Goal: Task Accomplishment & Management: Complete application form

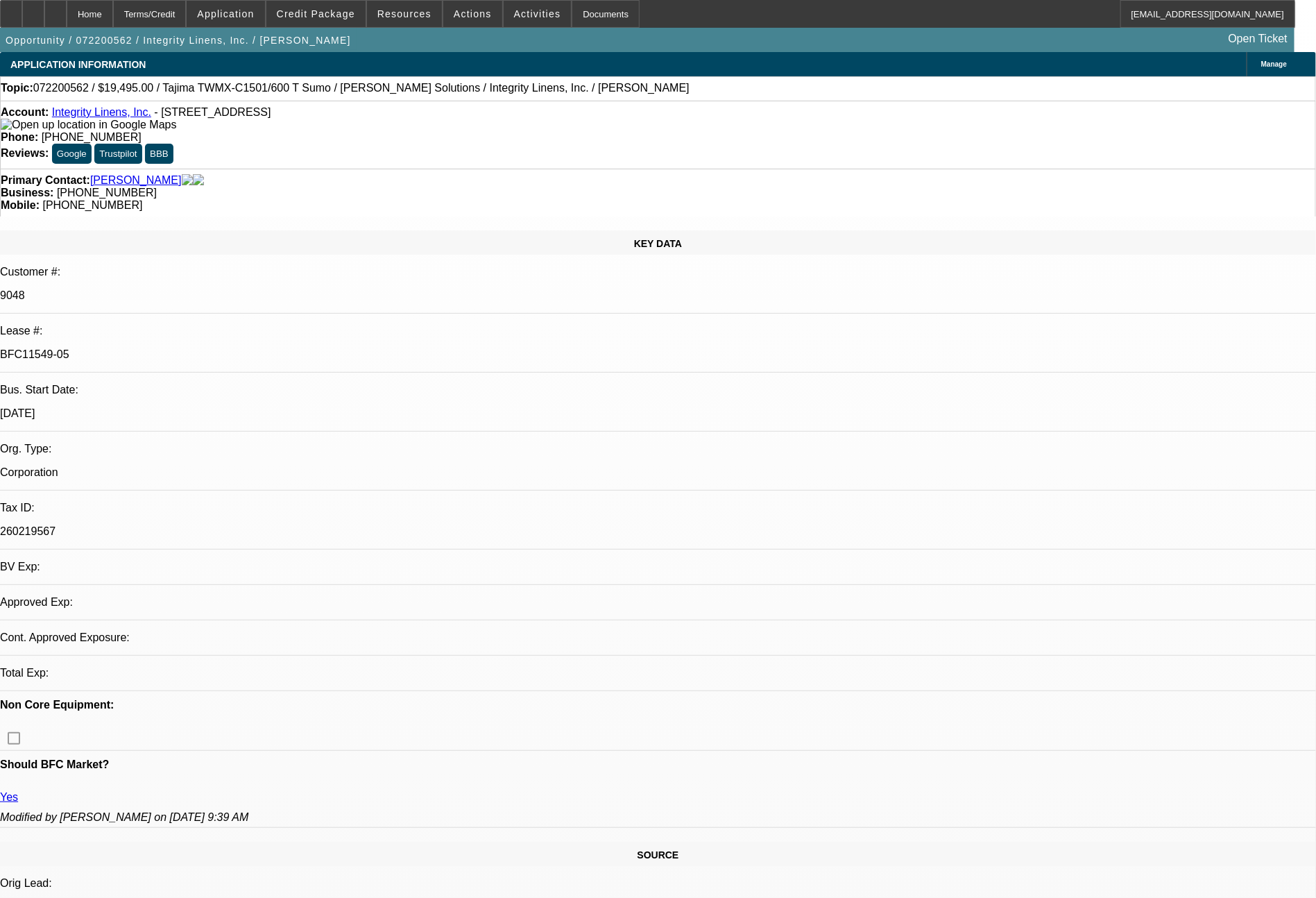
select select "0"
select select "2"
select select "0"
select select "2"
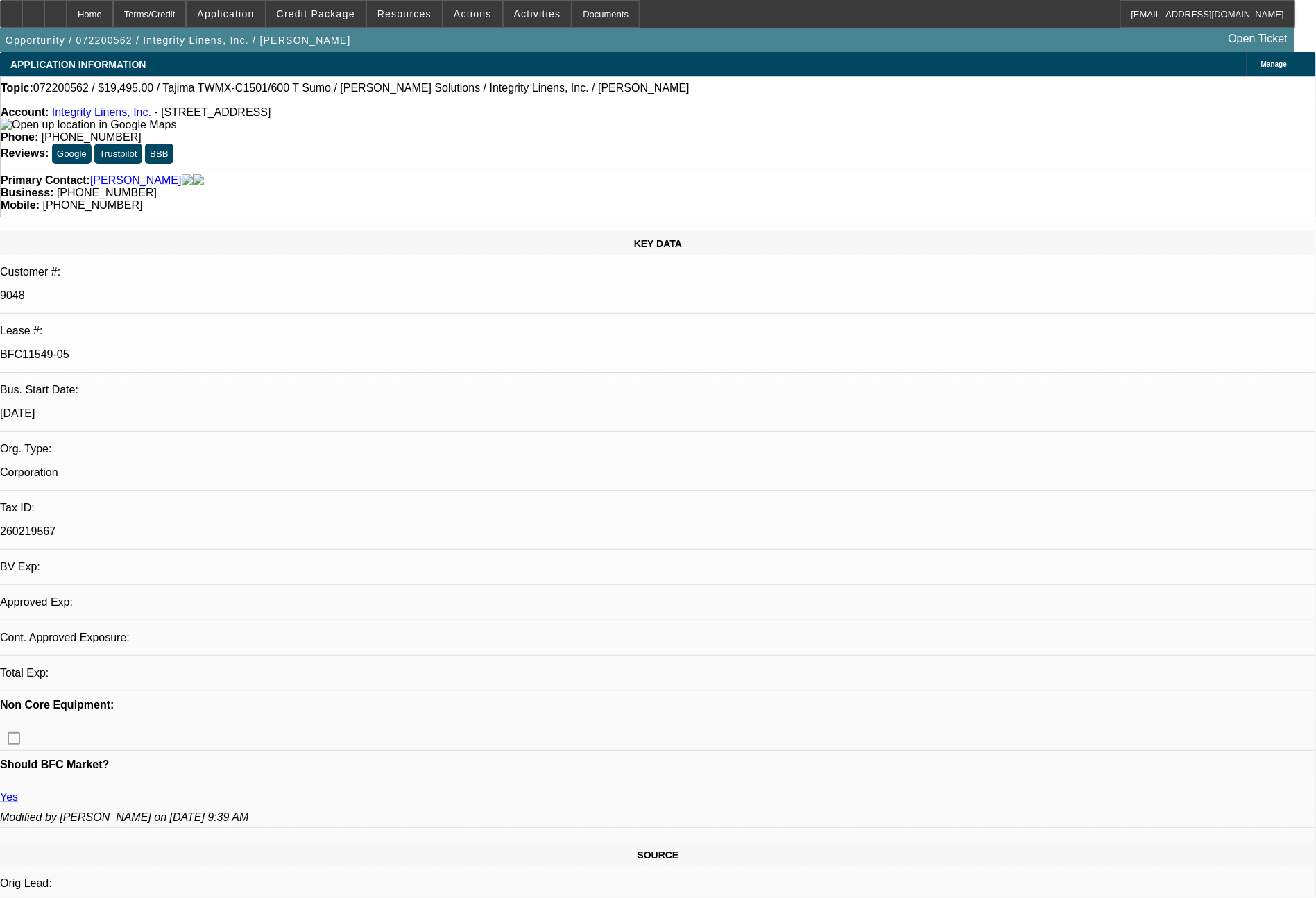
select select "0"
select select "2"
select select "0"
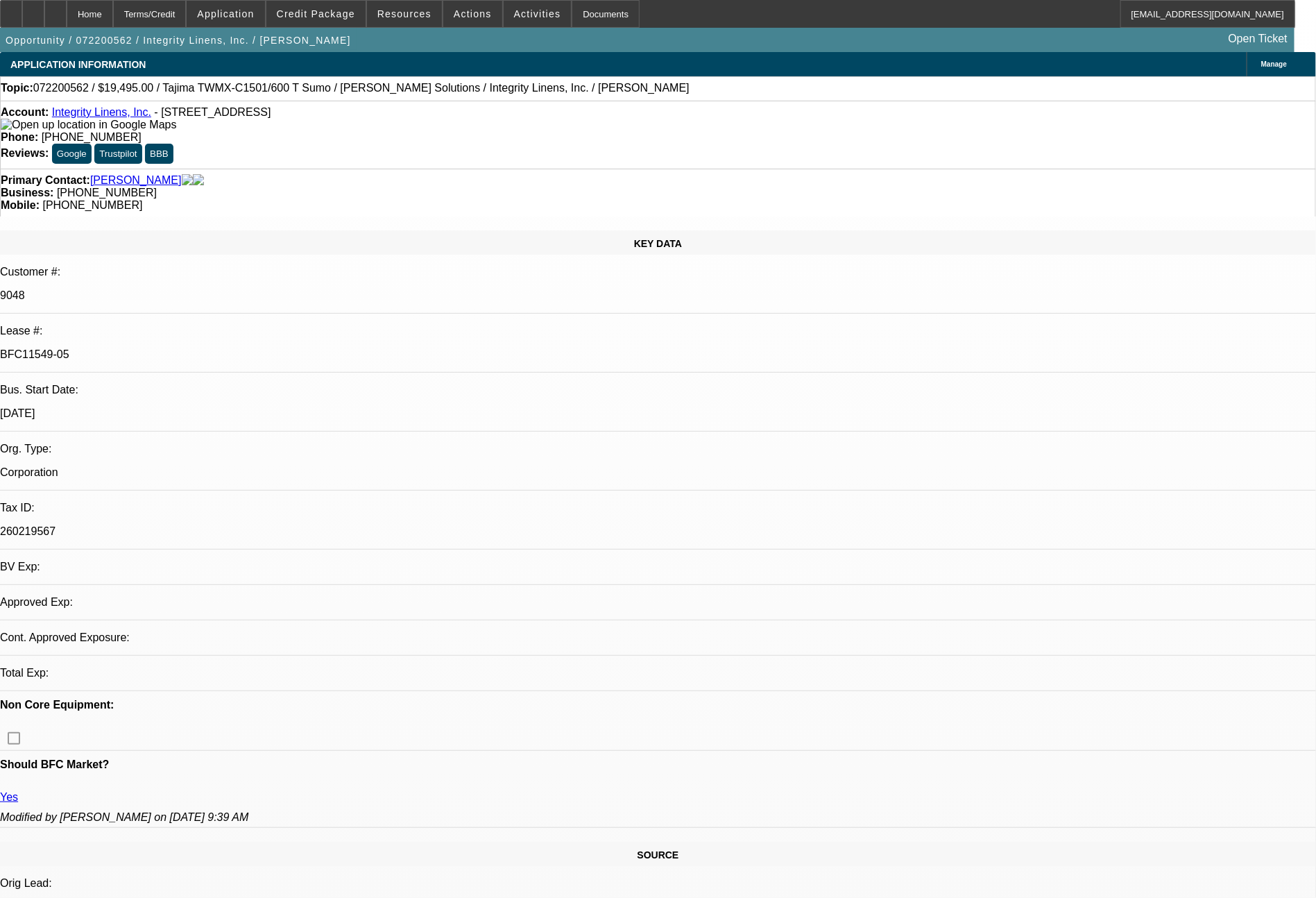
select select "0"
select select "1"
select select "2"
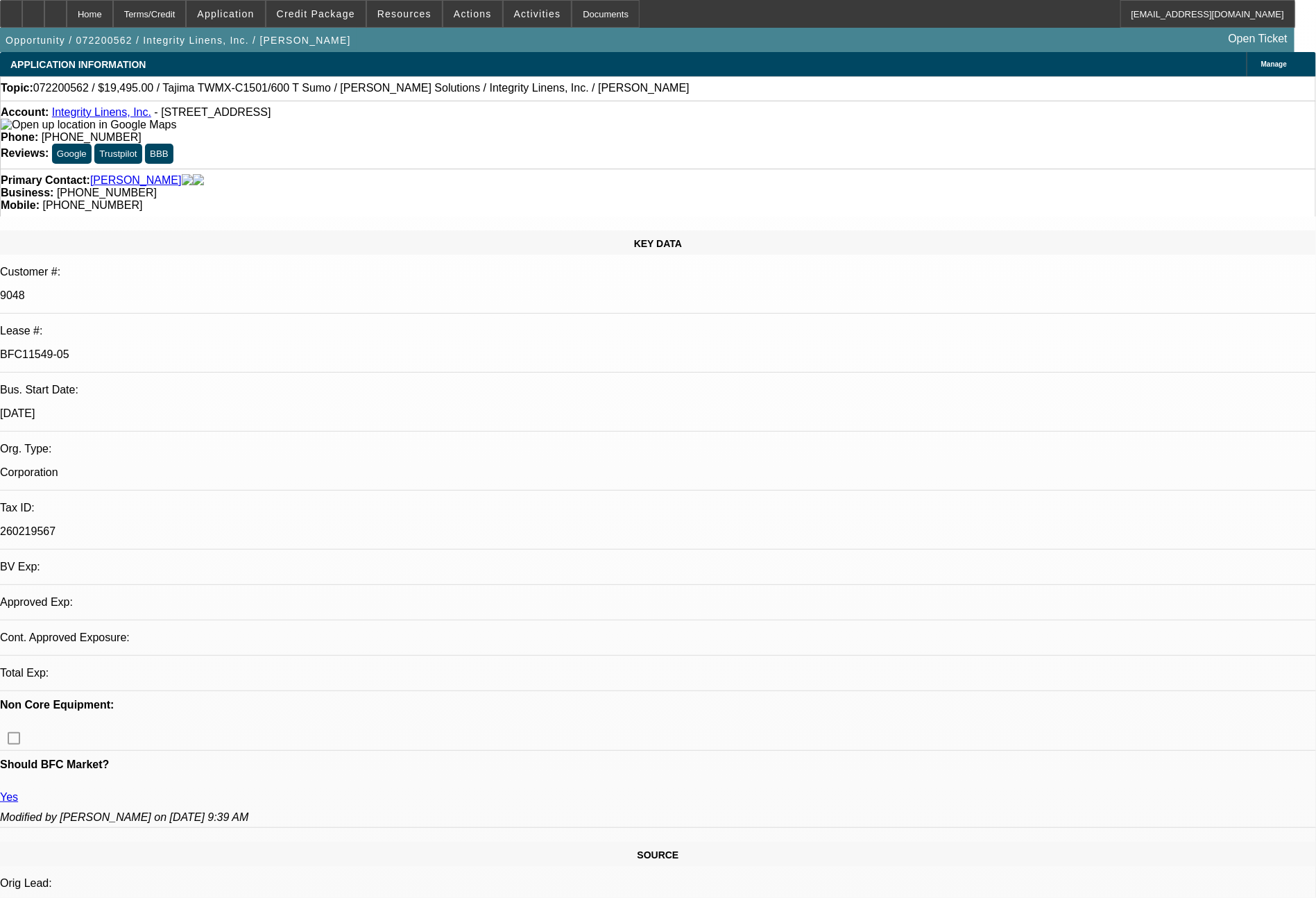
select select "1"
select select "2"
select select "1"
select select "2"
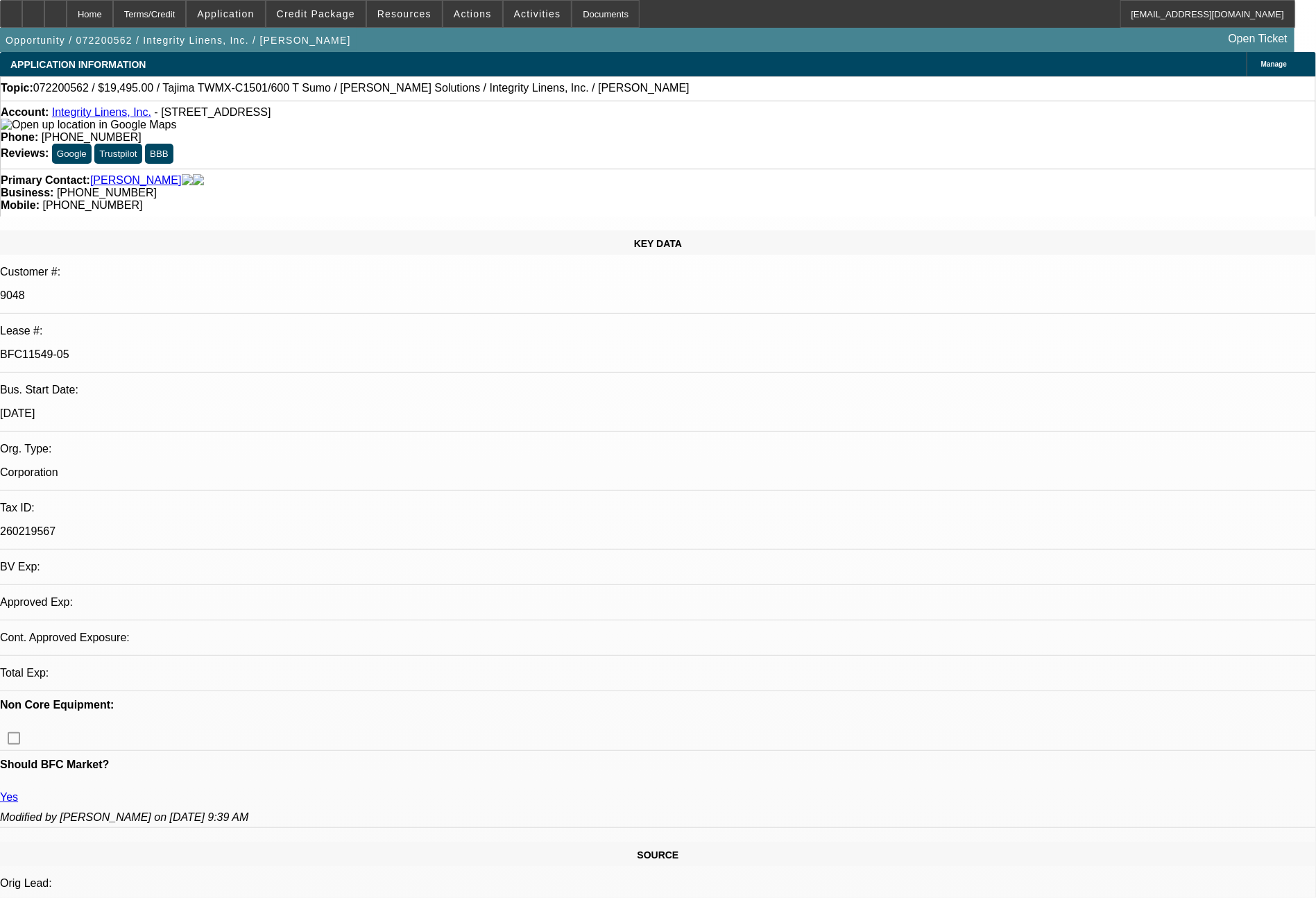
select select "2"
select select "1"
select select "2"
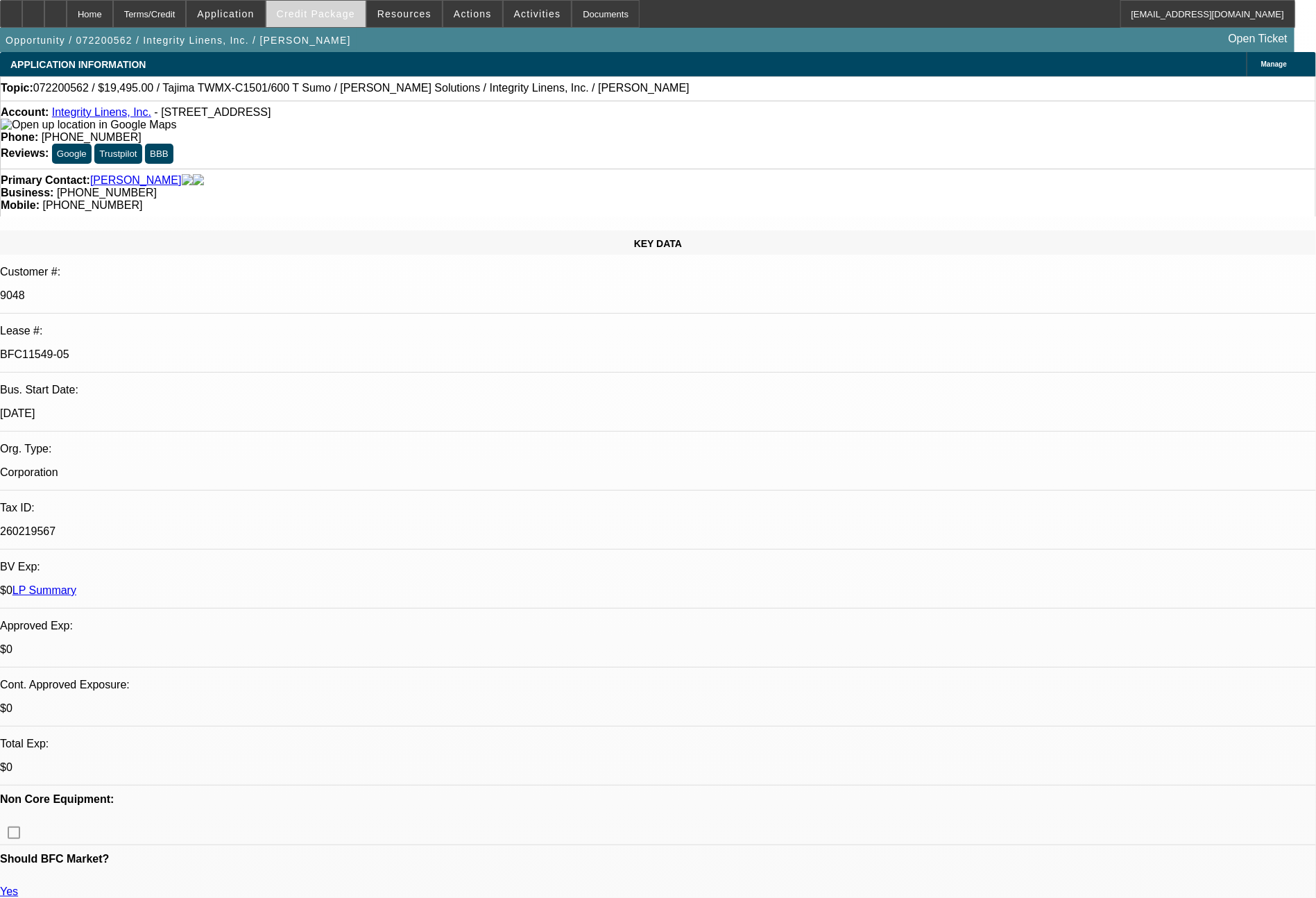
click at [336, 22] on span at bounding box center [317, 14] width 99 height 33
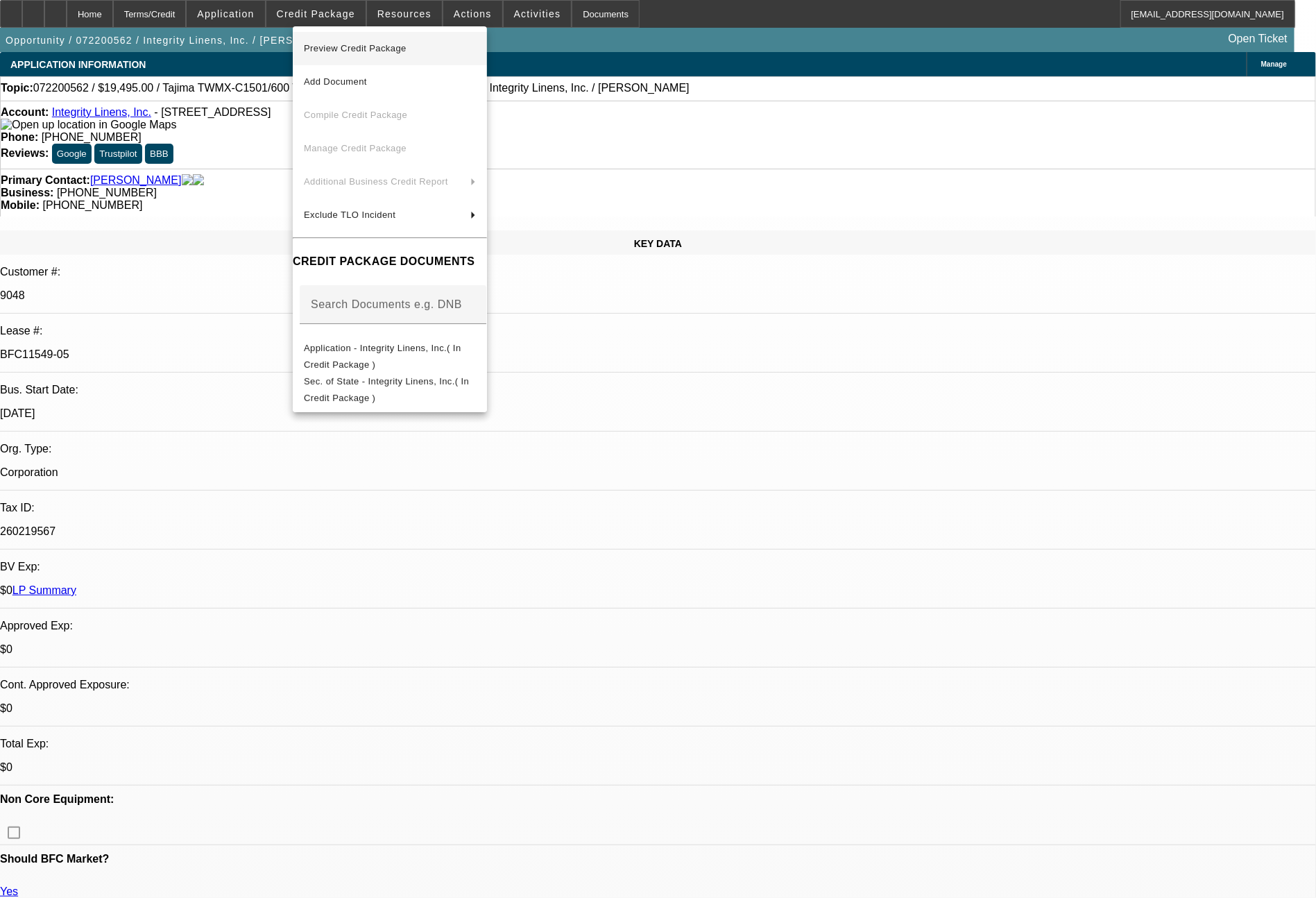
click at [398, 54] on span "Preview Credit Package" at bounding box center [390, 48] width 172 height 16
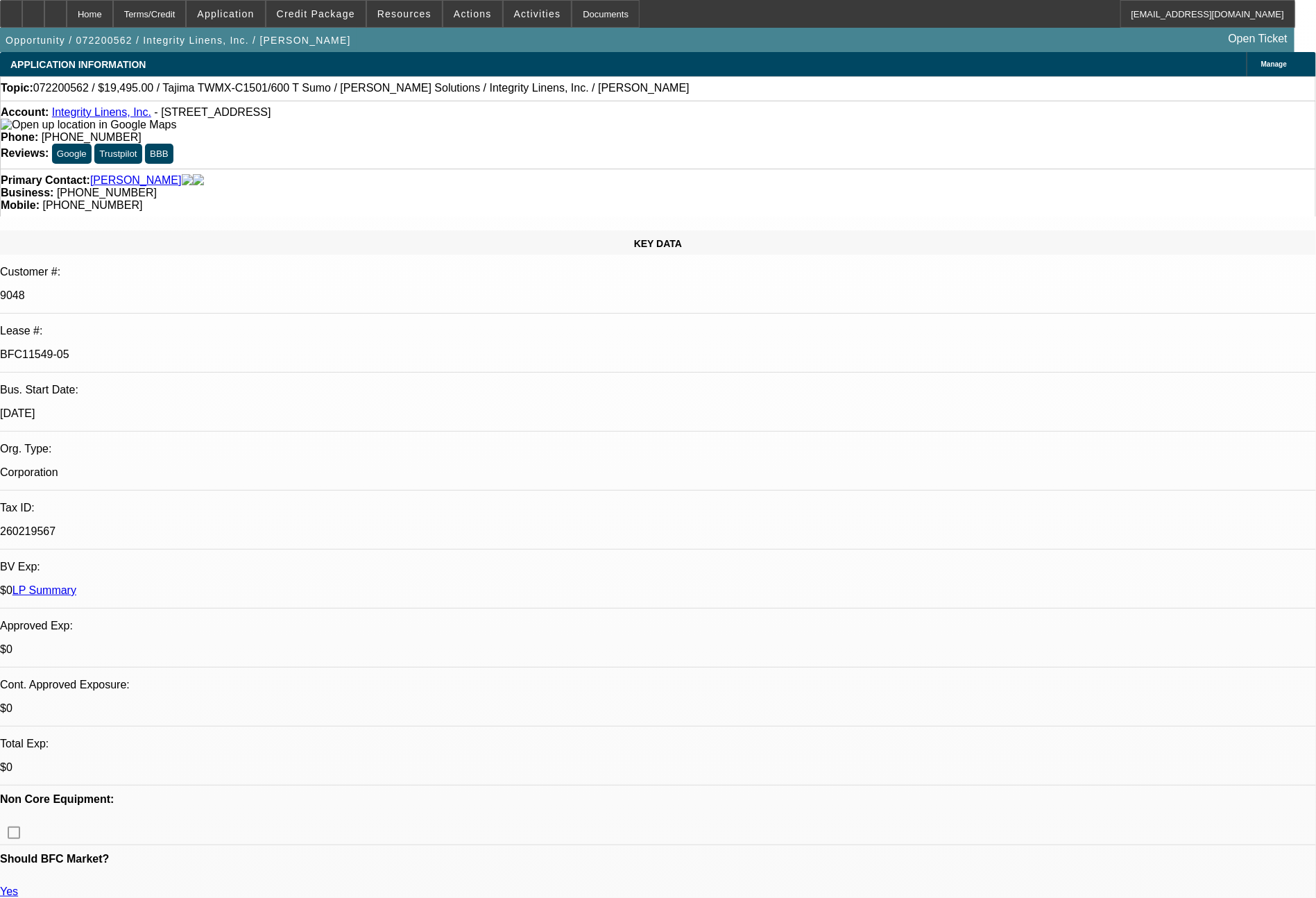
click at [76, 584] on link "LP Summary" at bounding box center [44, 590] width 64 height 12
select select "0"
select select "2"
select select "0"
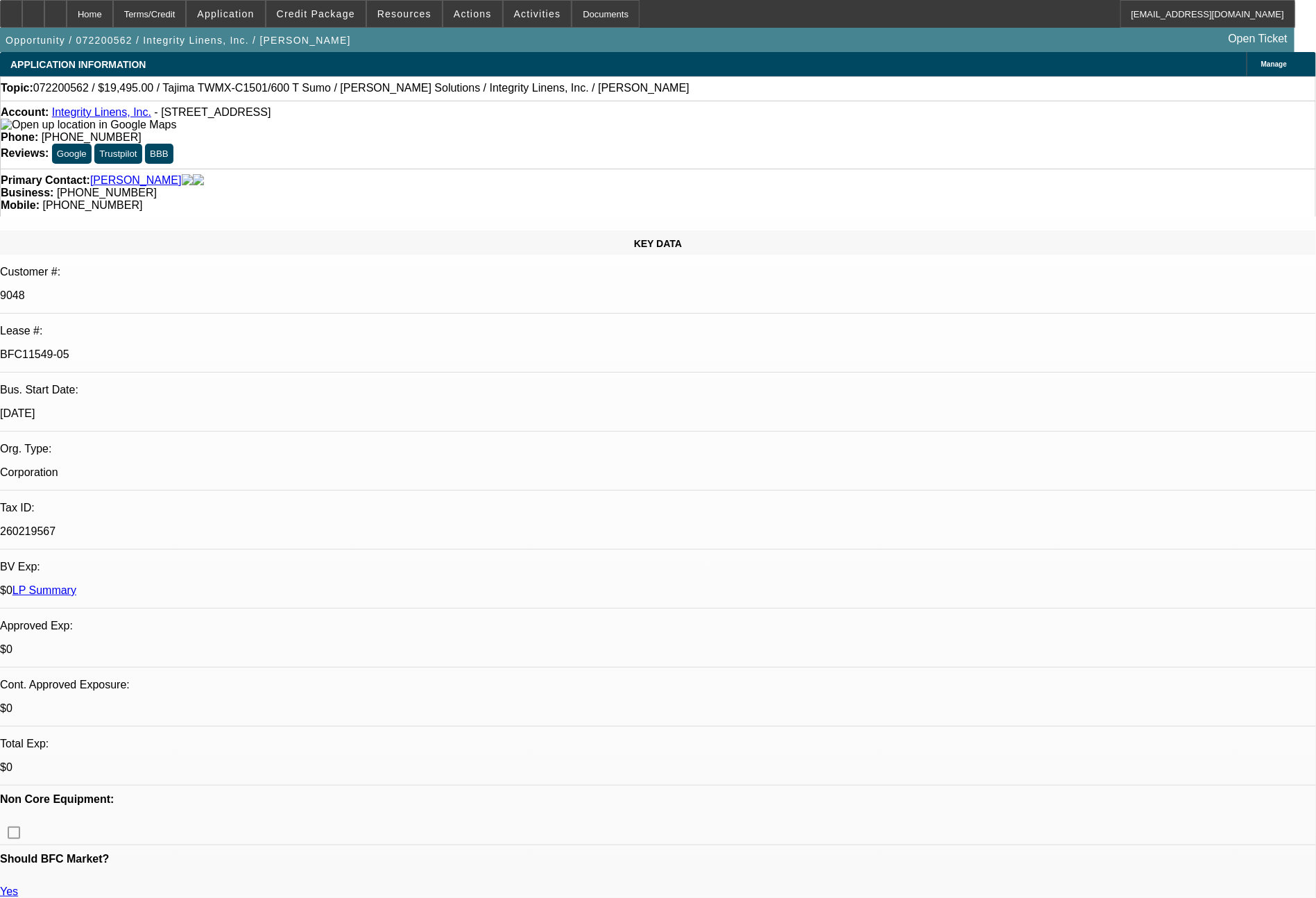
select select "2"
select select "0"
select select "2"
select select "0"
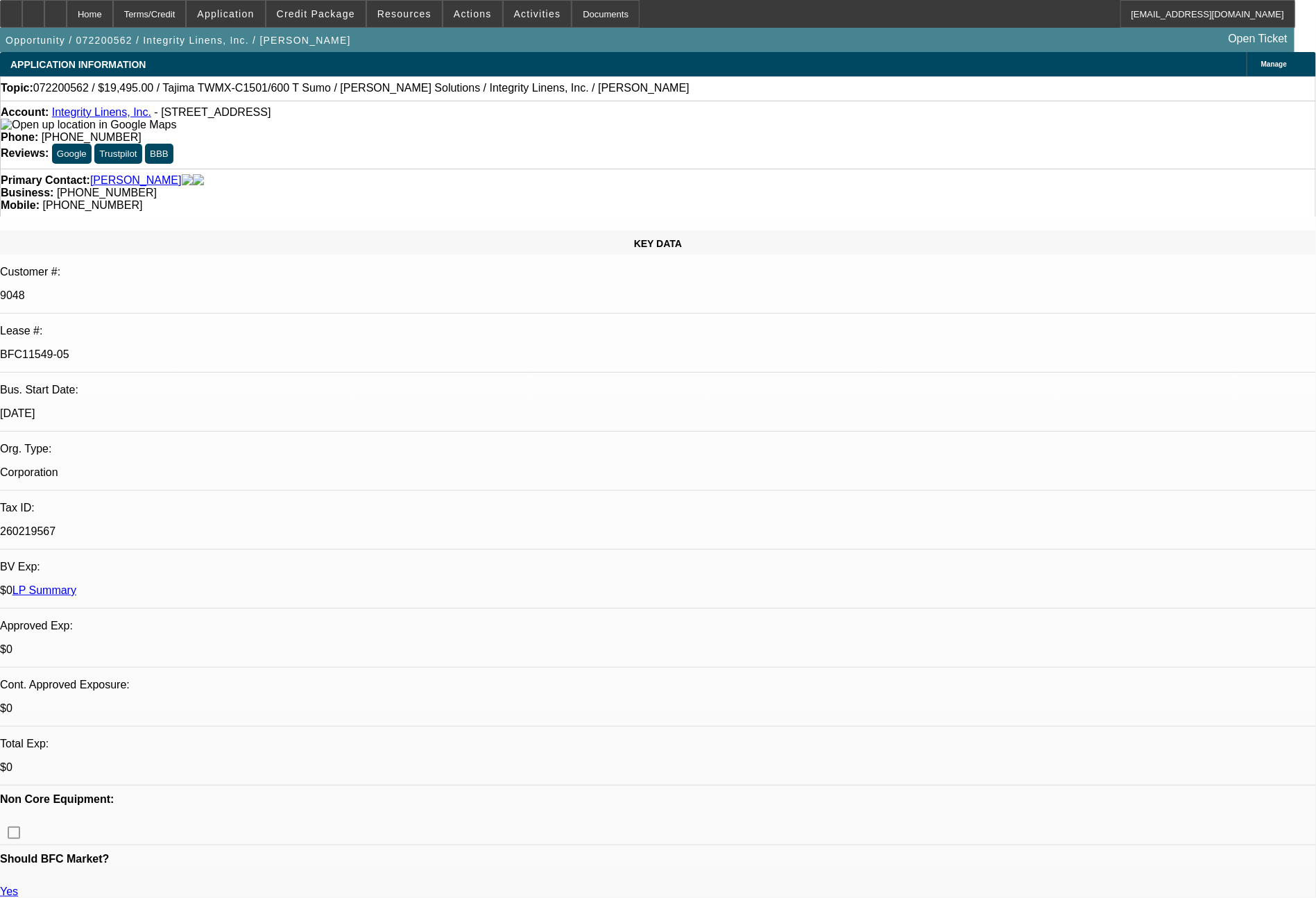
select select "2"
select select "0"
select select "2"
select select "0"
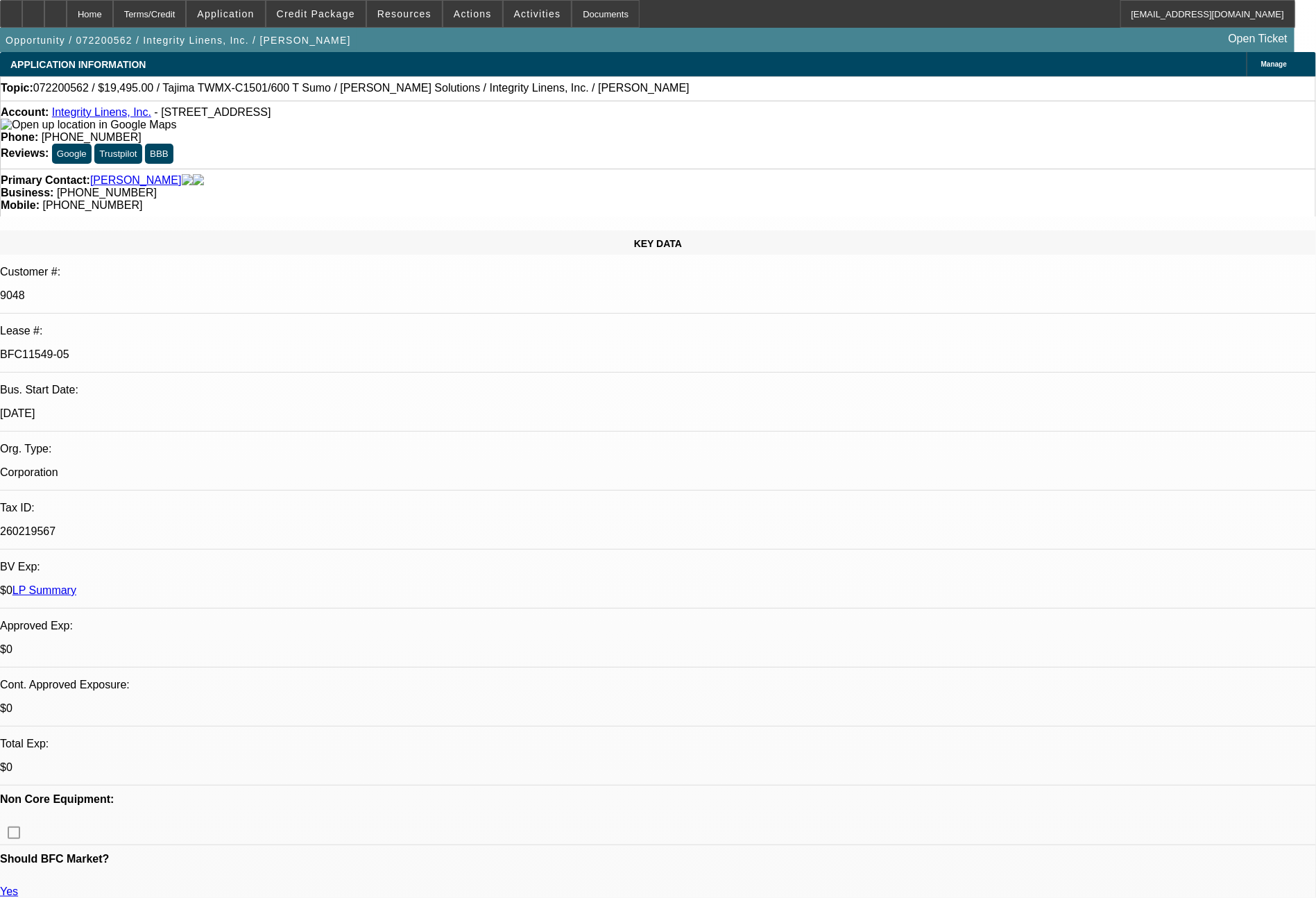
select select "2"
select select "0"
select select "2"
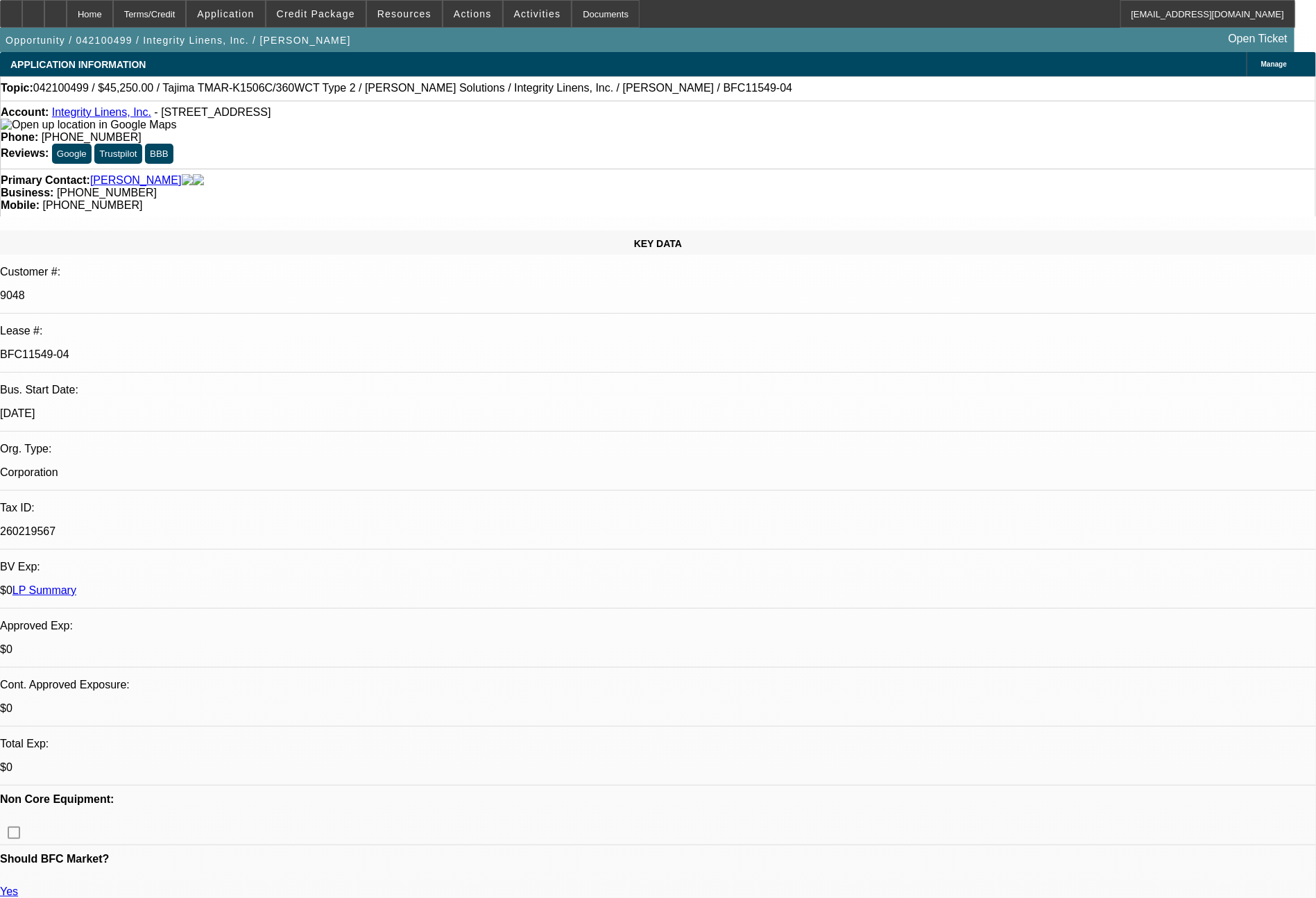
select select "0"
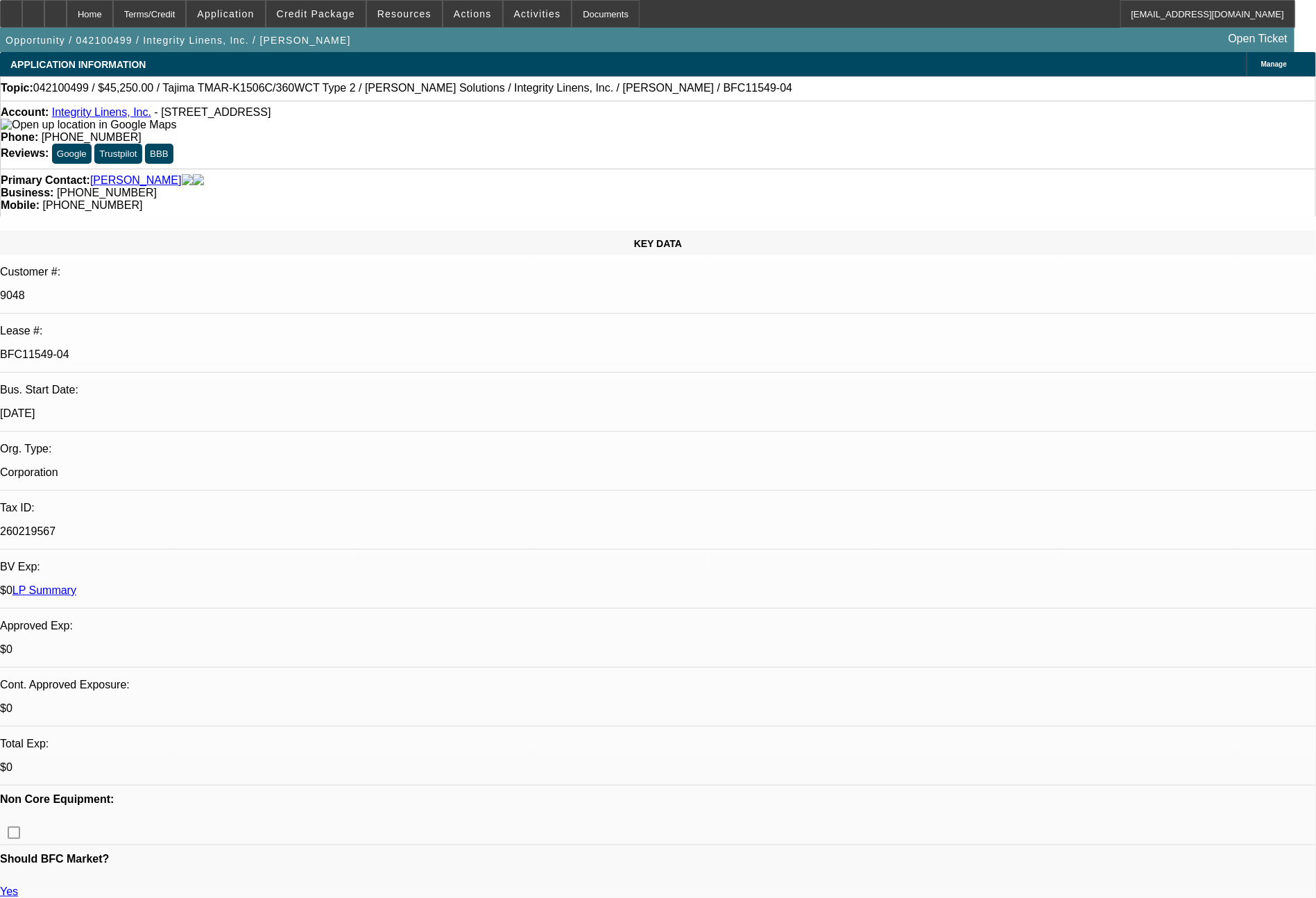
select select "0"
select select "2"
select select "0"
select select "1"
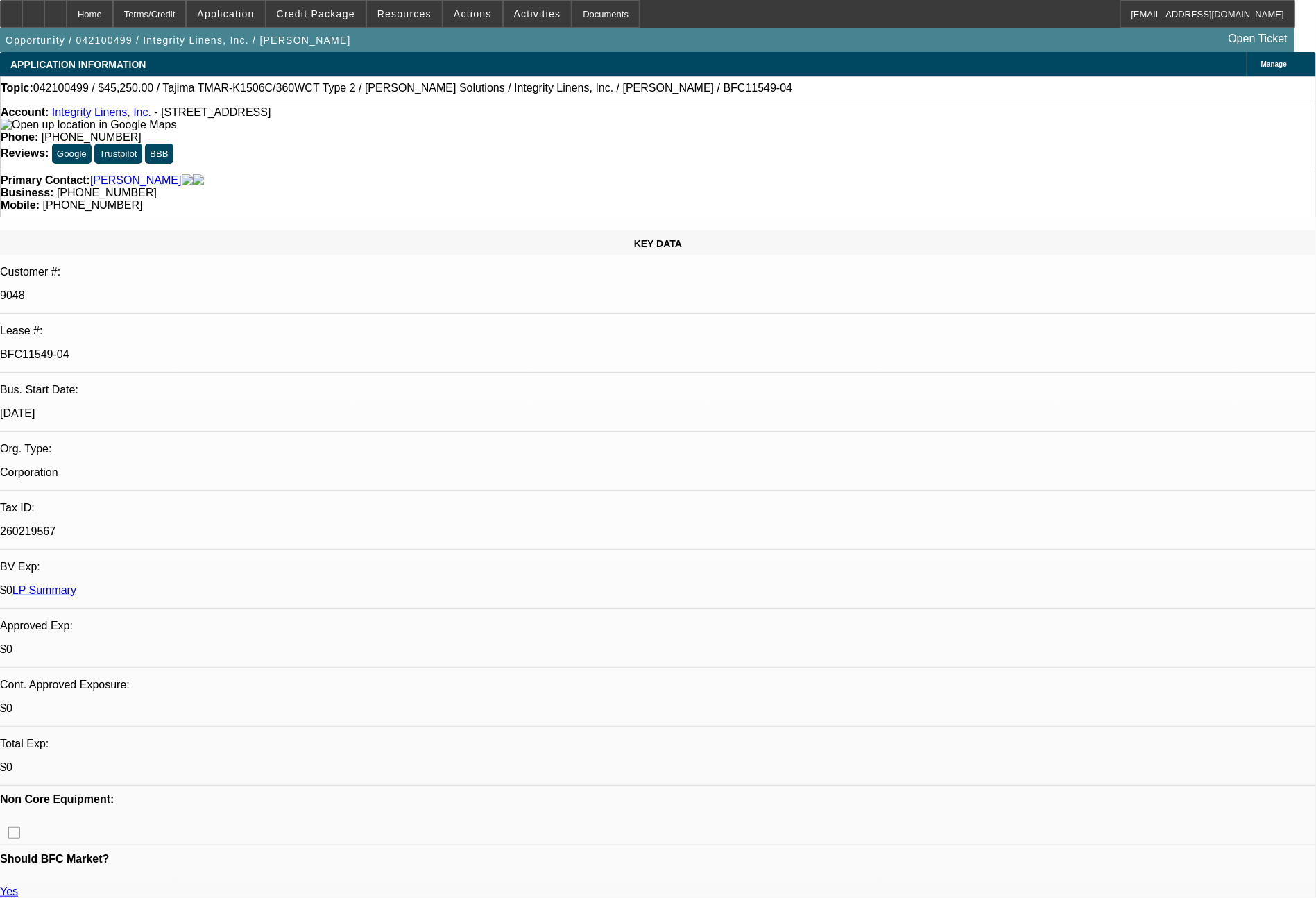
select select "1"
select select "2"
select select "1"
select select "2"
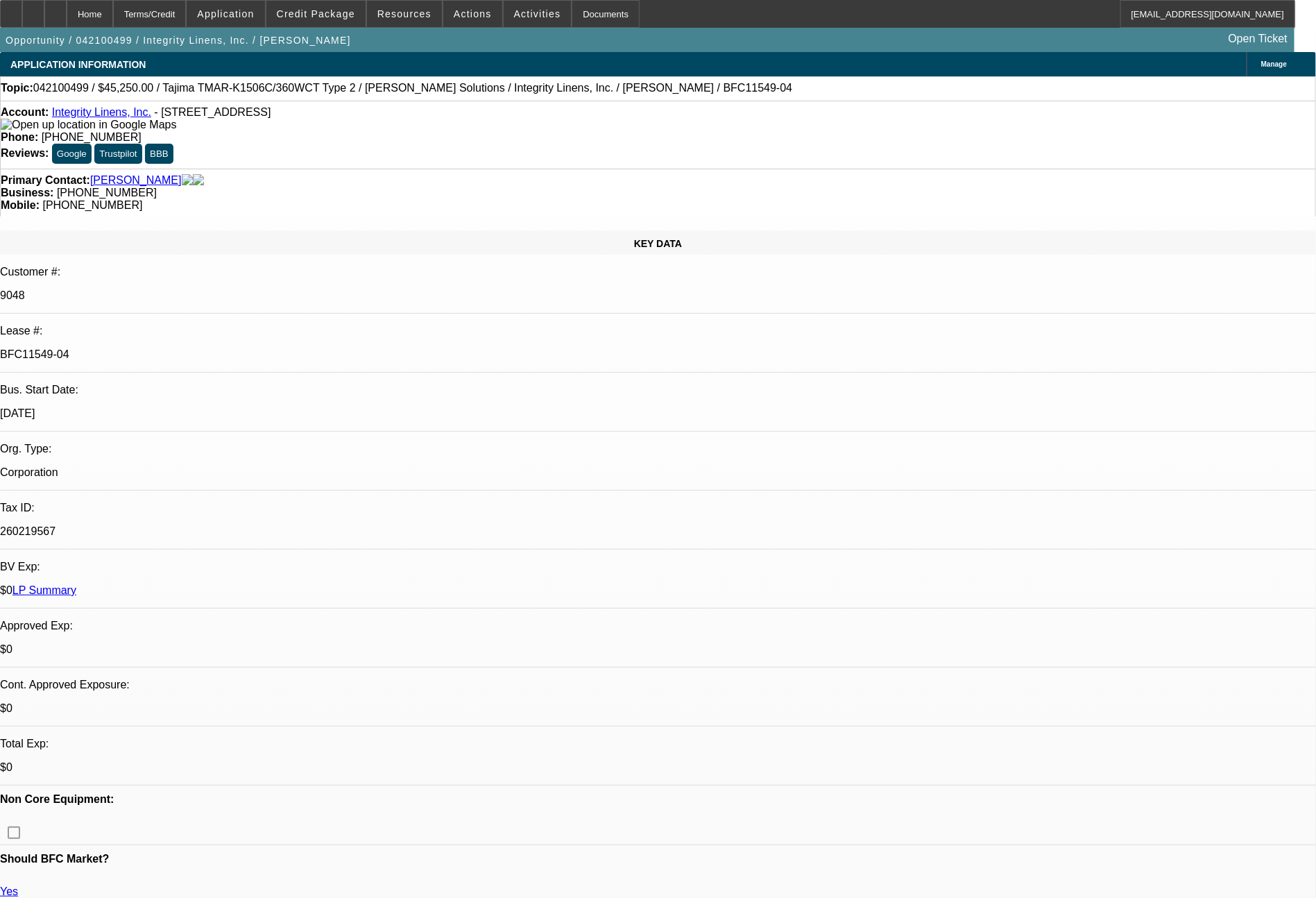
select select "1"
select select "2"
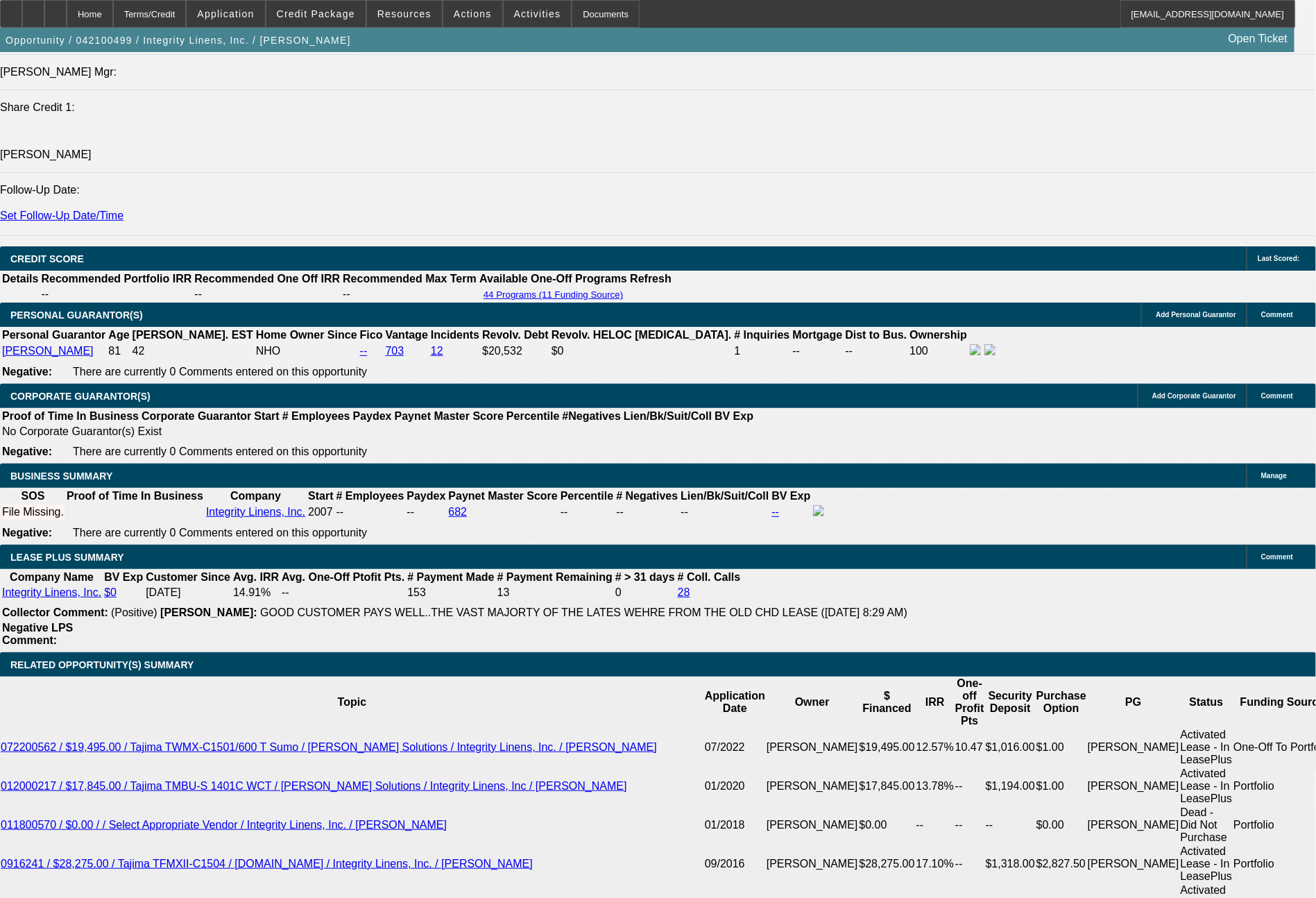
scroll to position [1914, 0]
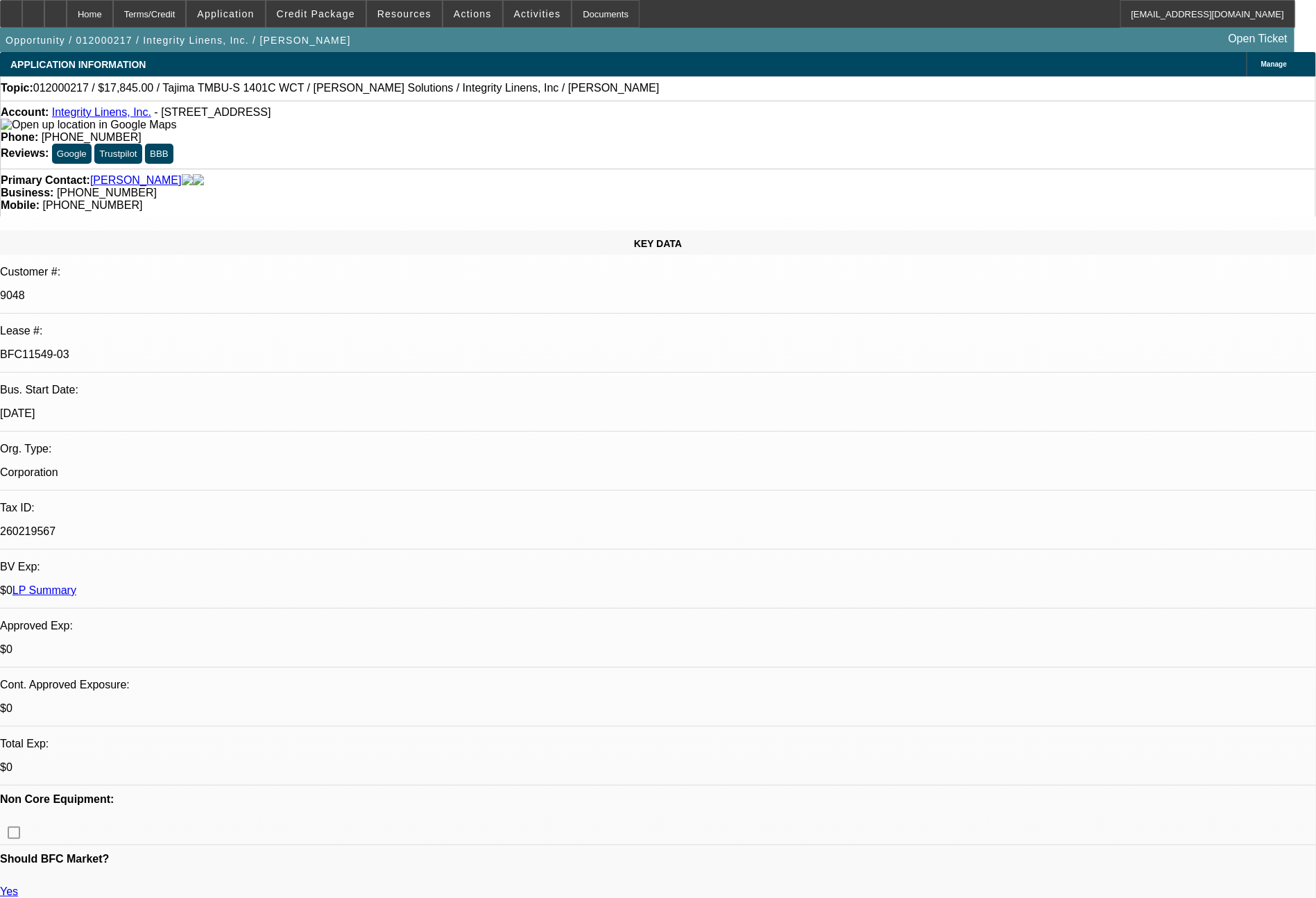
select select "0"
select select "2"
select select "0"
select select "2"
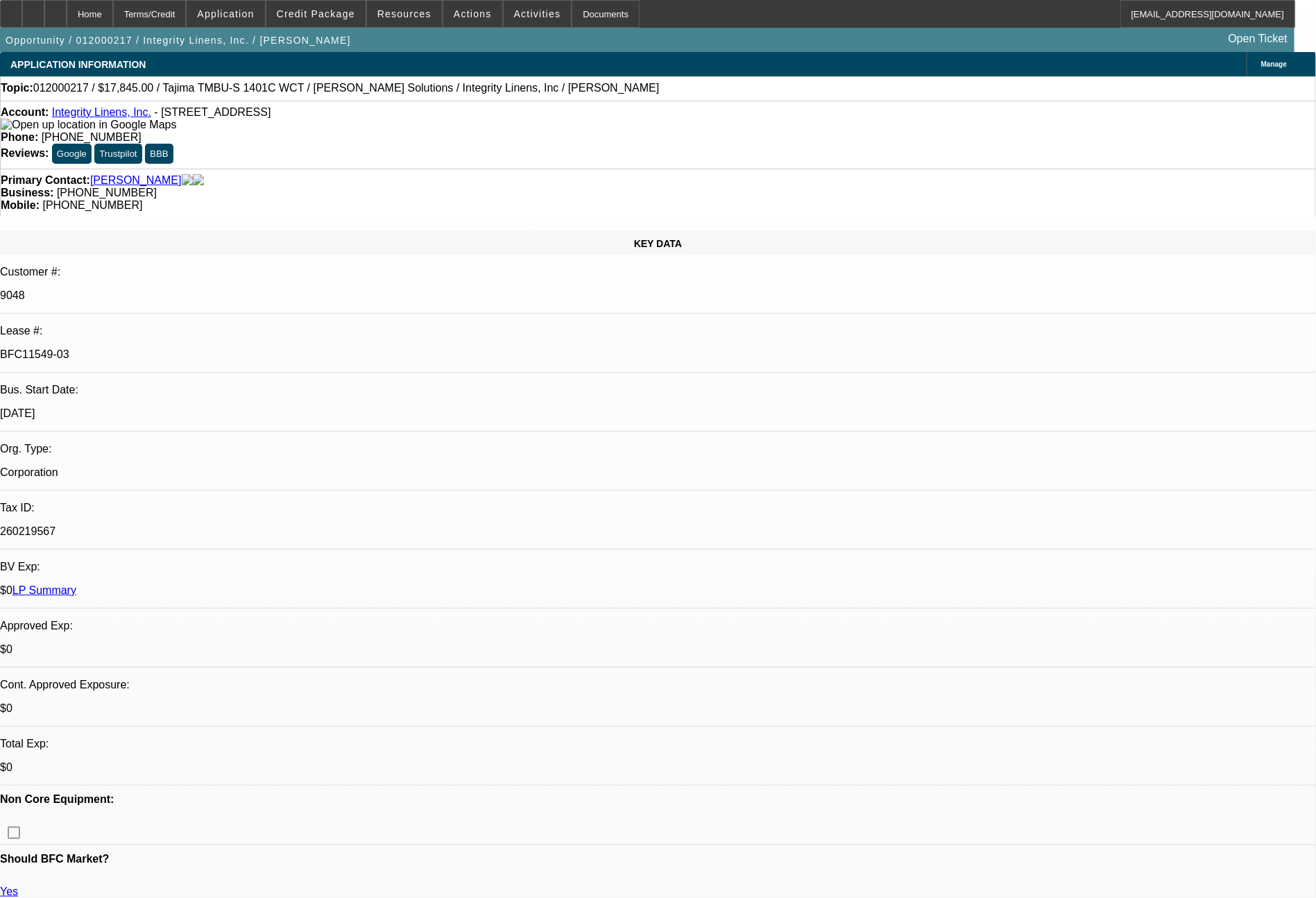
select select "0"
select select "2"
select select "0.1"
select select "4"
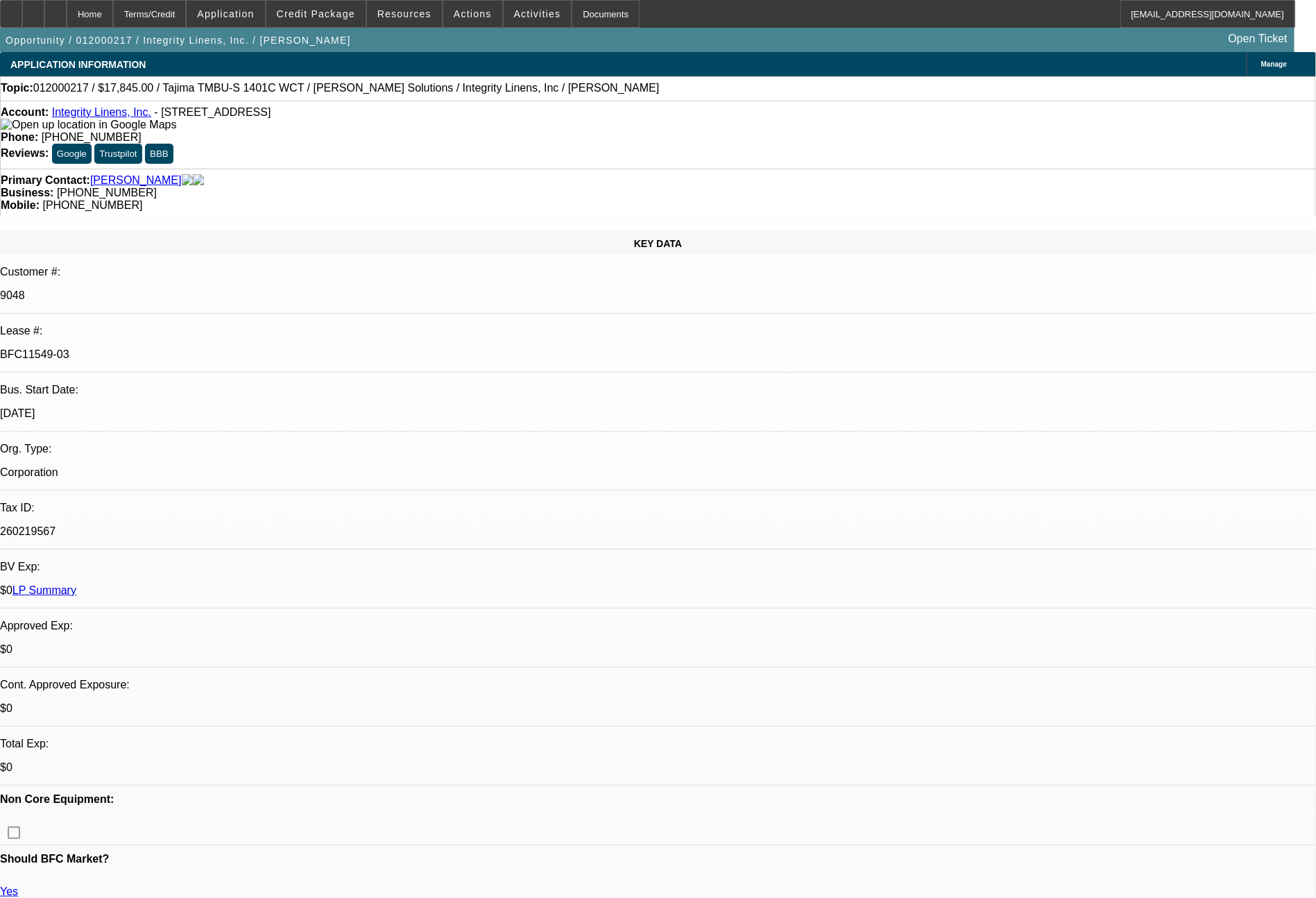
select select "0"
select select "2"
select select "0.1"
select select "4"
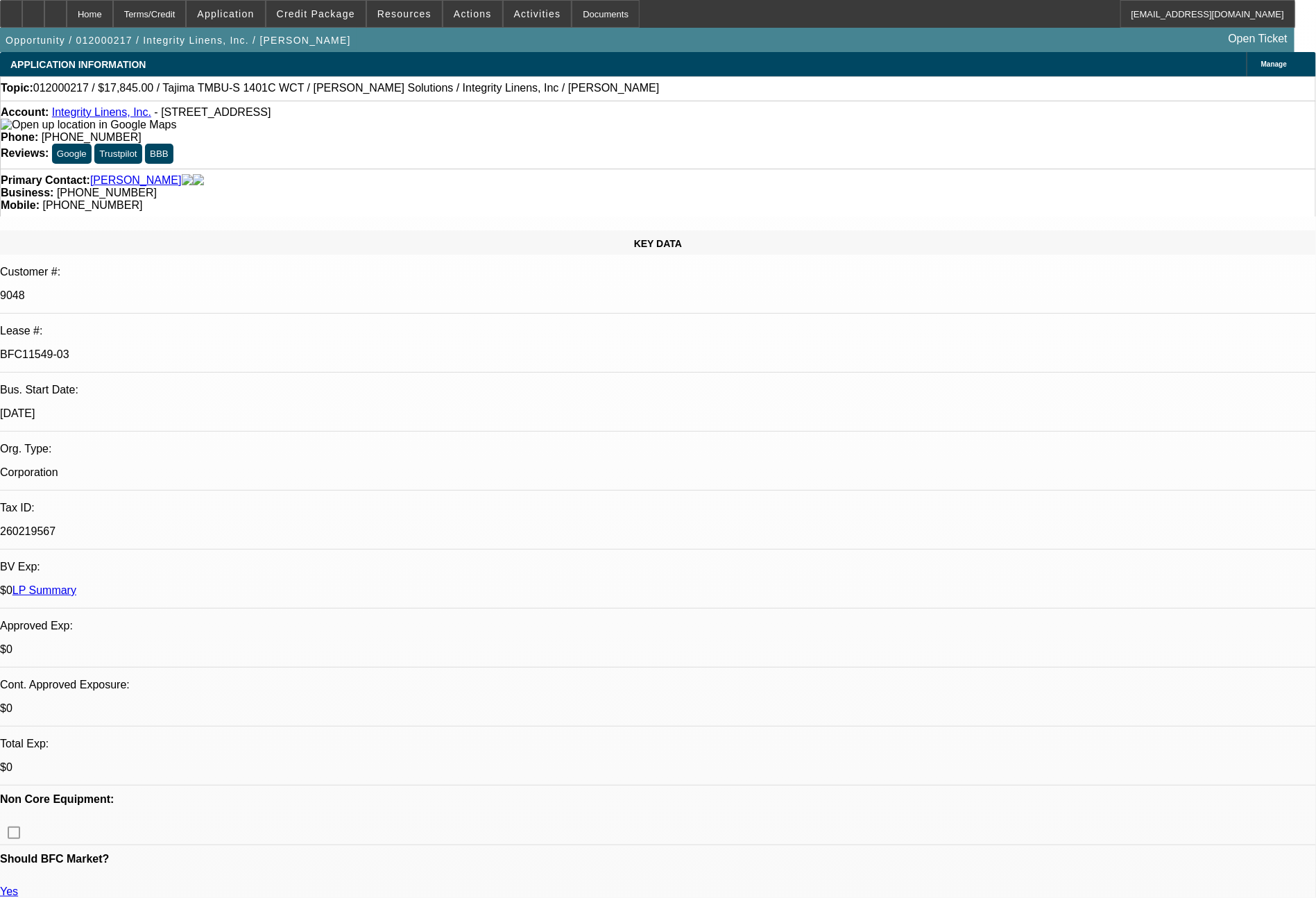
select select "0"
select select "2"
select select "0.1"
select select "4"
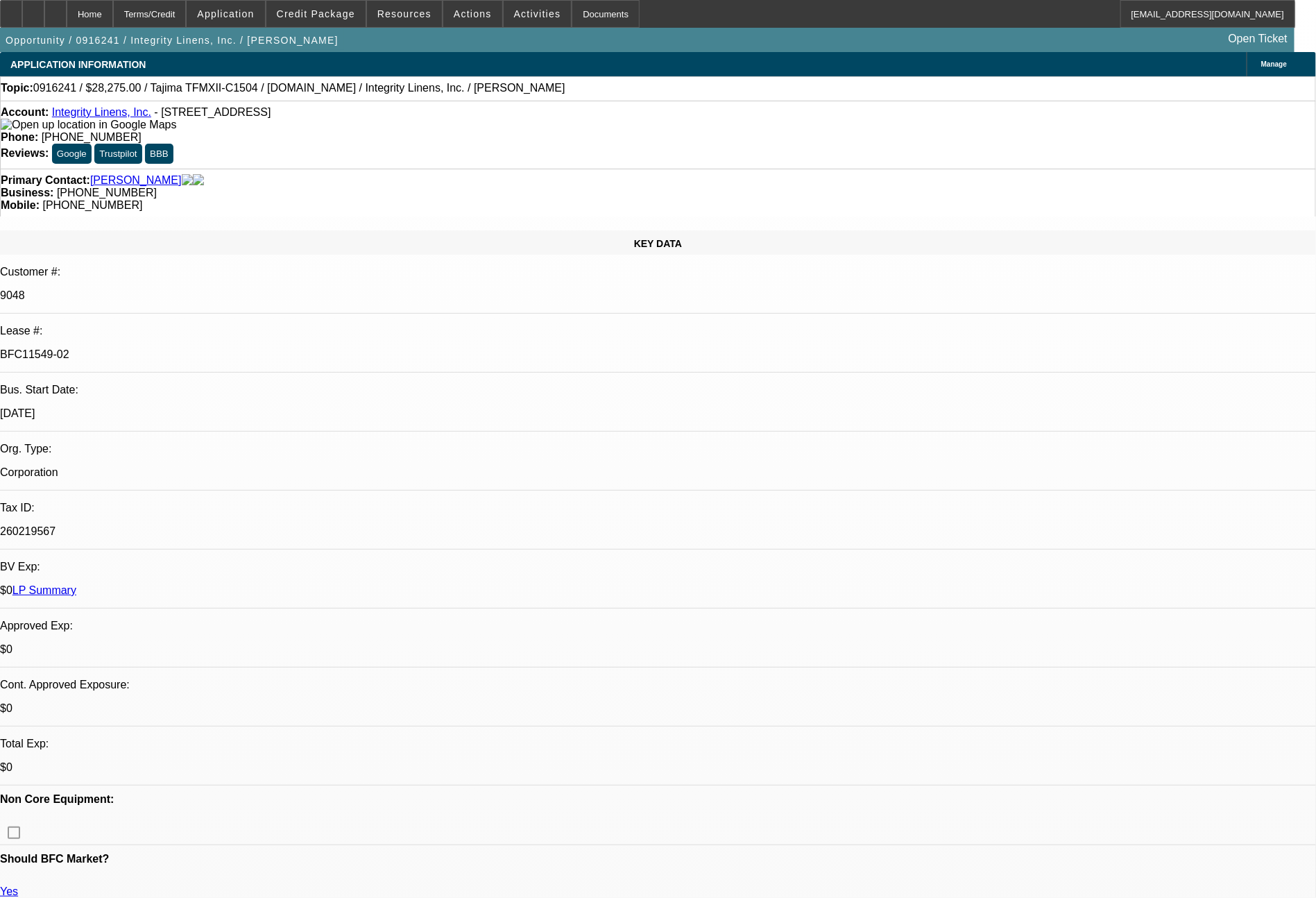
select select "0"
select select "2"
select select "0.1"
select select "4"
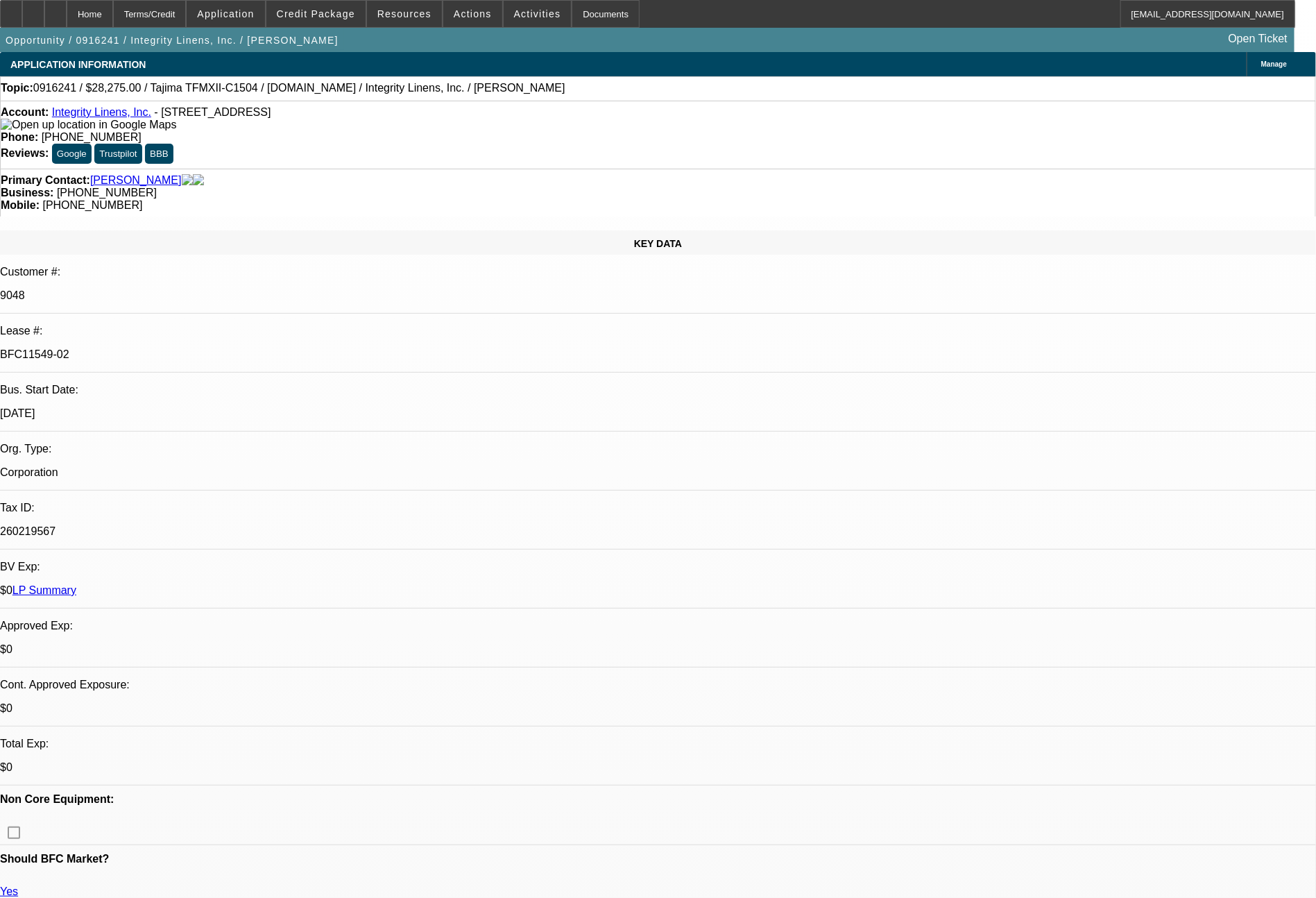
select select "0"
select select "2"
select select "0.1"
select select "4"
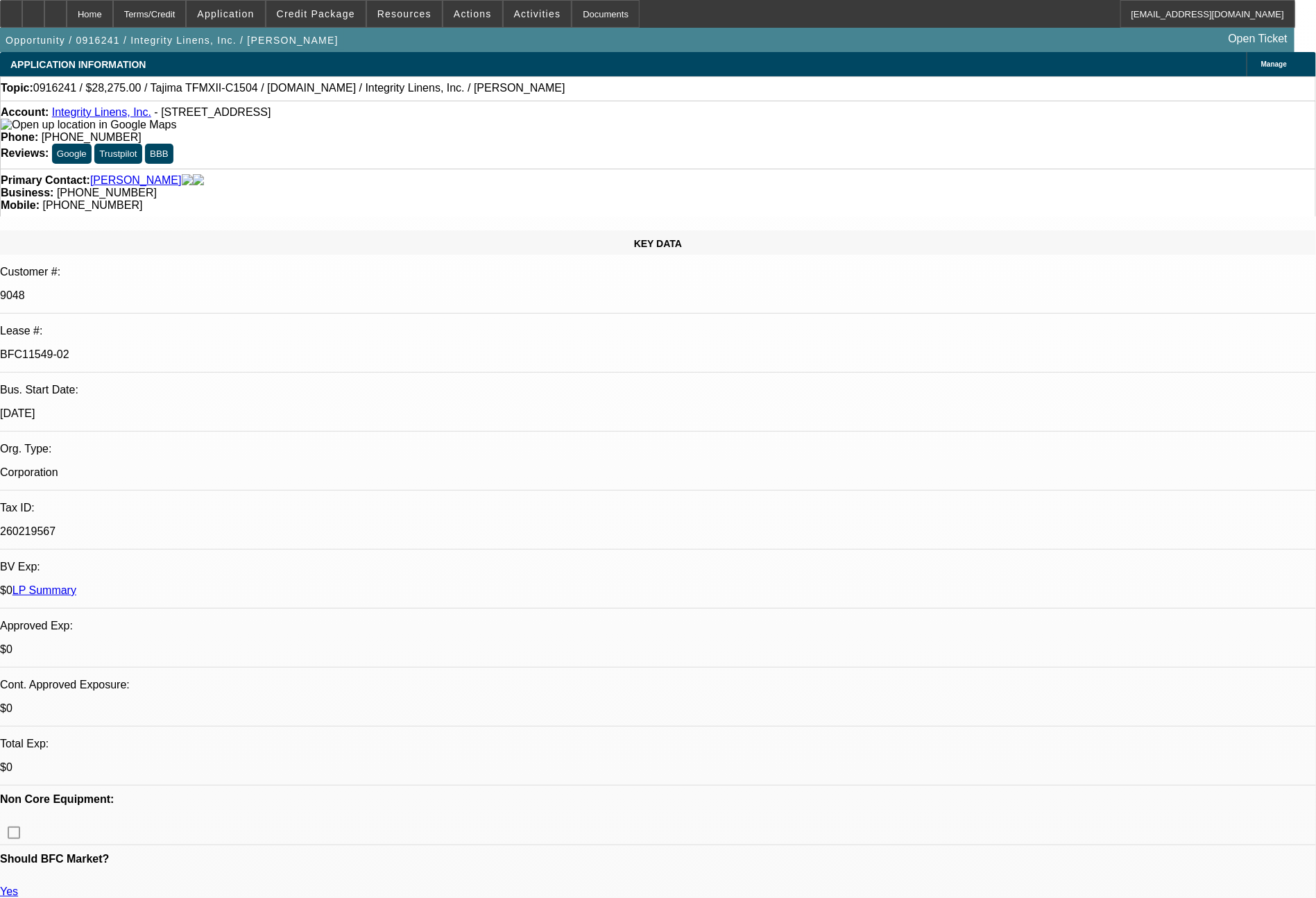
select select "0"
select select "2"
select select "0.1"
select select "4"
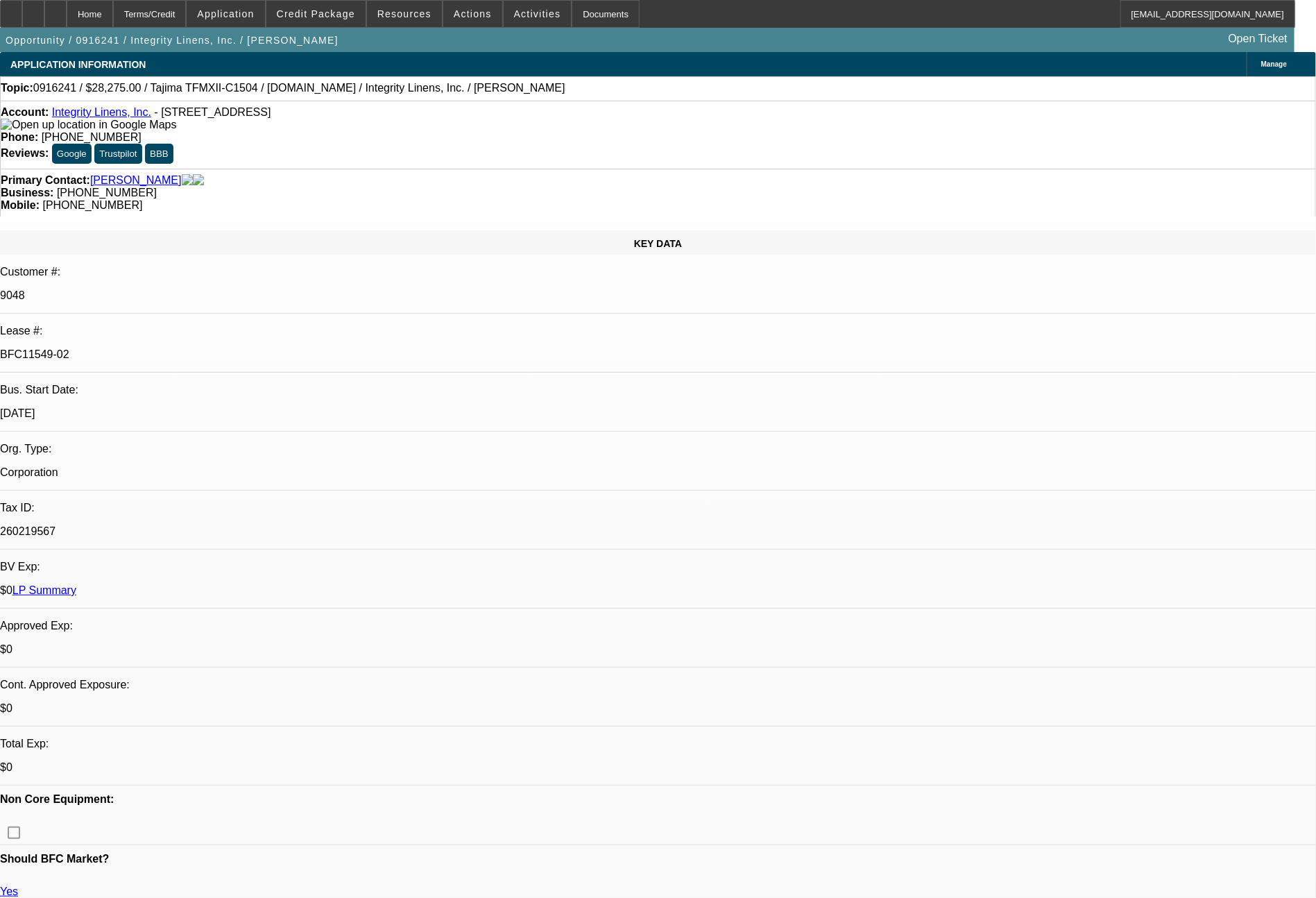
select select "0"
select select "2"
select select "0.1"
select select "4"
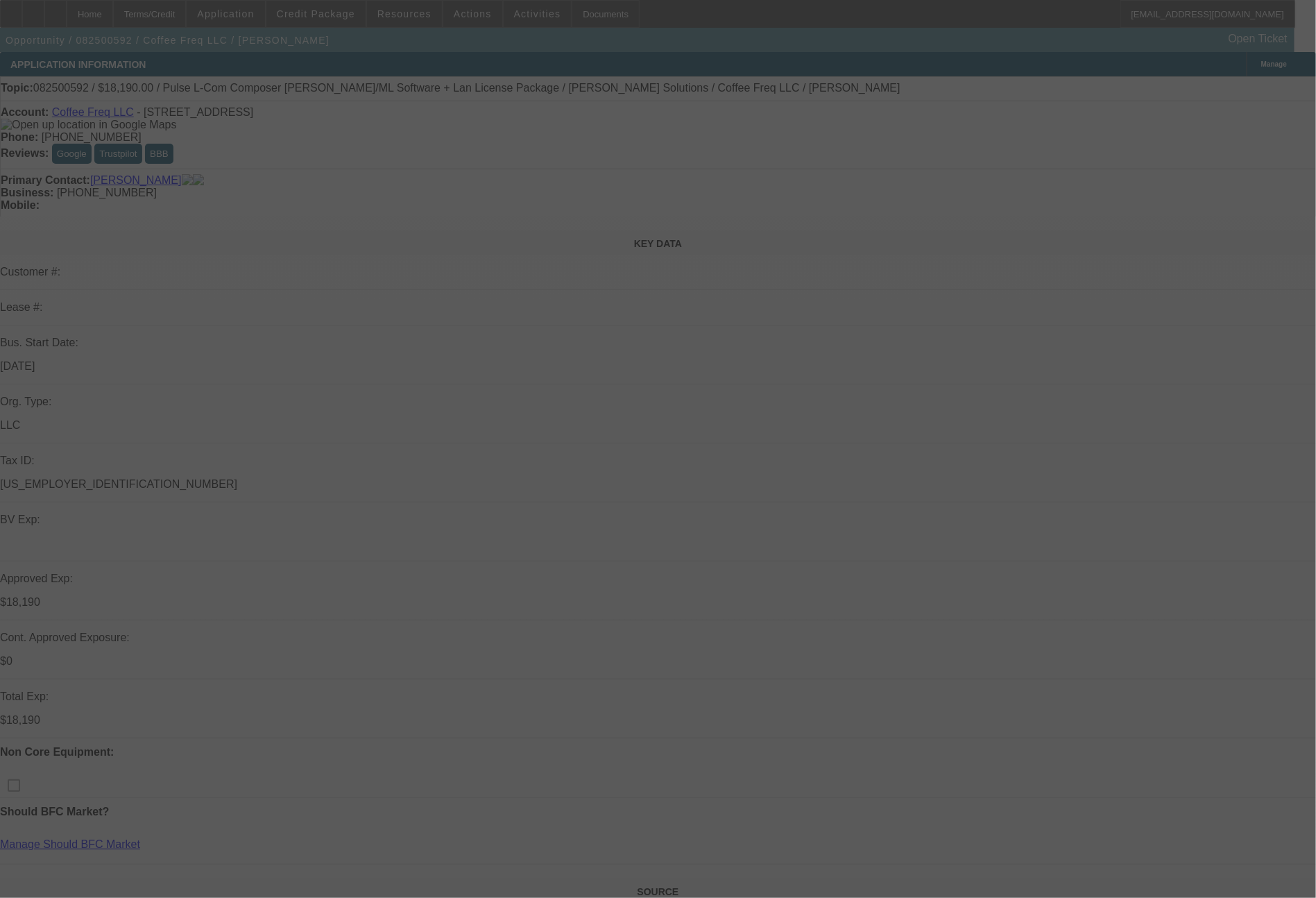
select select "0"
select select "2"
select select "0.1"
select select "4"
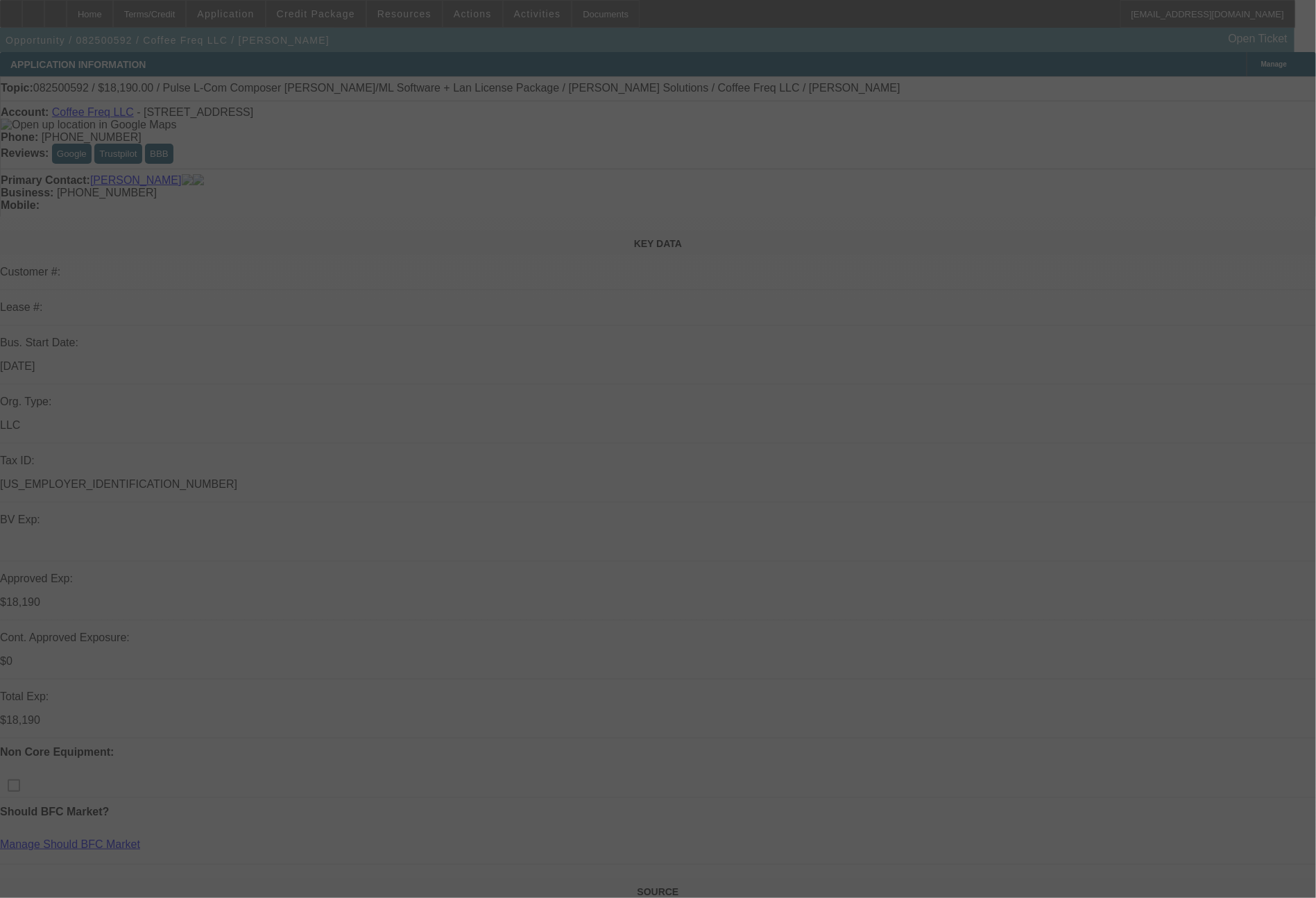
select select "0"
select select "2"
select select "0"
select select "6"
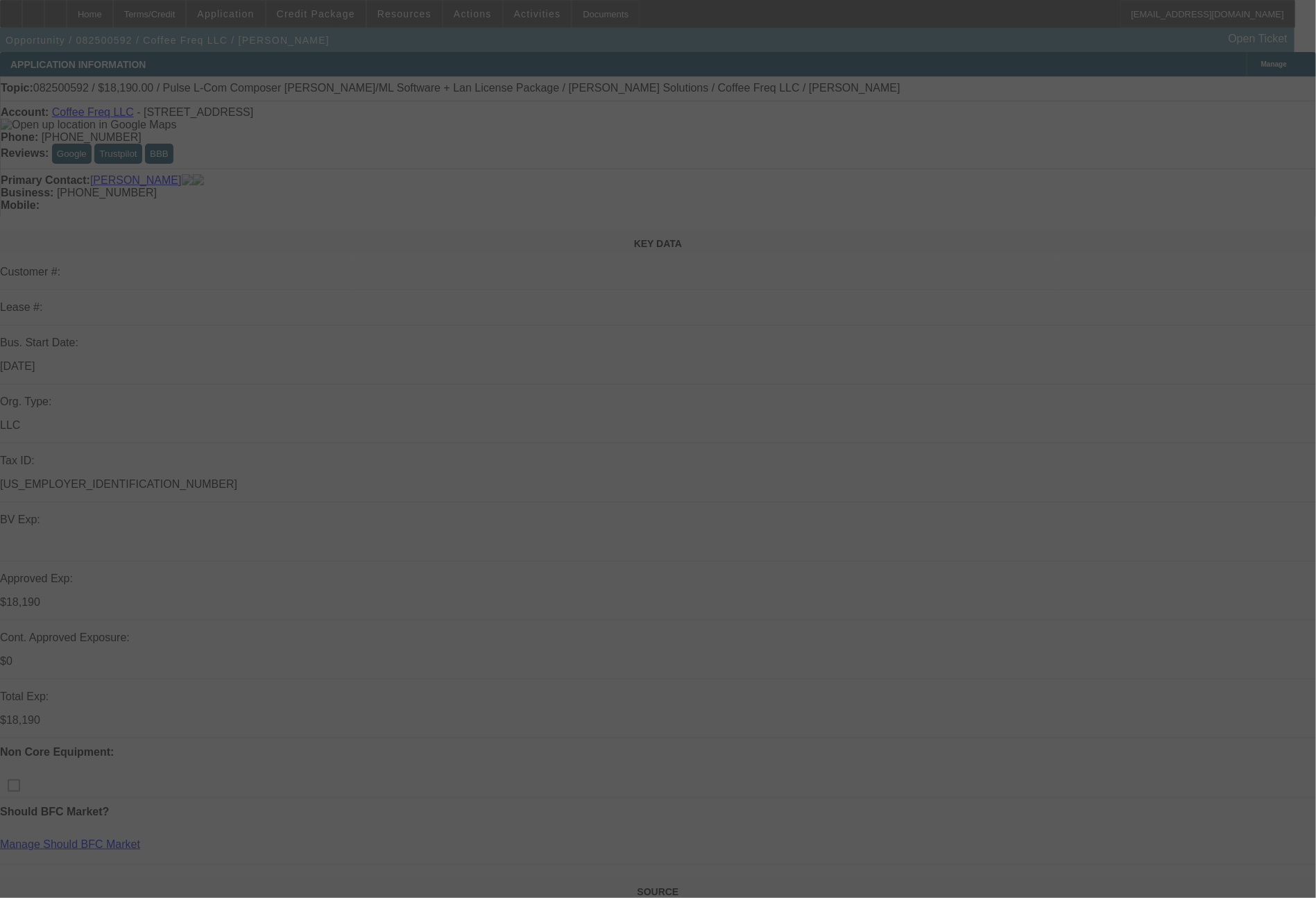
select select "0"
select select "2"
select select "0.1"
select select "4"
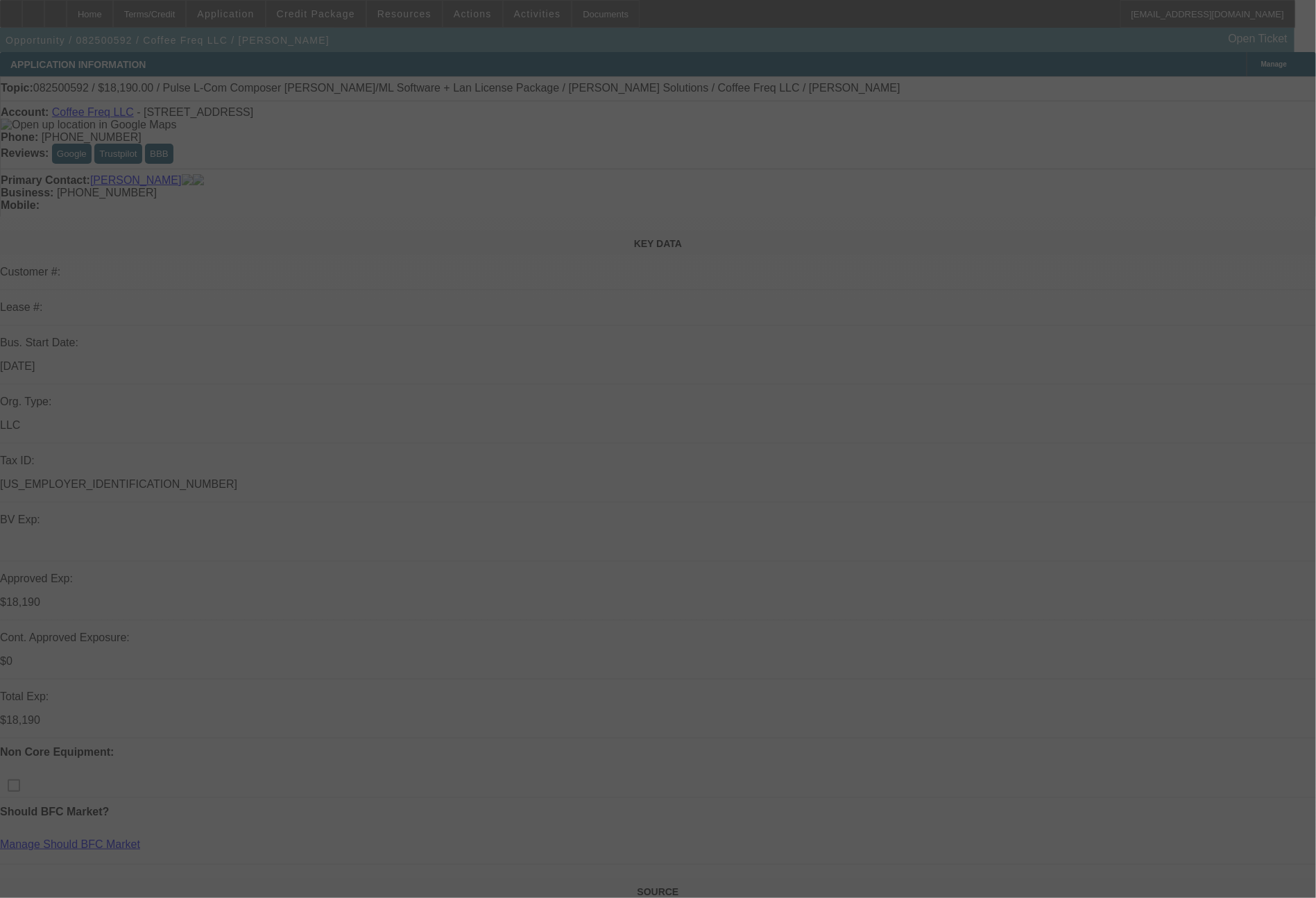
select select "0"
select select "2"
select select "0"
select select "6"
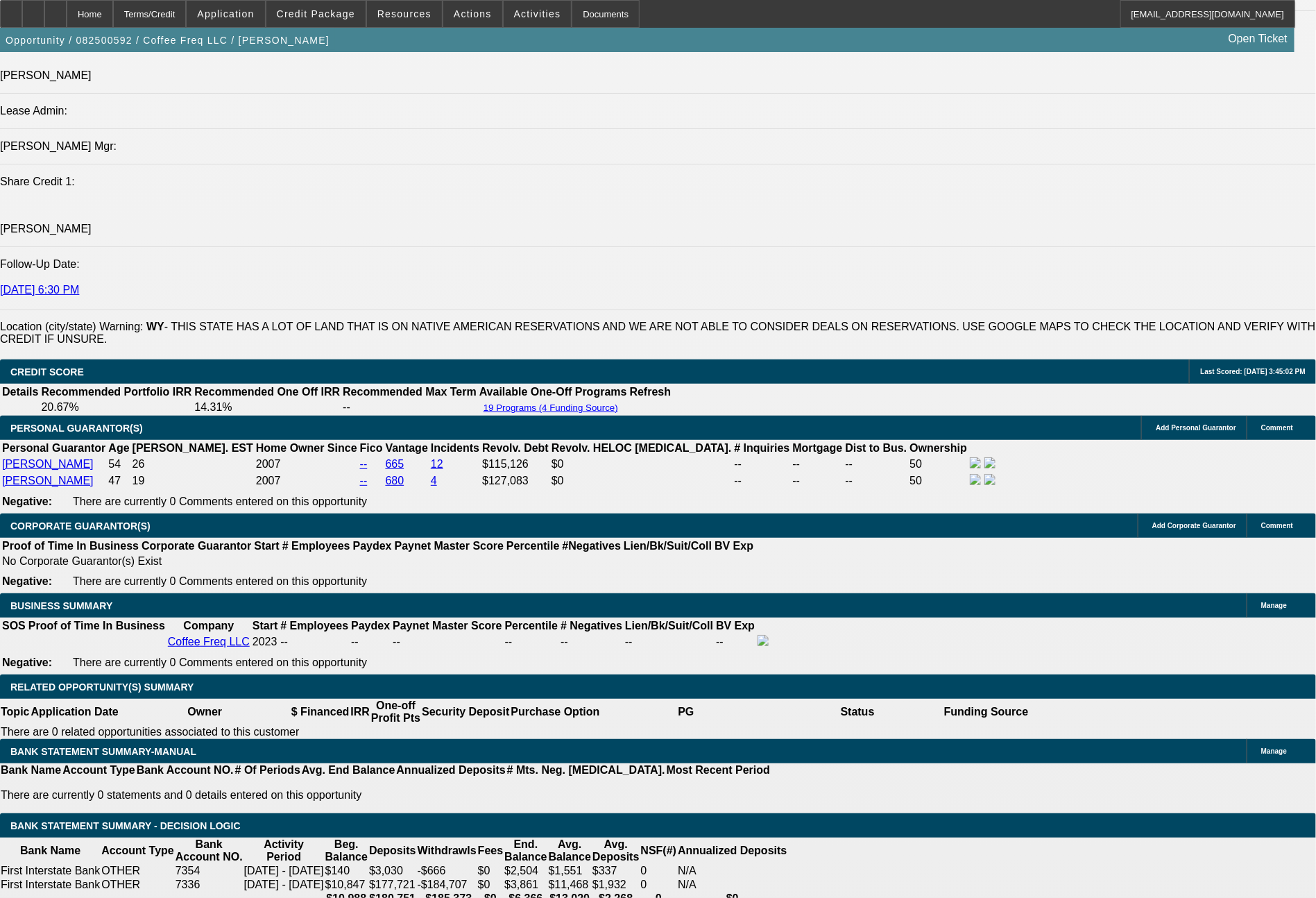
scroll to position [1780, 0]
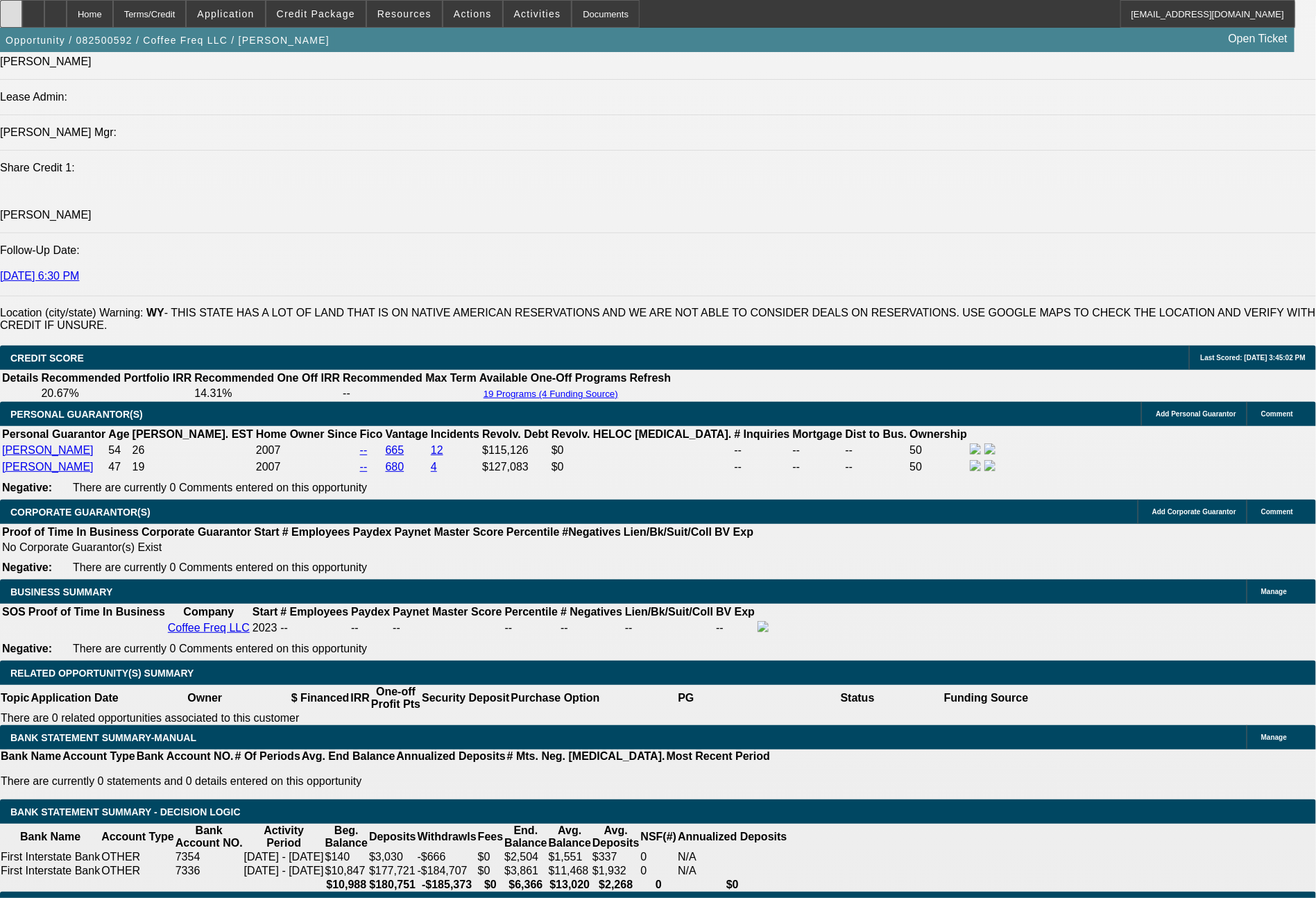
click at [23, 13] on div at bounding box center [11, 14] width 23 height 28
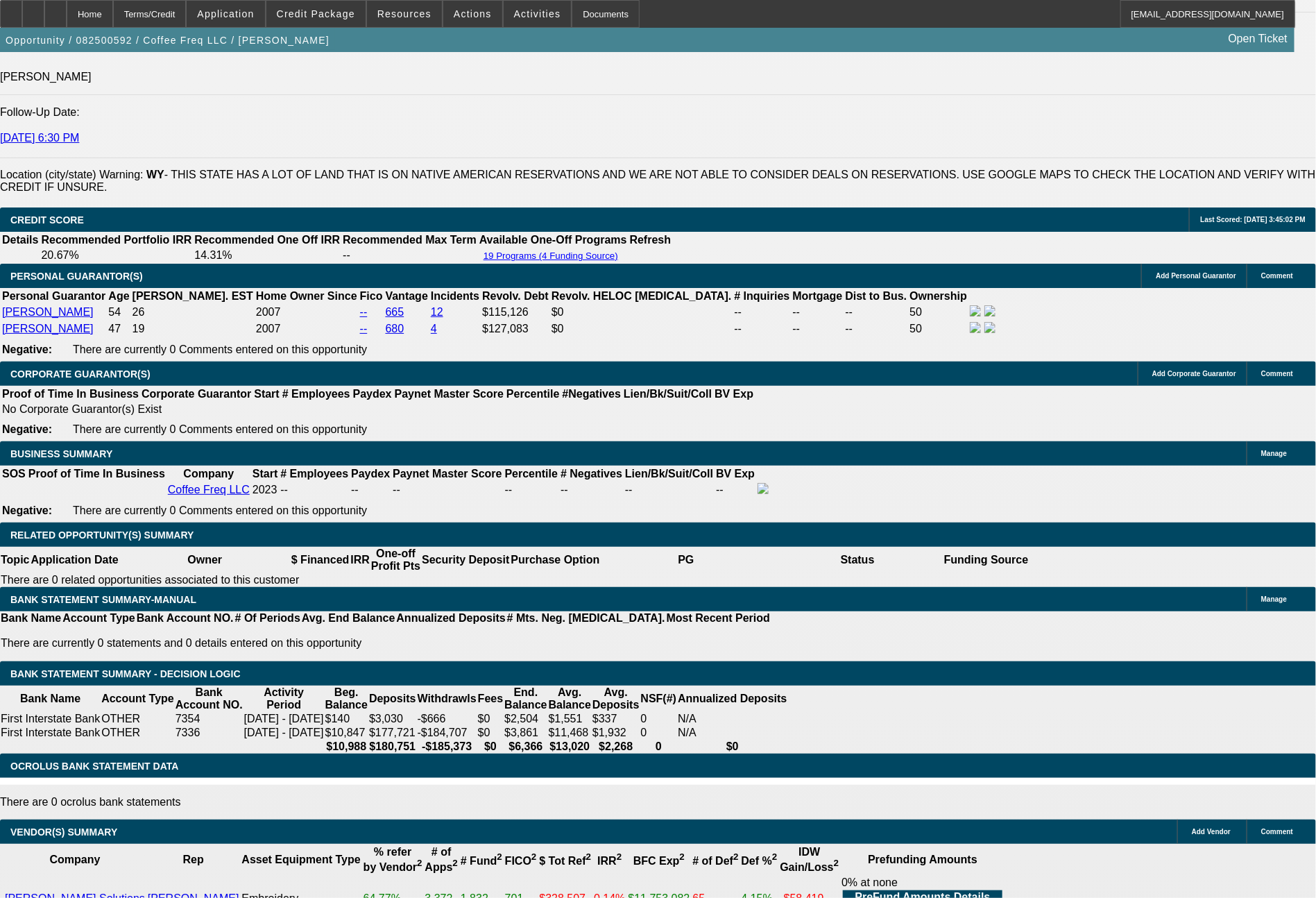
scroll to position [1960, 0]
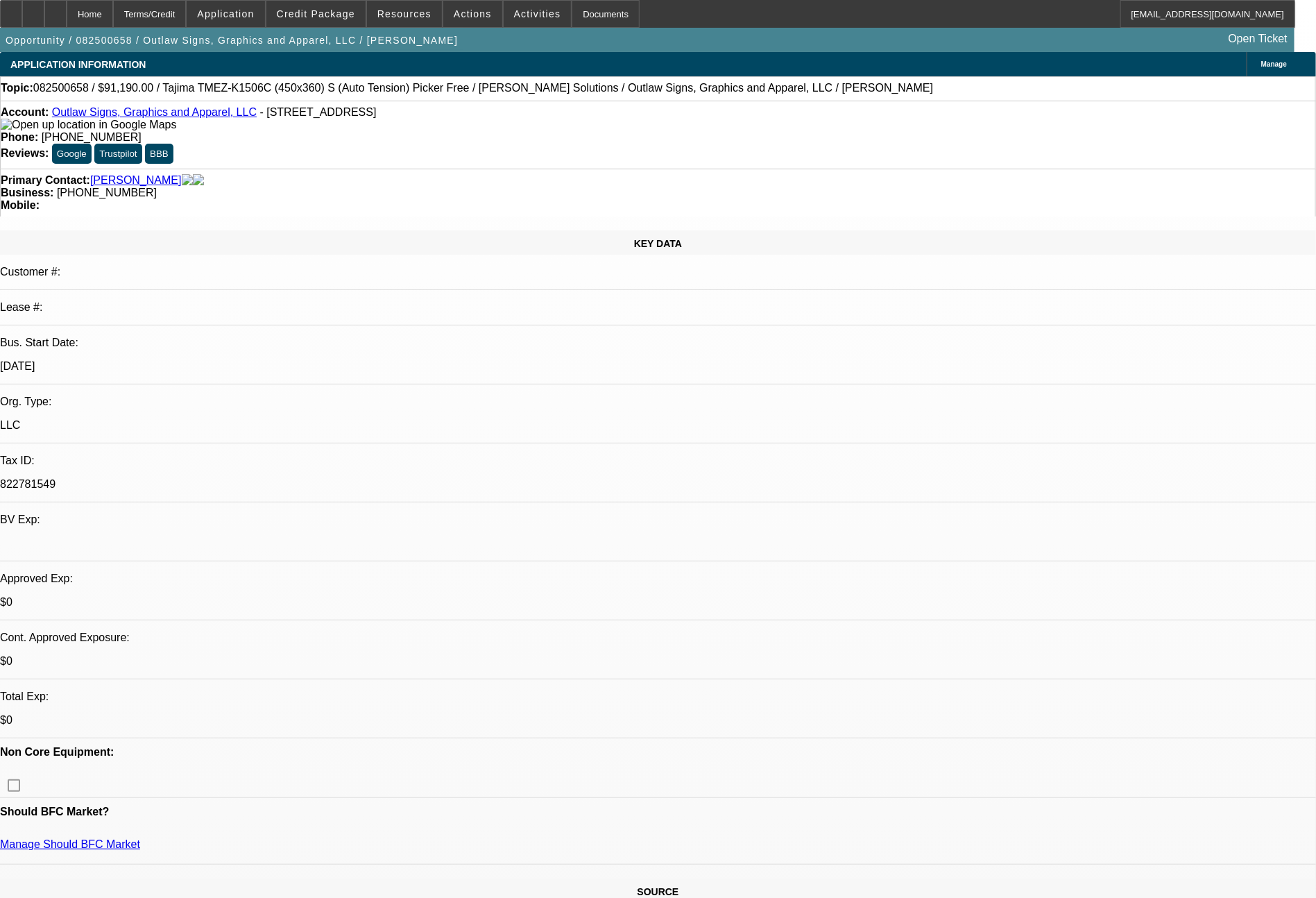
select select "0"
select select "2"
select select "0.1"
select select "0"
select select "2"
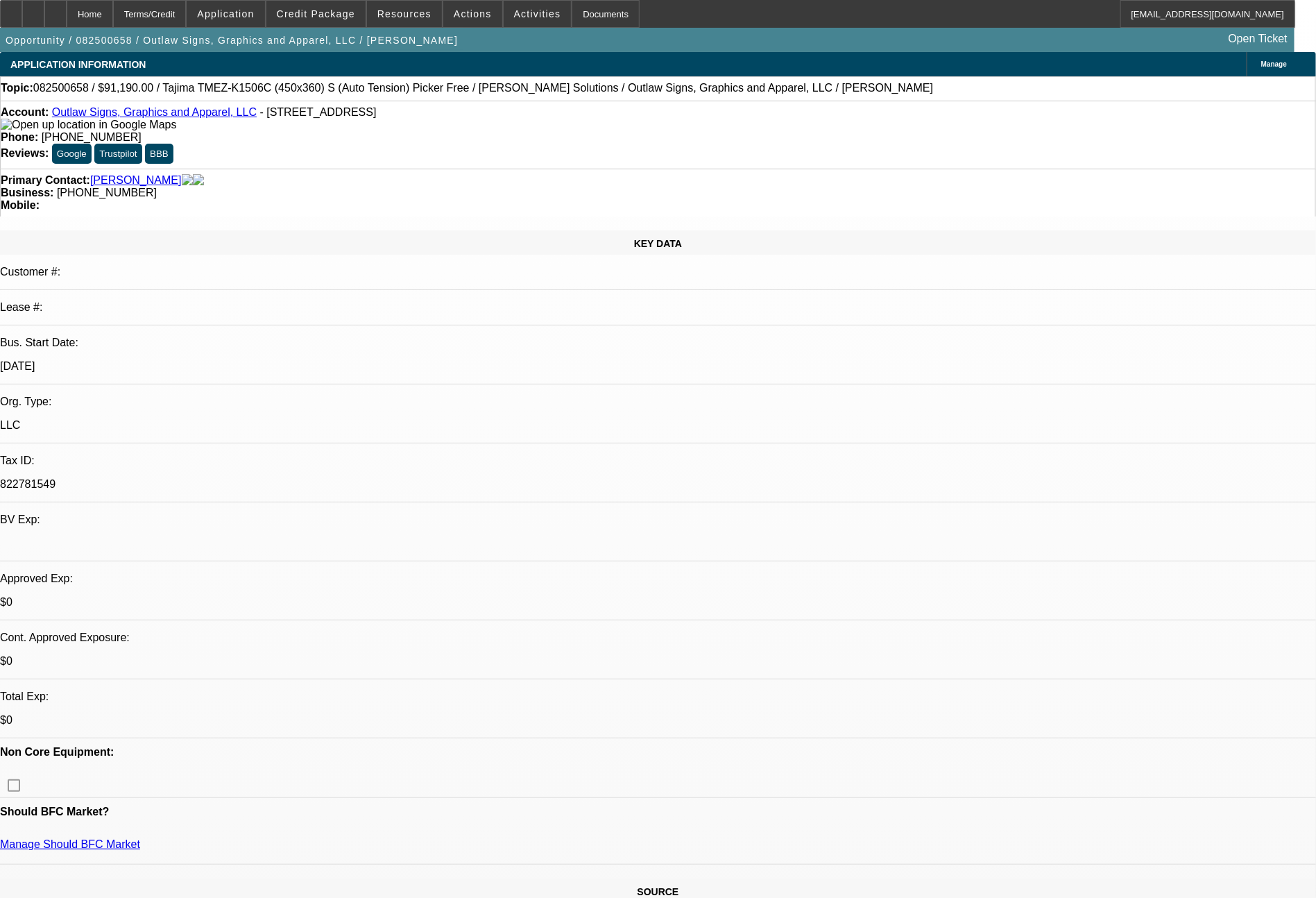
select select "0"
select select "2"
select select "0.1"
select select "0"
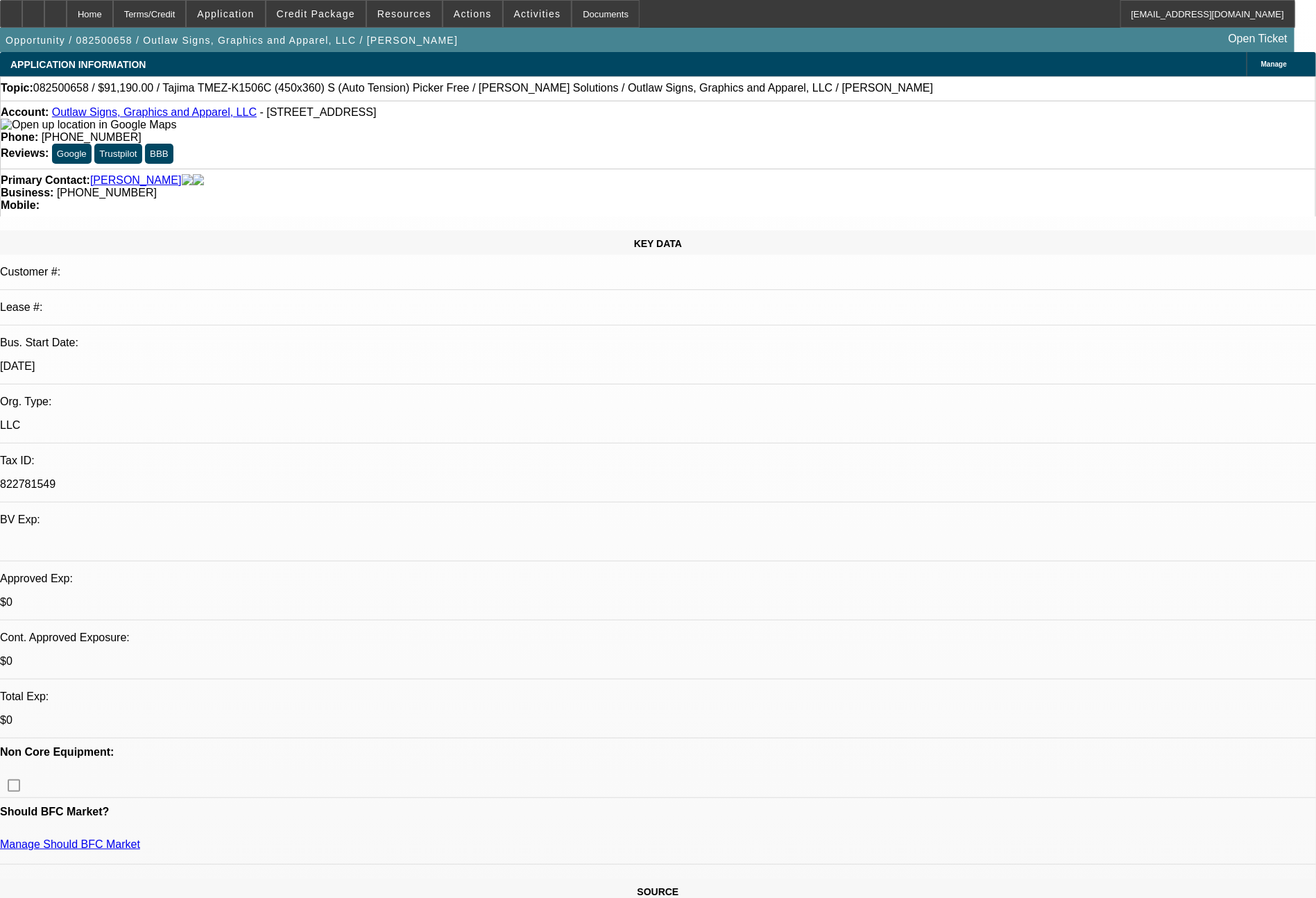
select select "2"
select select "0"
select select "2"
select select "4"
select select "2"
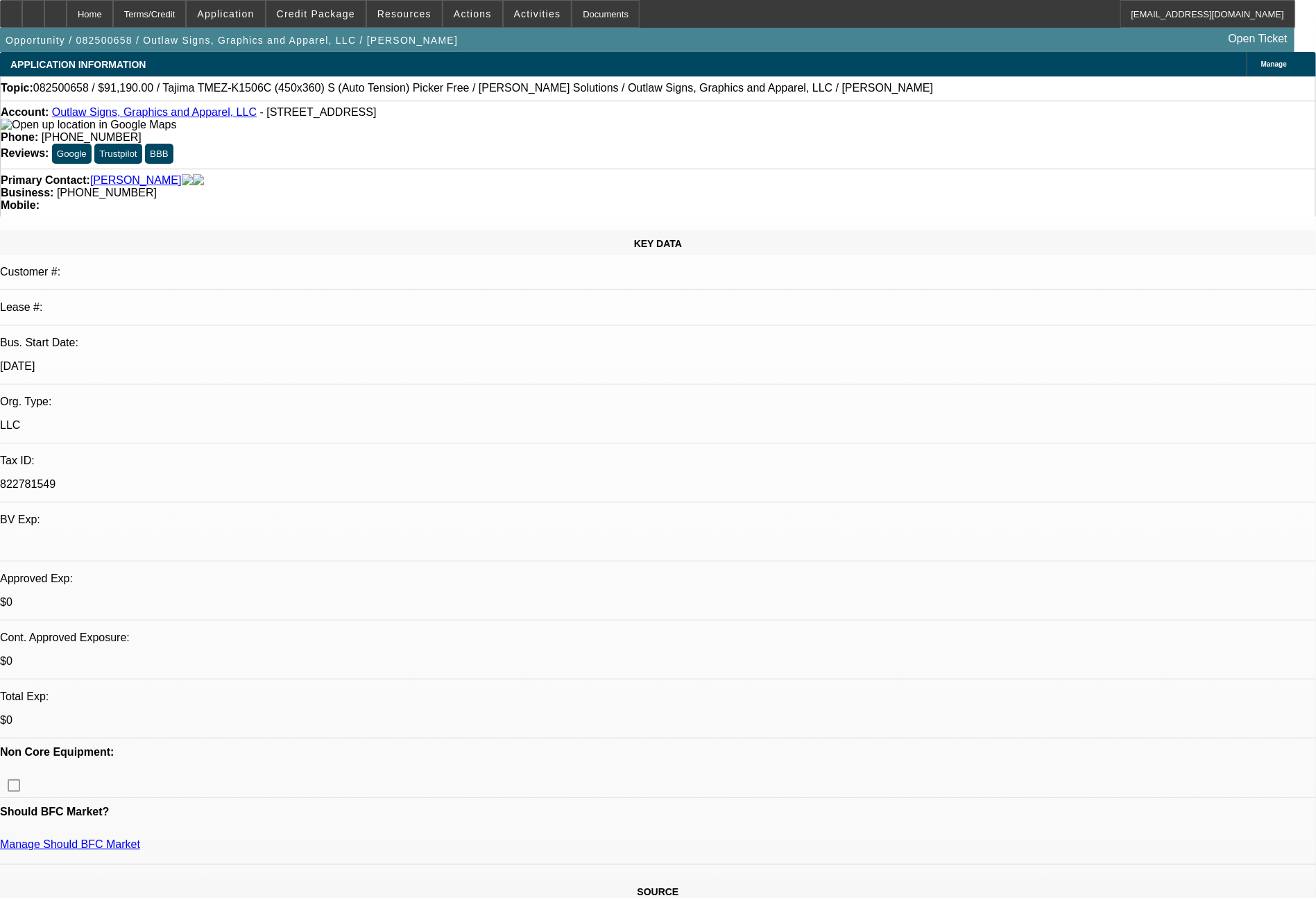
select select "6"
select select "2"
select select "4"
select select "2"
select select "6"
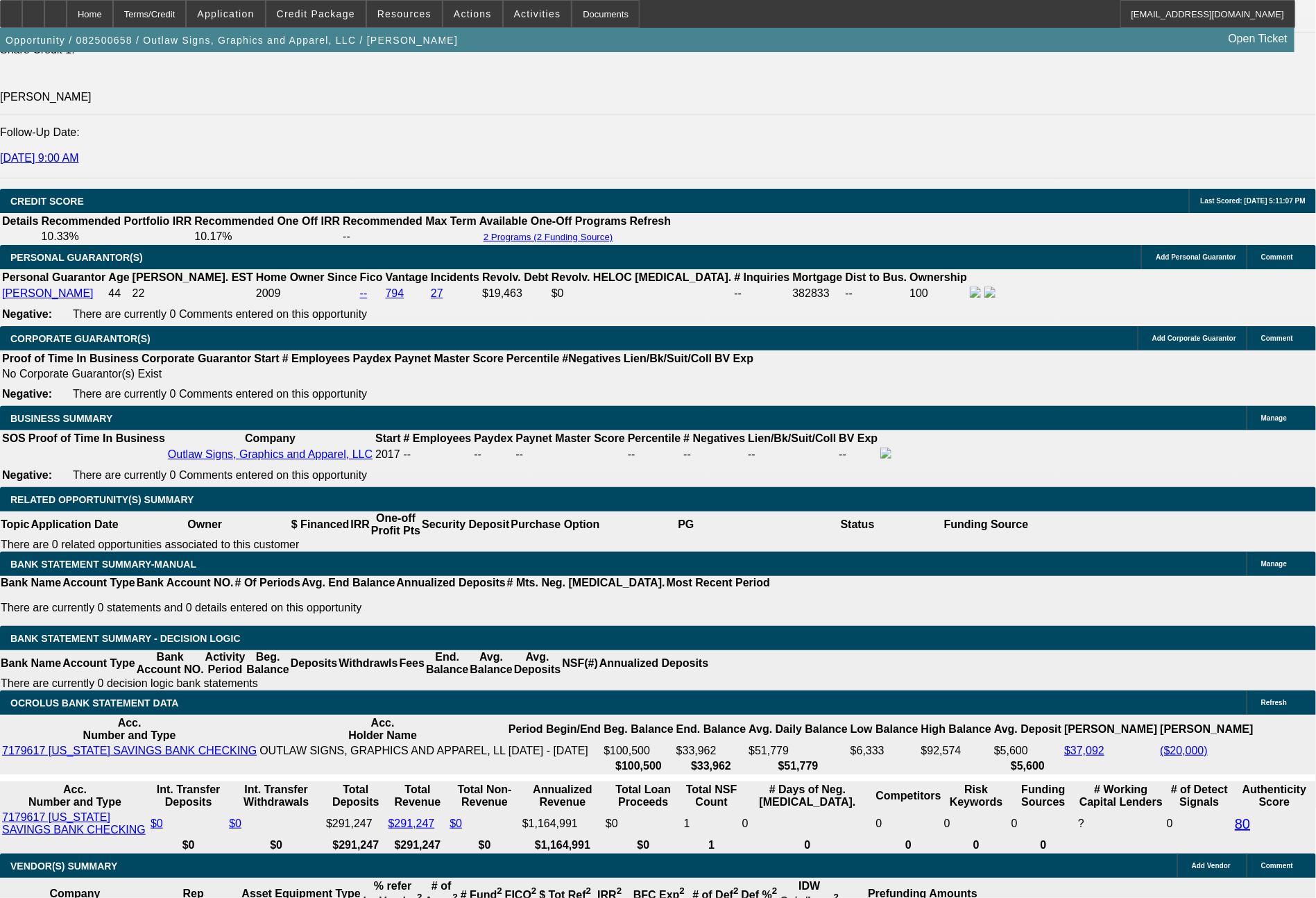
scroll to position [1927, 0]
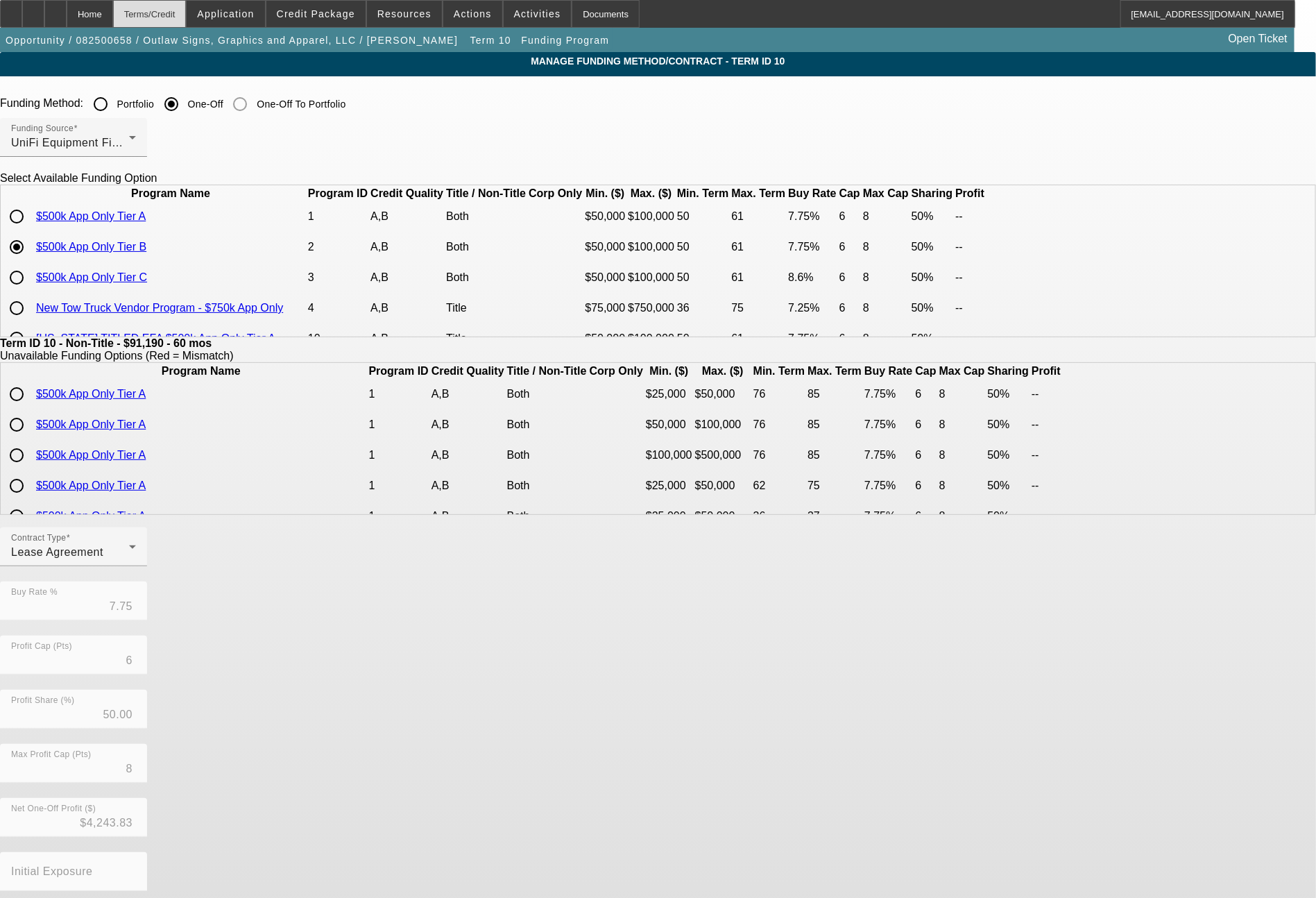
click at [186, 21] on div "Terms/Credit" at bounding box center [149, 14] width 73 height 28
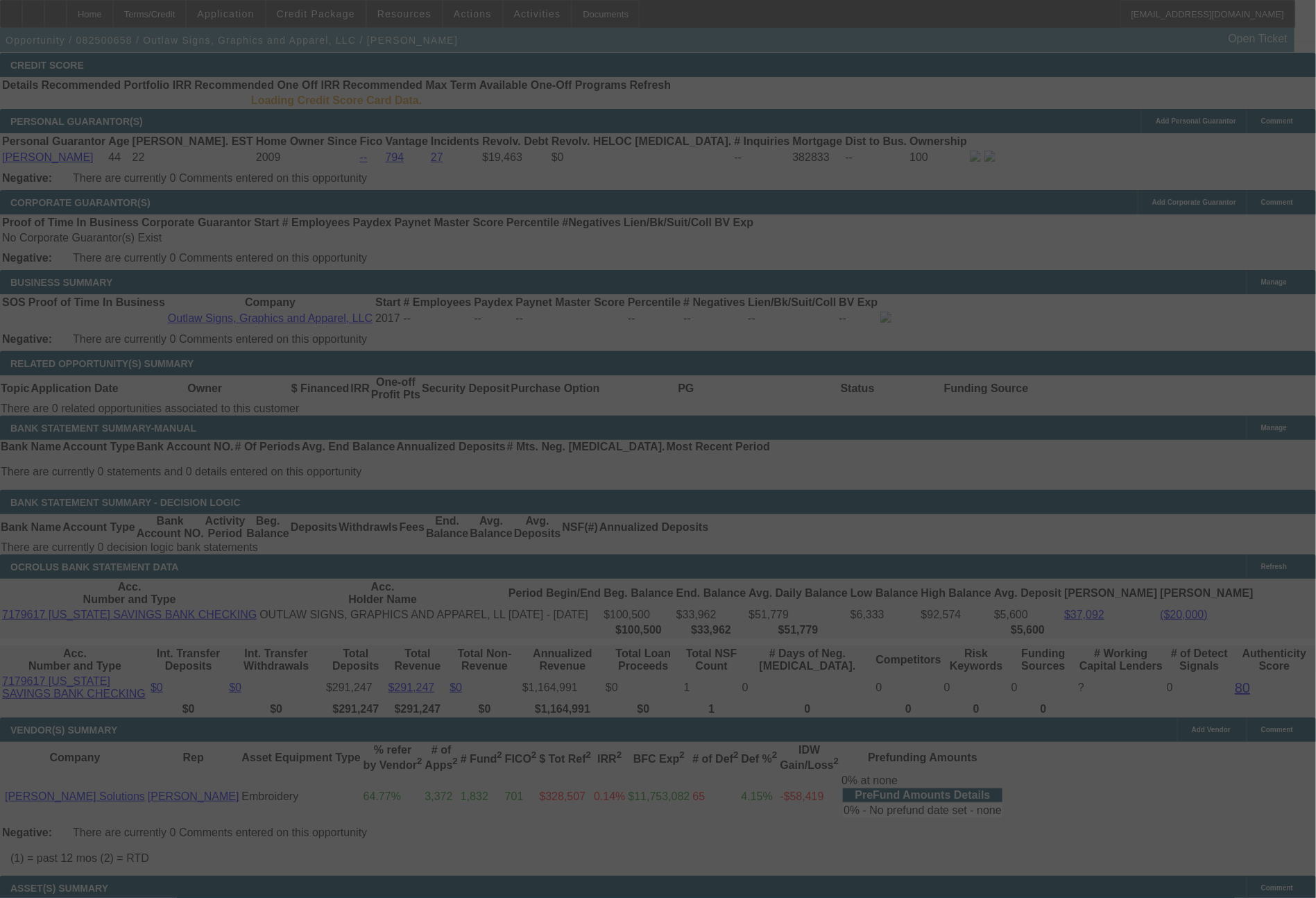
scroll to position [2017, 0]
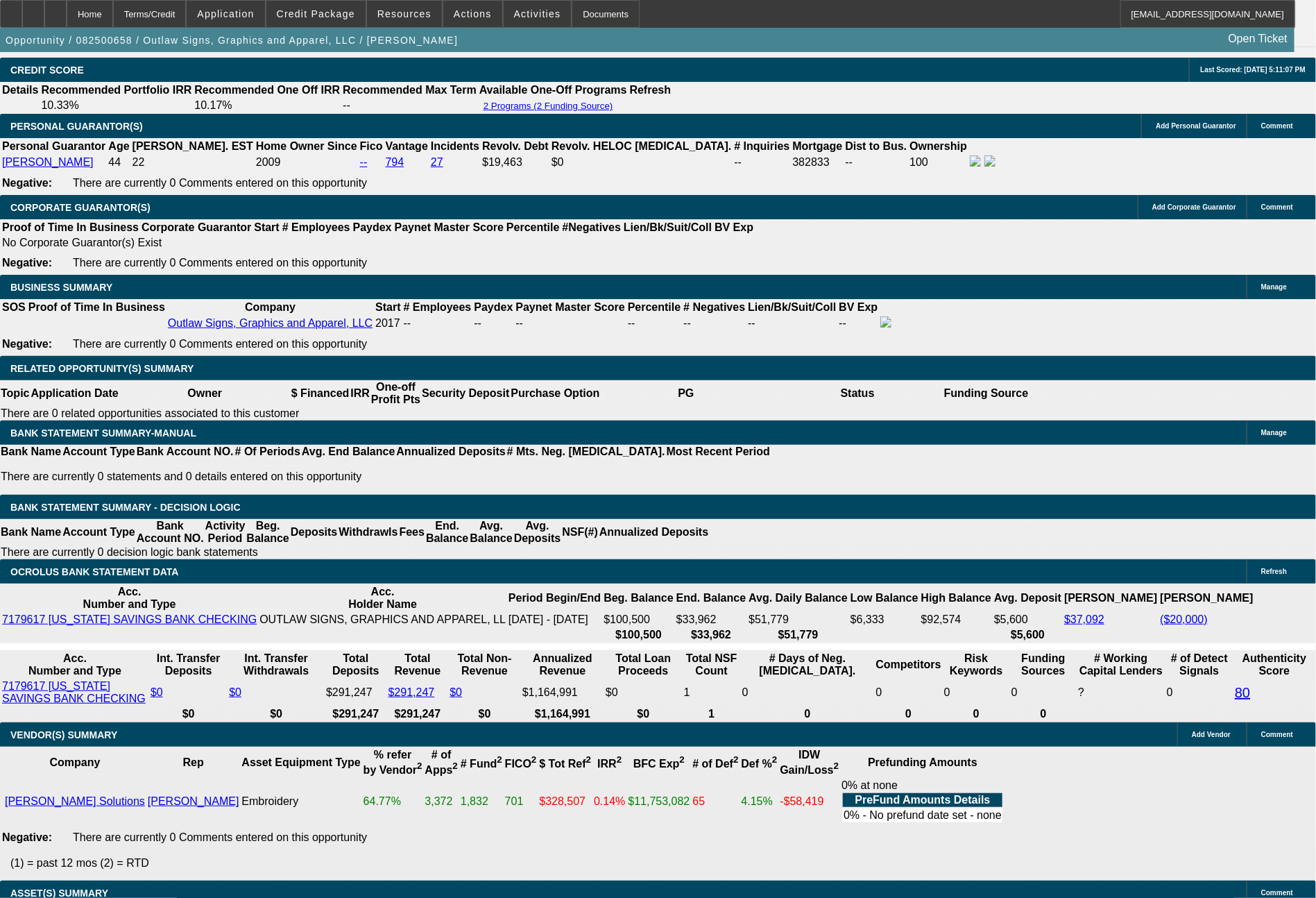
select select "0"
select select "2"
select select "0.1"
select select "4"
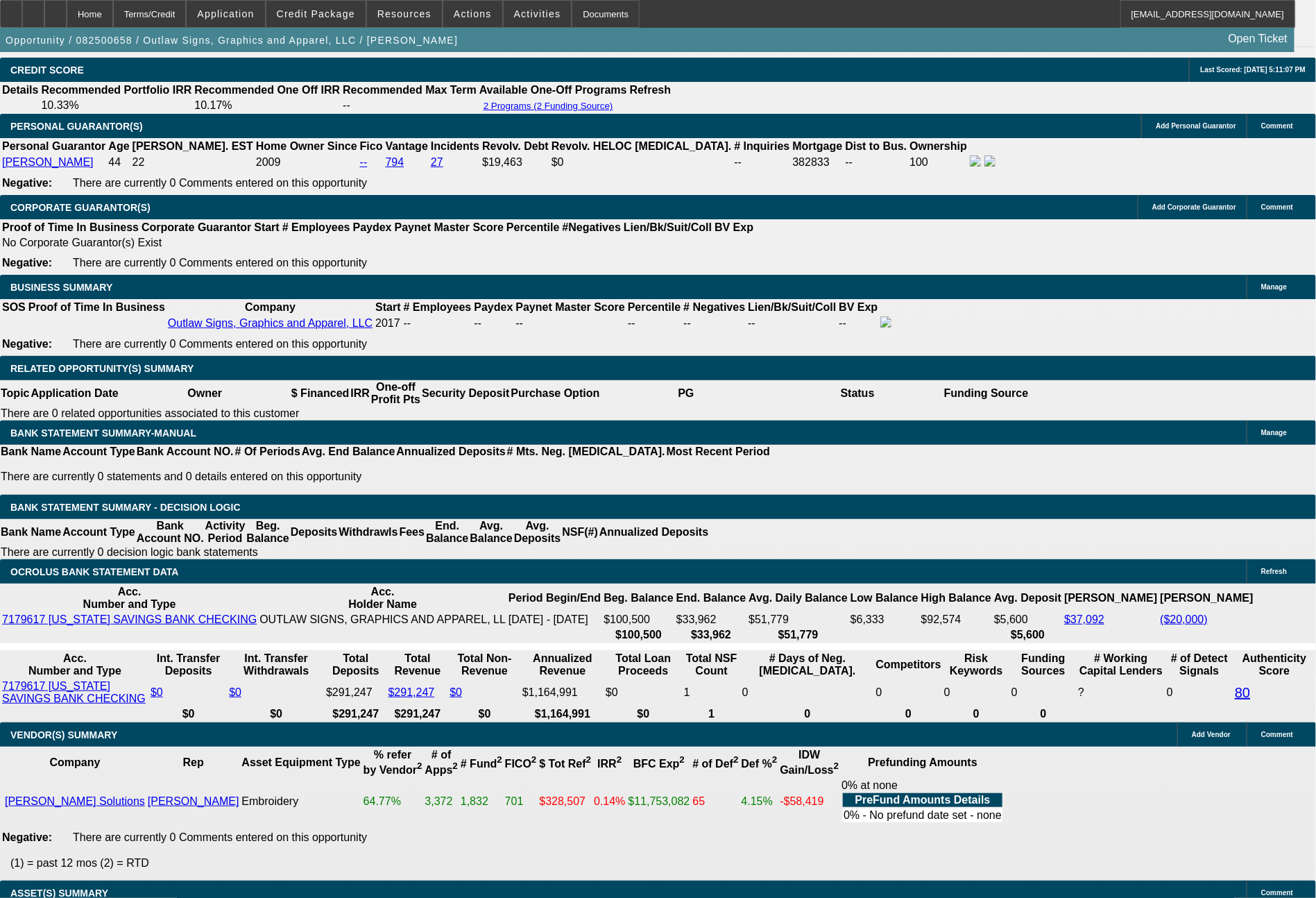
select select "0"
select select "2"
select select "0"
select select "6"
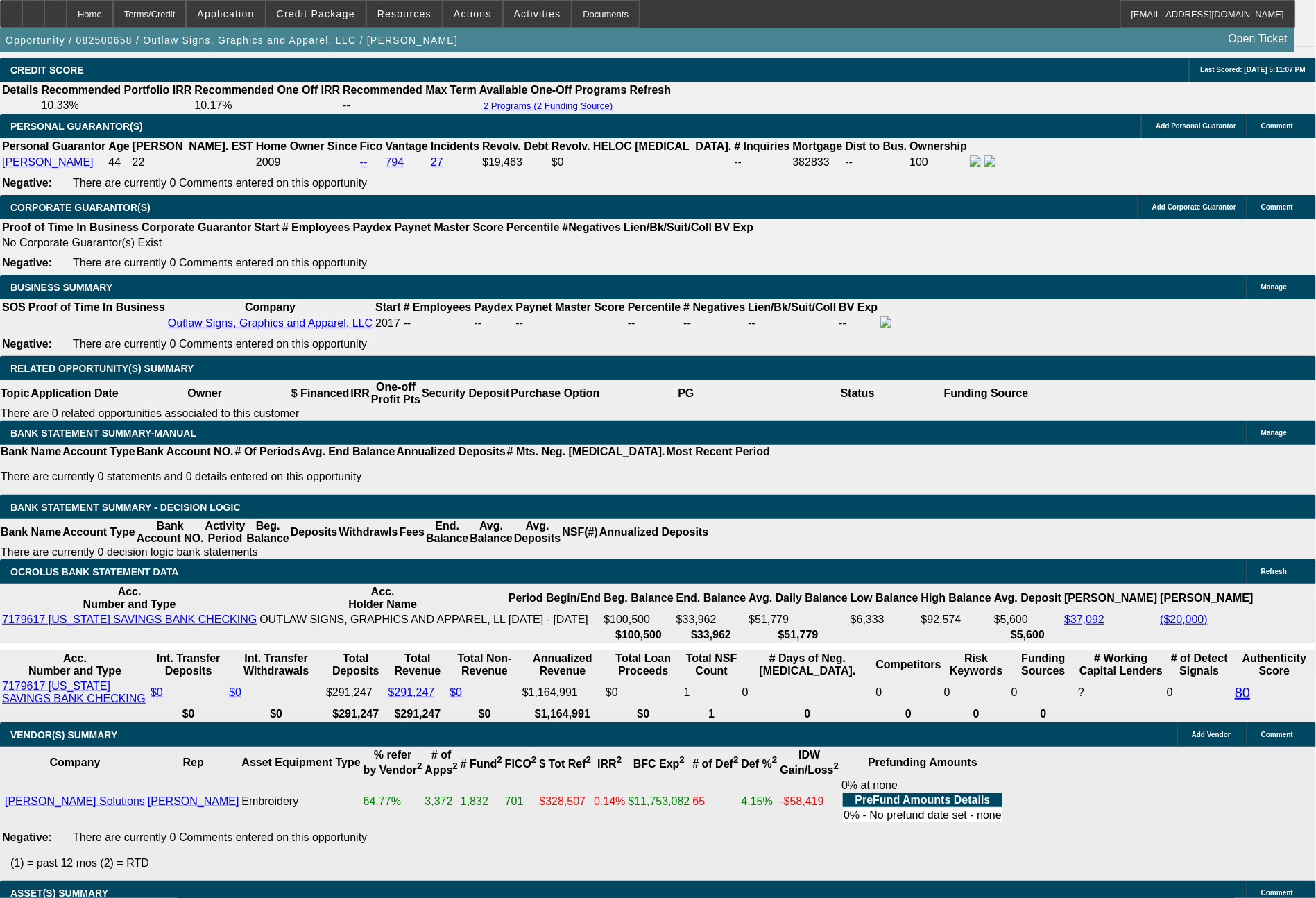
select select "0"
select select "2"
select select "0.1"
select select "4"
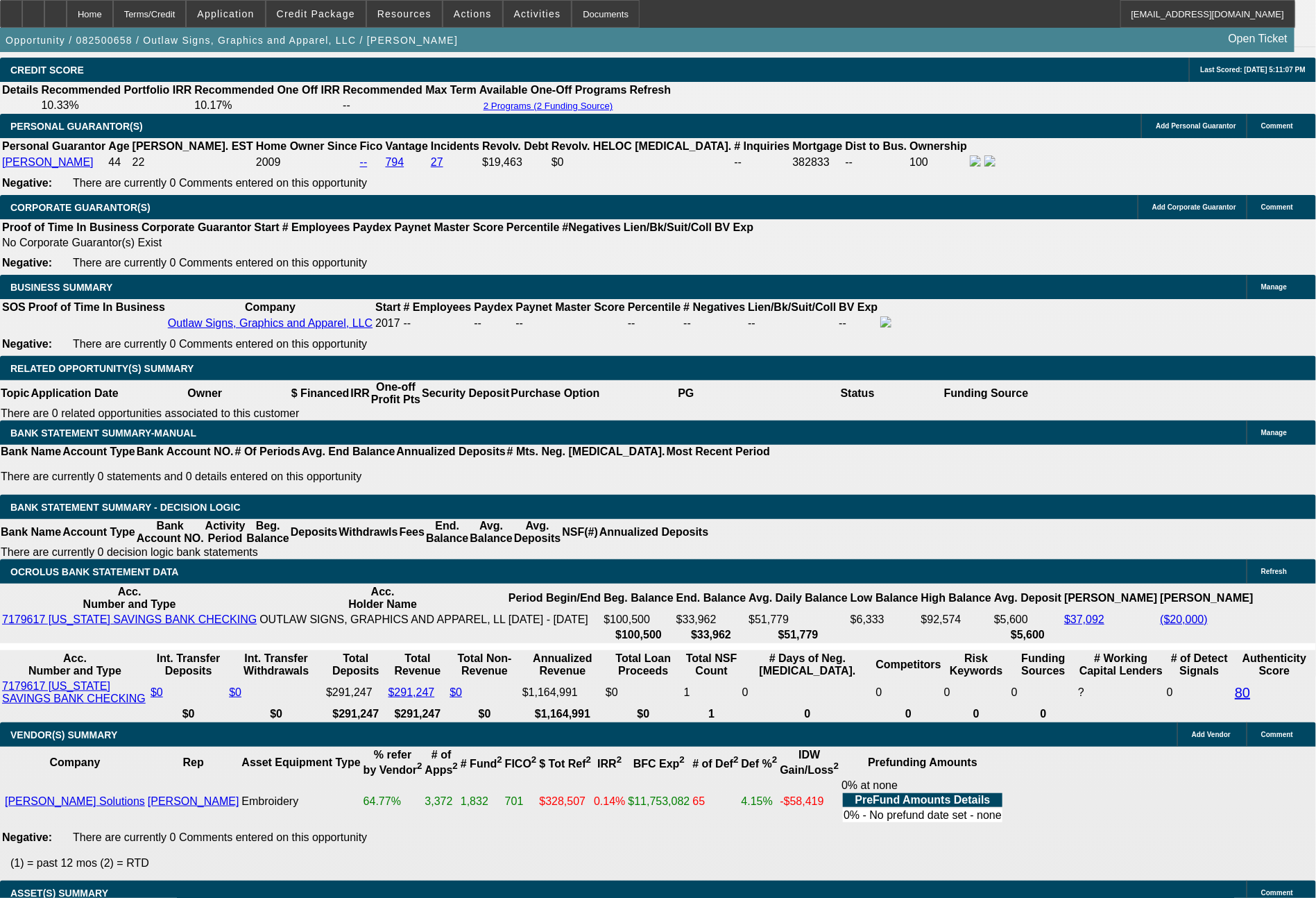
select select "0"
select select "2"
select select "0"
select select "6"
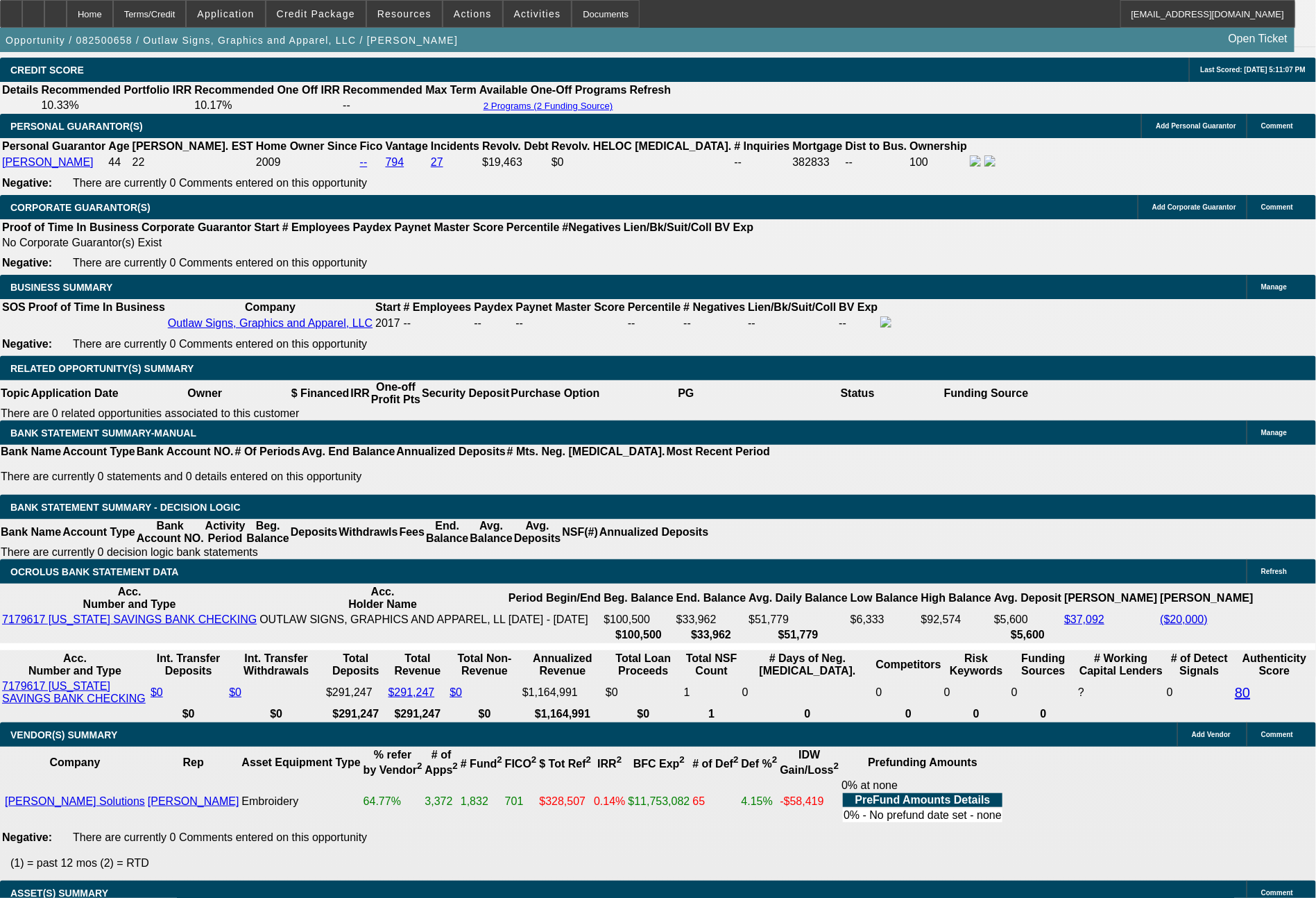
drag, startPoint x: 264, startPoint y: 441, endPoint x: 294, endPoint y: 441, distance: 30.0
type input "7"
type input "UNKNOWN"
type input "$13,325.02"
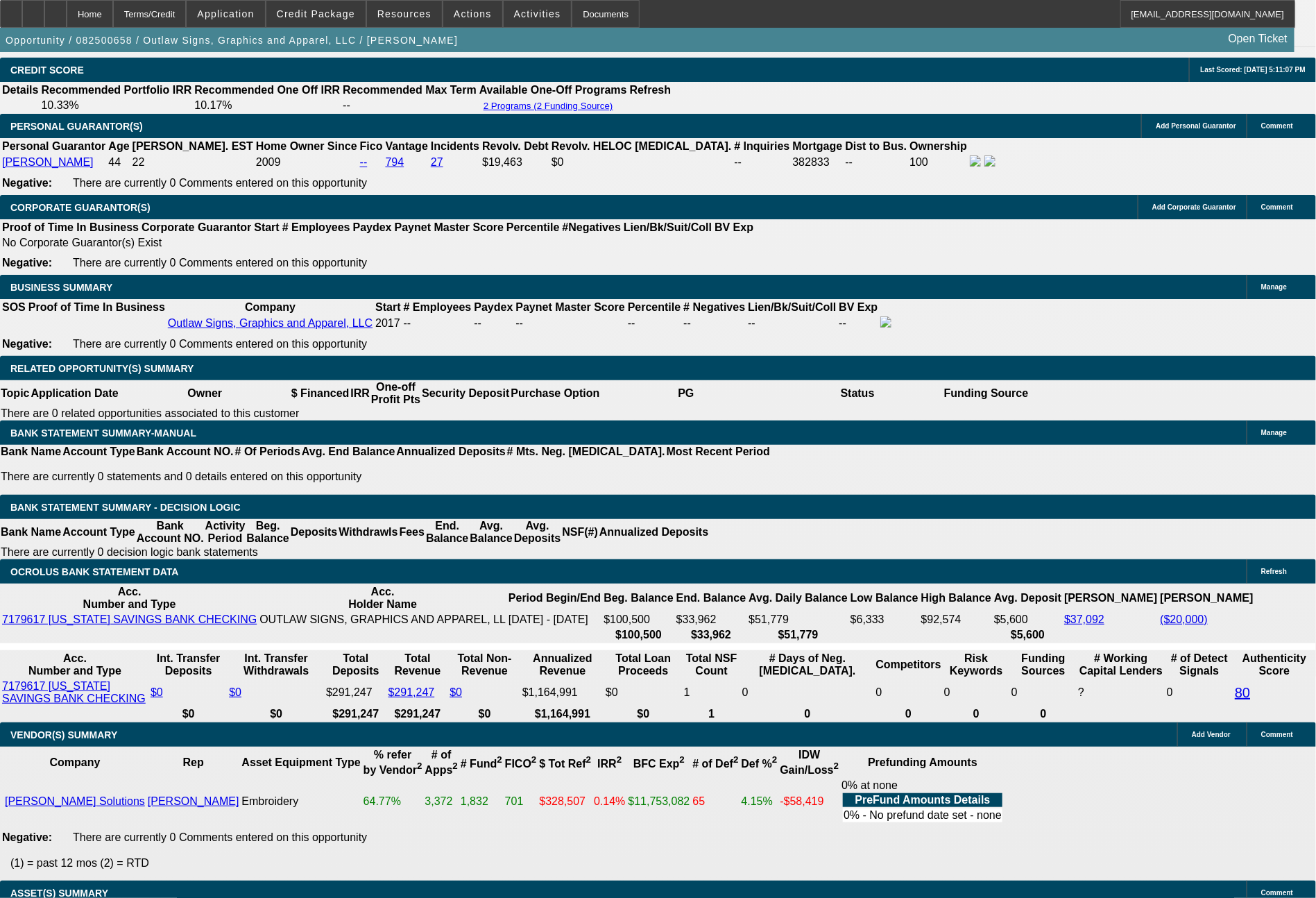
type input "$26,650.04"
type input "72"
type input "$1,546.87"
type input "$3,093.74"
type input "72"
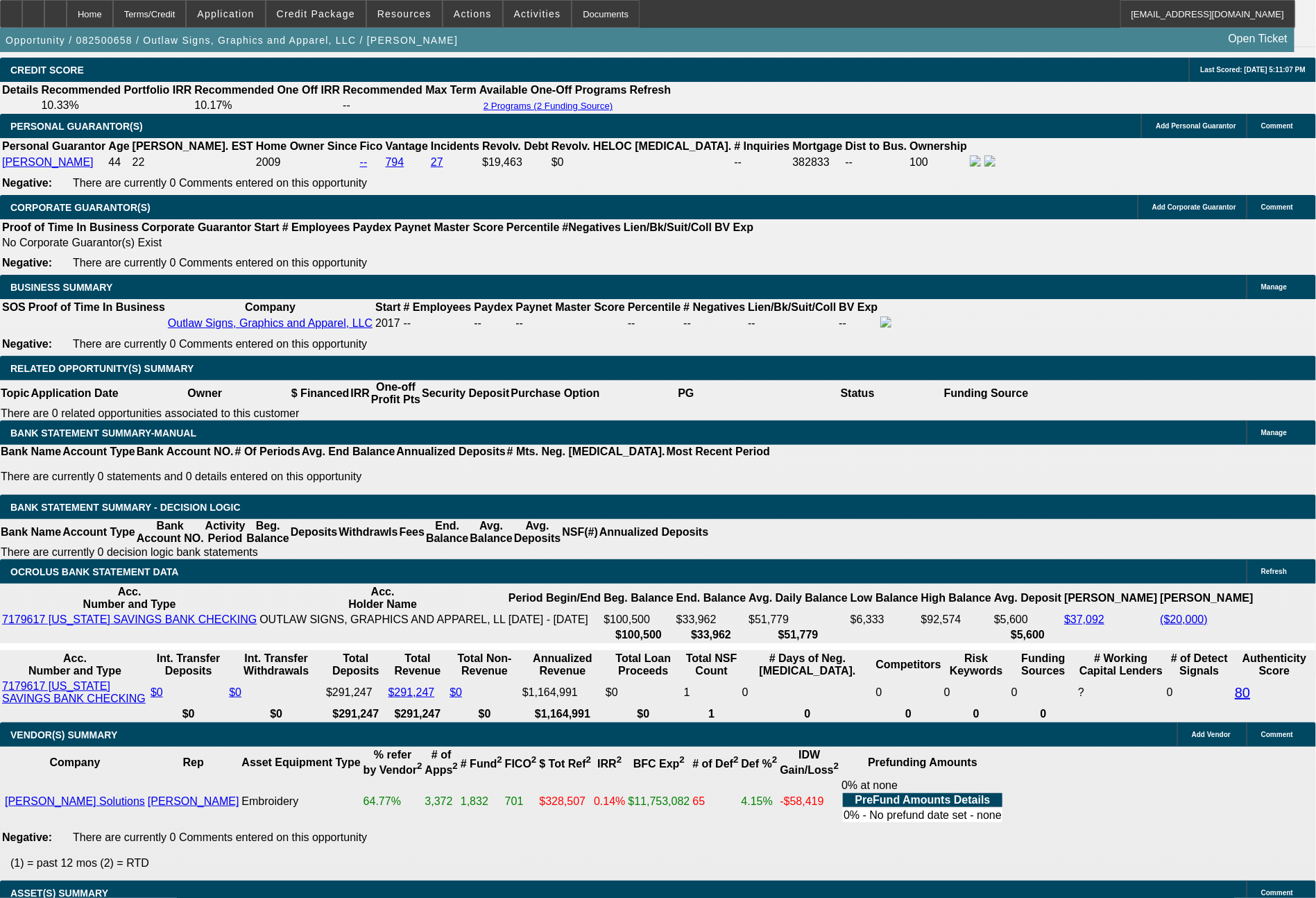
drag, startPoint x: 198, startPoint y: 440, endPoint x: 313, endPoint y: 434, distance: 115.2
type input "1"
type input "$2.00"
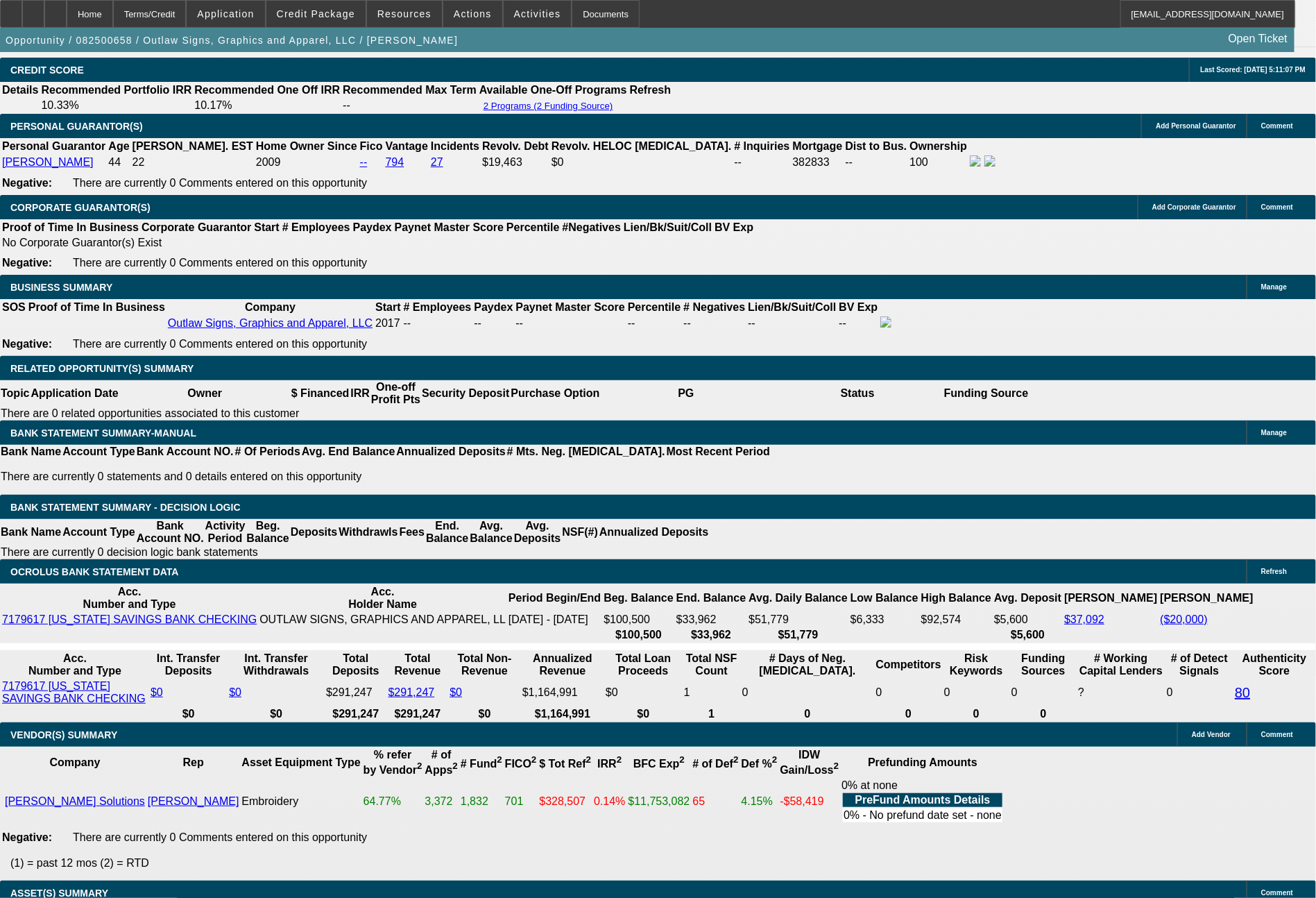
type input "1583"
type input "7.6"
type input "$3,166.00"
type input "$1,583.00"
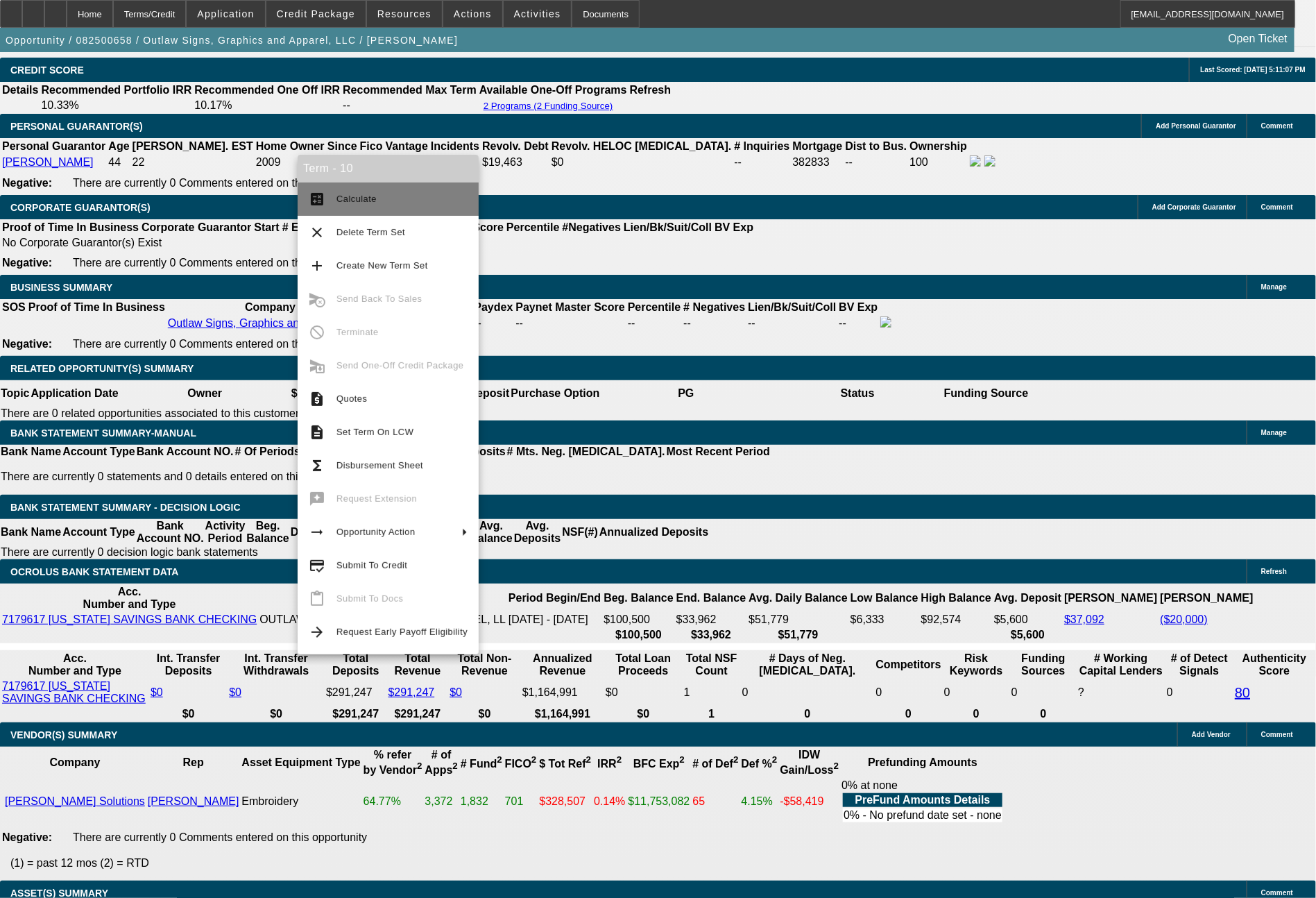
click at [402, 194] on span "Calculate" at bounding box center [402, 199] width 131 height 16
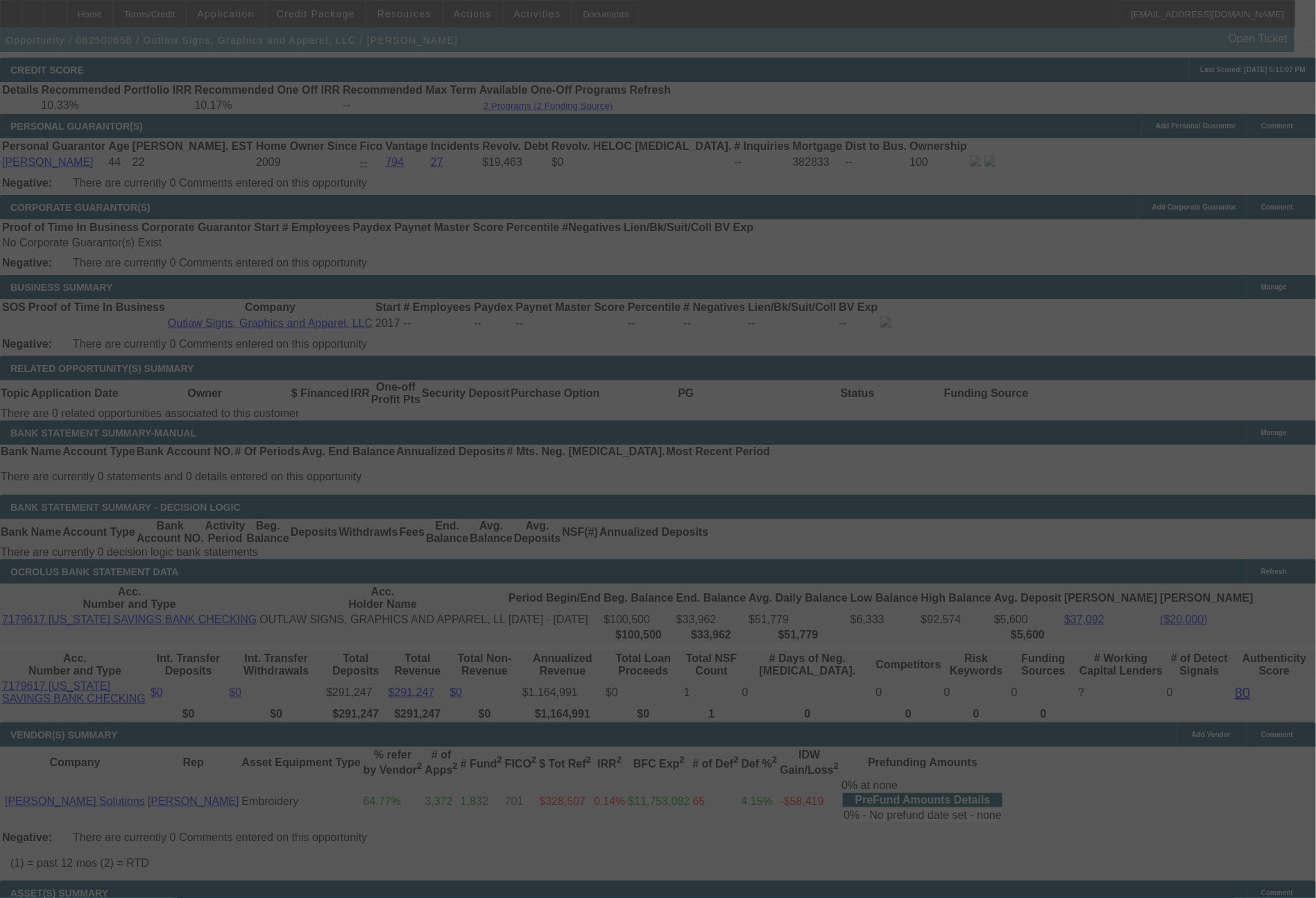
select select "0"
select select "2"
select select "0.1"
select select "4"
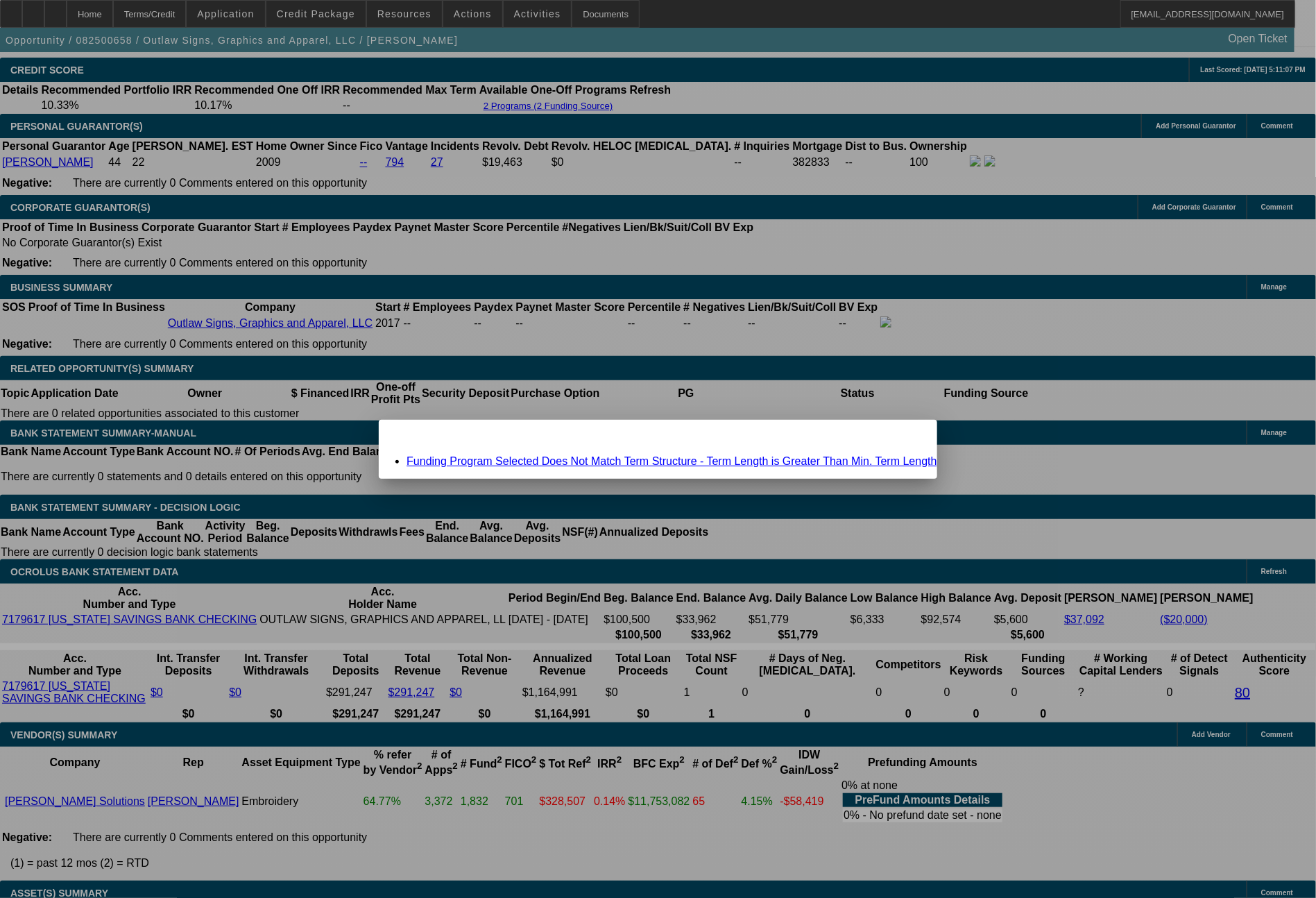
scroll to position [0, 0]
click at [911, 436] on span "Close" at bounding box center [920, 431] width 19 height 7
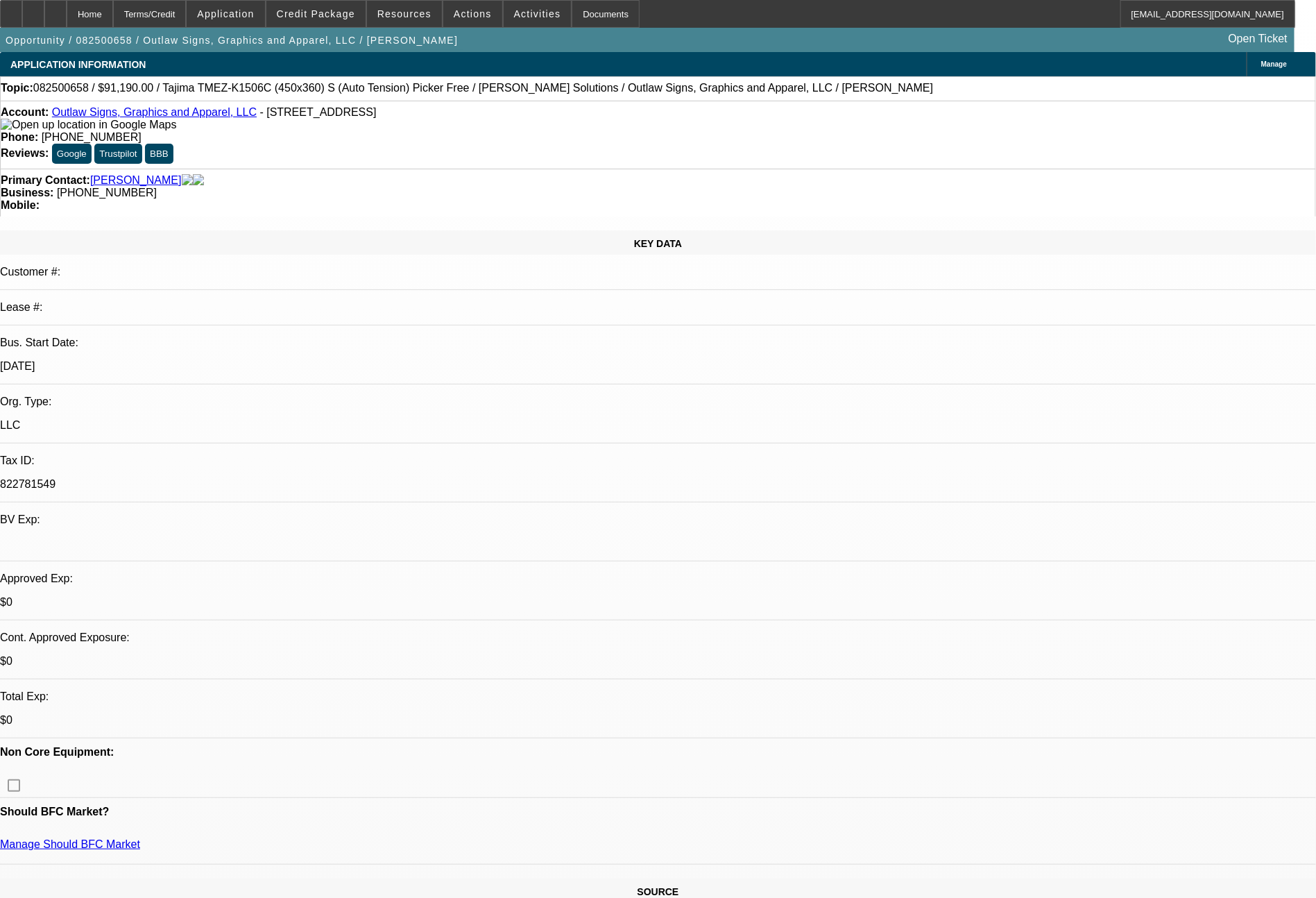
scroll to position [2017, 0]
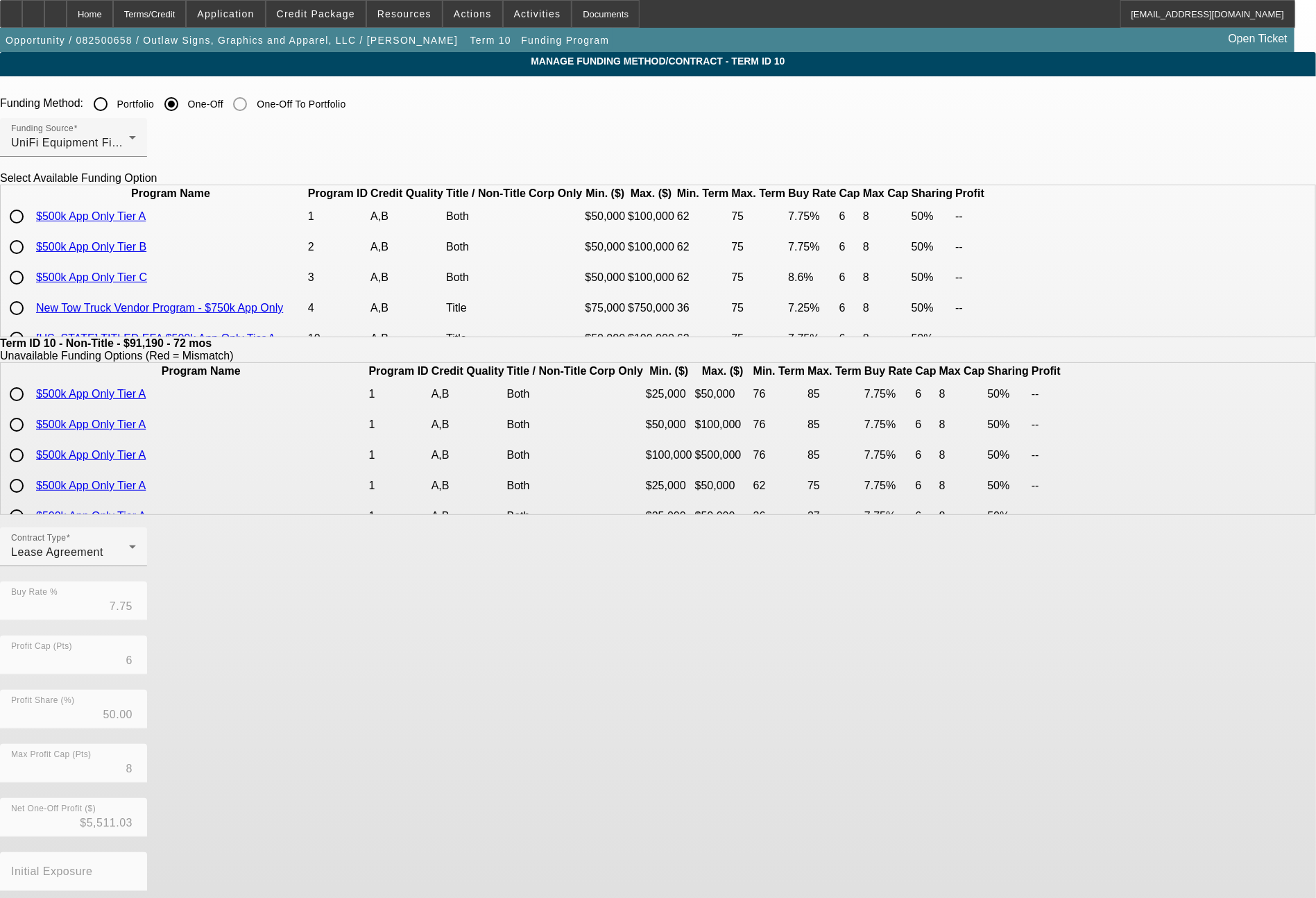
click at [31, 260] on input "radio" at bounding box center [16, 247] width 28 height 28
radio input "true"
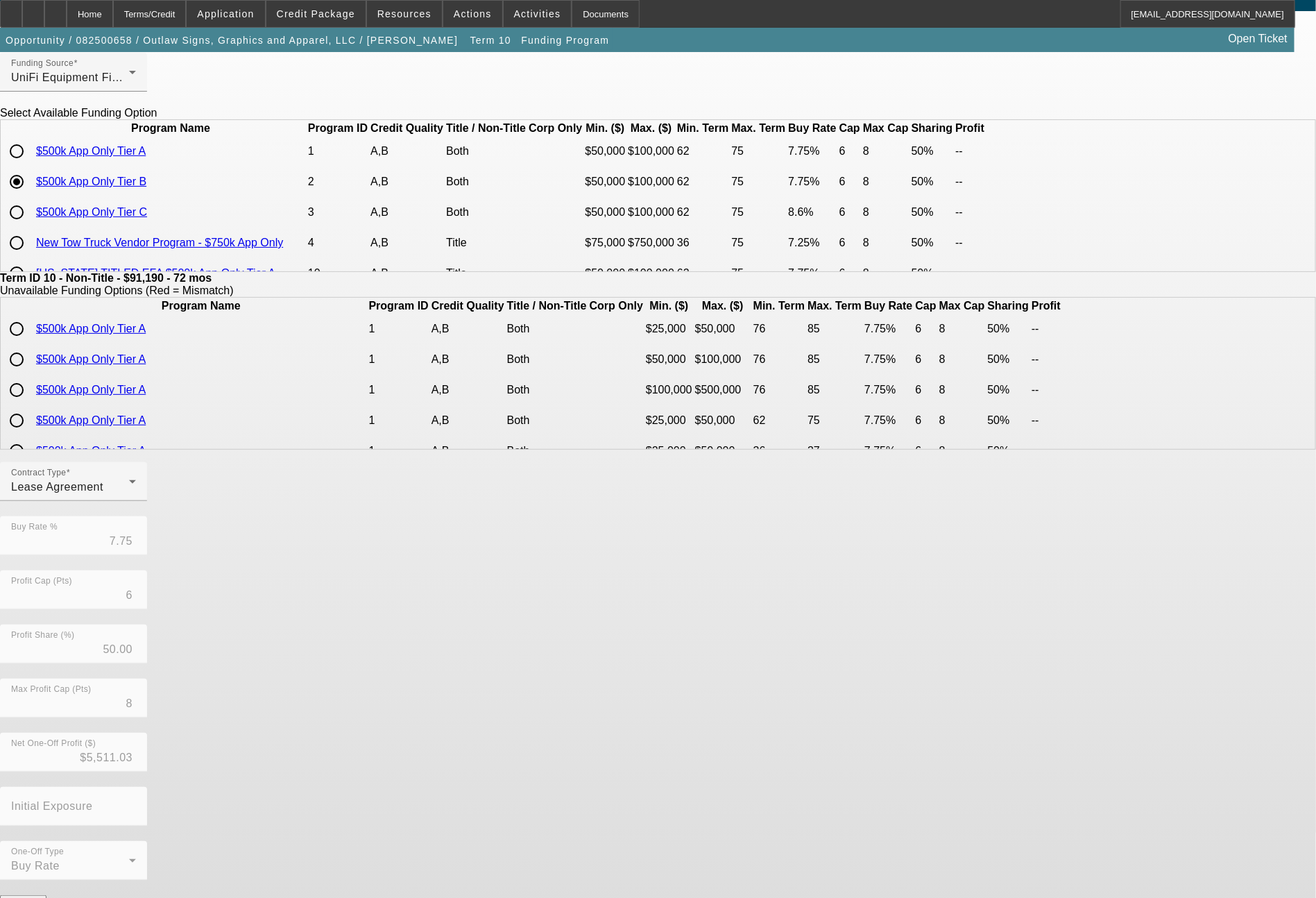
scroll to position [67, 0]
click at [40, 897] on button "Submit" at bounding box center [20, 915] width 40 height 14
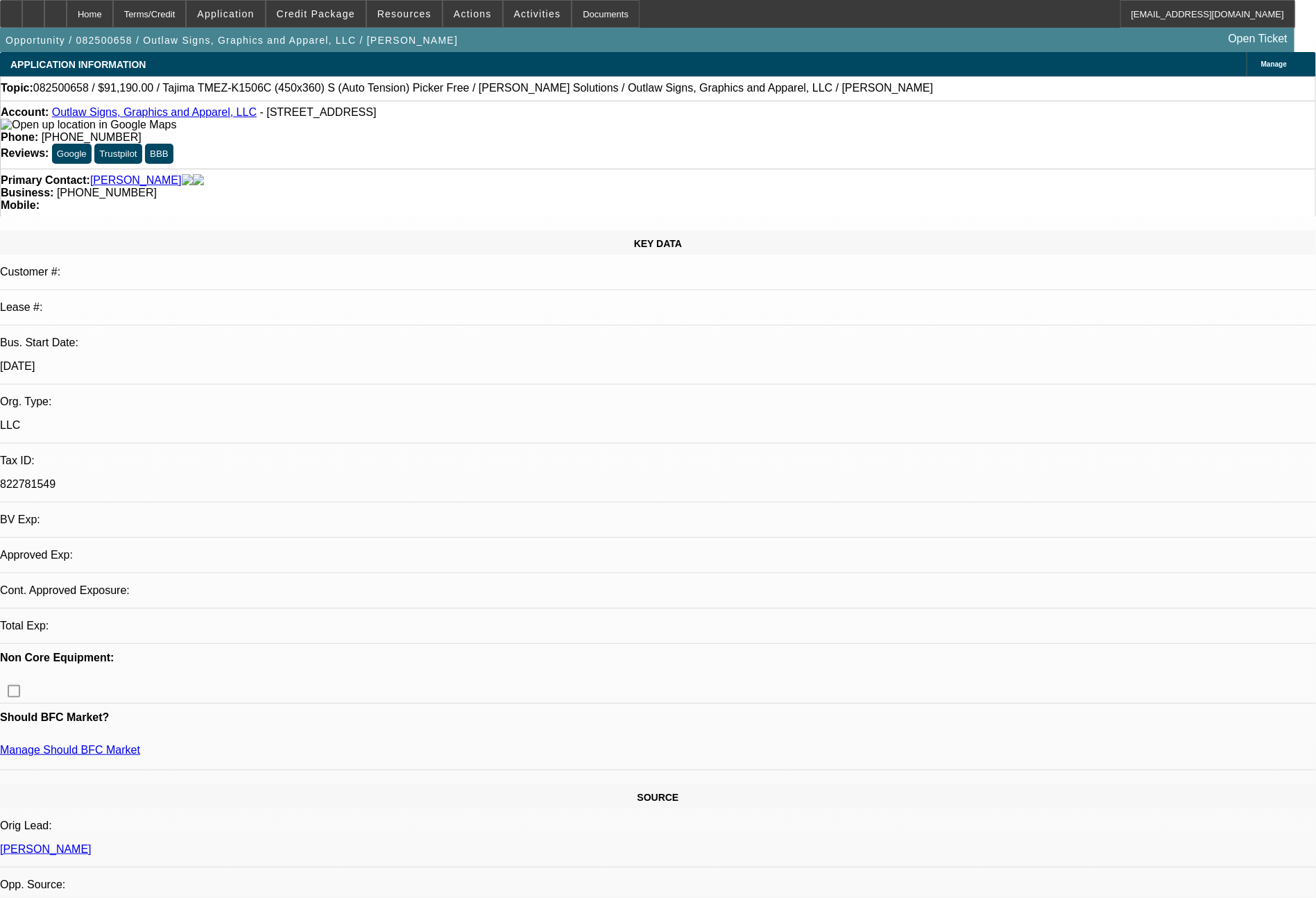
select select "0"
select select "2"
select select "0.1"
select select "4"
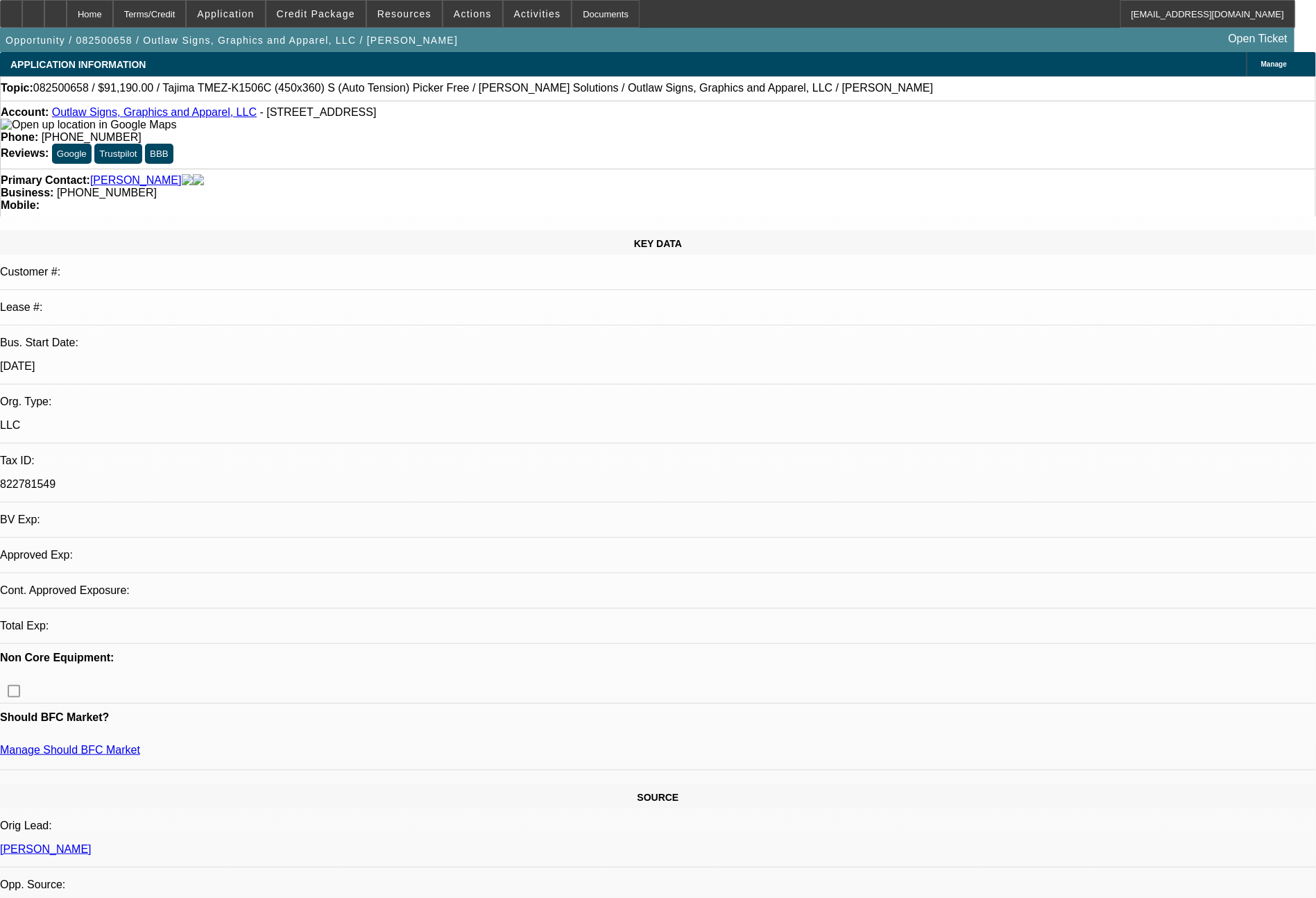
select select "0"
select select "2"
select select "0"
select select "6"
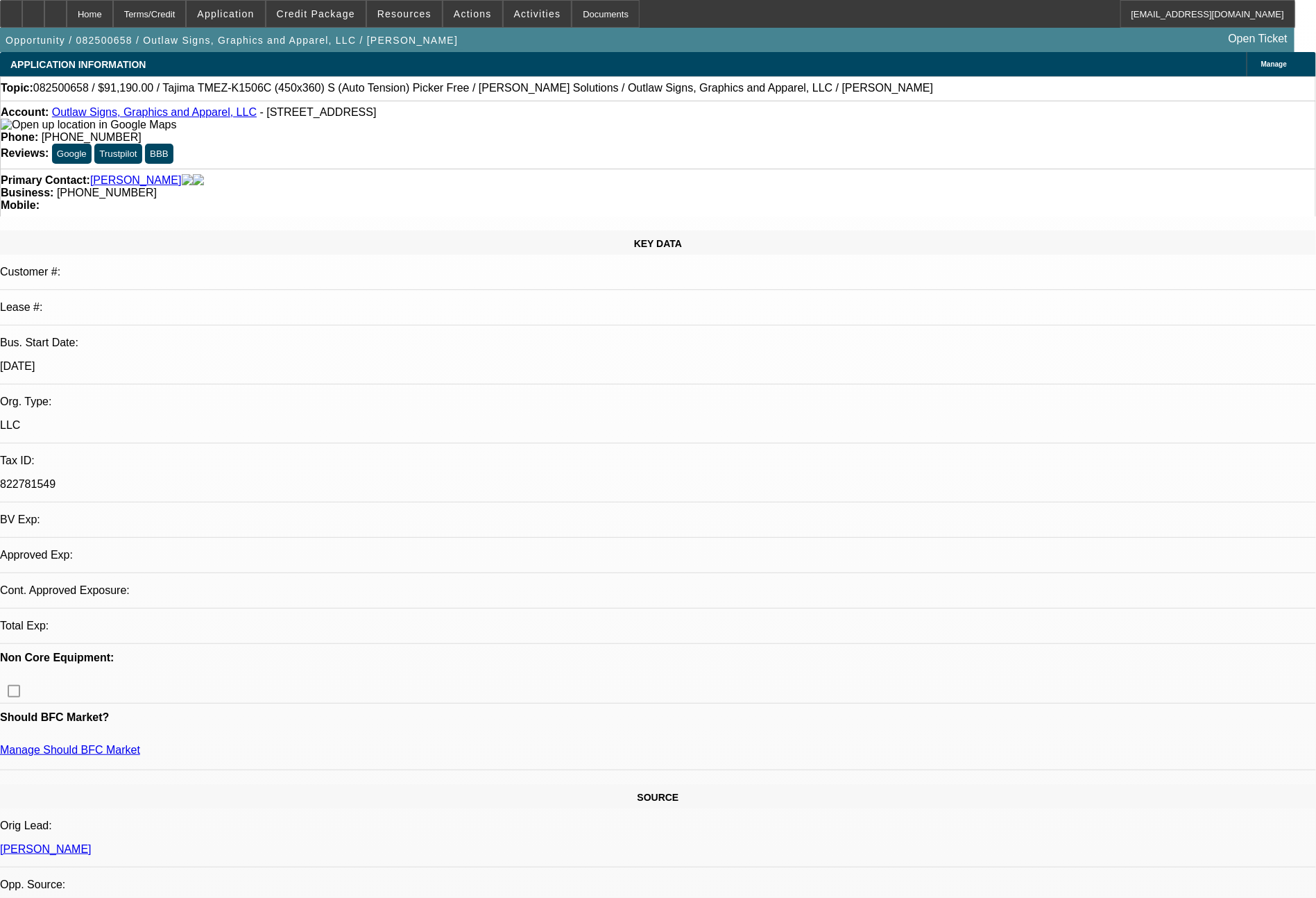
select select "0"
select select "2"
select select "0.1"
select select "4"
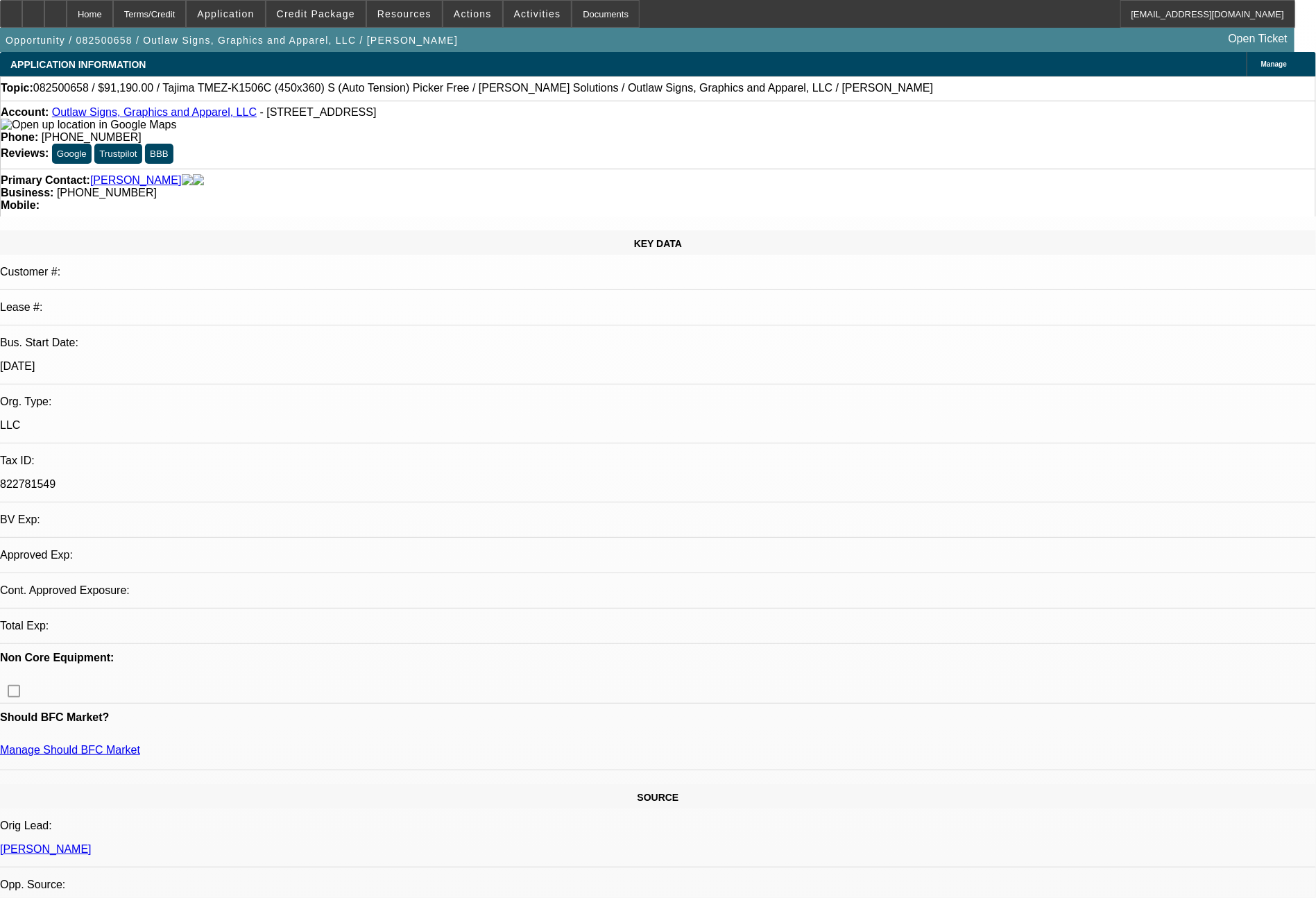
select select "0"
select select "2"
select select "0"
select select "6"
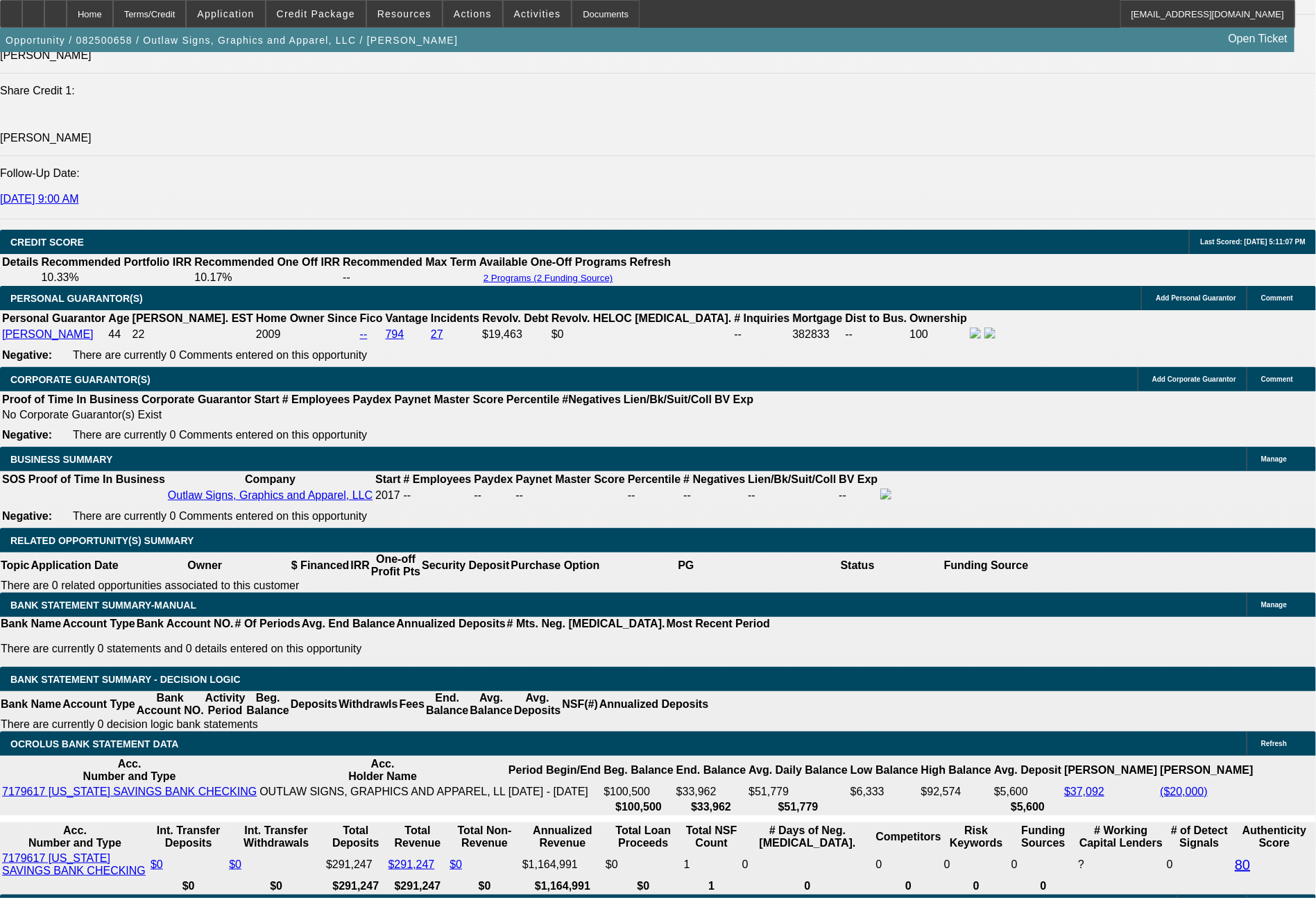
scroll to position [1940, 0]
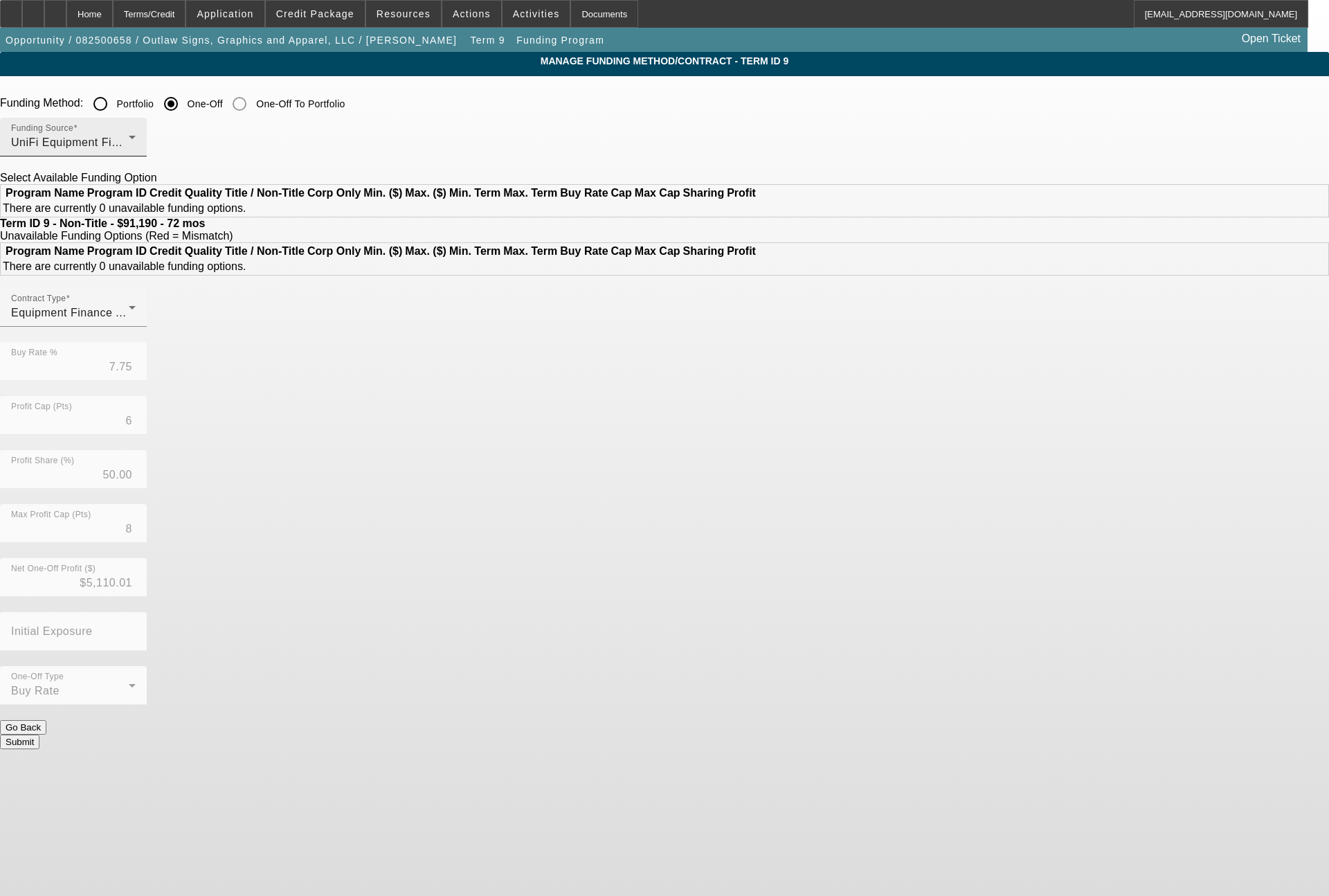
click at [129, 143] on div "UniFi Equipment Finance, Inc." at bounding box center [69, 143] width 117 height 16
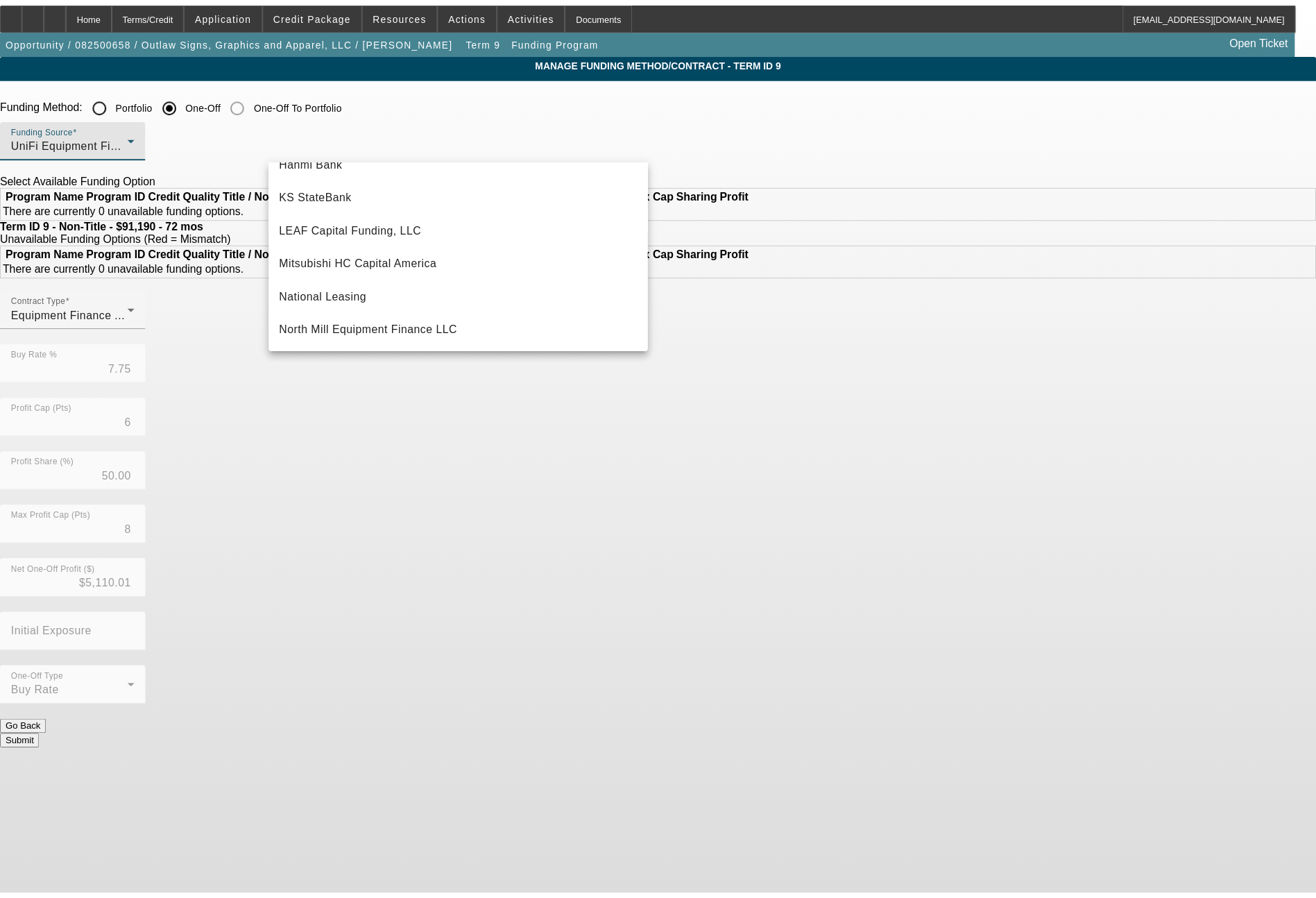
scroll to position [222, 0]
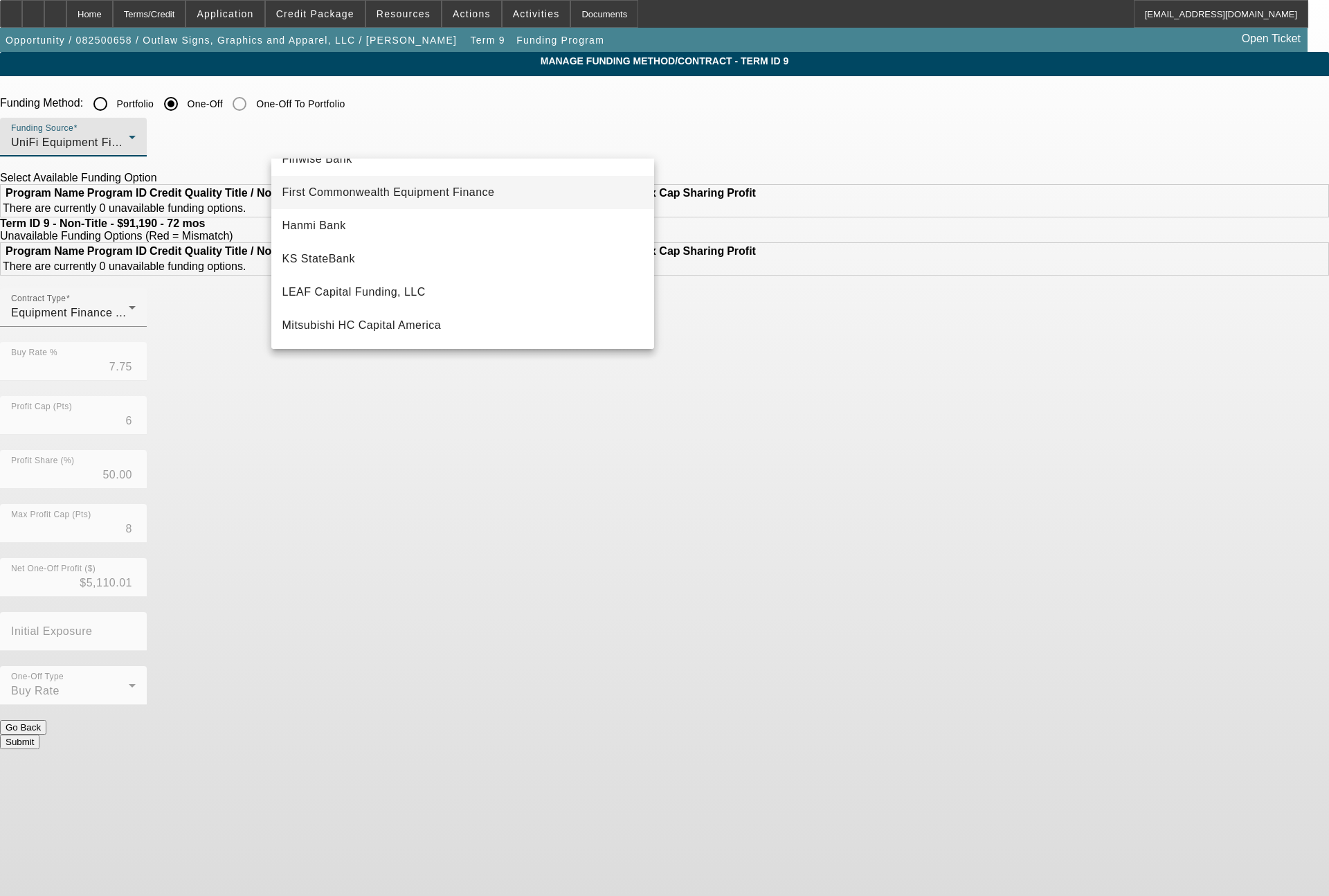
click at [445, 185] on span "First Commonwealth Equipment Finance" at bounding box center [389, 192] width 213 height 16
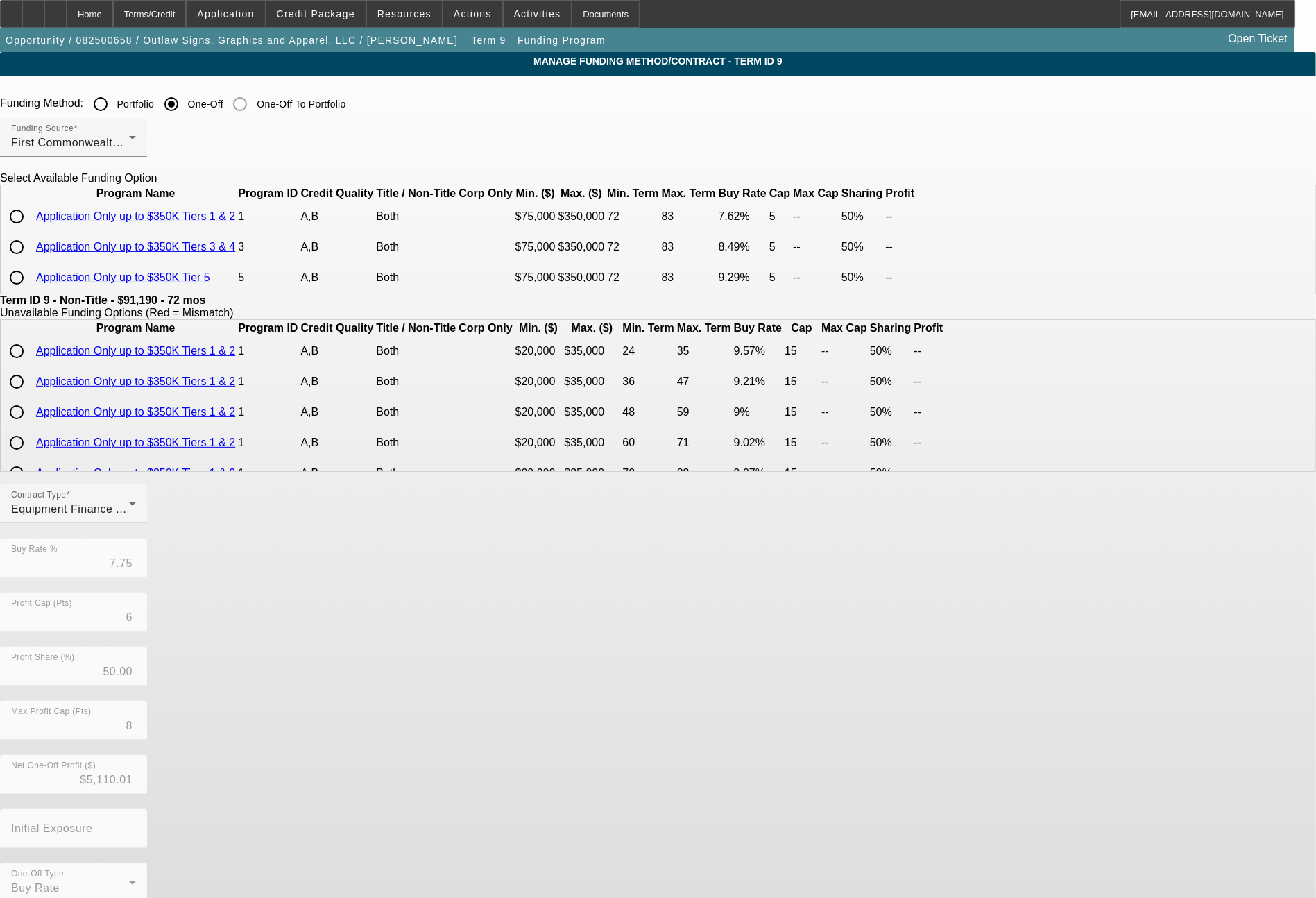
click at [31, 231] on input "radio" at bounding box center [16, 216] width 28 height 28
radio input "true"
type input "7.62"
type input "5"
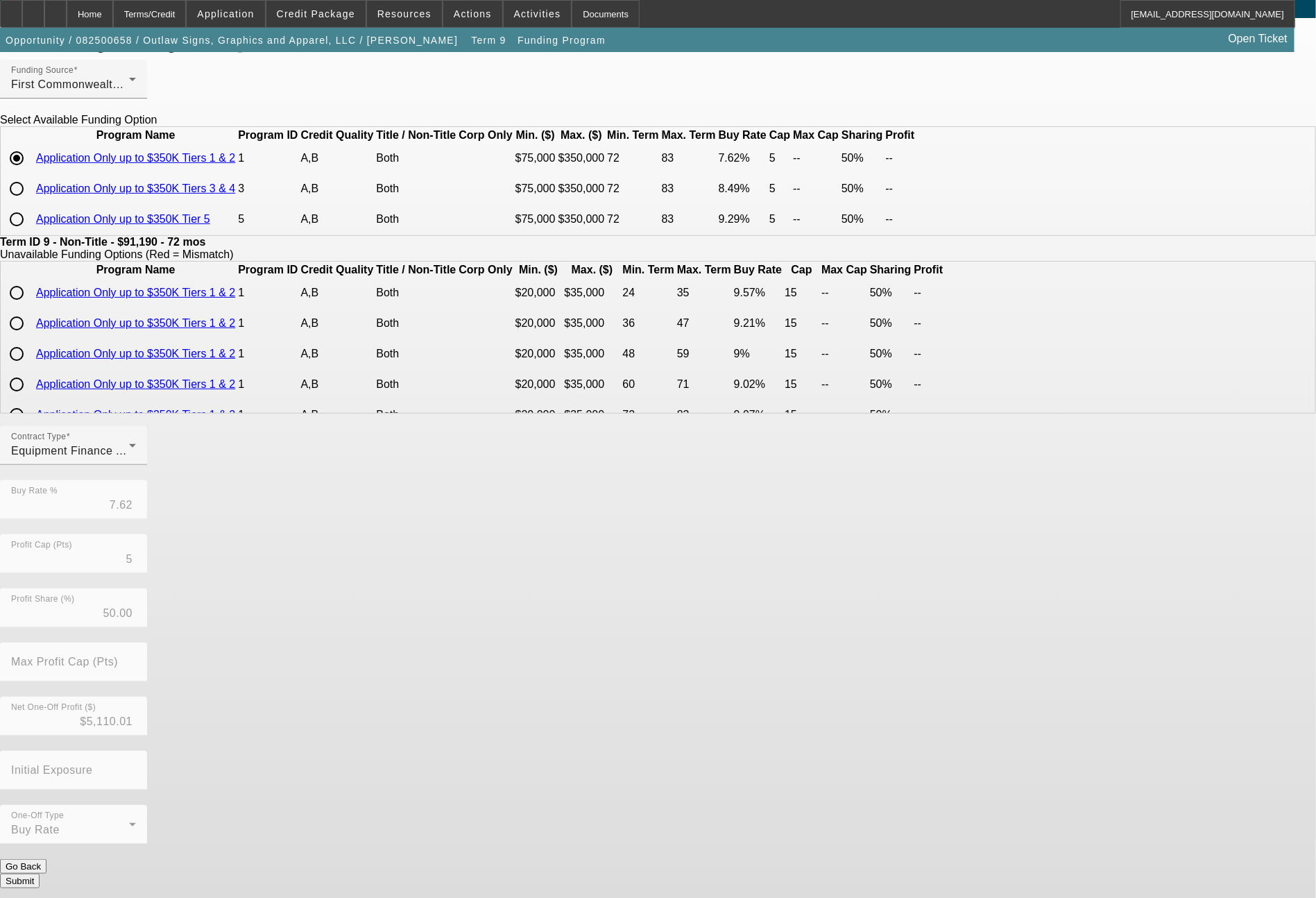
click at [40, 877] on button "Submit" at bounding box center [20, 881] width 40 height 14
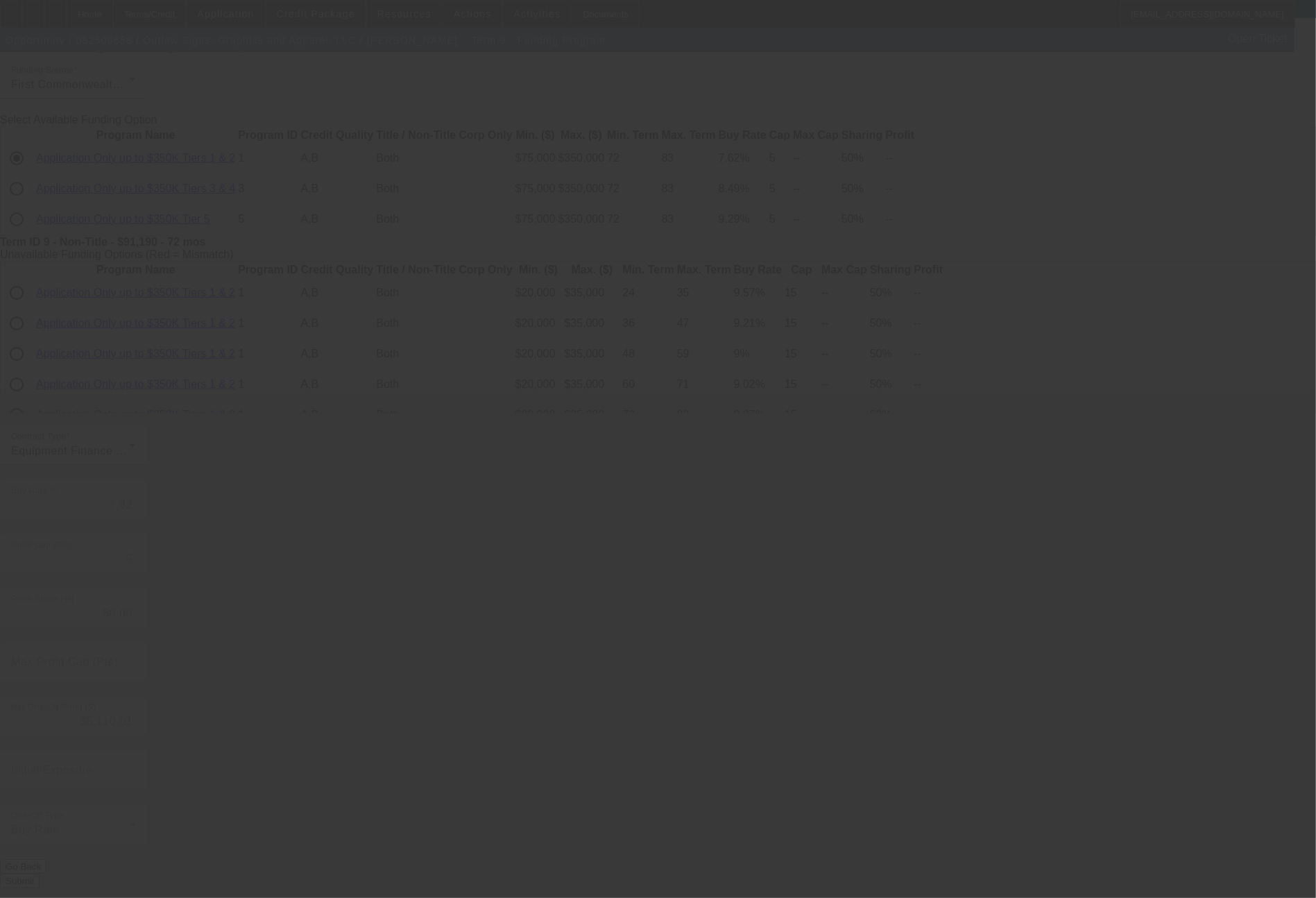
type input "7.75"
type input "6"
type input "8"
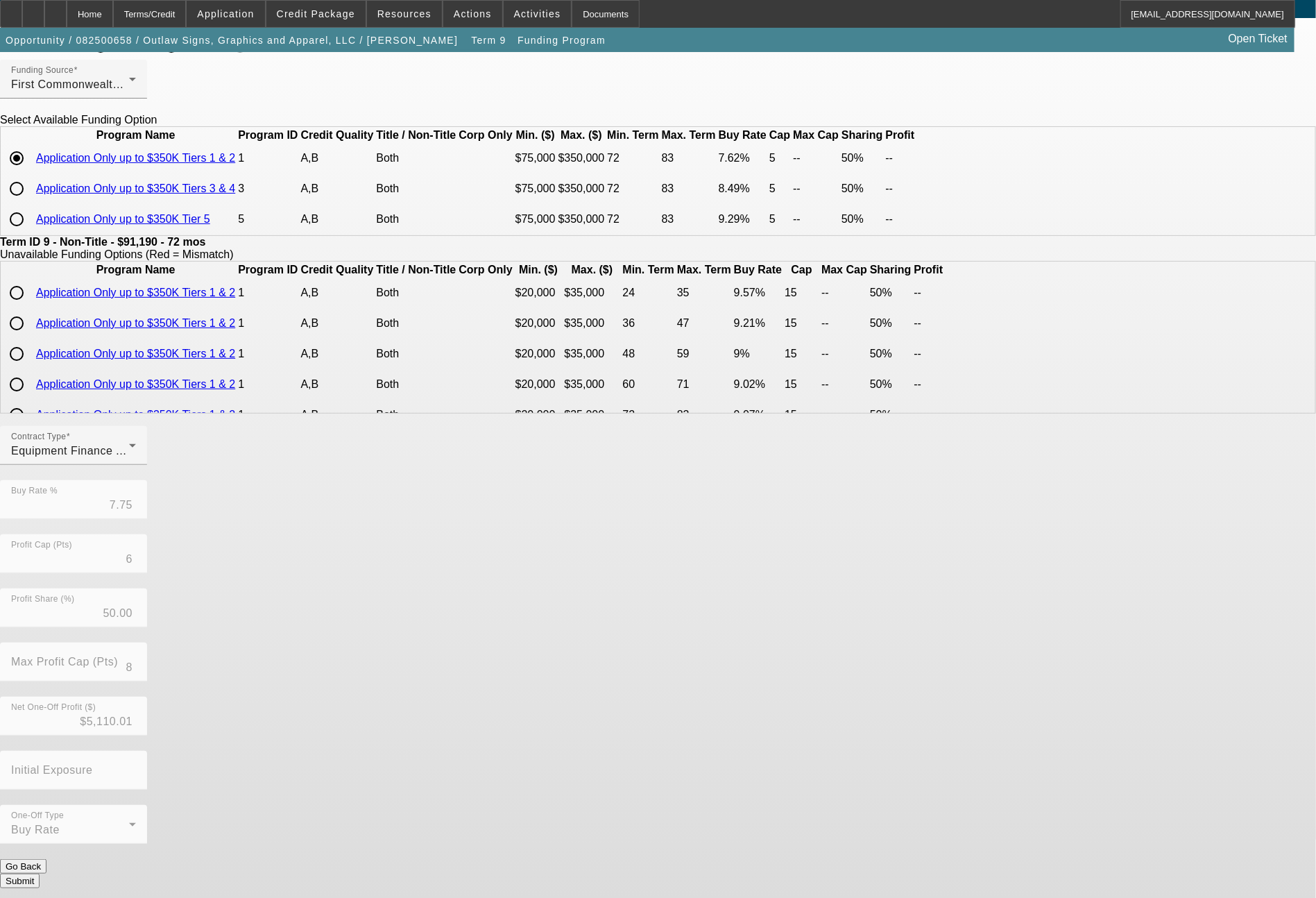
scroll to position [0, 0]
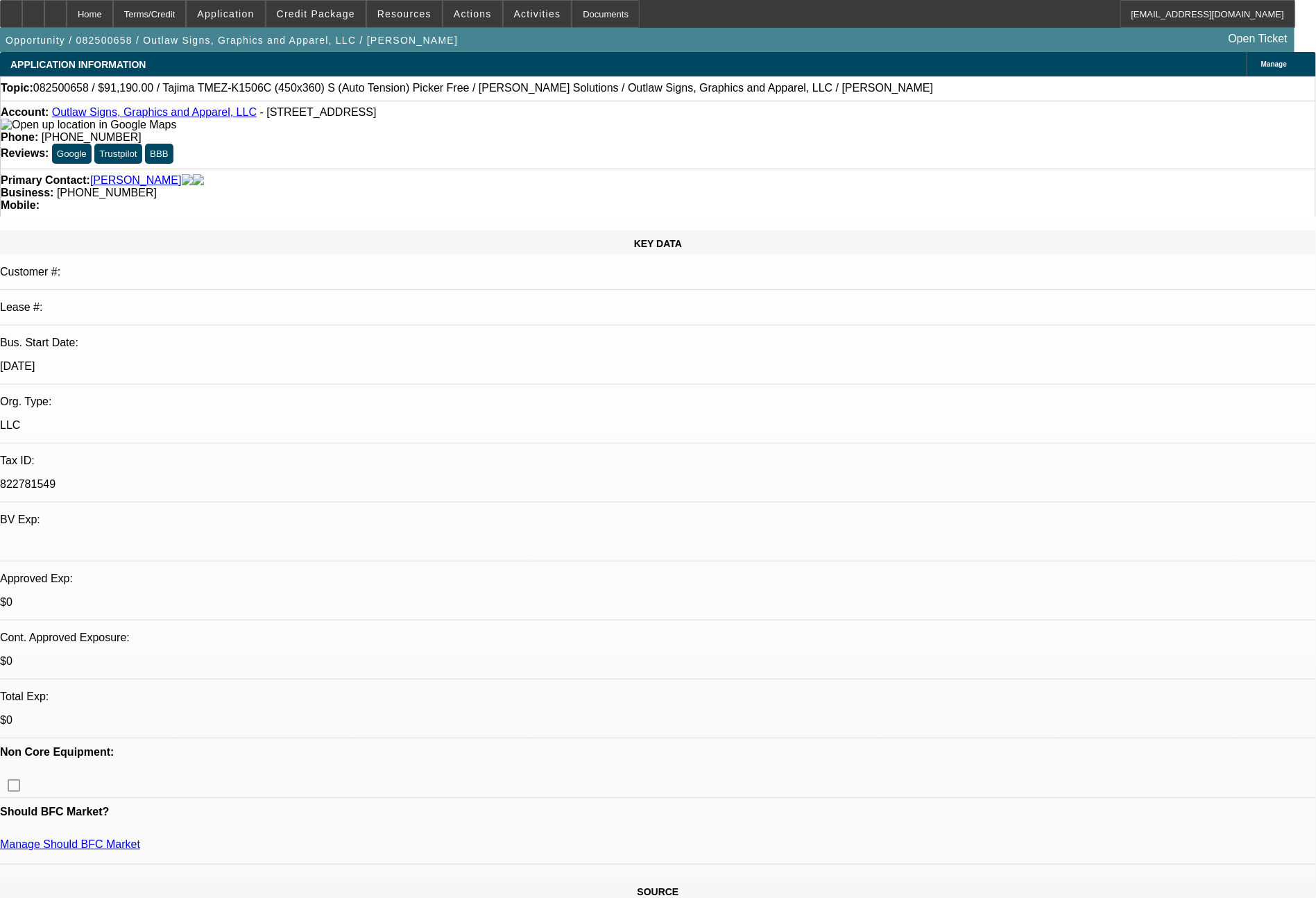
select select "0"
select select "2"
select select "0.1"
select select "4"
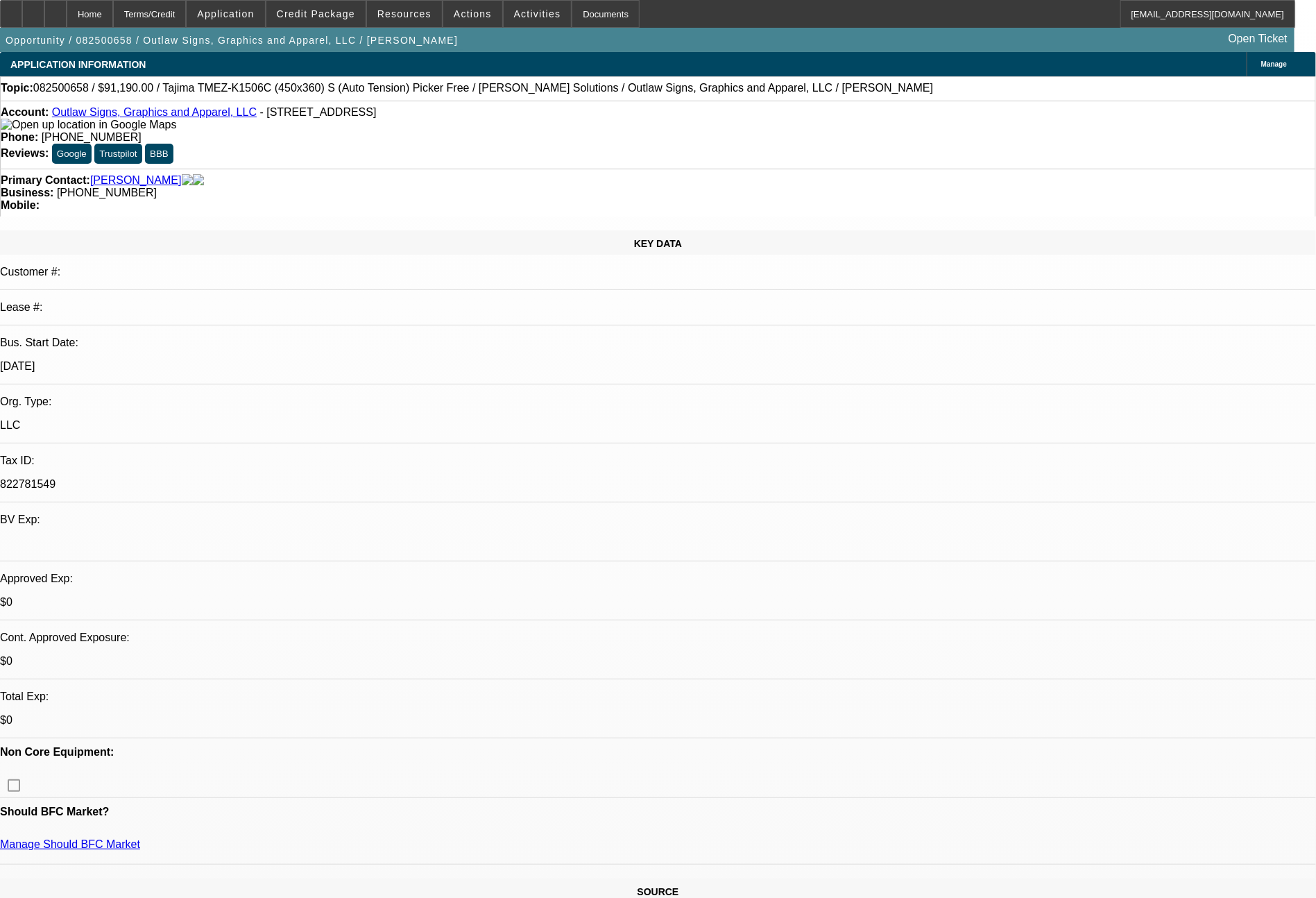
select select "0"
select select "2"
select select "0"
select select "6"
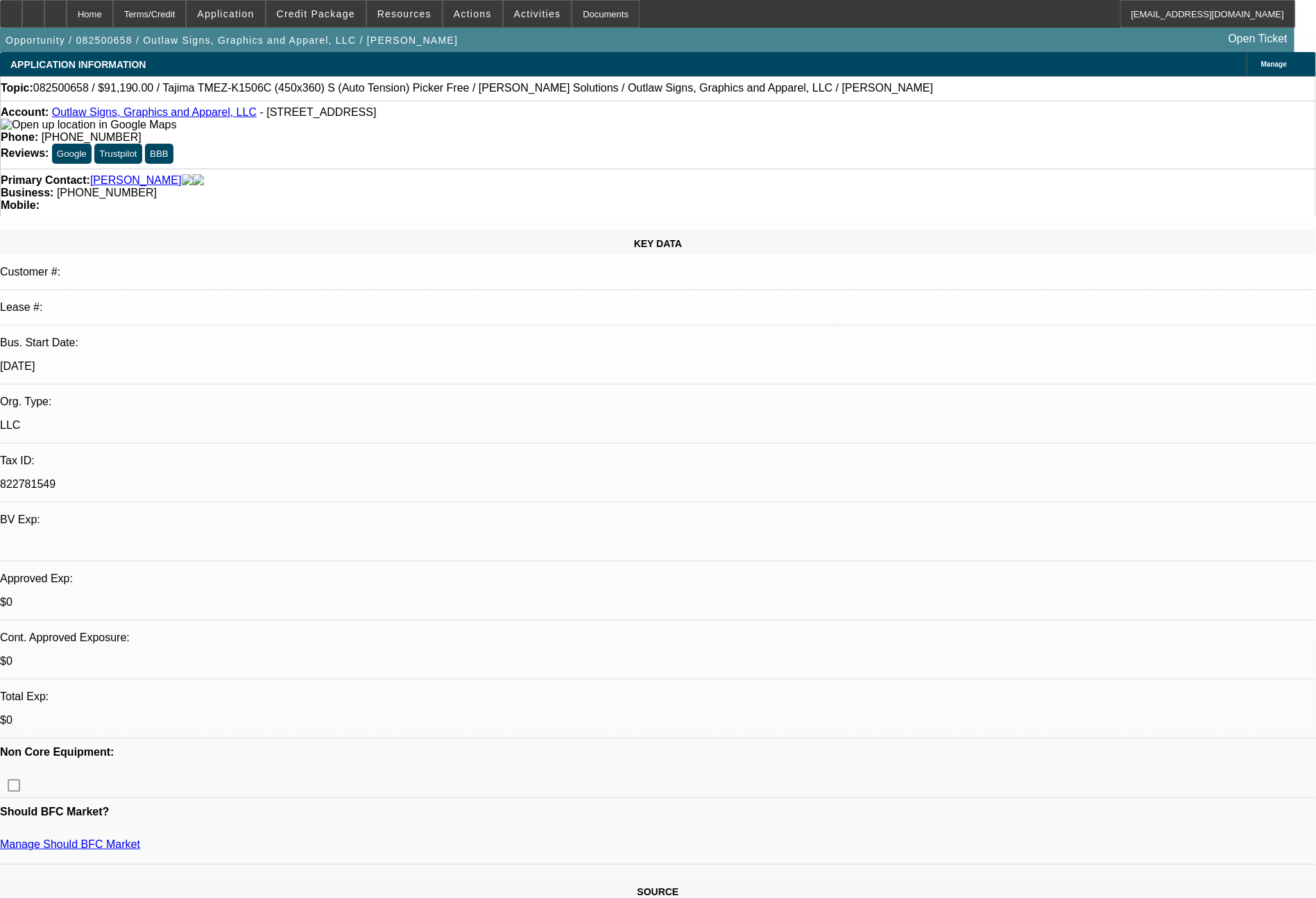
select select "0"
select select "2"
select select "0.1"
select select "4"
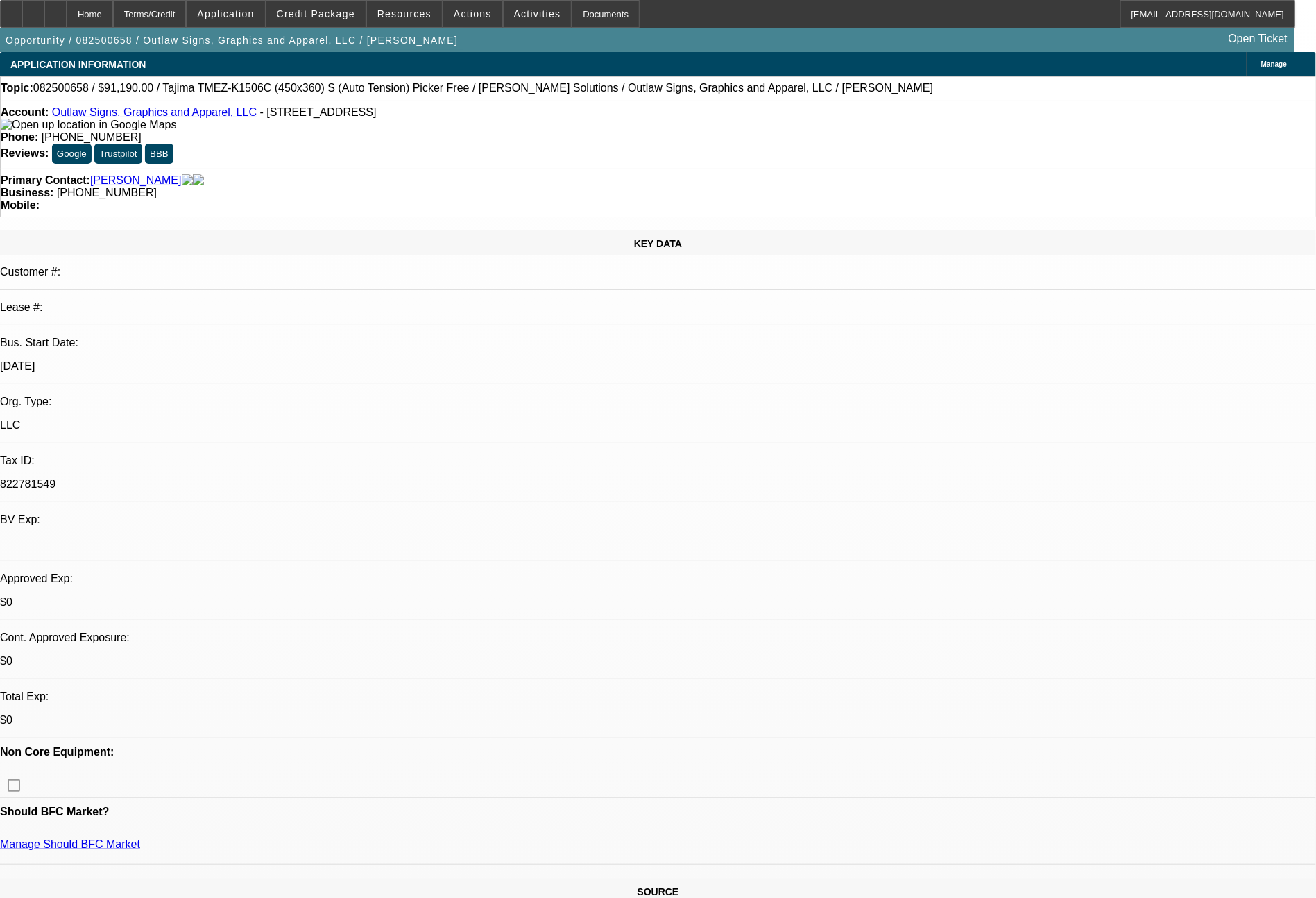
select select "0"
select select "2"
select select "0"
select select "6"
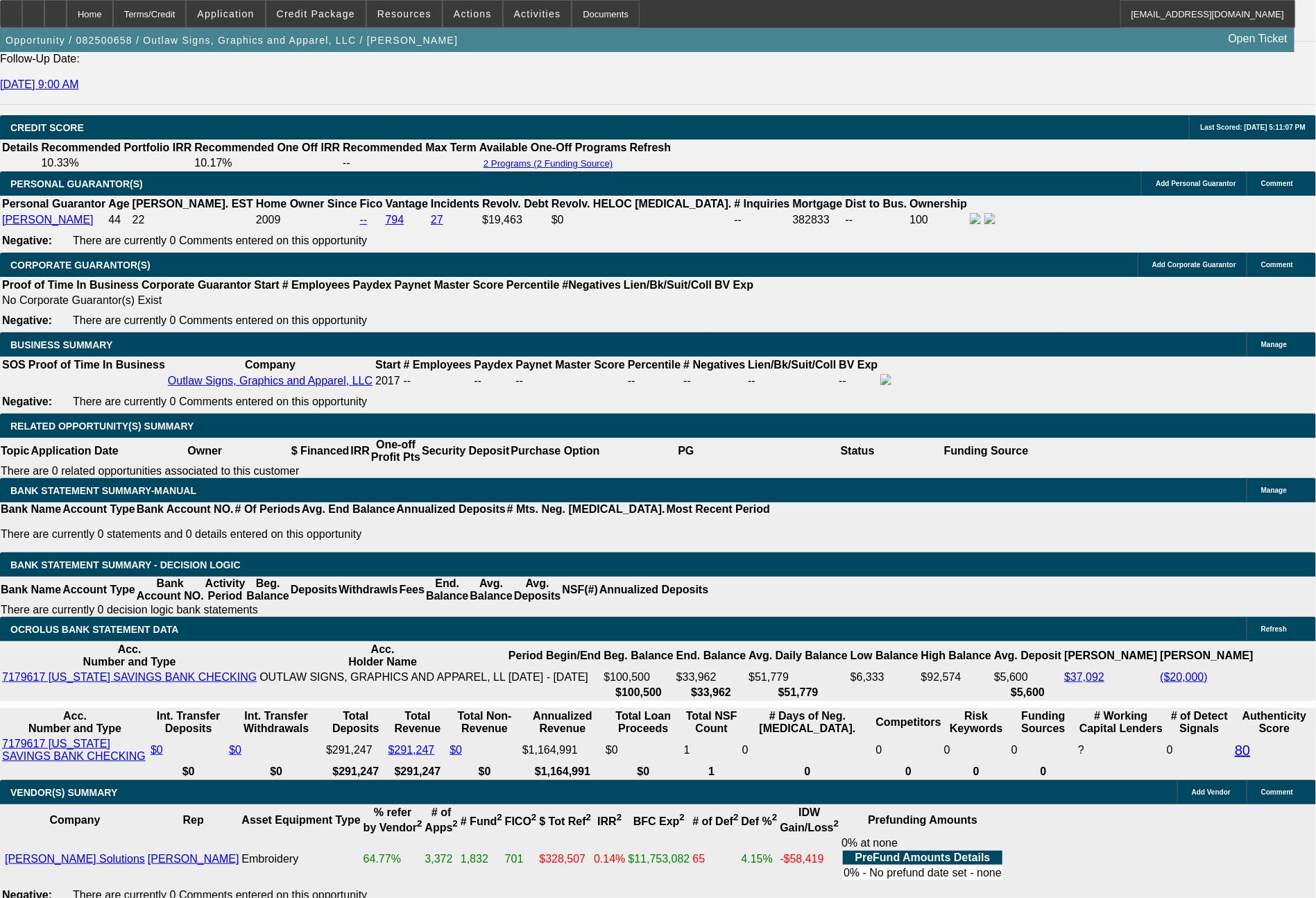
scroll to position [2016, 0]
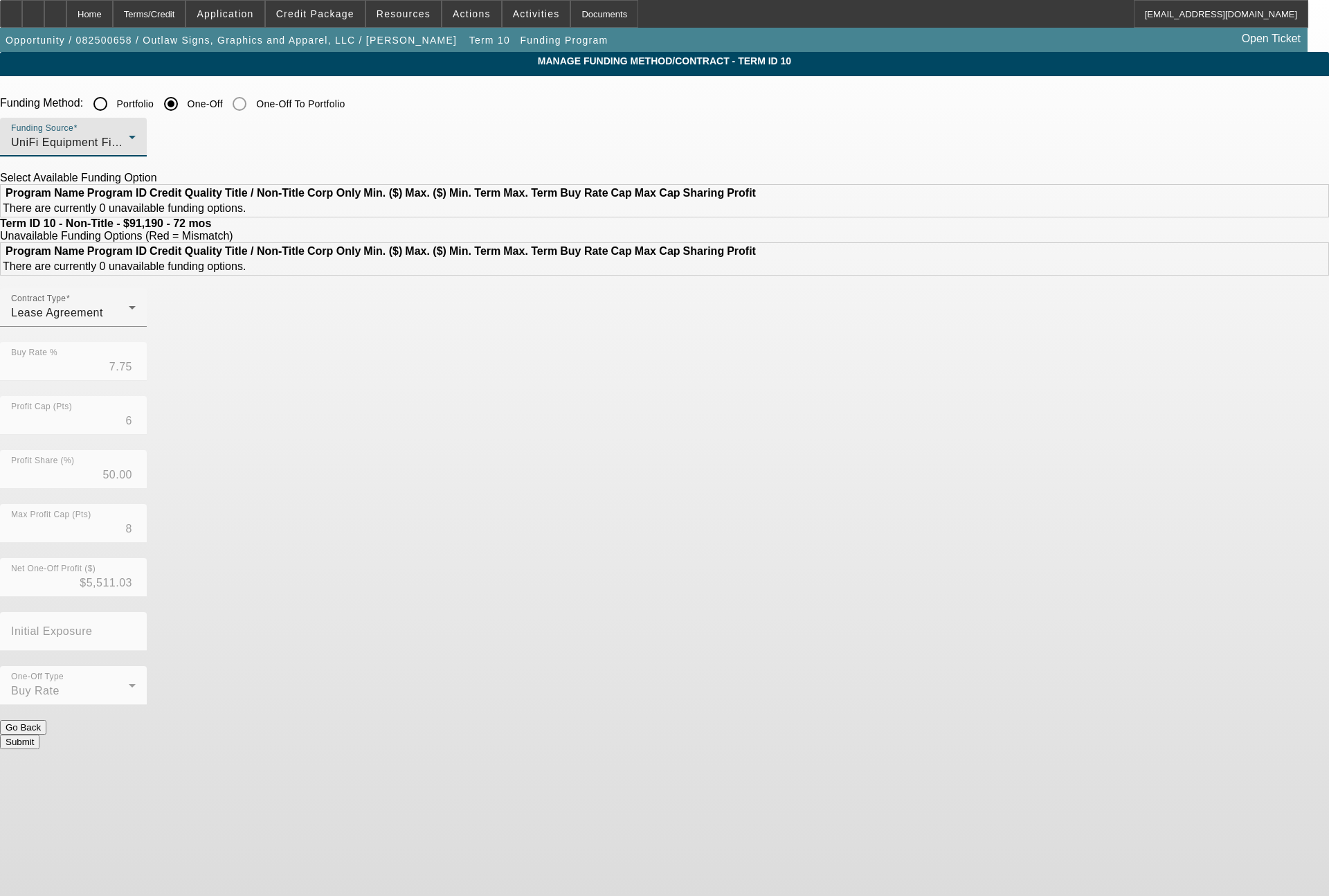
click at [129, 135] on div "UniFi Equipment Finance, Inc." at bounding box center [69, 143] width 117 height 16
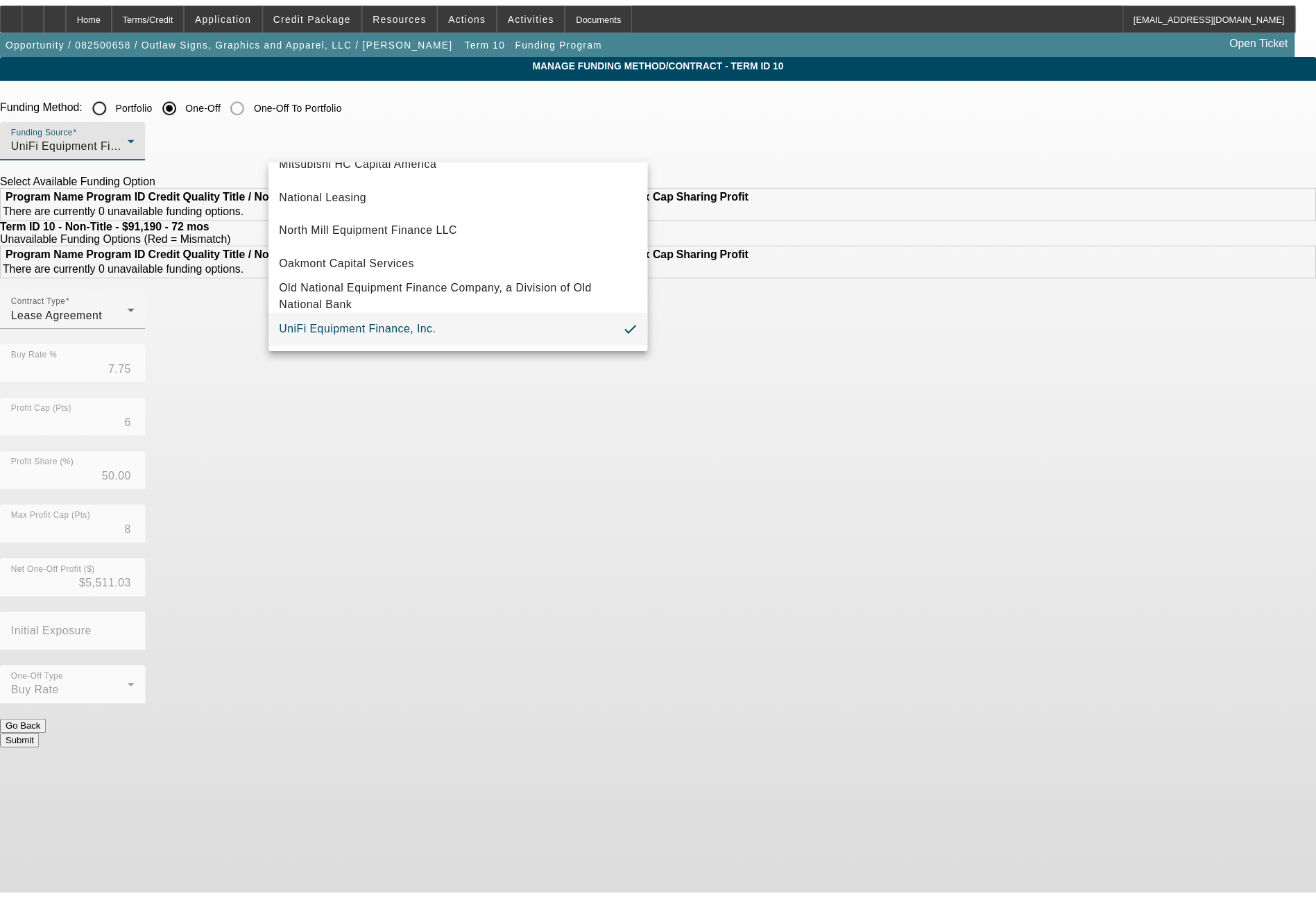
scroll to position [222, 0]
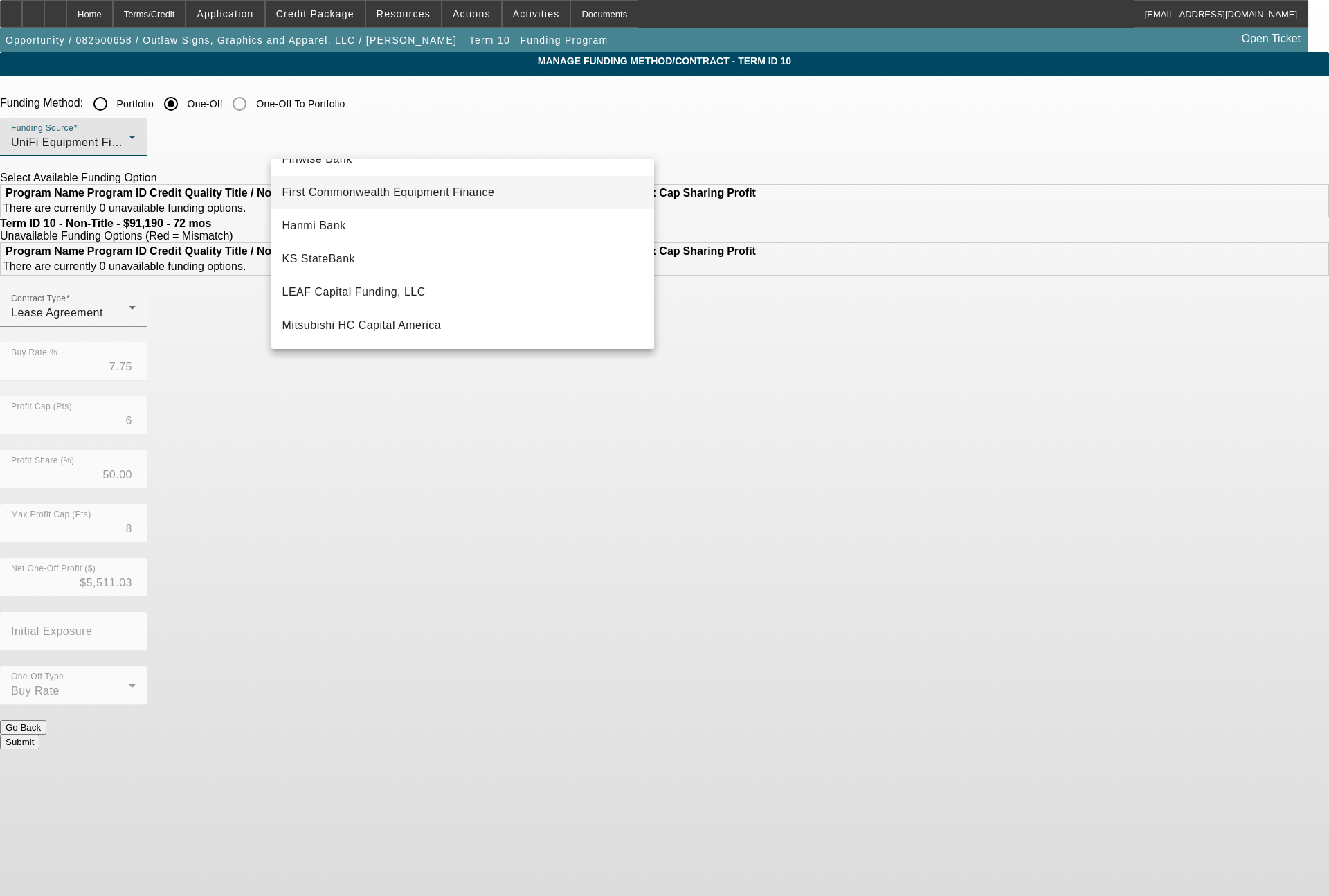
click at [420, 191] on span "First Commonwealth Equipment Finance" at bounding box center [389, 192] width 213 height 16
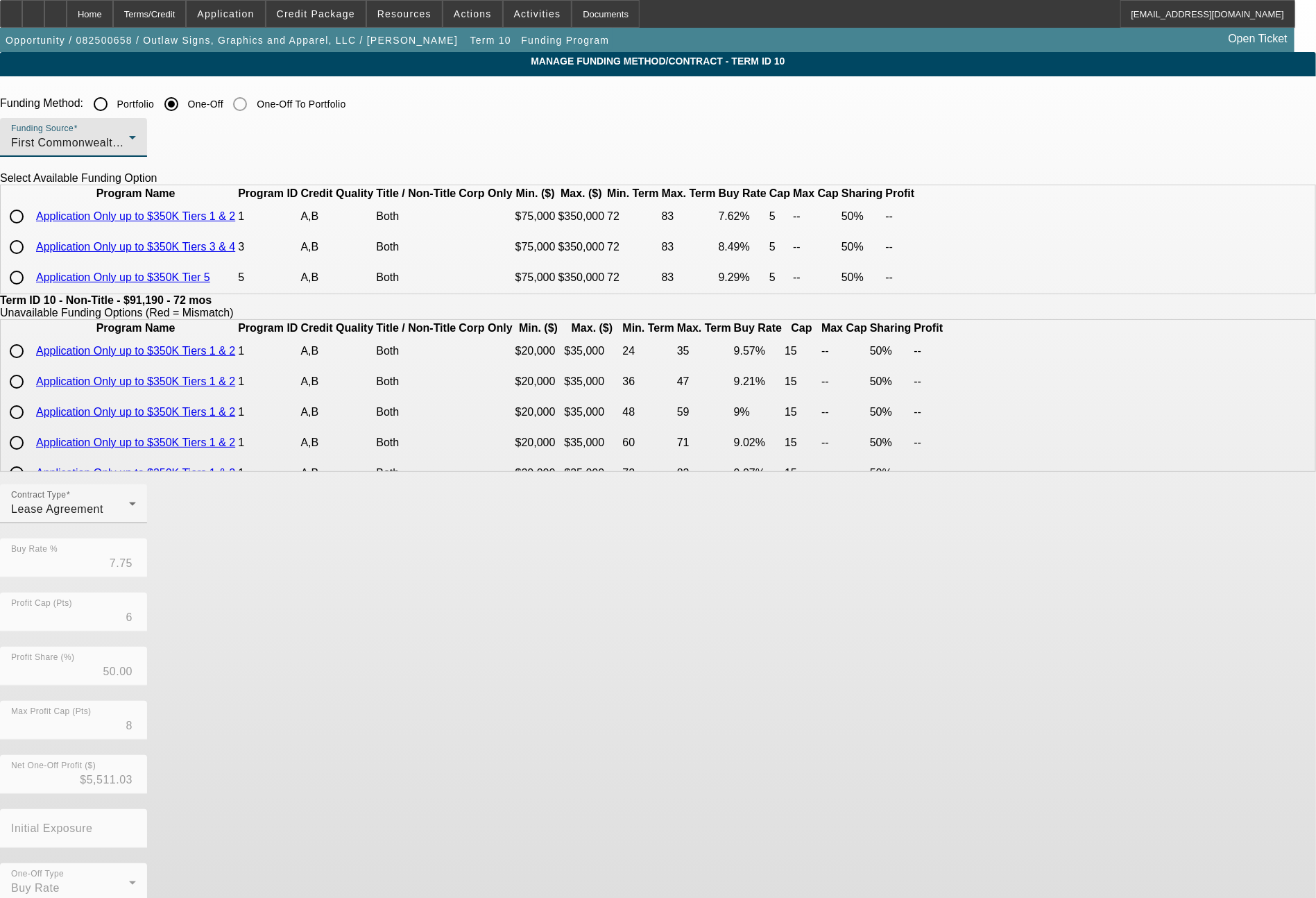
click at [31, 231] on input "radio" at bounding box center [16, 216] width 28 height 28
radio input "true"
type input "7.62"
type input "5"
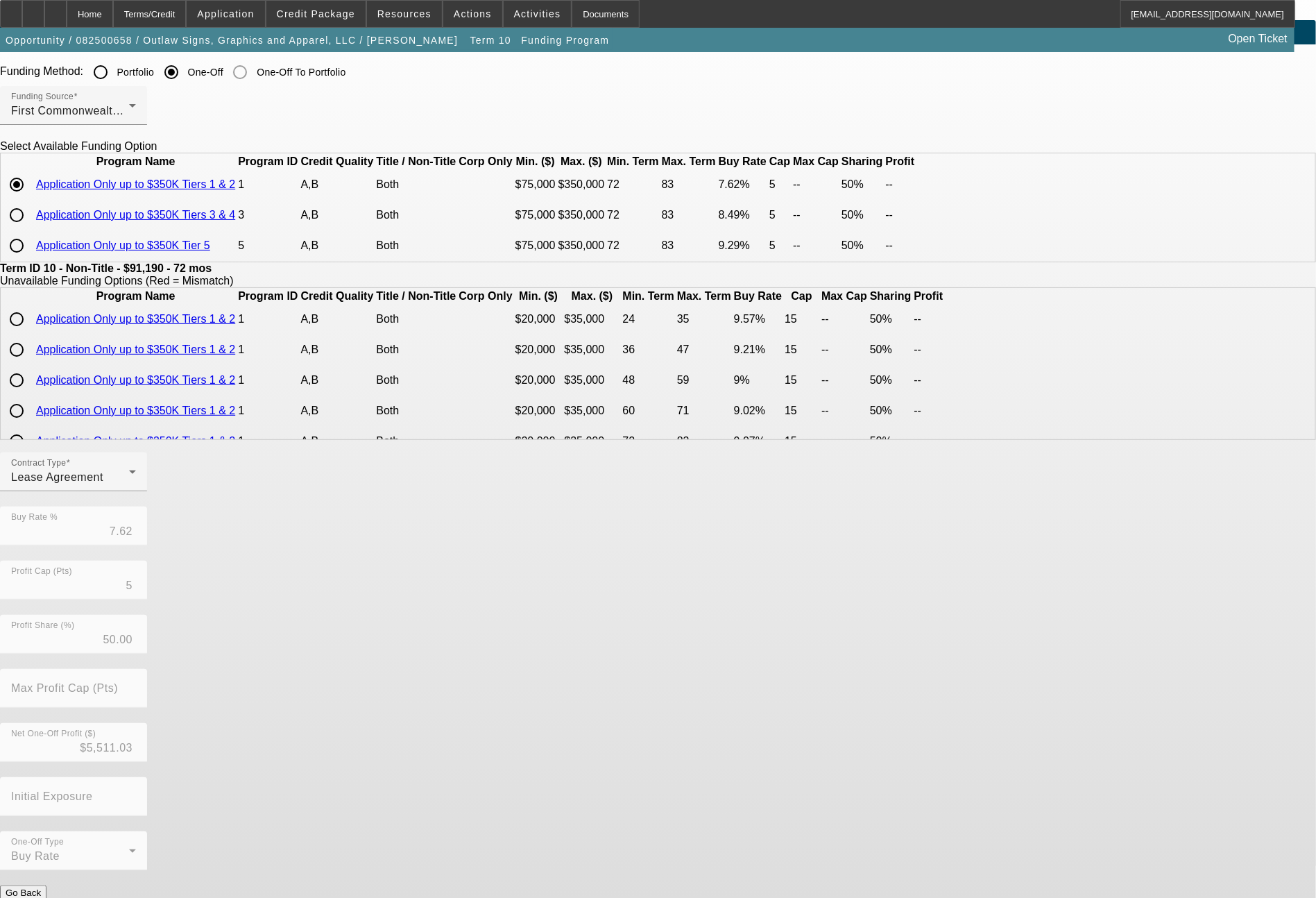
scroll to position [58, 0]
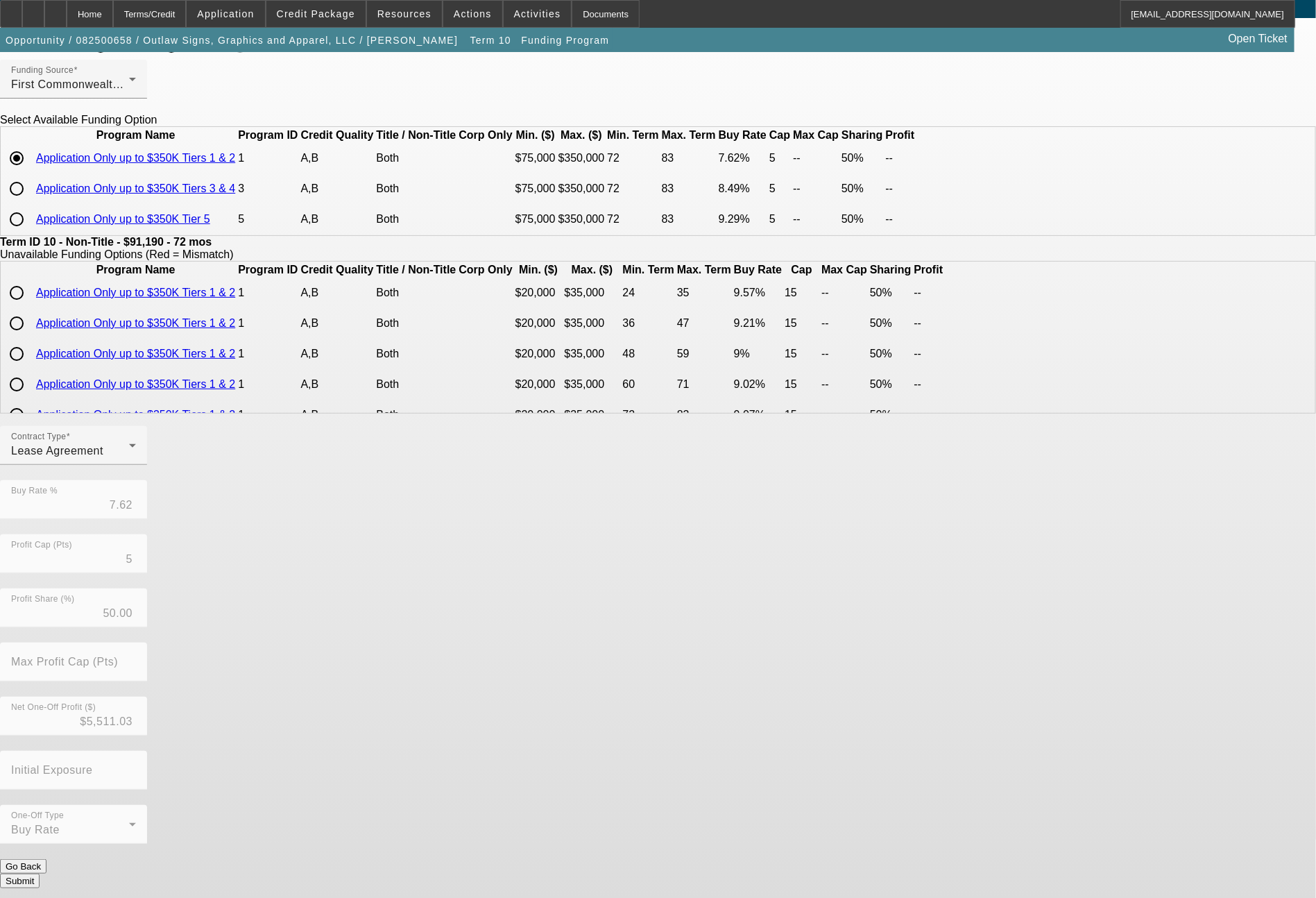
click at [40, 874] on button "Submit" at bounding box center [20, 881] width 40 height 14
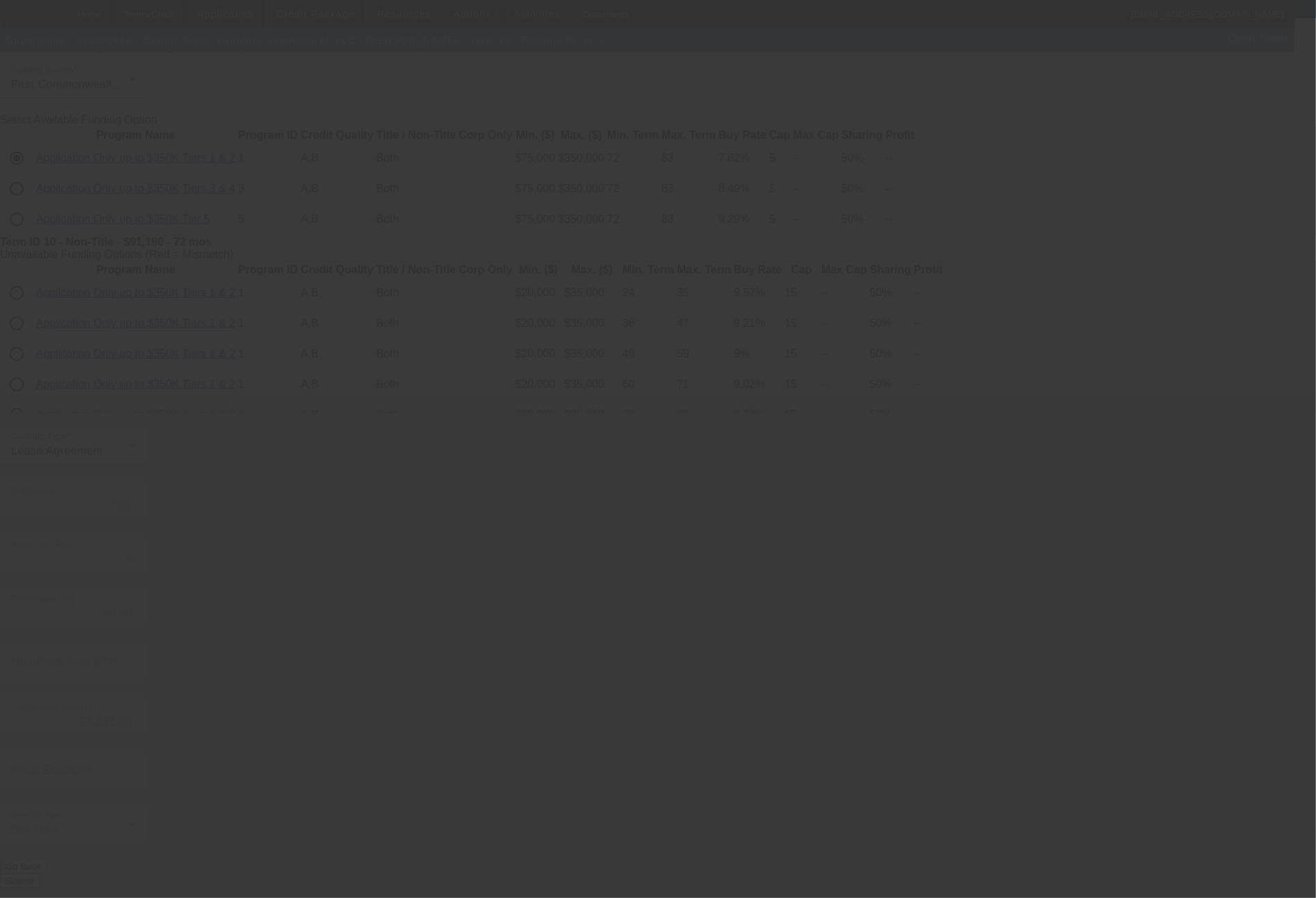
type input "7.75"
type input "6"
type input "8"
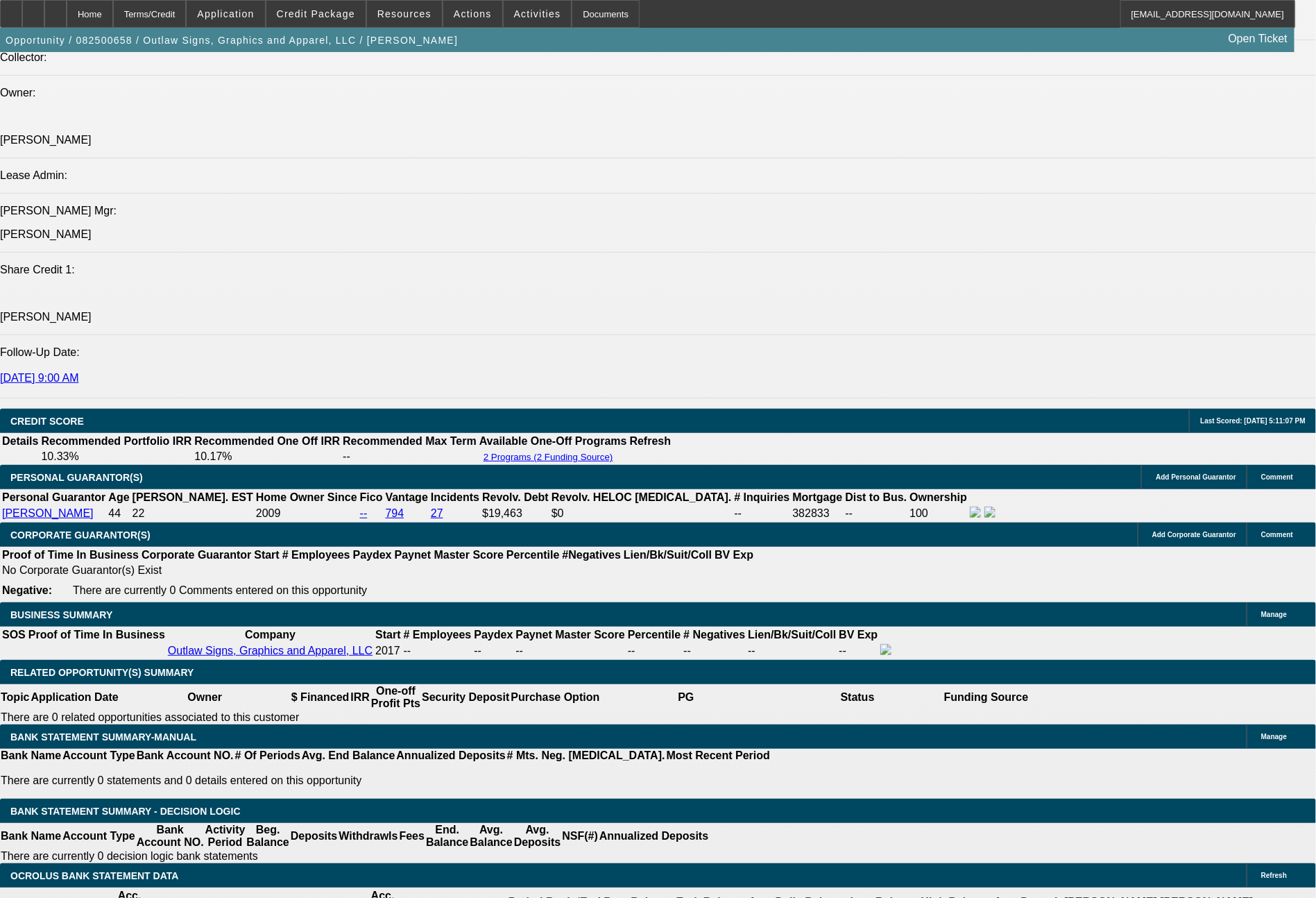
select select "0"
select select "2"
select select "0.1"
select select "4"
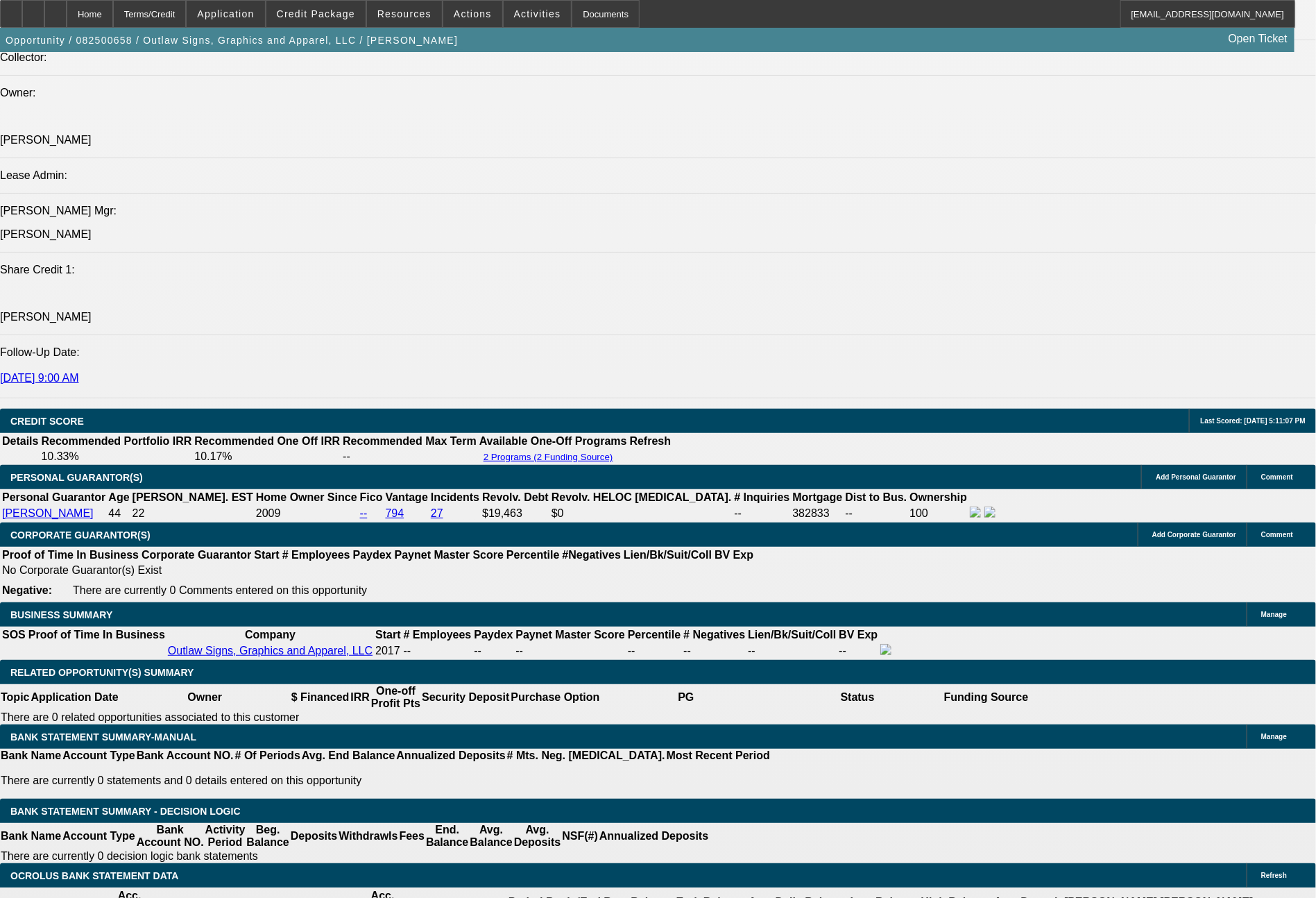
select select "0"
select select "2"
select select "0"
select select "6"
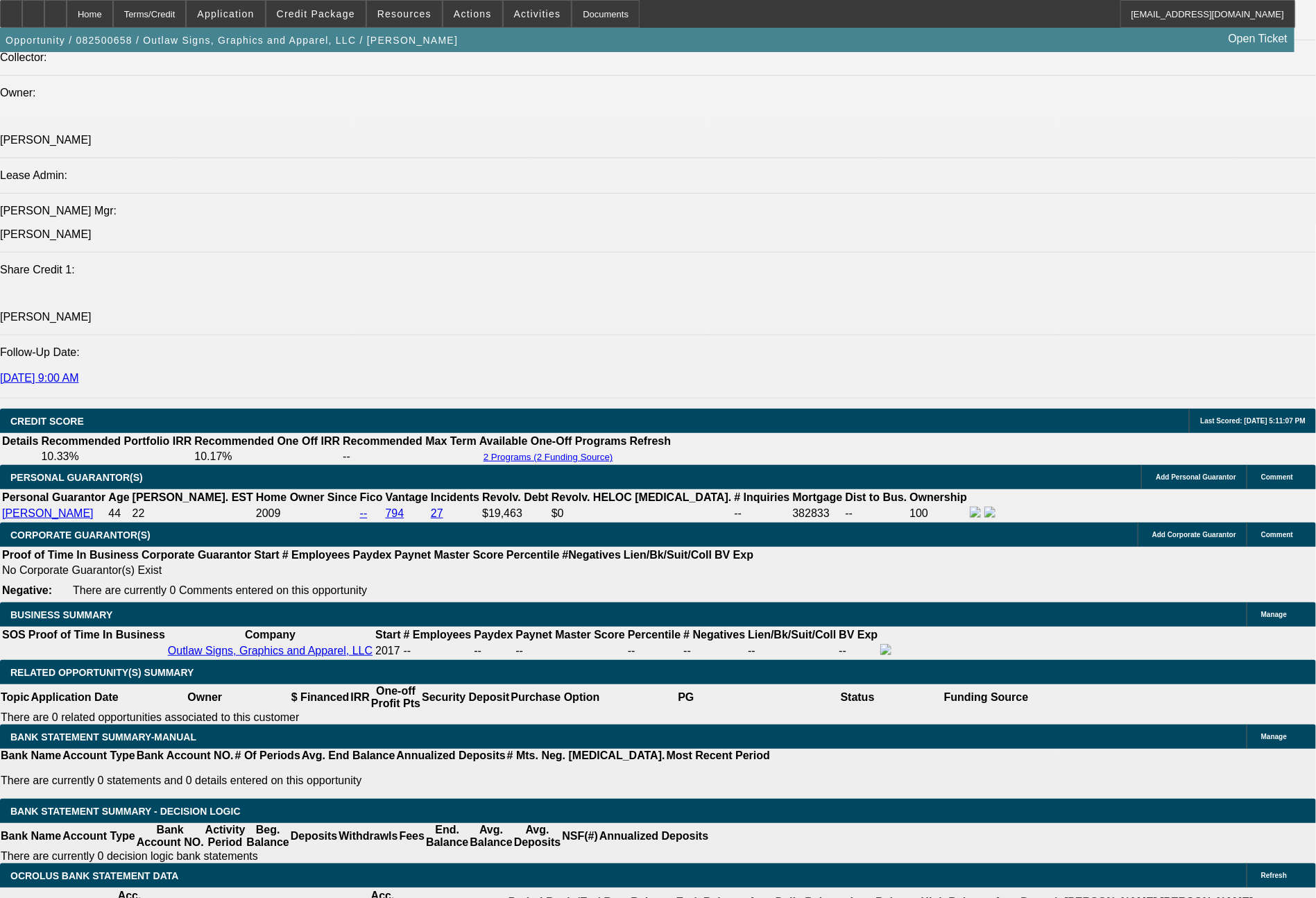
select select "0"
select select "2"
select select "0.1"
select select "4"
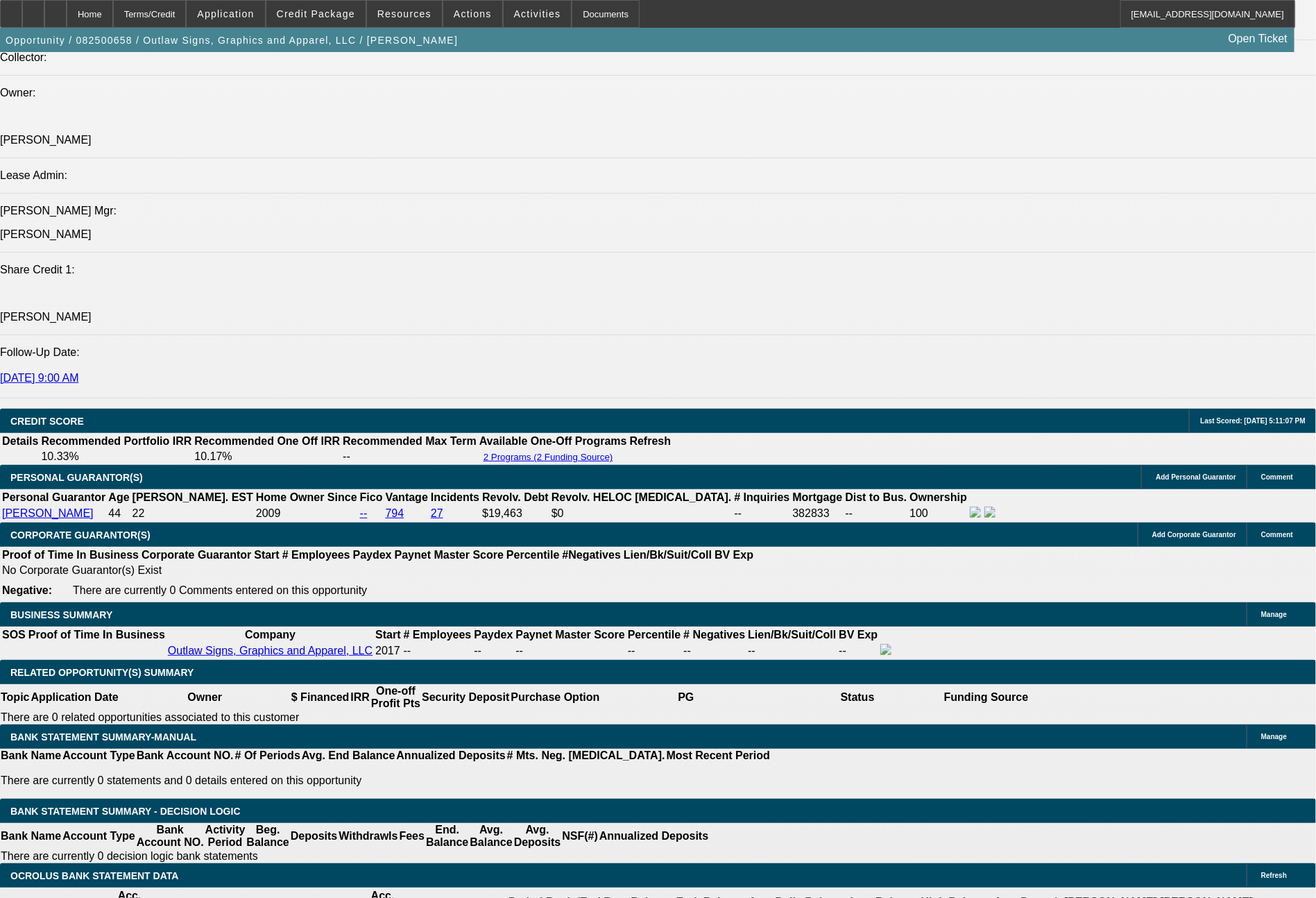
select select "0"
select select "2"
select select "0"
select select "6"
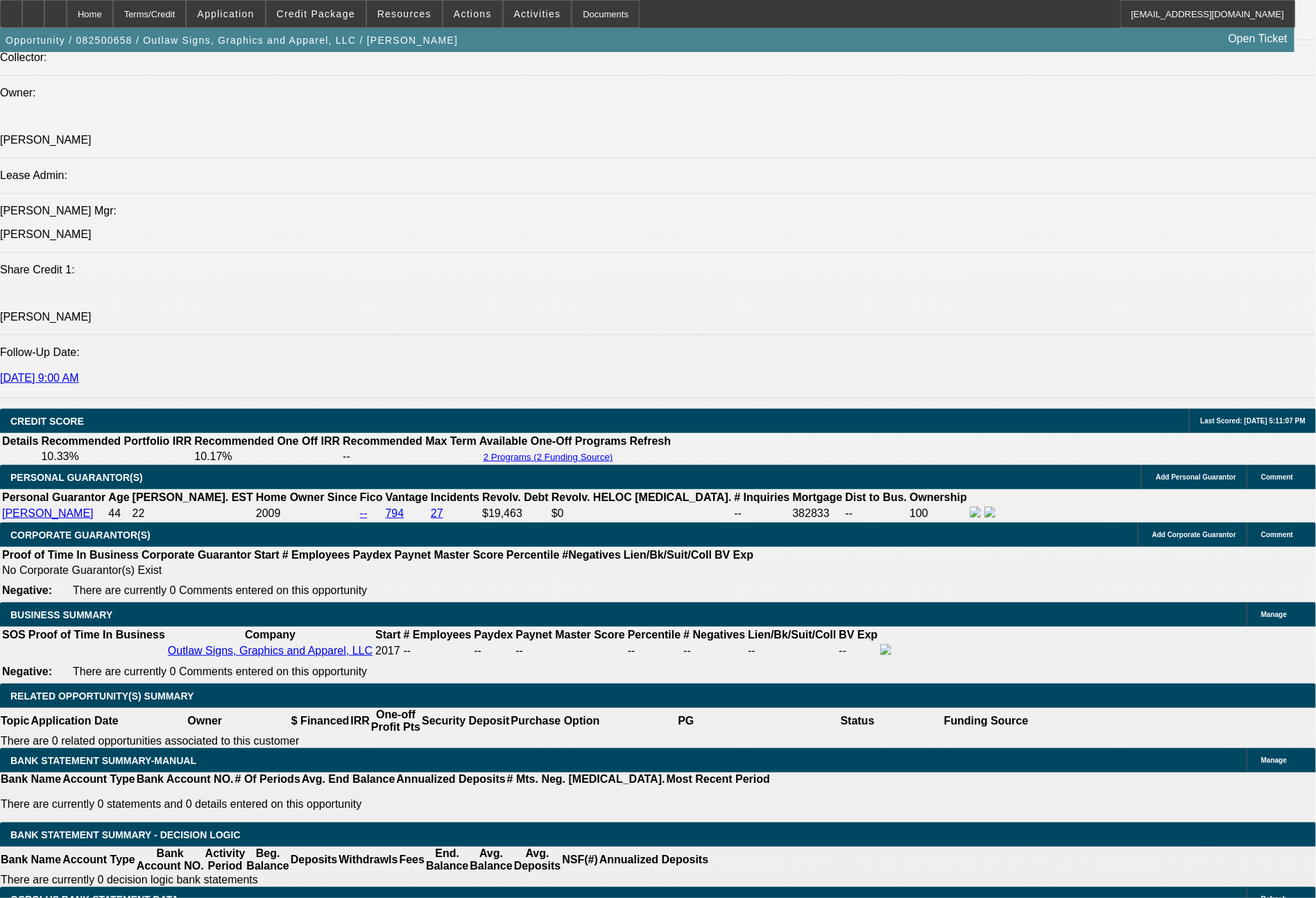
scroll to position [1630, 0]
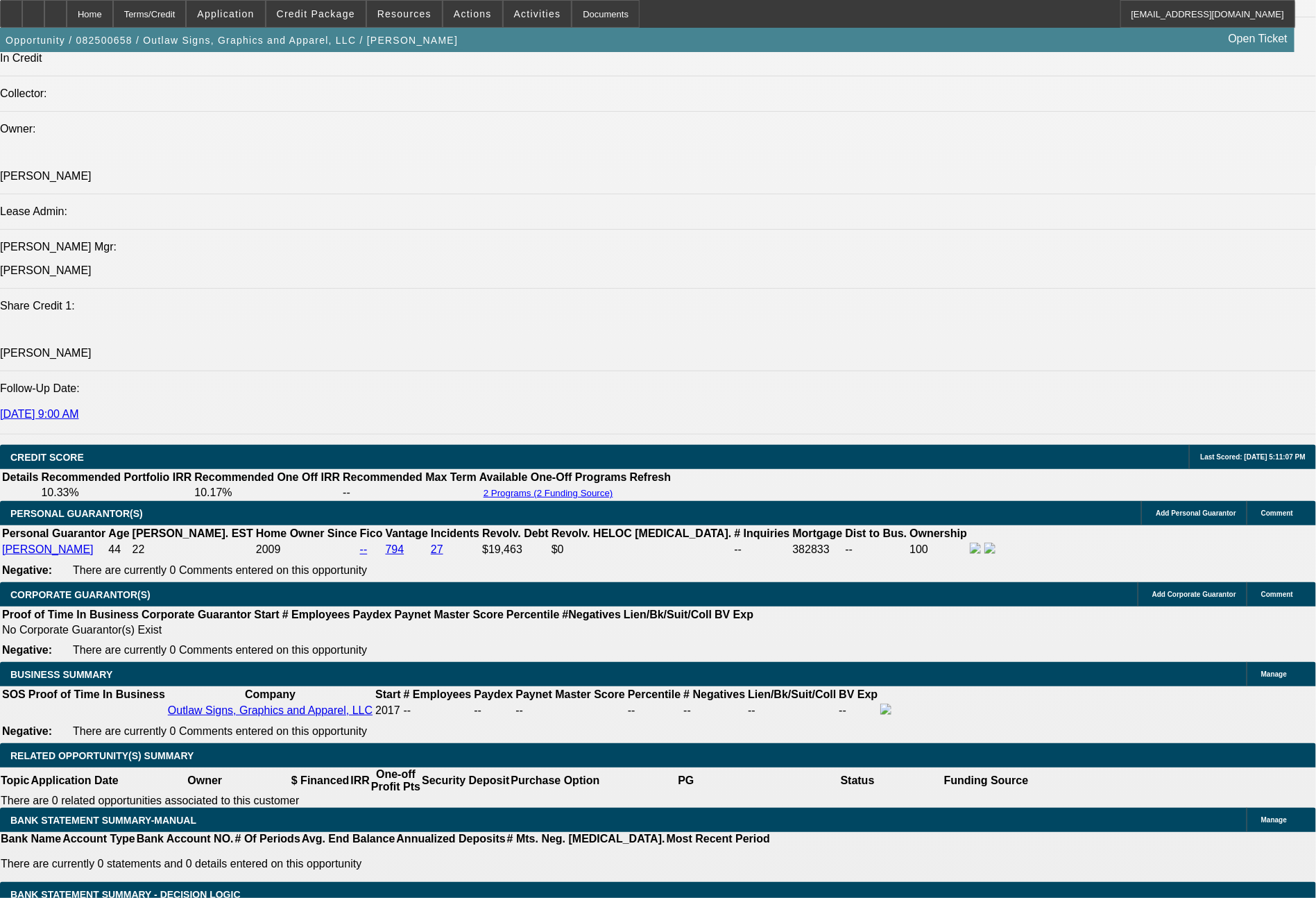
drag, startPoint x: 1222, startPoint y: 619, endPoint x: 1057, endPoint y: 595, distance: 166.7
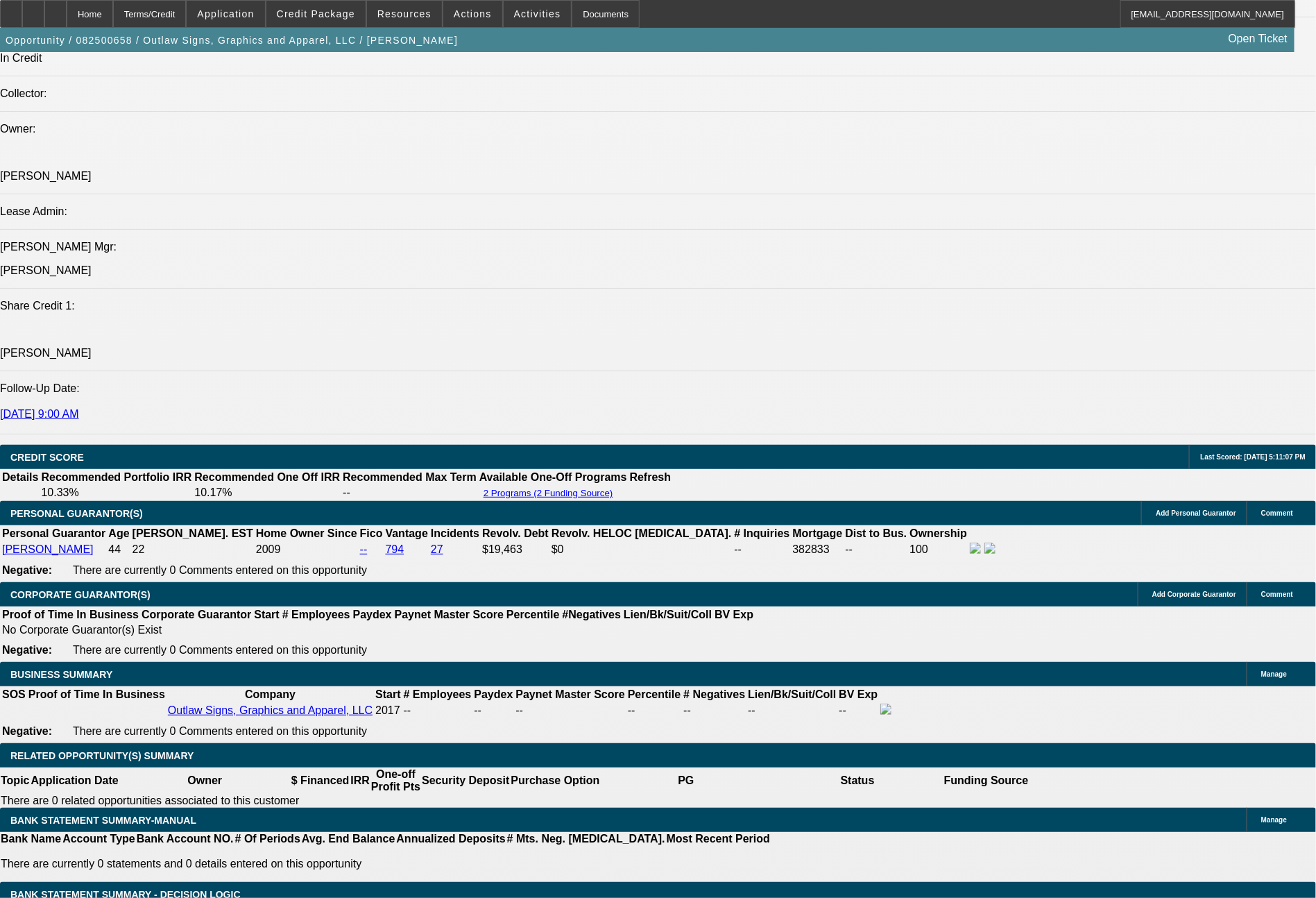
copy td "please send to UniFi, for both a 72 month lease / EFA, as well as a 60 month le…"
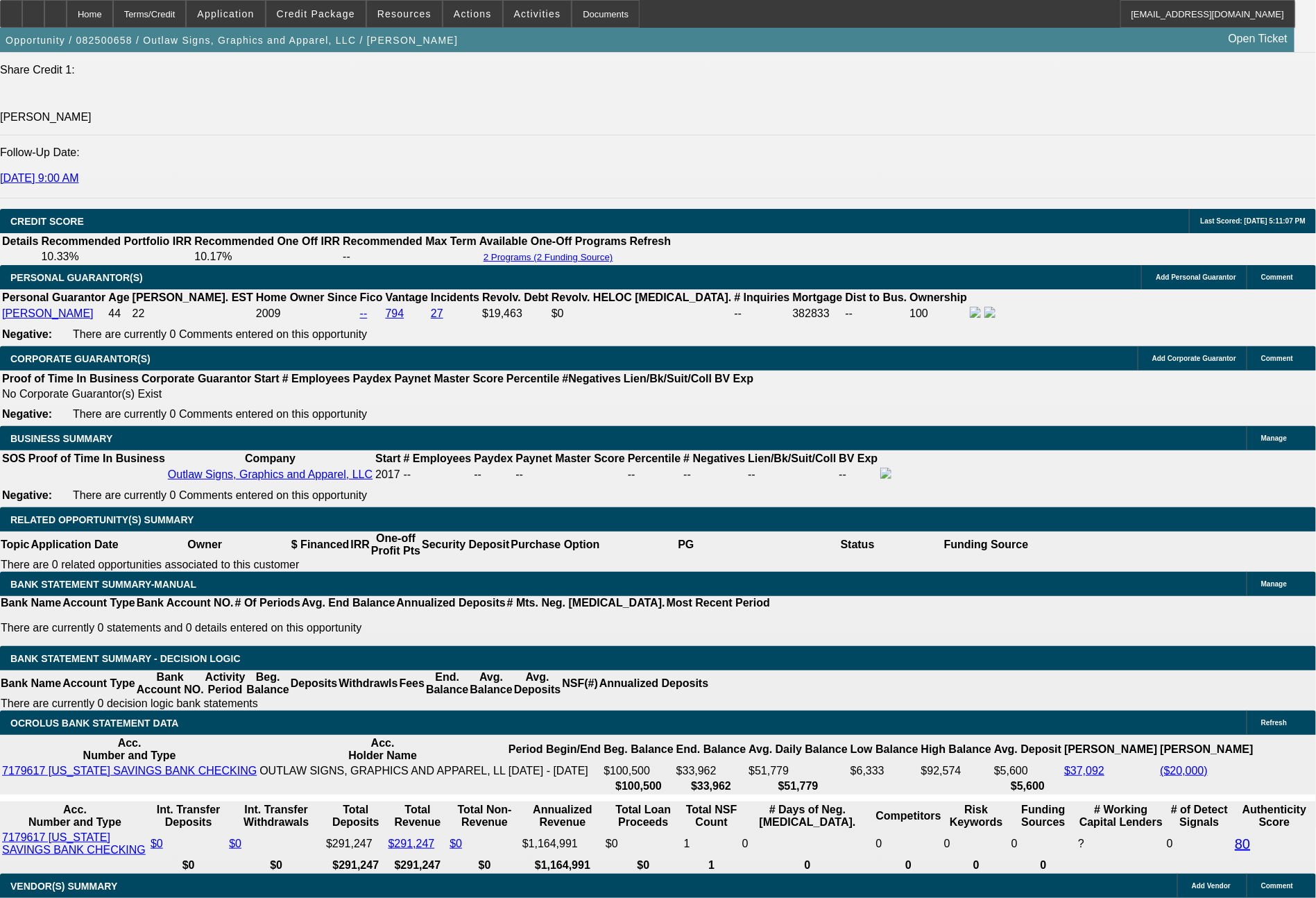
scroll to position [1949, 0]
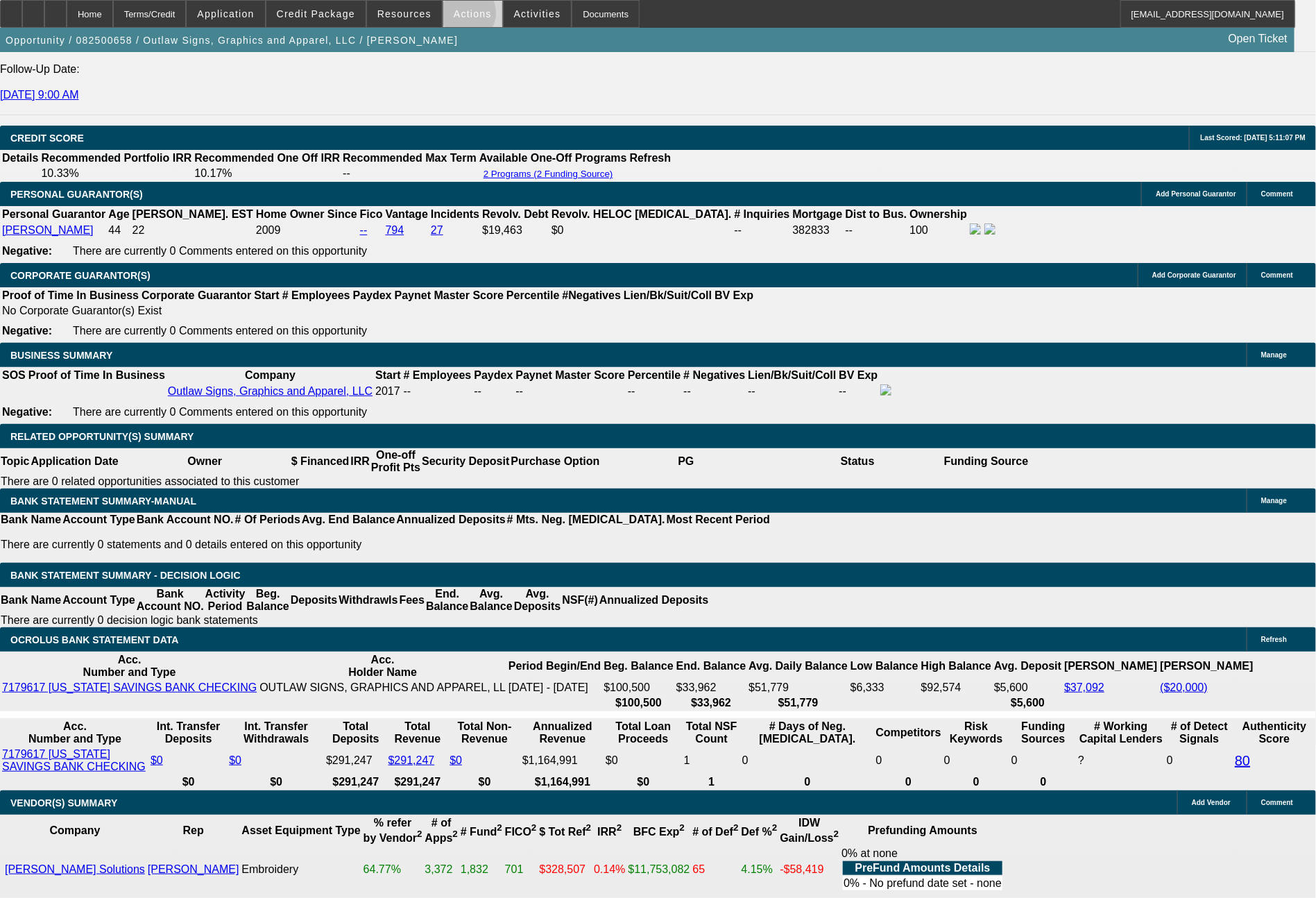
click at [463, 15] on span "Actions" at bounding box center [473, 14] width 38 height 11
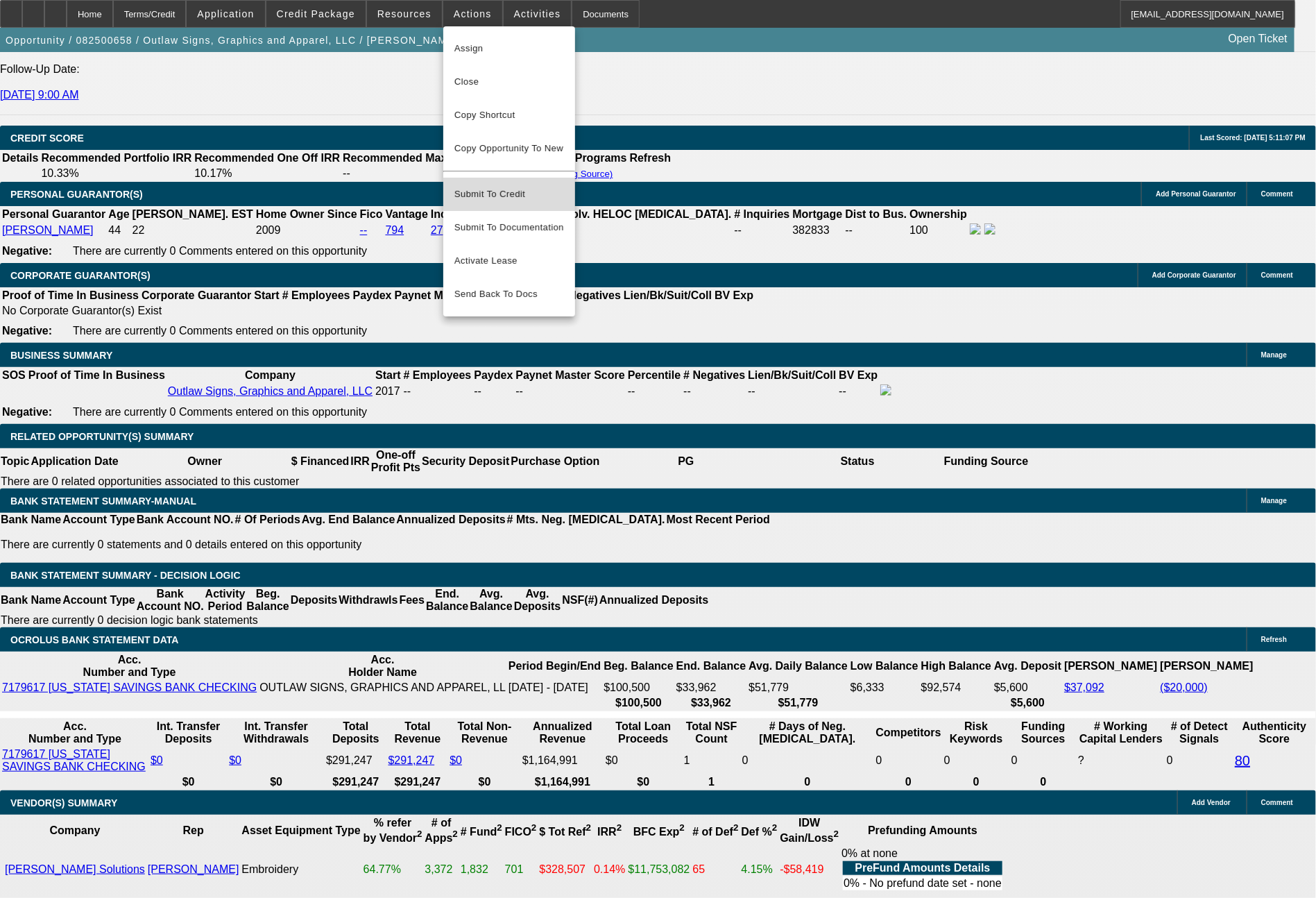
click at [515, 189] on span "Submit To Credit" at bounding box center [509, 194] width 109 height 16
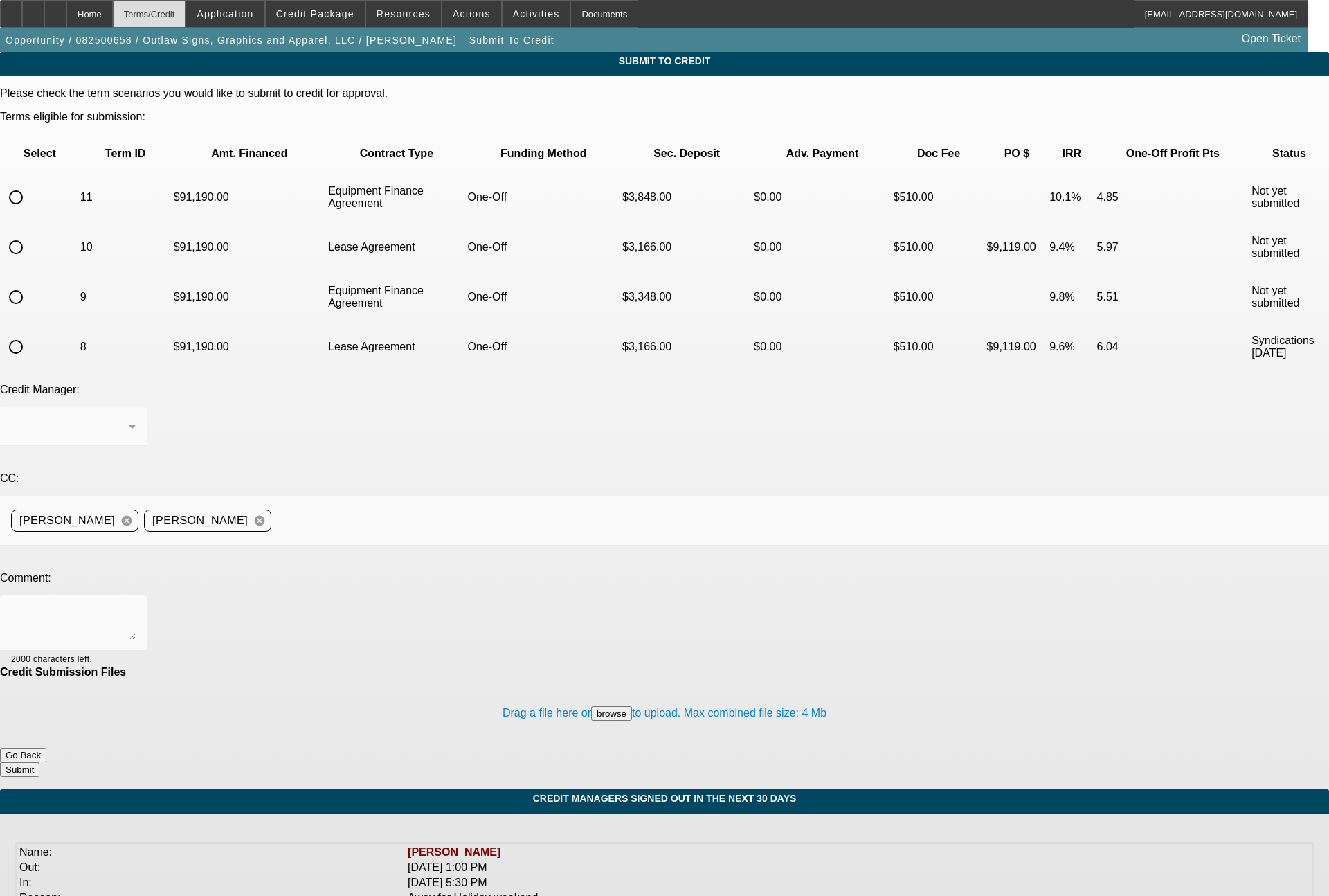
click at [186, 17] on div "Terms/Credit" at bounding box center [149, 14] width 73 height 28
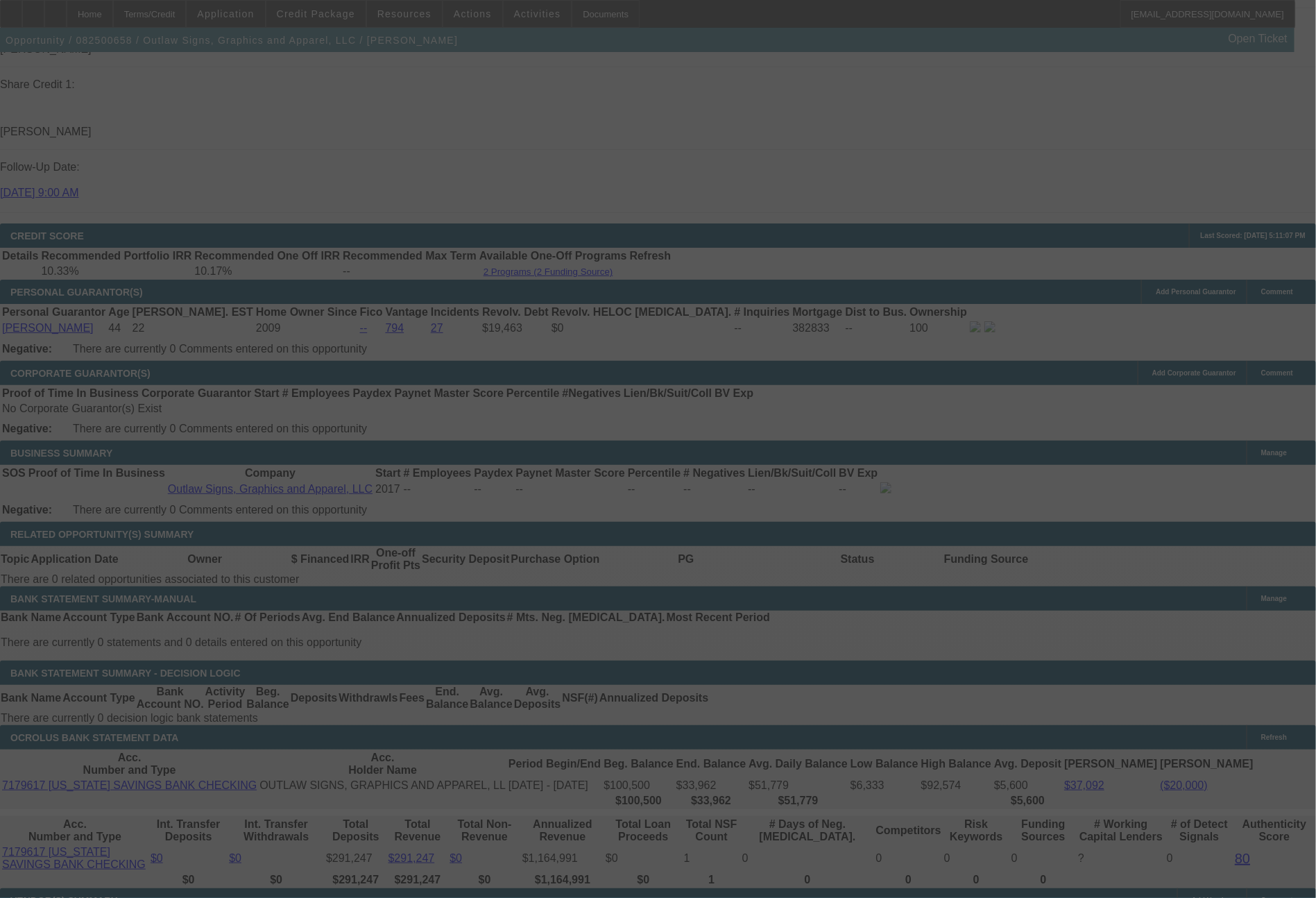
scroll to position [1893, 0]
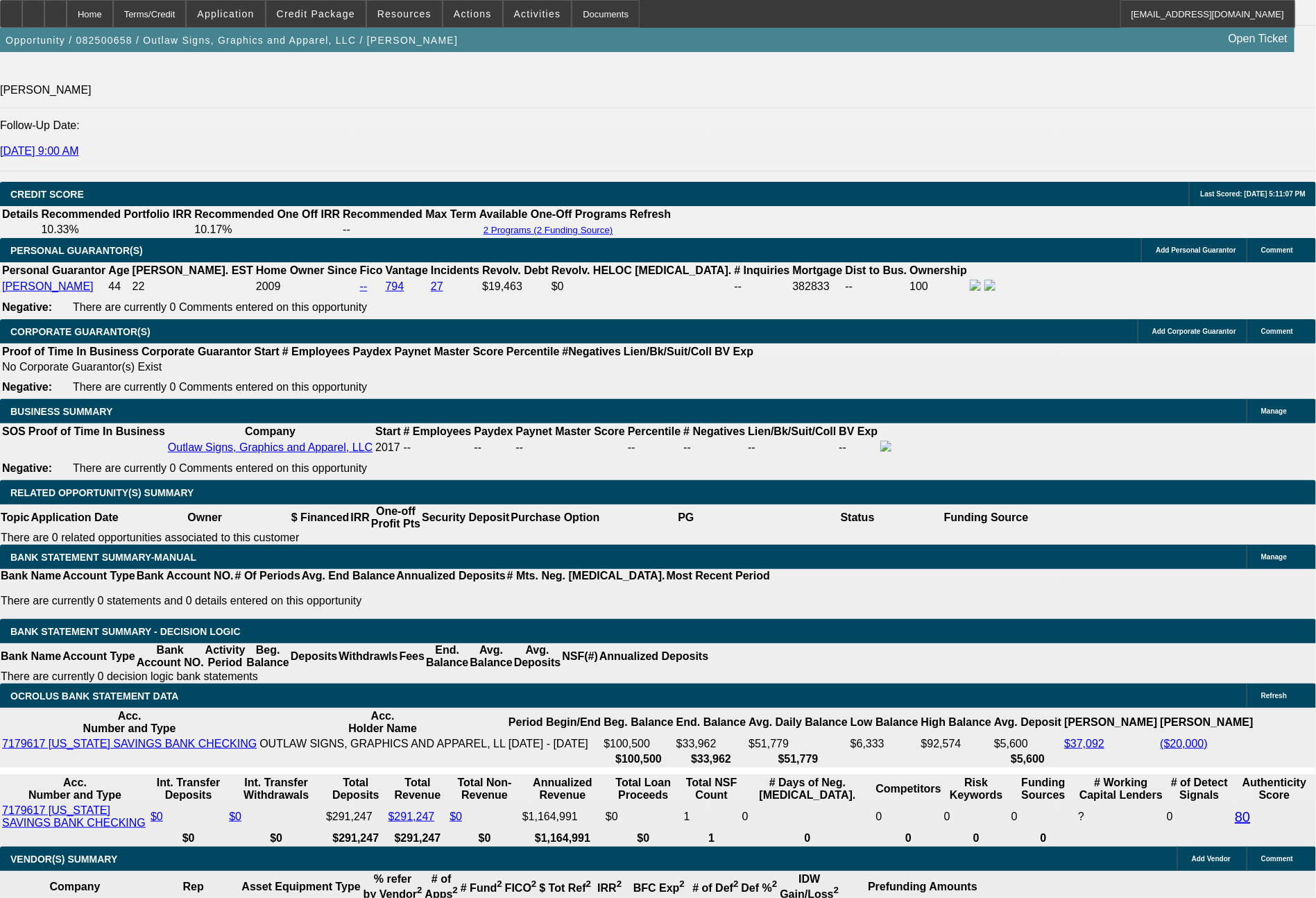
select select "0"
select select "2"
select select "0.1"
select select "4"
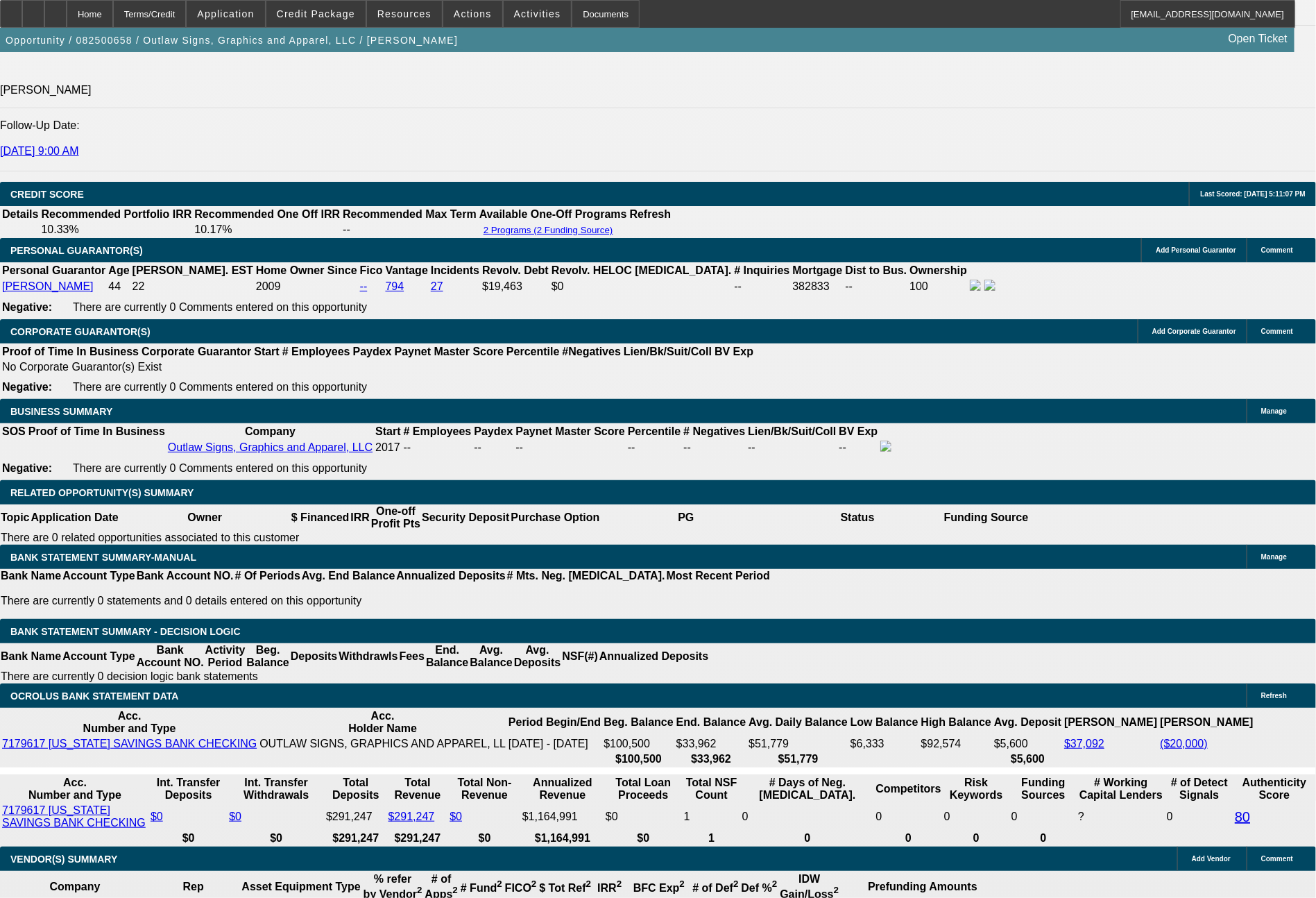
select select "0"
select select "2"
select select "0"
select select "6"
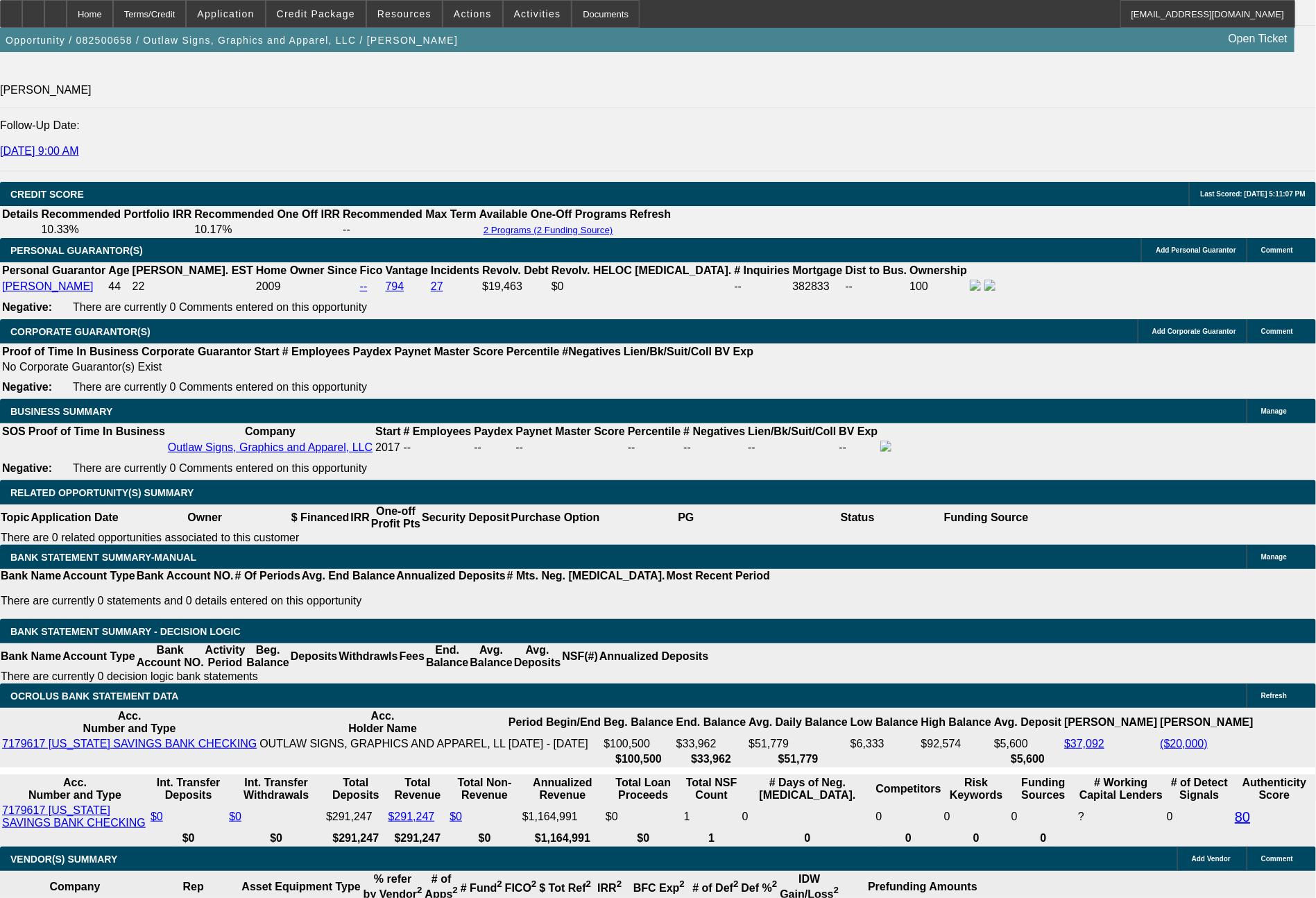
select select "0"
select select "2"
select select "0.1"
select select "4"
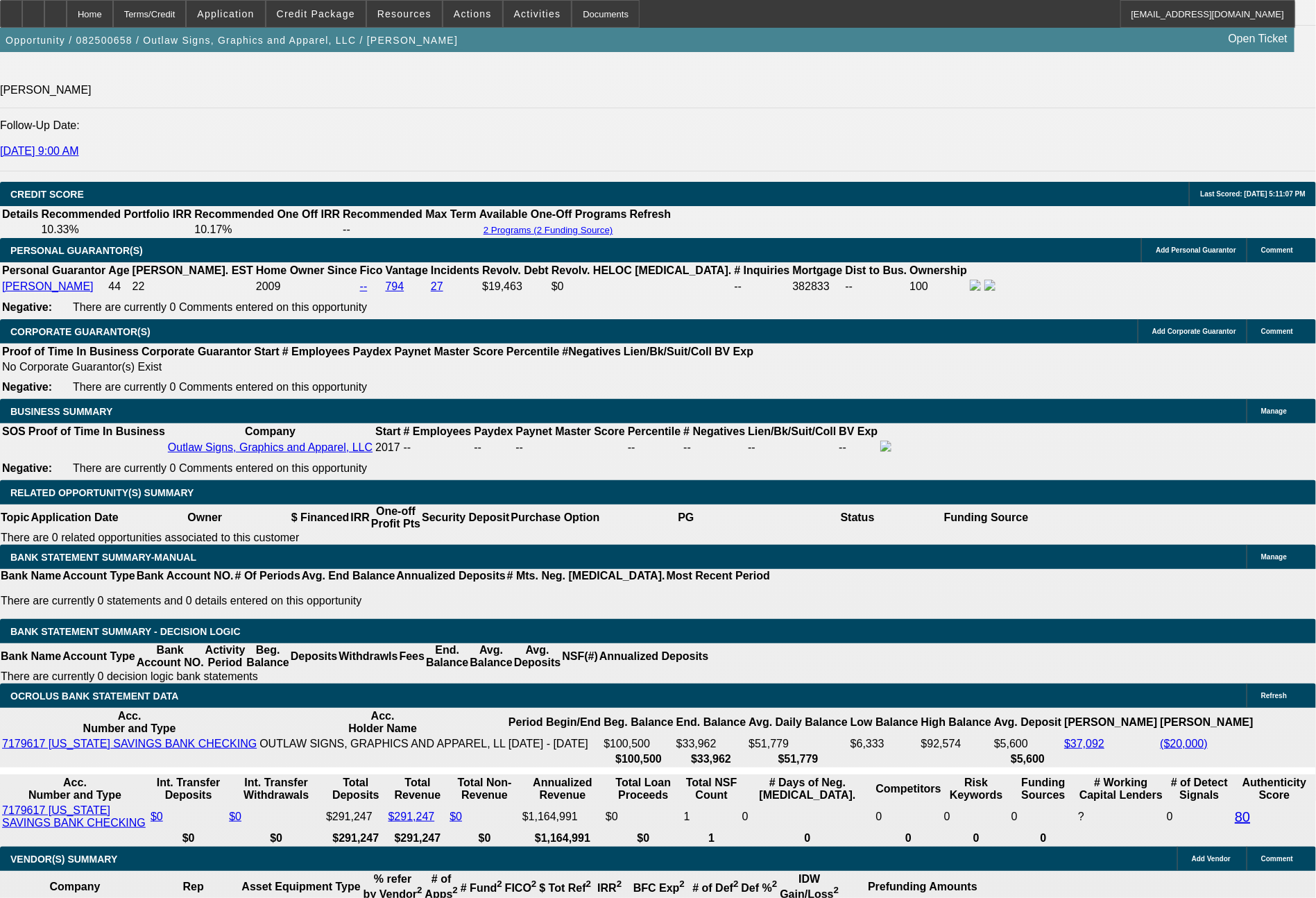
select select "0"
select select "2"
select select "0"
select select "6"
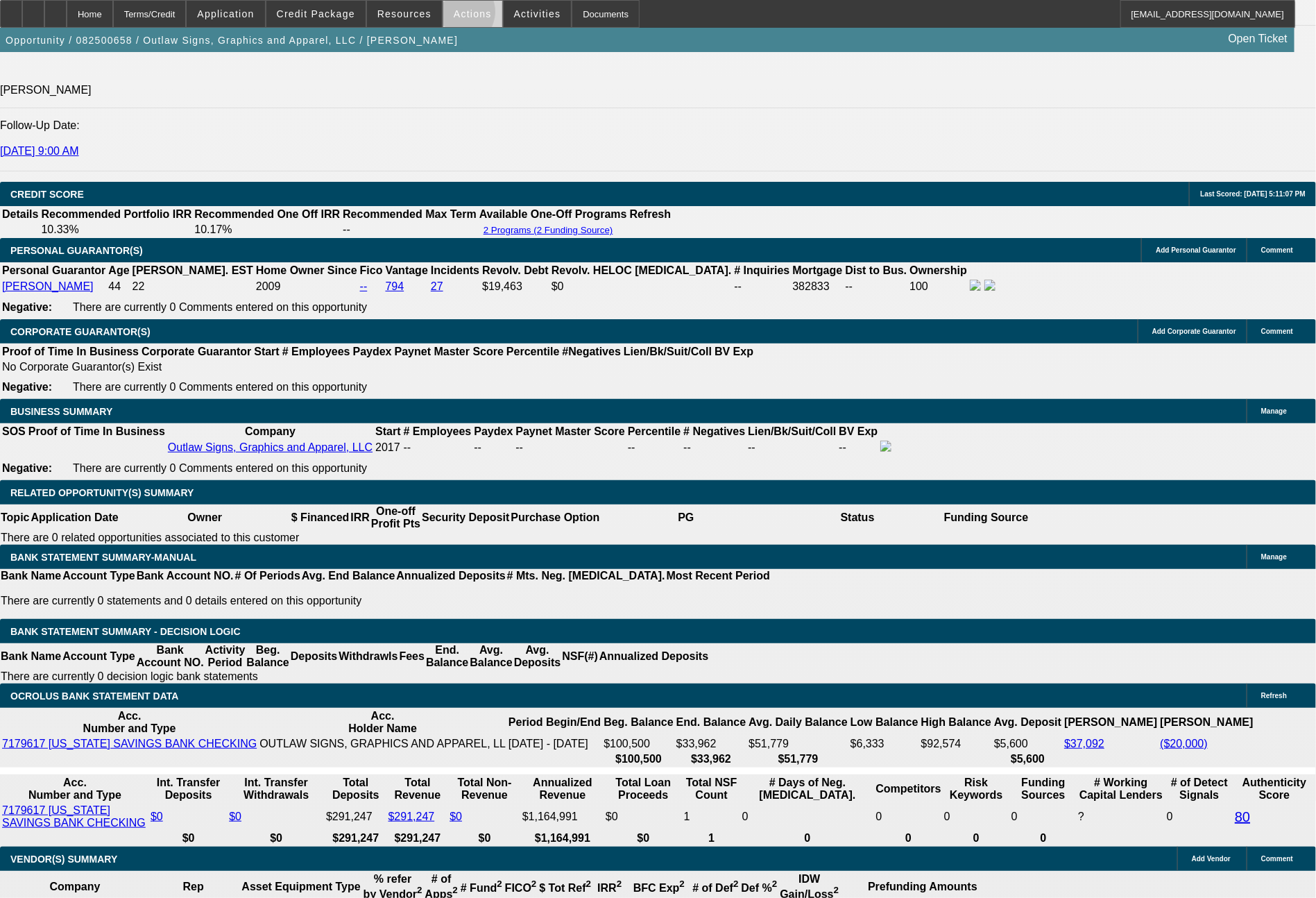
click at [458, 15] on span "Actions" at bounding box center [473, 14] width 38 height 11
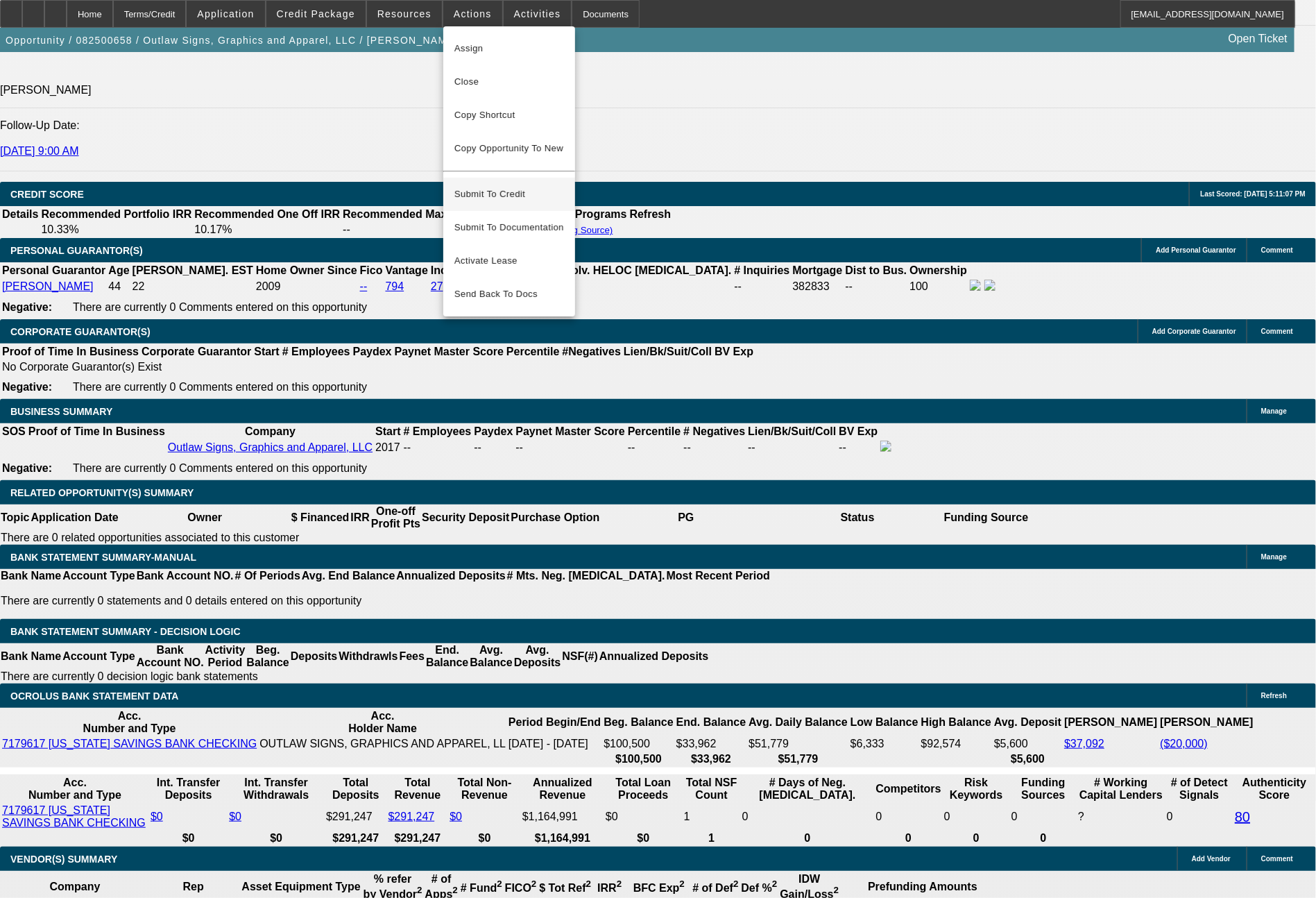
click at [499, 186] on span "Submit To Credit" at bounding box center [509, 194] width 109 height 16
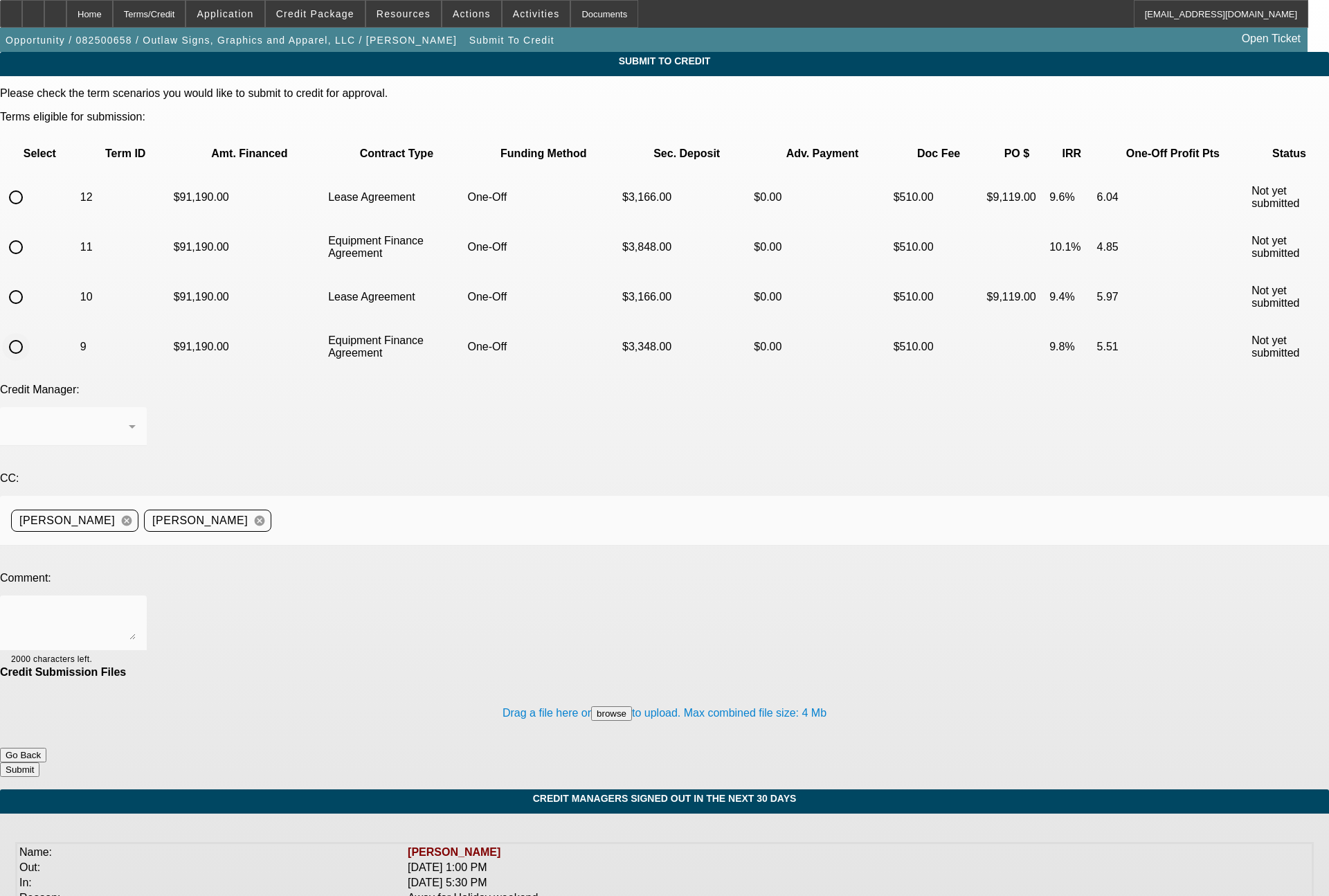
click at [30, 333] on input "radio" at bounding box center [15, 346] width 28 height 28
radio input "true"
click at [135, 606] on textarea at bounding box center [73, 623] width 125 height 33
type textarea "Please send both term sets to FCEF for 100% financing review, thanks"
click at [40, 762] on button "Submit" at bounding box center [20, 770] width 40 height 14
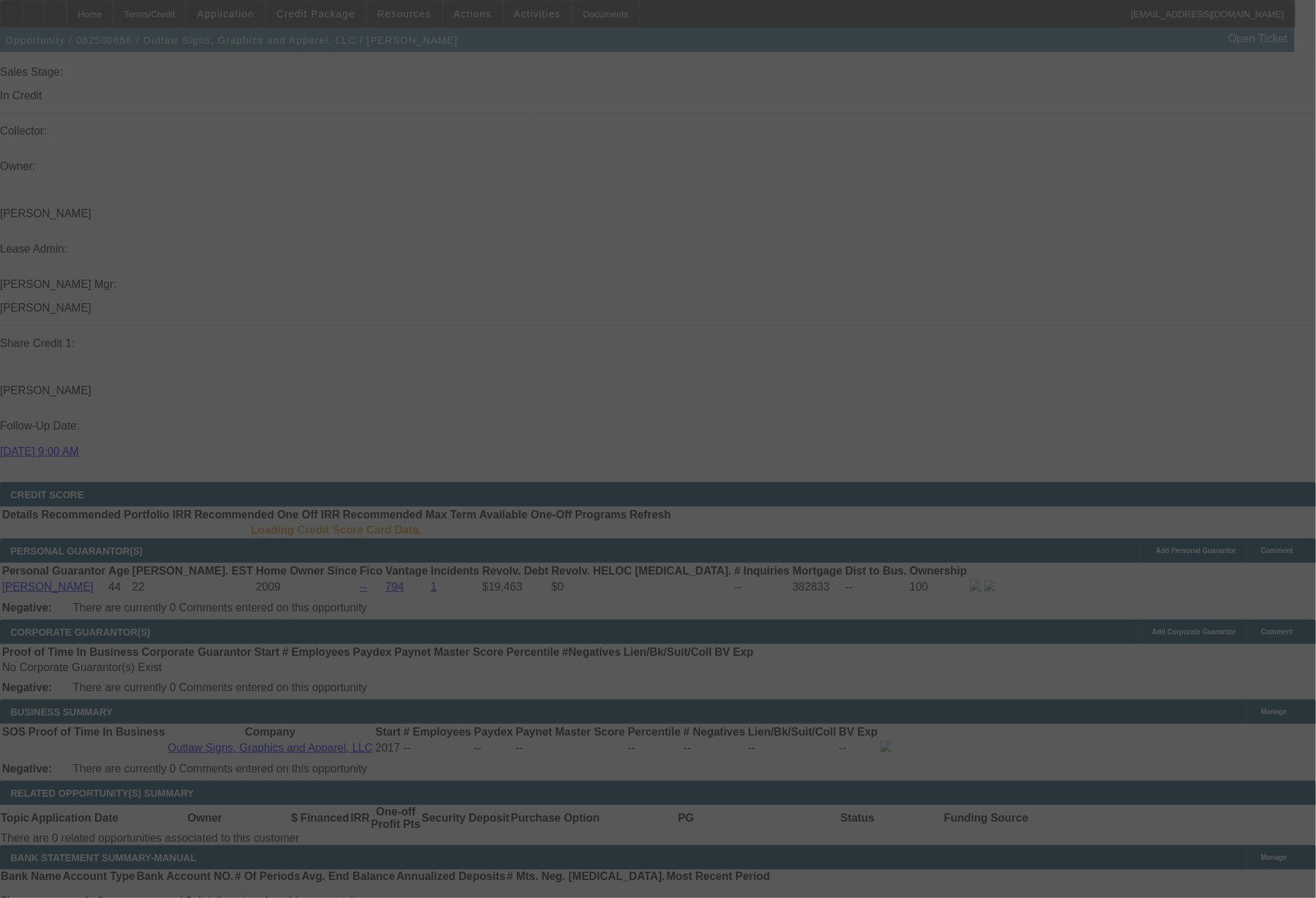
scroll to position [1586, 0]
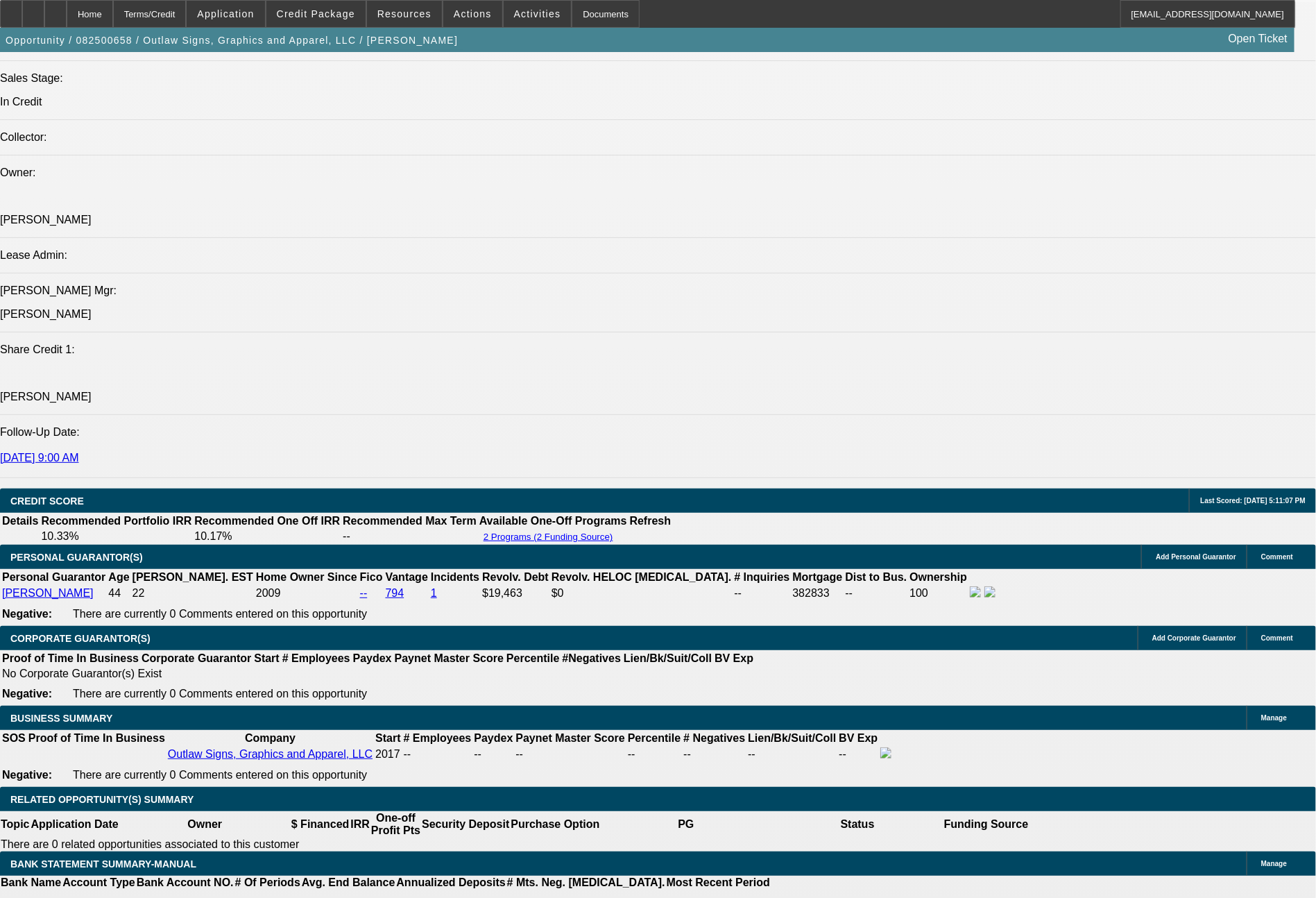
select select "0"
select select "2"
select select "0.1"
select select "4"
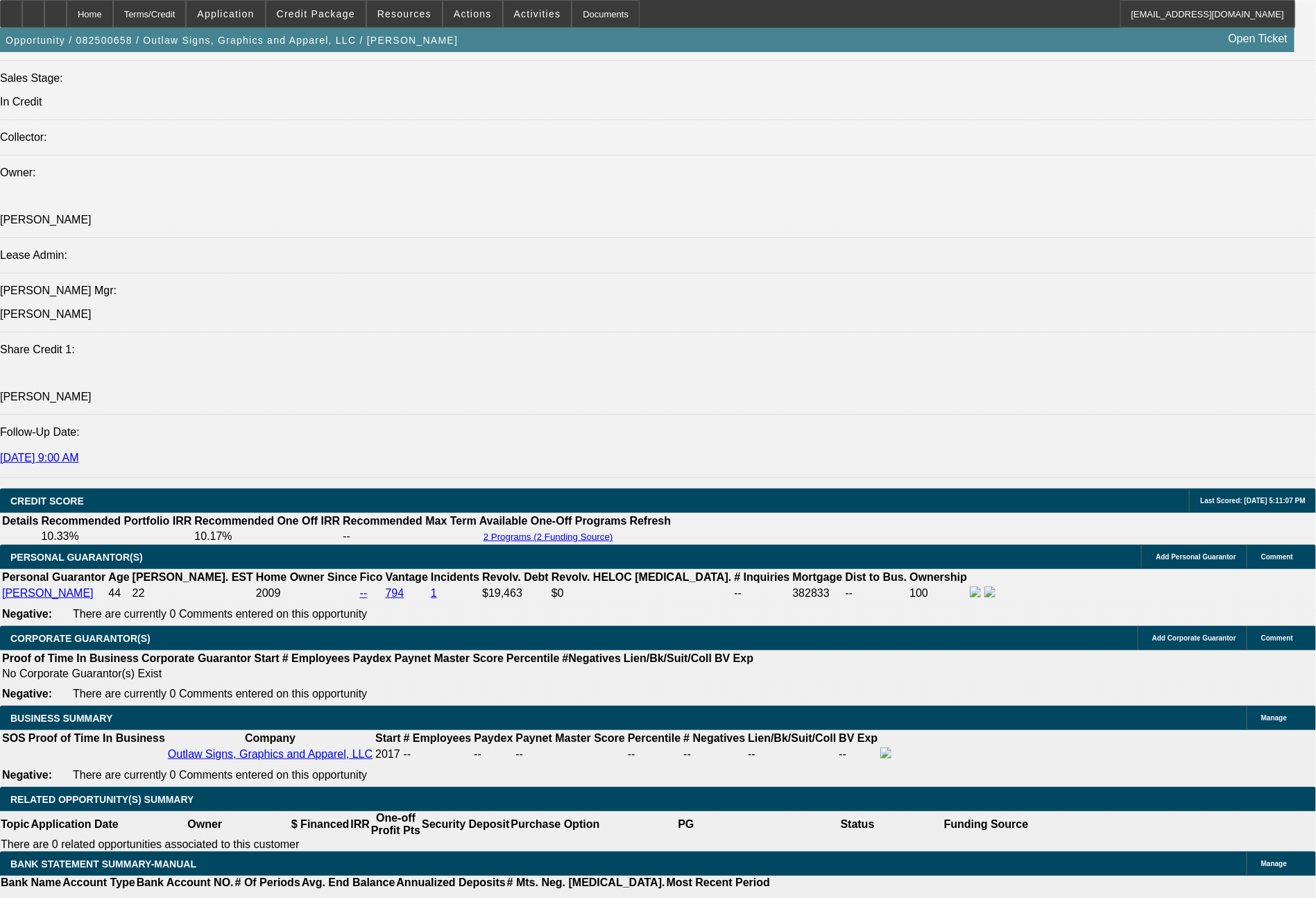
select select "0"
select select "2"
select select "0"
select select "6"
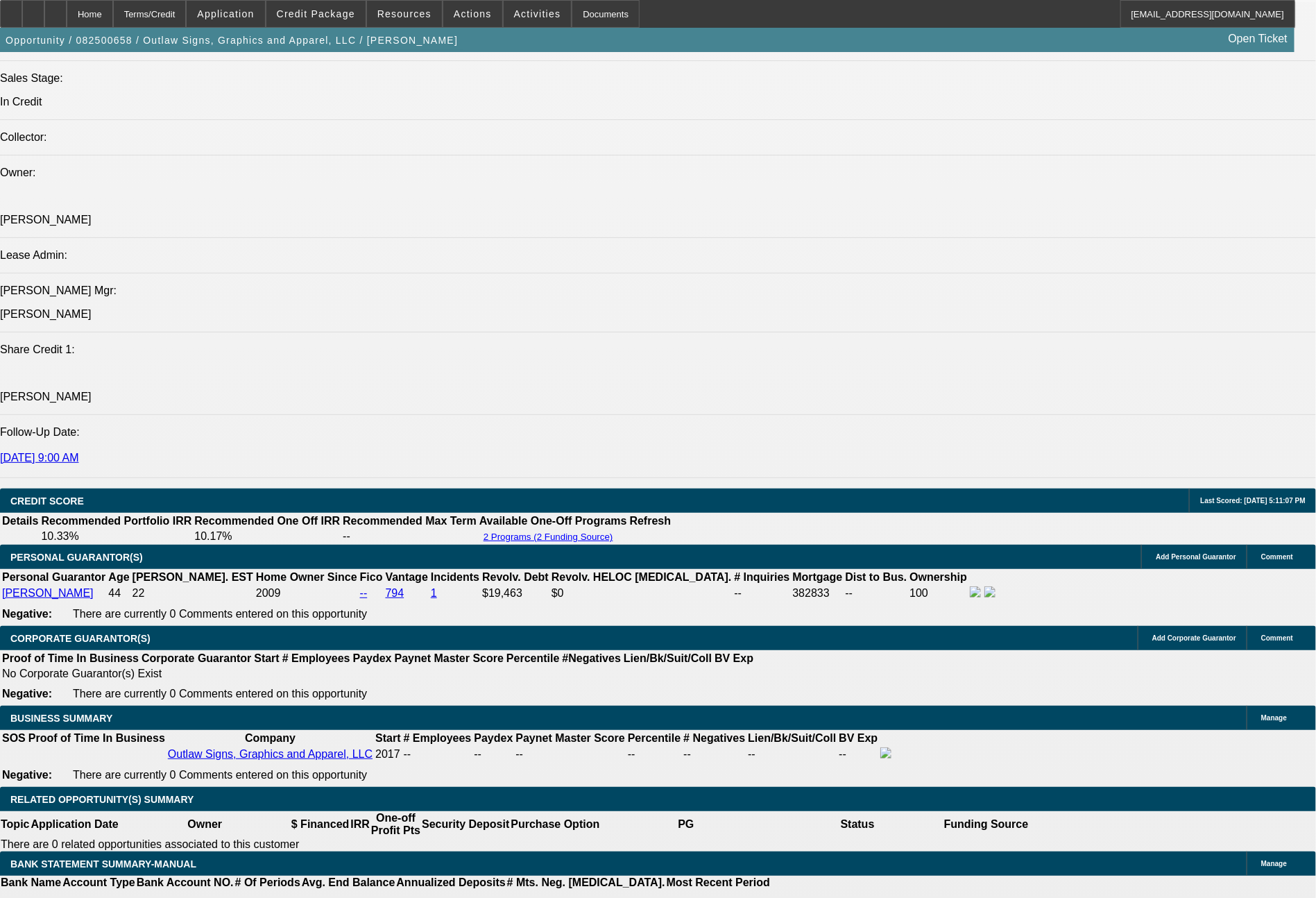
select select "0"
select select "2"
select select "0.1"
select select "4"
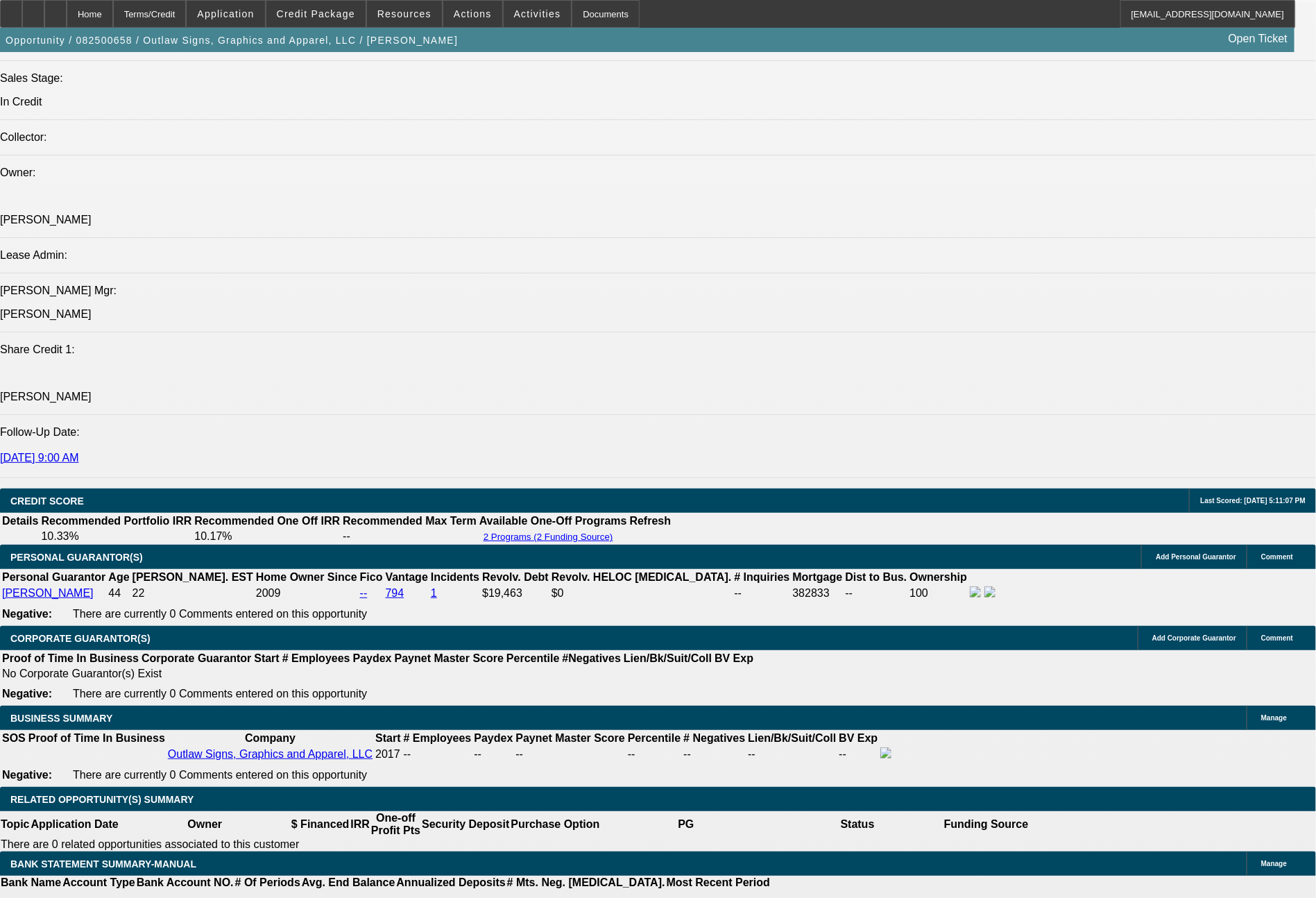
select select "0"
select select "2"
select select "0"
select select "6"
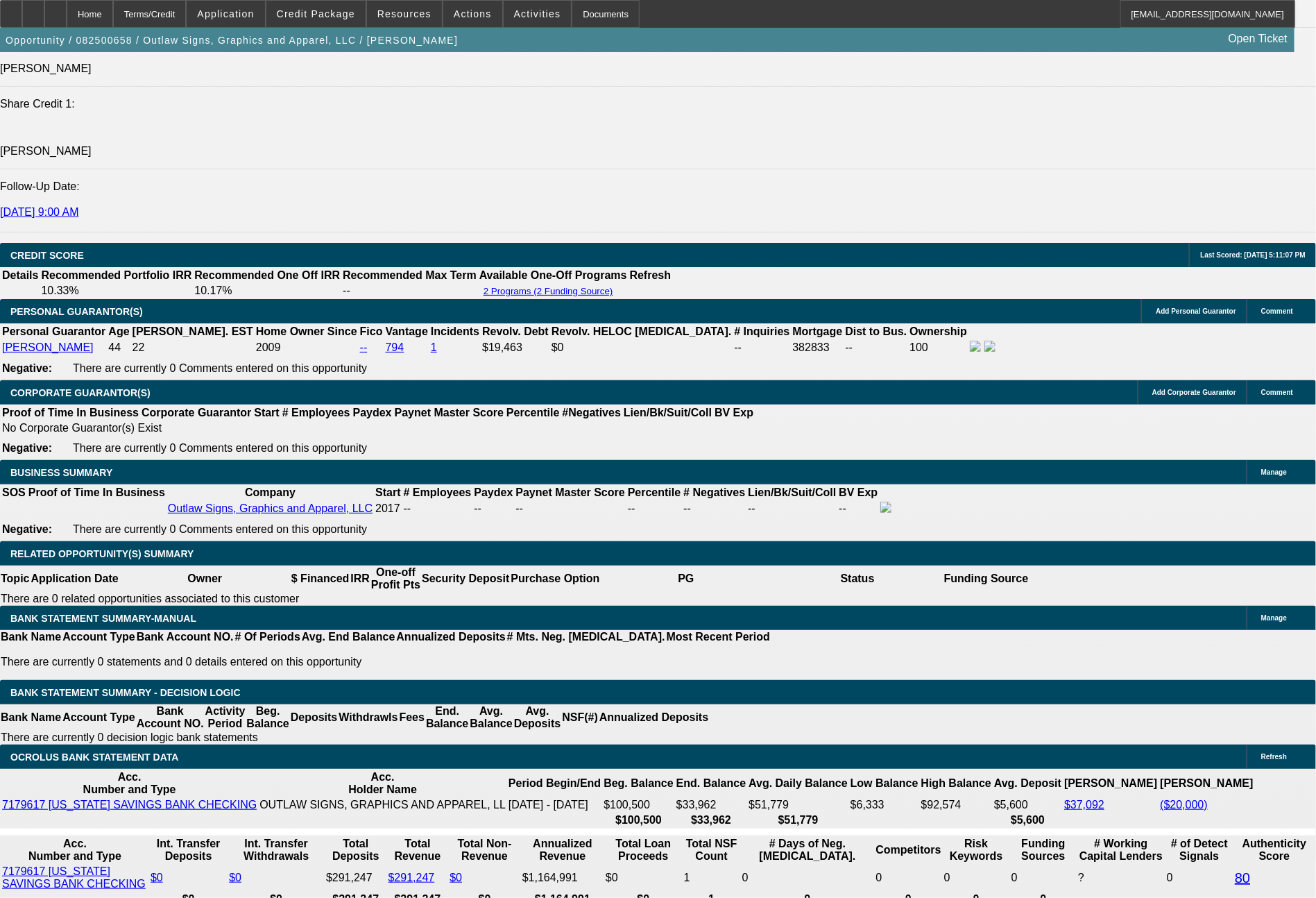
scroll to position [1849, 0]
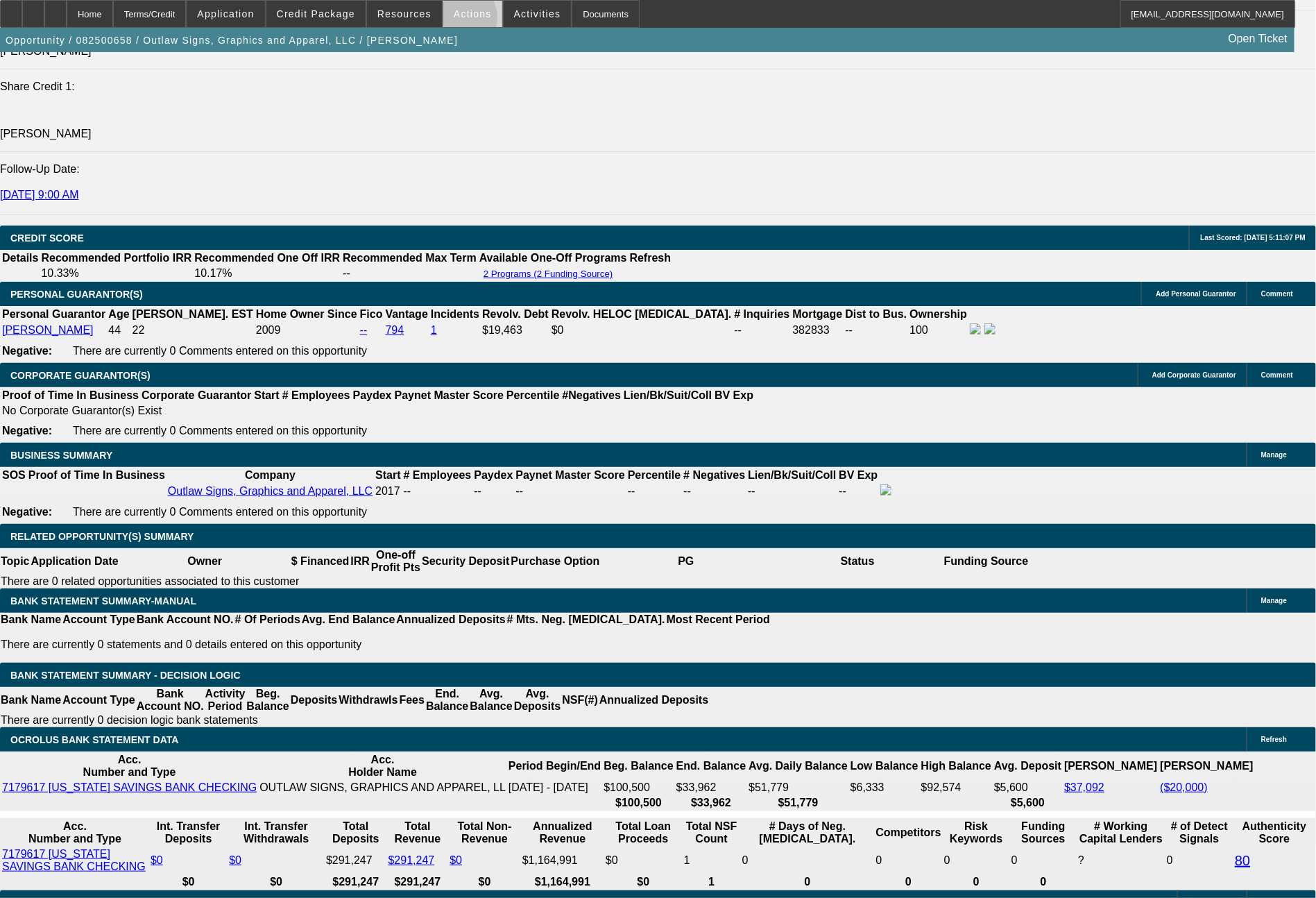
click at [463, 21] on span at bounding box center [472, 14] width 59 height 33
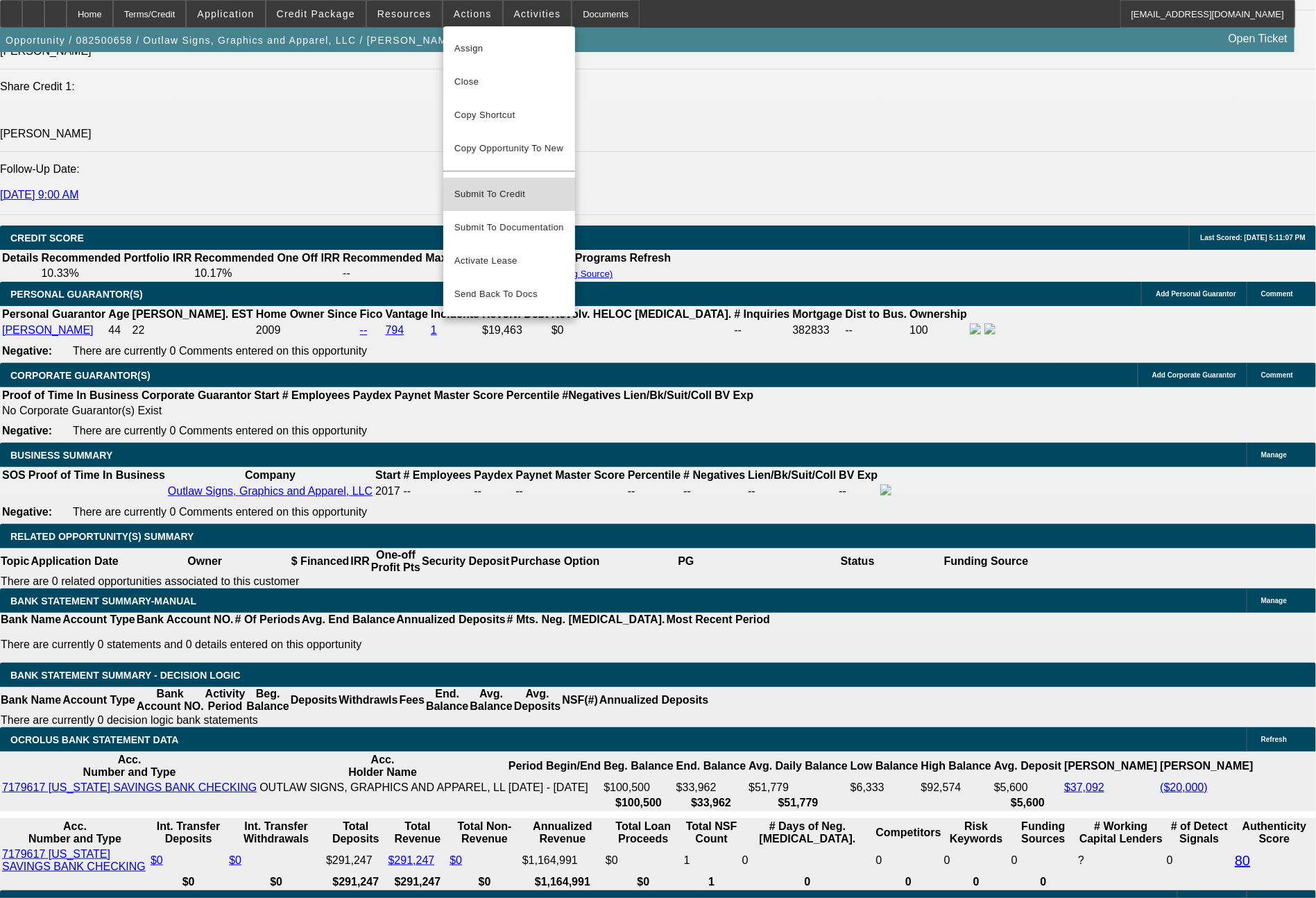
click at [506, 186] on span "Submit To Credit" at bounding box center [509, 194] width 109 height 16
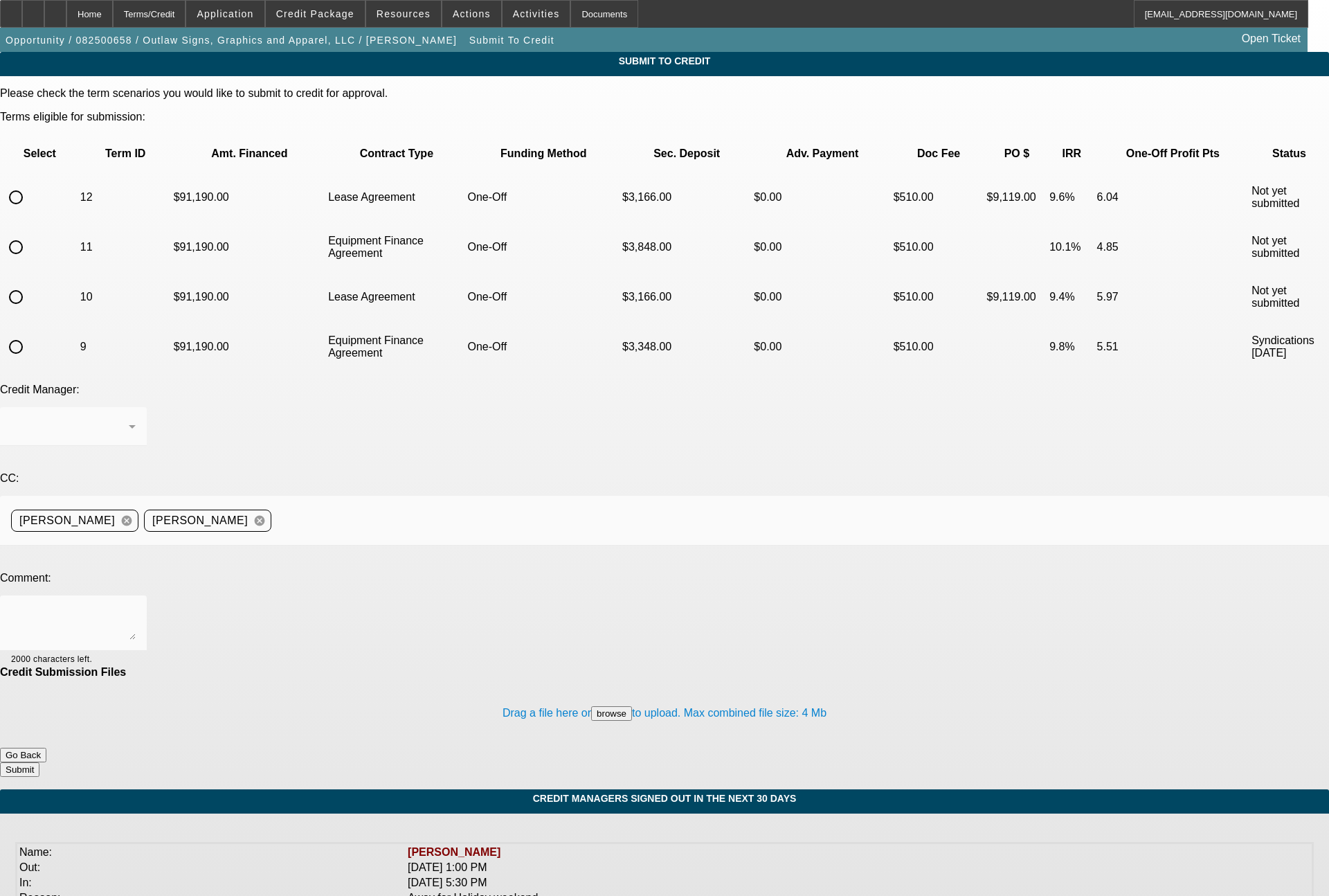
click at [30, 283] on input "radio" at bounding box center [15, 297] width 28 height 28
radio input "true"
click at [135, 606] on textarea at bounding box center [73, 623] width 125 height 33
type textarea "72 month lease term set for FCEF review"
click at [40, 762] on button "Submit" at bounding box center [20, 770] width 40 height 14
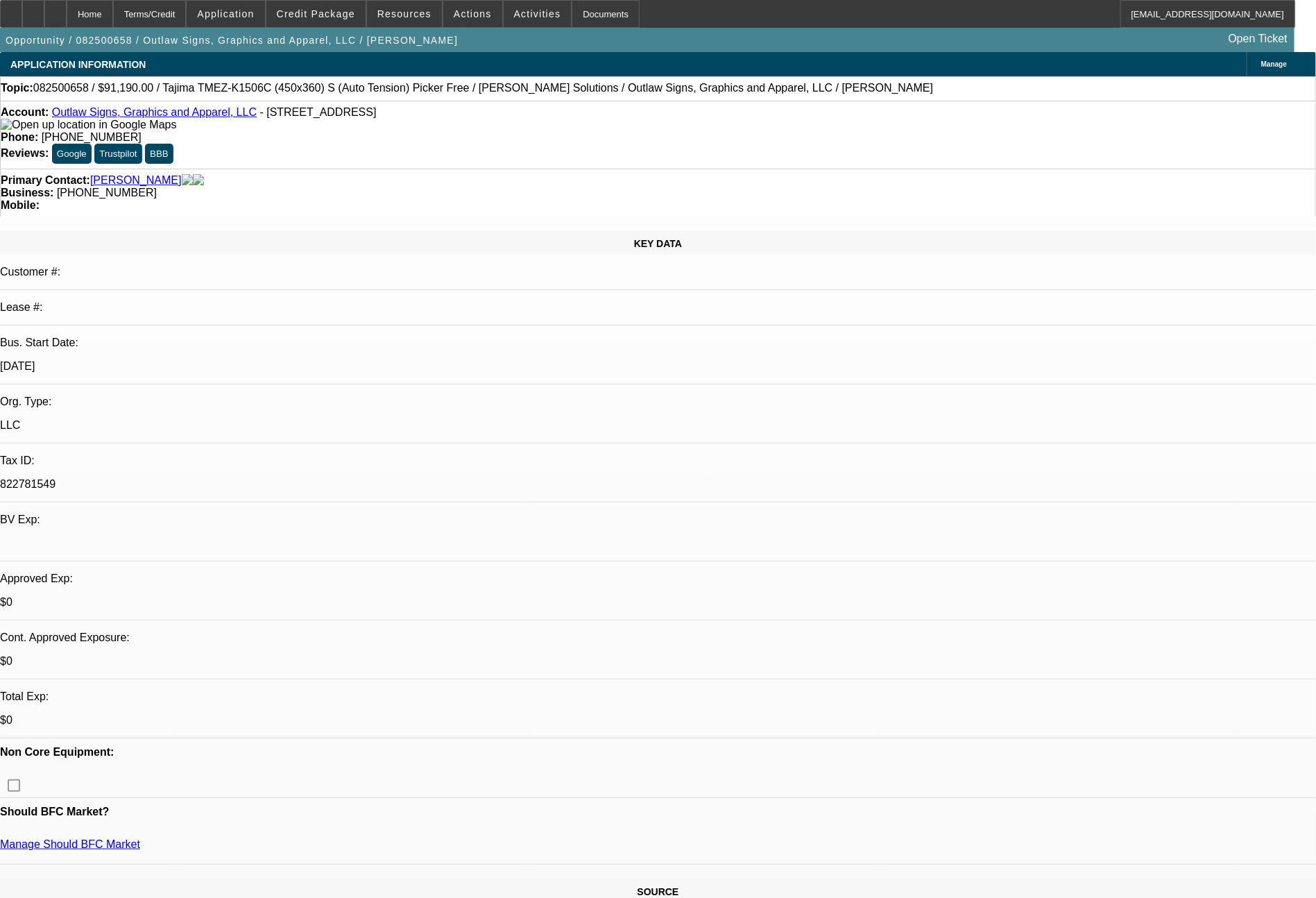
select select "0"
select select "2"
select select "0.1"
select select "4"
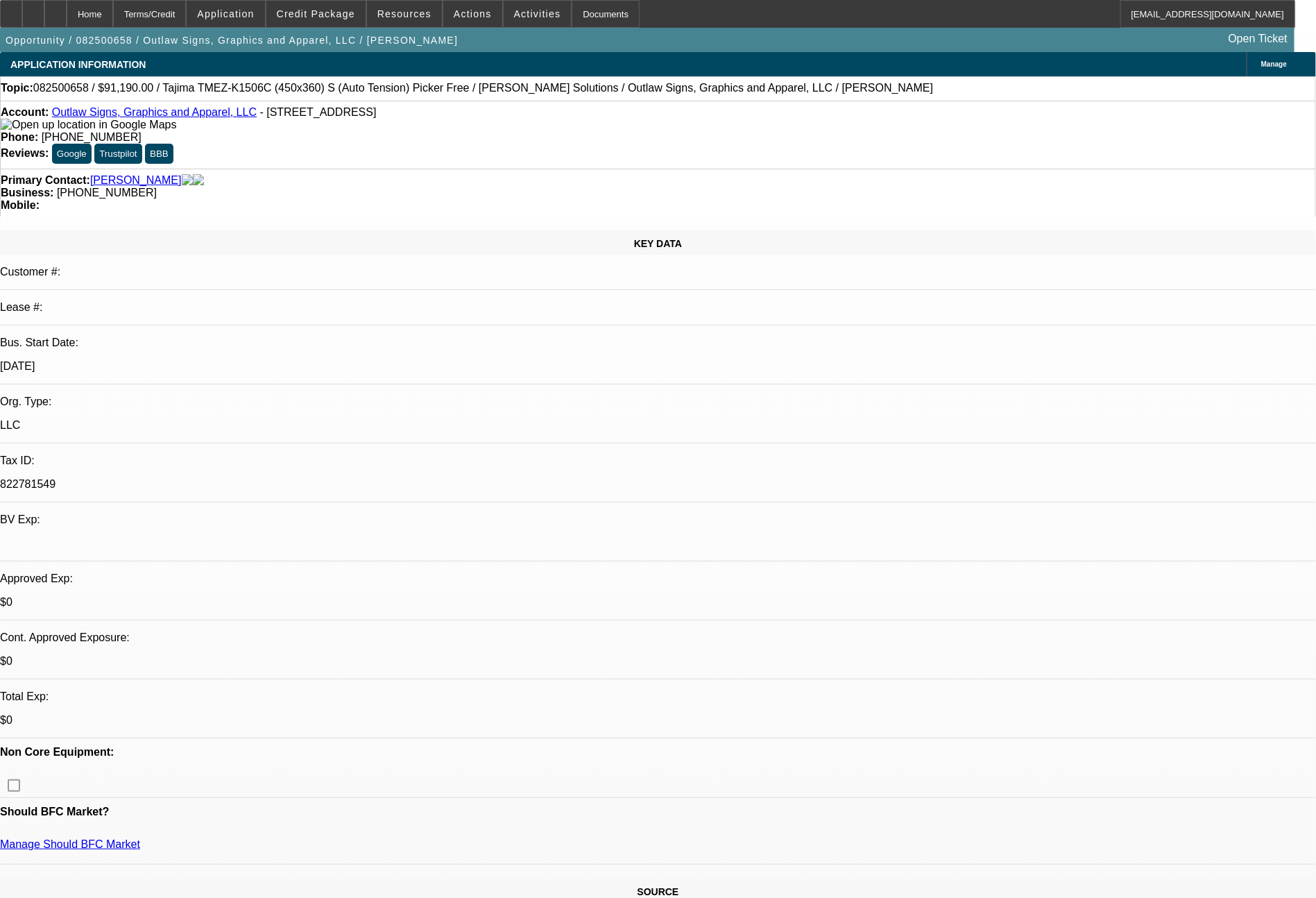
select select "0"
select select "2"
select select "0"
select select "6"
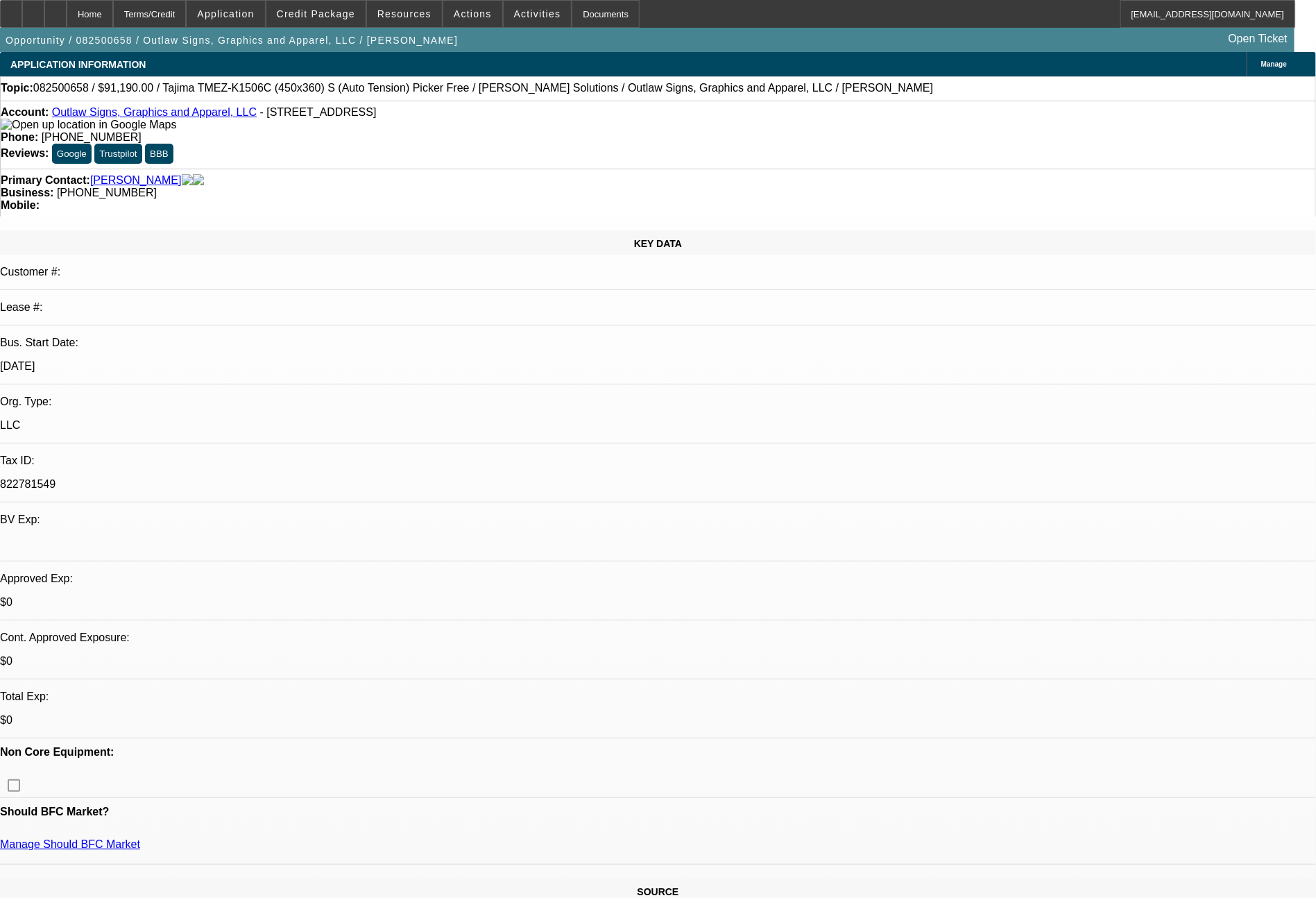
select select "0"
select select "2"
select select "0.1"
select select "4"
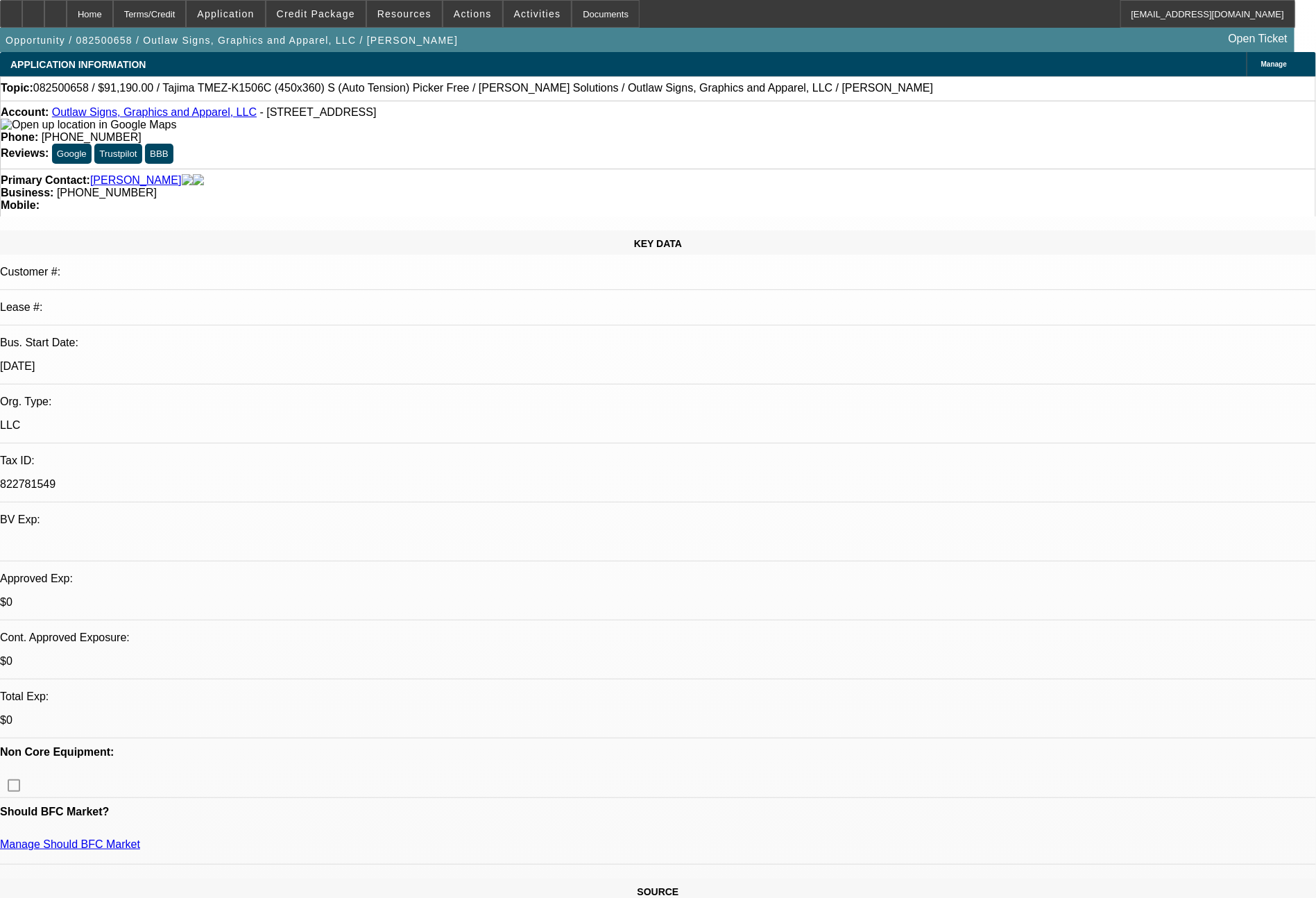
select select "0"
select select "2"
select select "0"
select select "6"
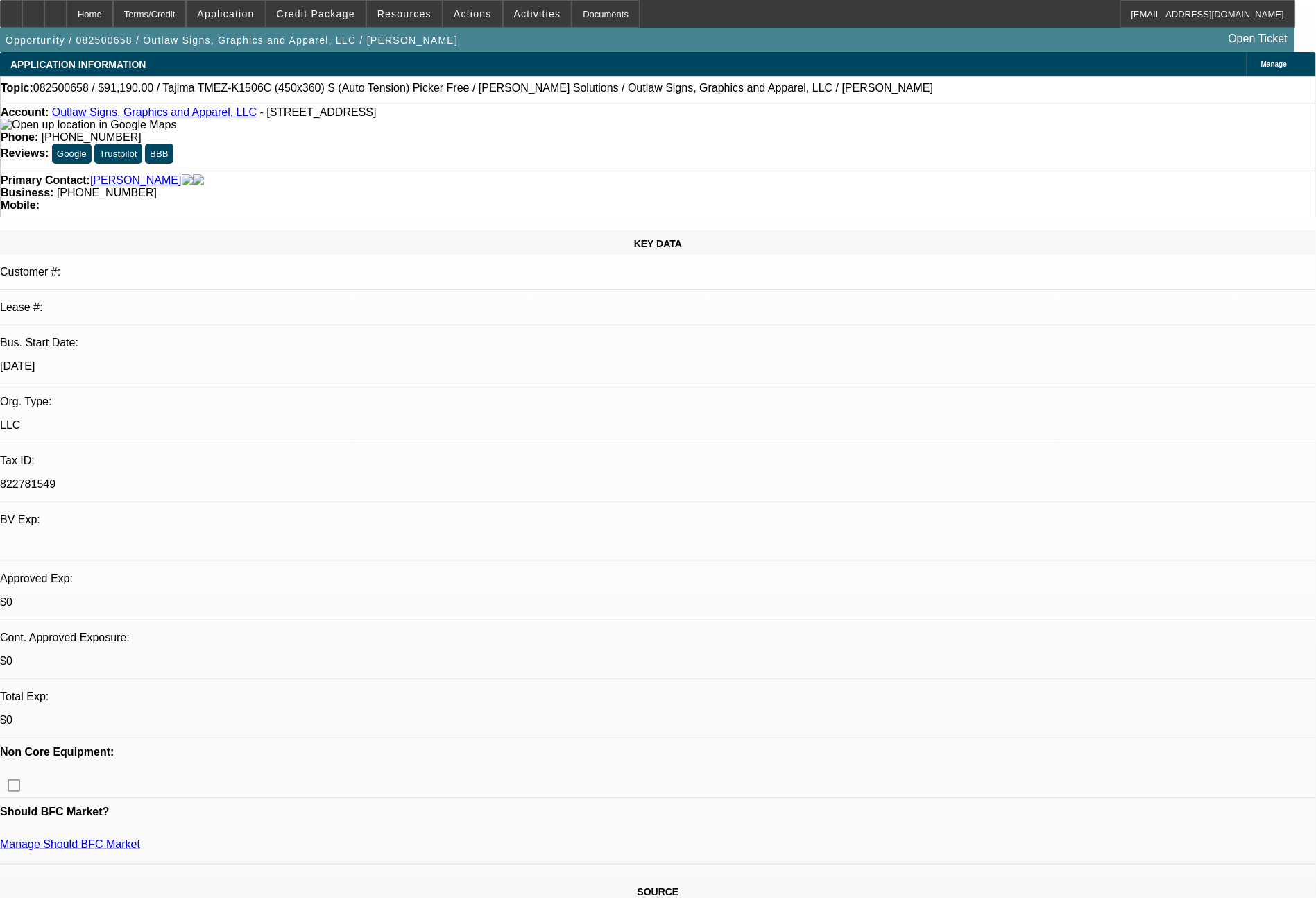
select select "0"
select select "2"
select select "0.1"
select select "4"
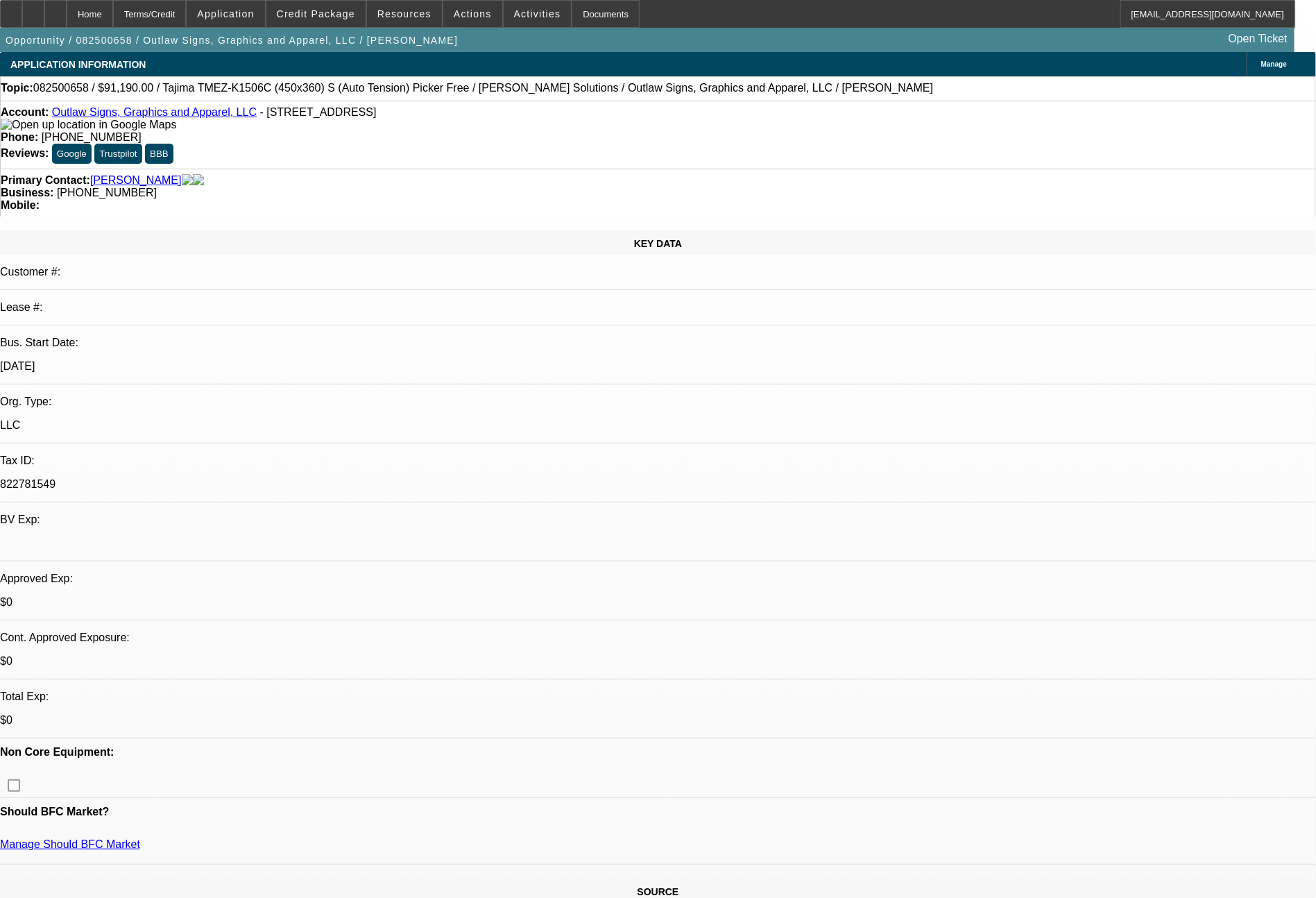
select select "0"
select select "2"
select select "0"
select select "6"
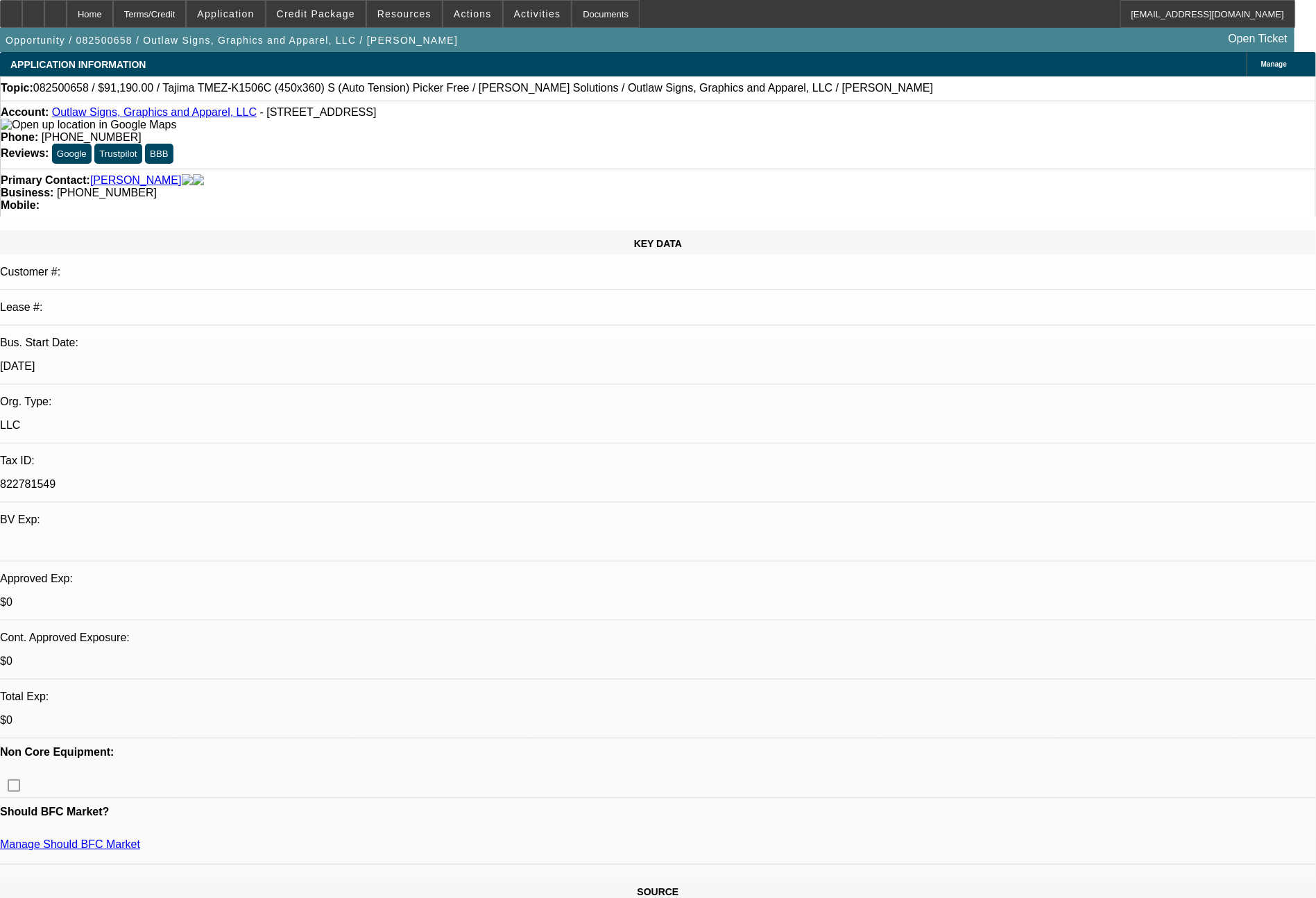
select select "0"
select select "2"
select select "0.1"
select select "4"
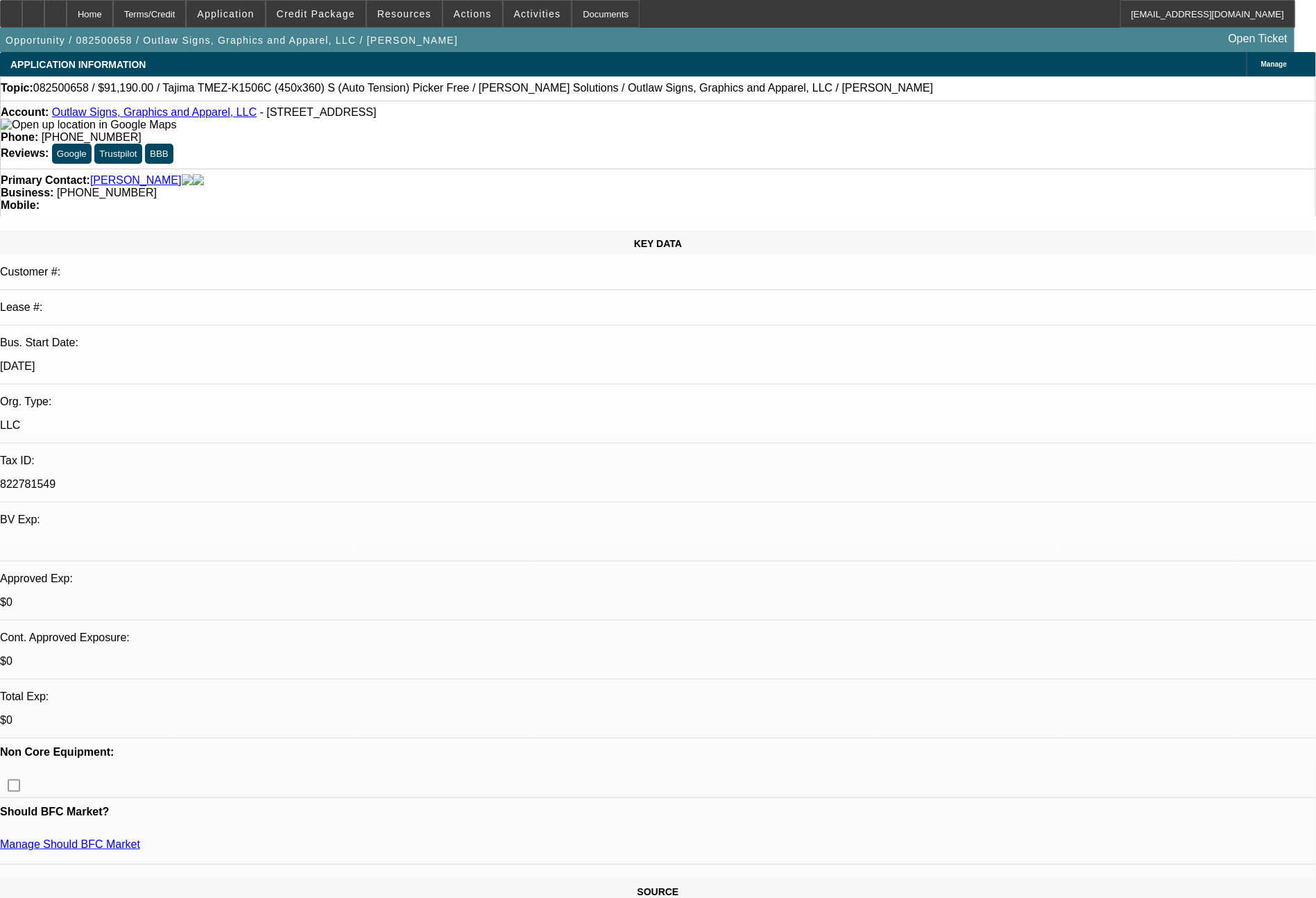
select select "0"
select select "2"
select select "0"
select select "6"
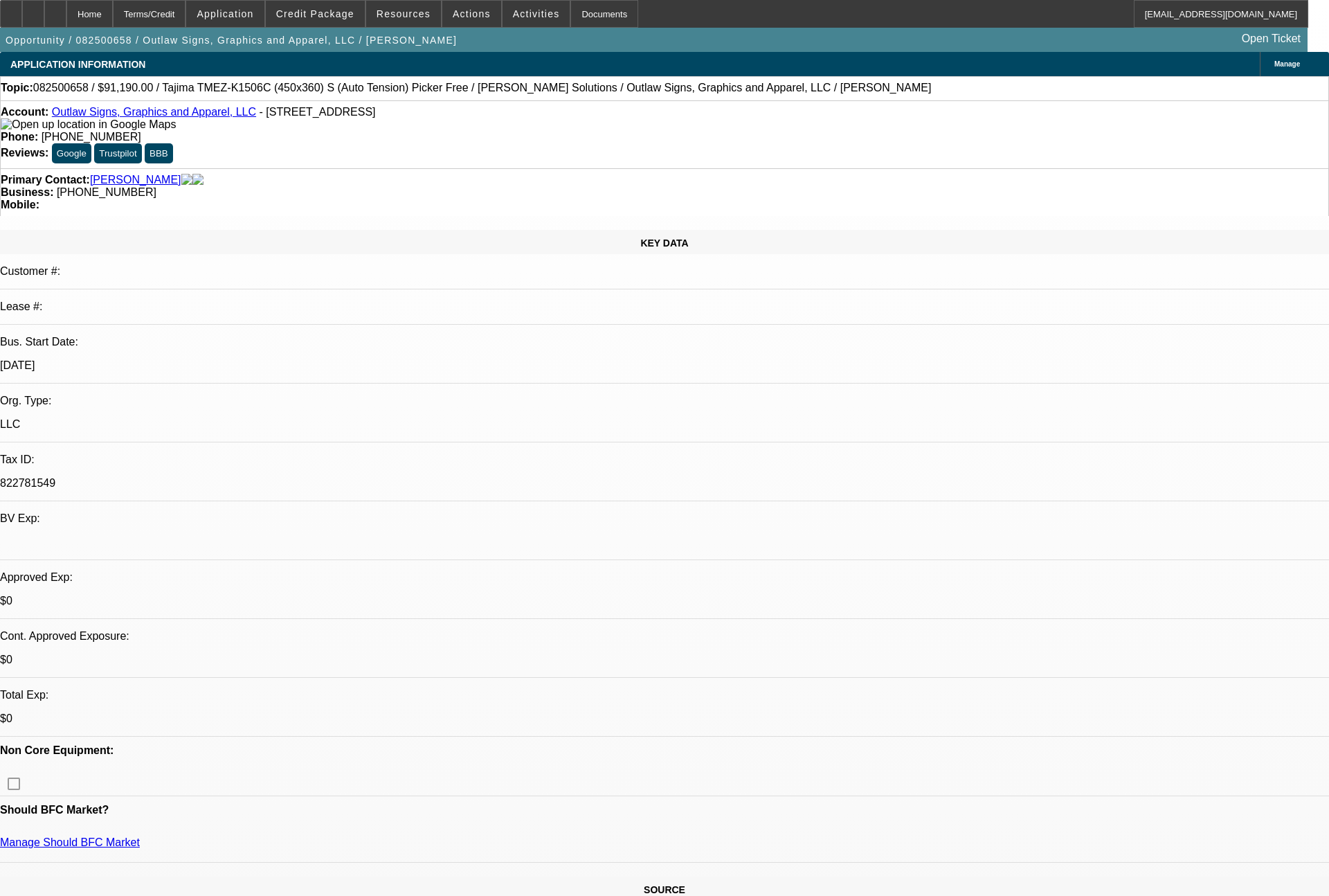
select select "0"
select select "2"
select select "0.1"
select select "4"
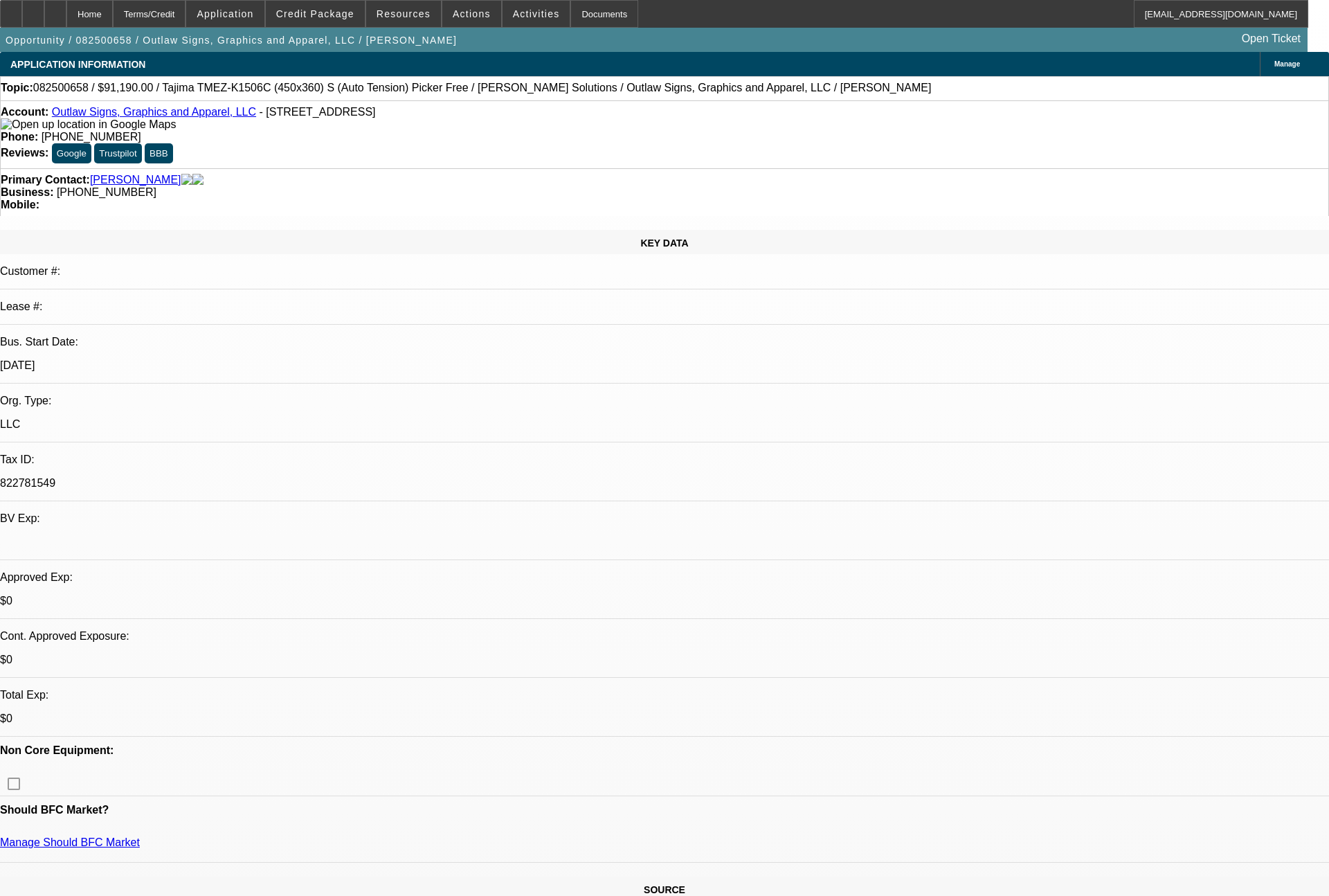
select select "0"
select select "2"
select select "0"
select select "6"
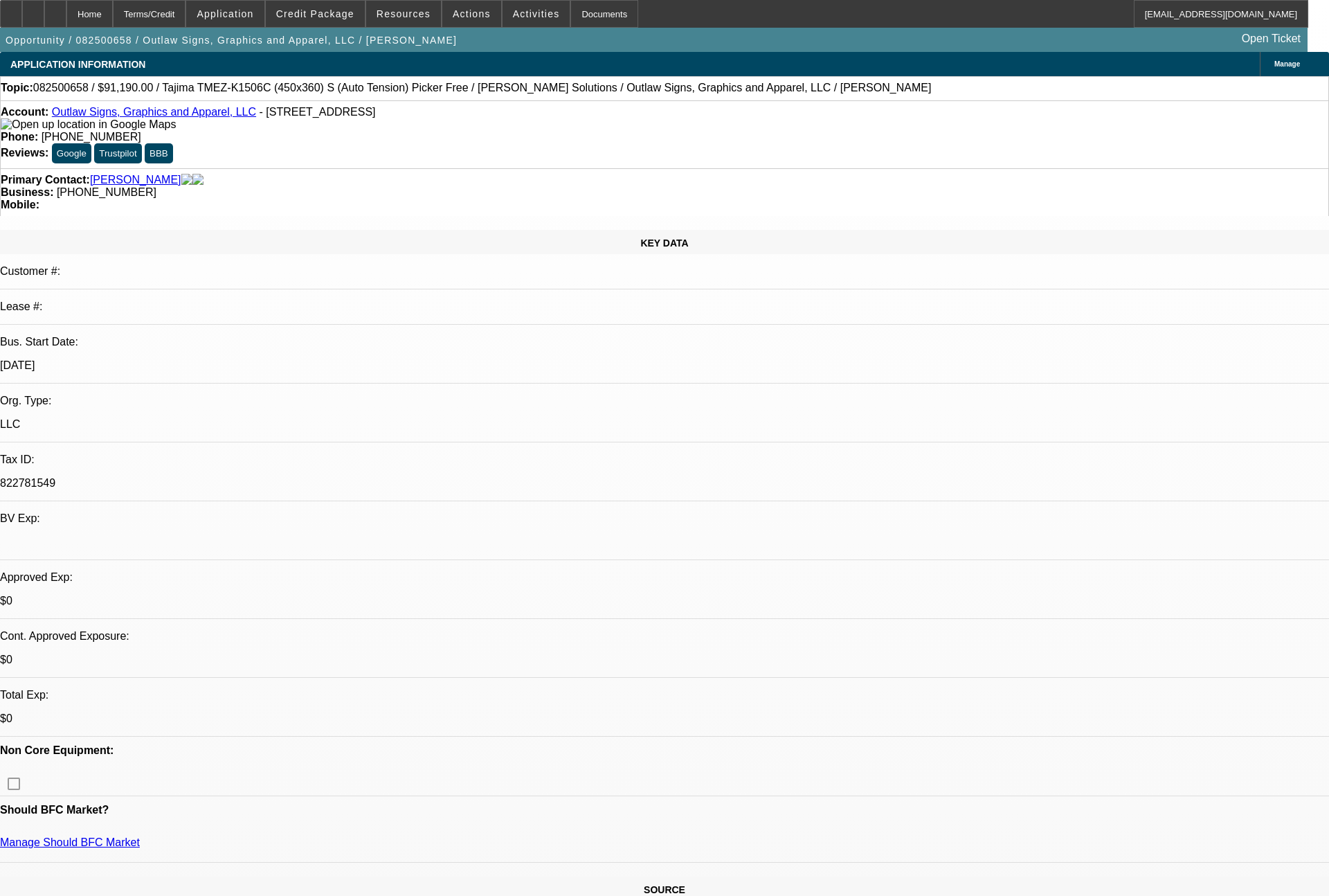
select select "0"
select select "2"
select select "0.1"
select select "4"
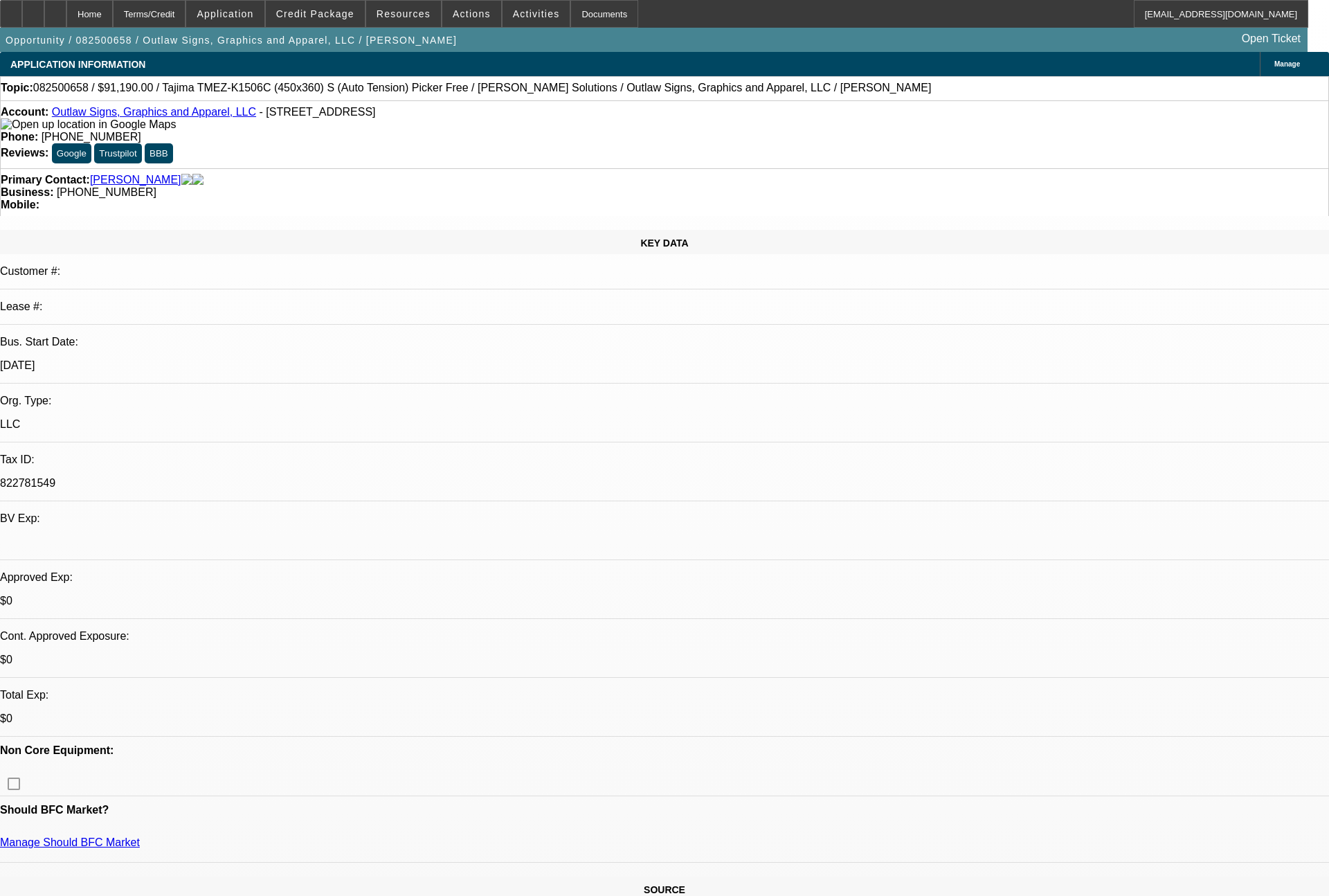
select select "0"
select select "2"
select select "0"
select select "6"
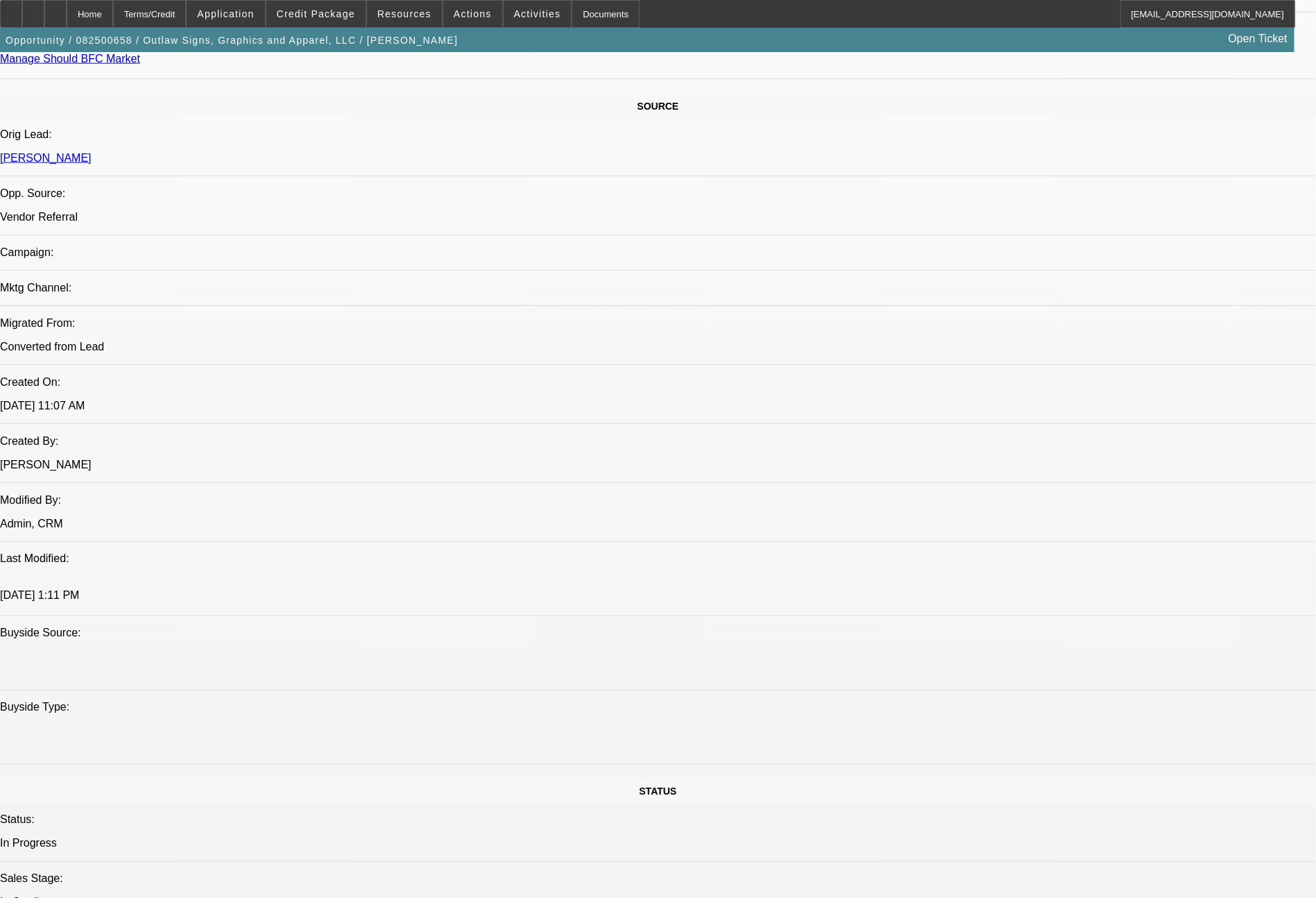
select select "0"
select select "2"
select select "0.1"
select select "4"
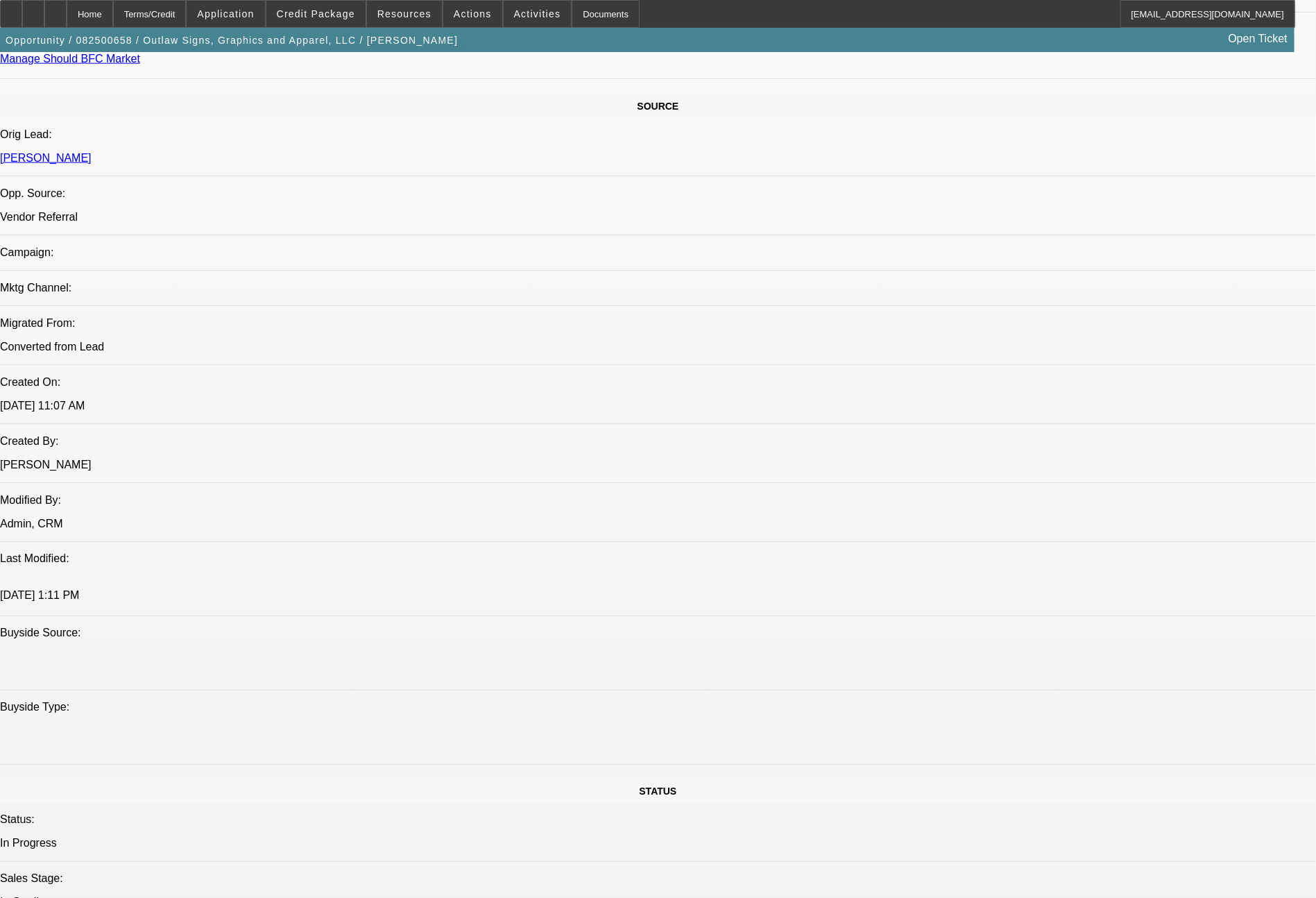
select select "0"
select select "2"
select select "0"
select select "6"
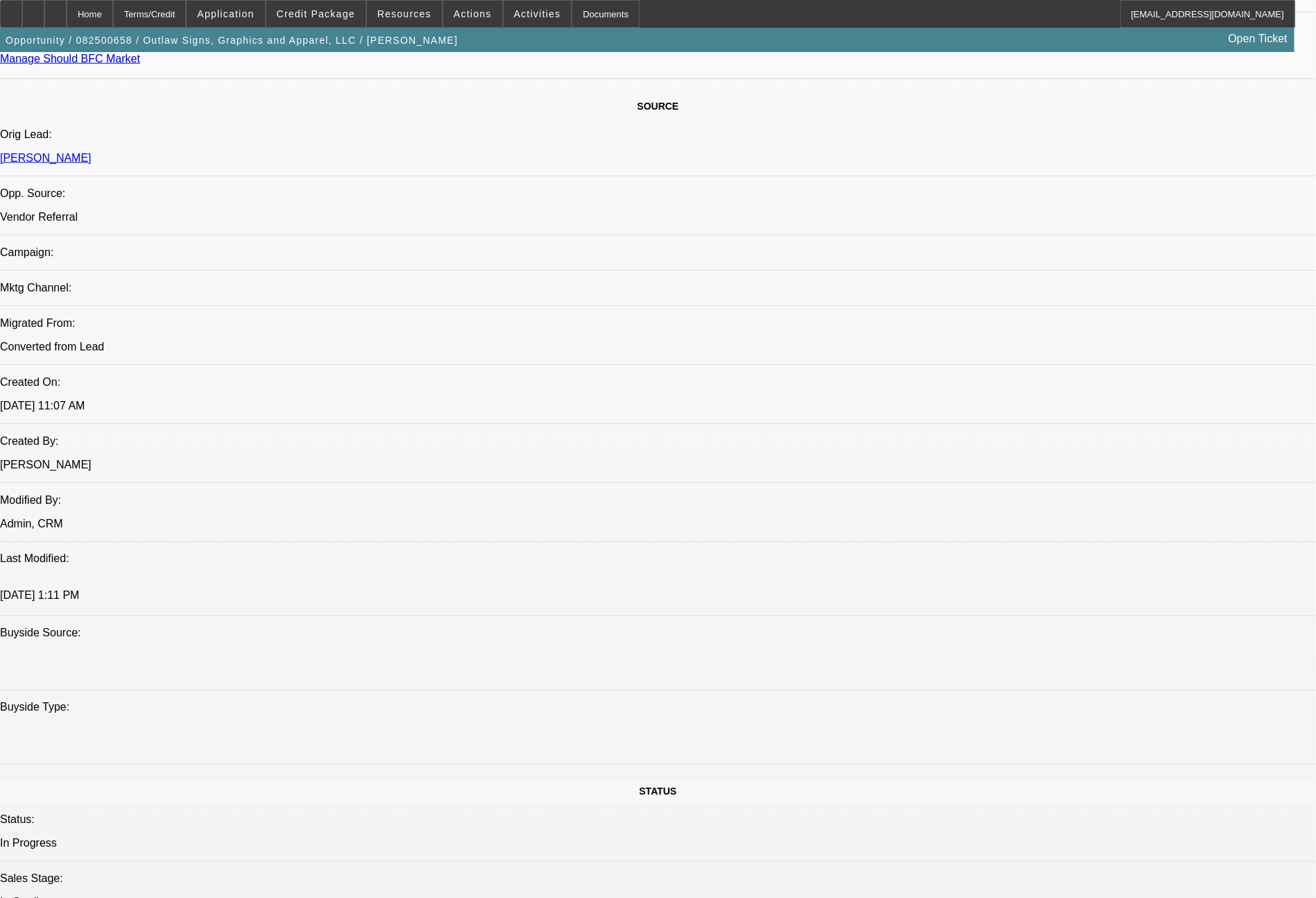
select select "0"
select select "2"
select select "0.1"
select select "4"
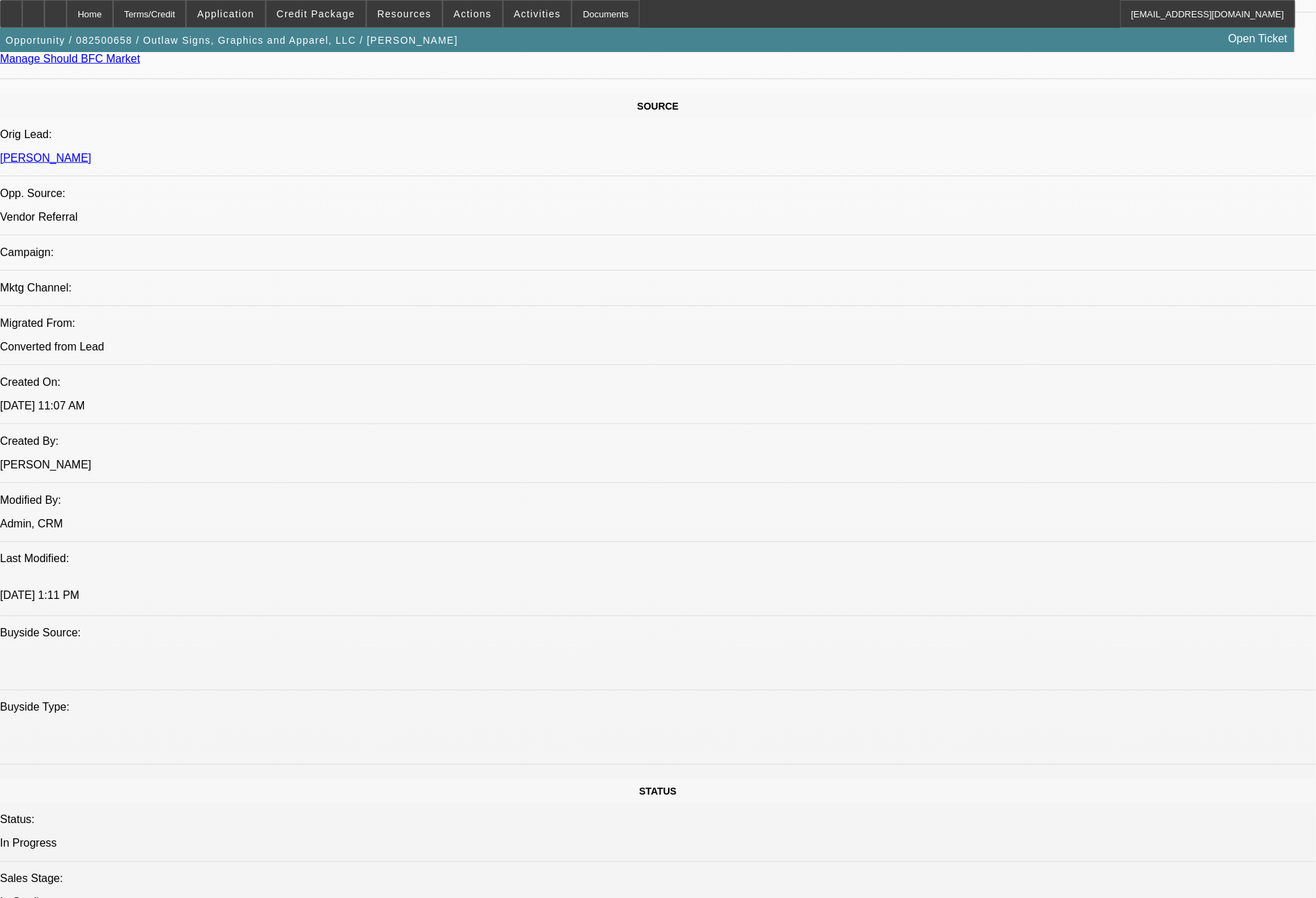
select select "0"
select select "2"
select select "0"
select select "6"
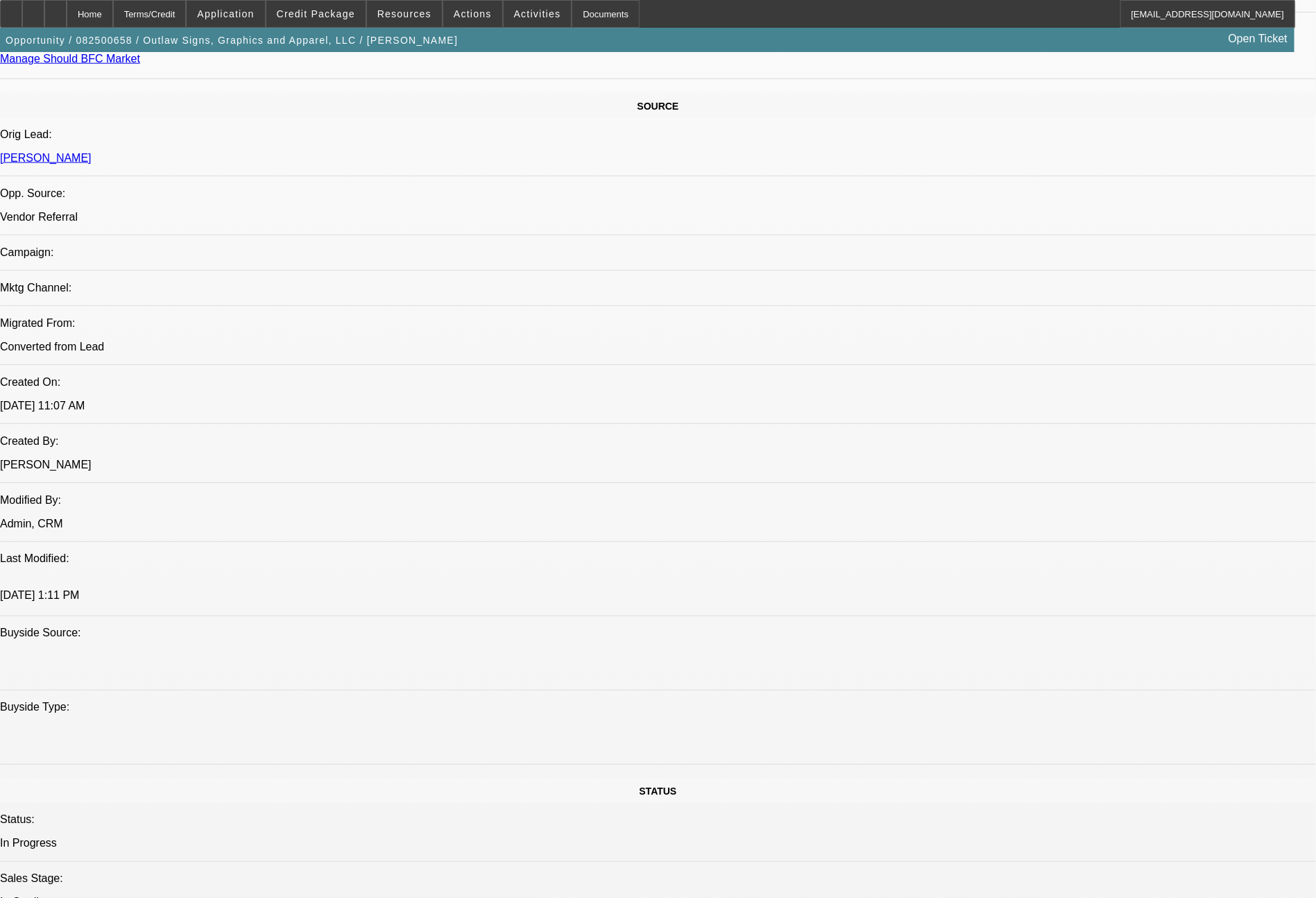
scroll to position [1880, 0]
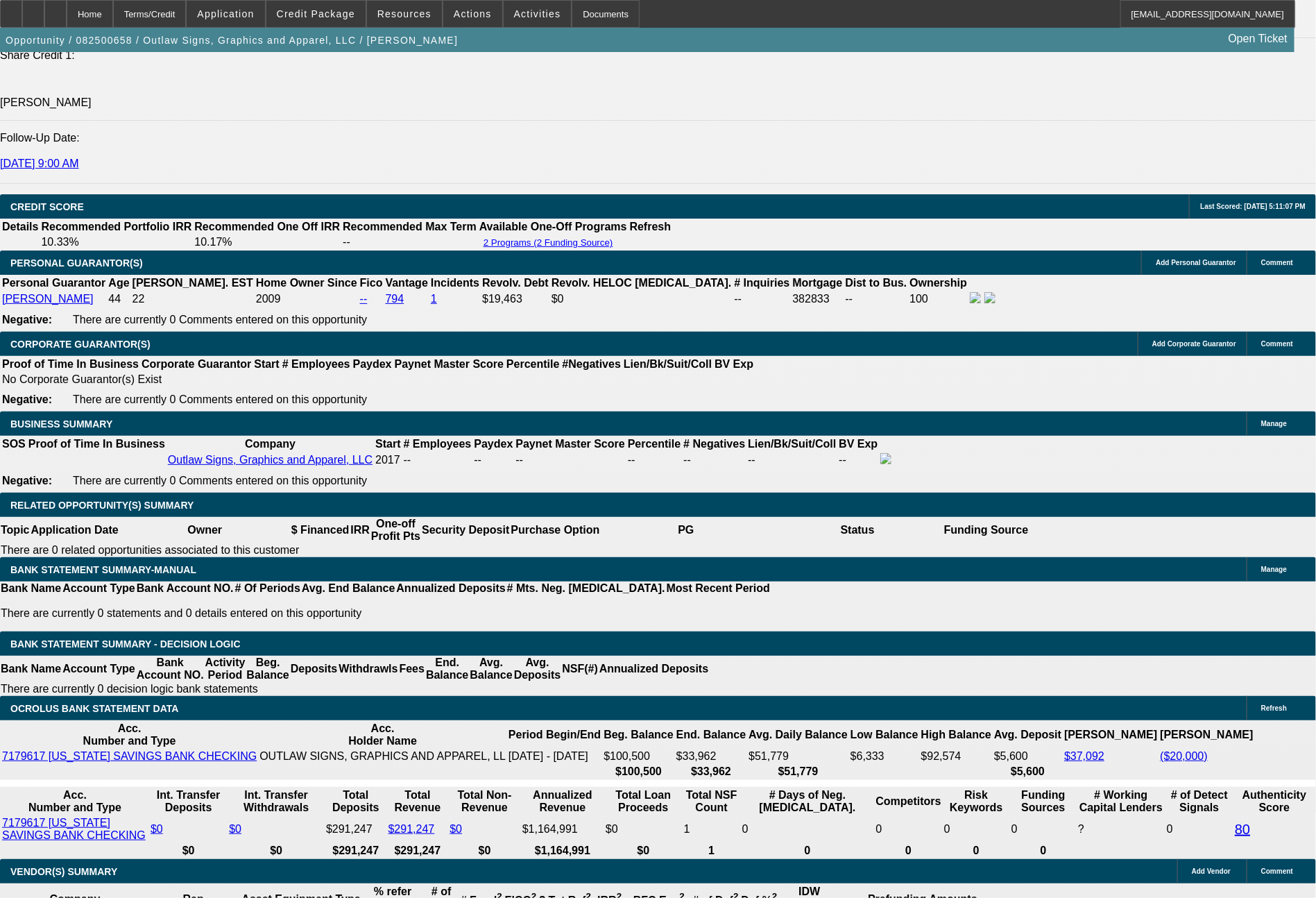
select select "0"
select select "2"
select select "0.1"
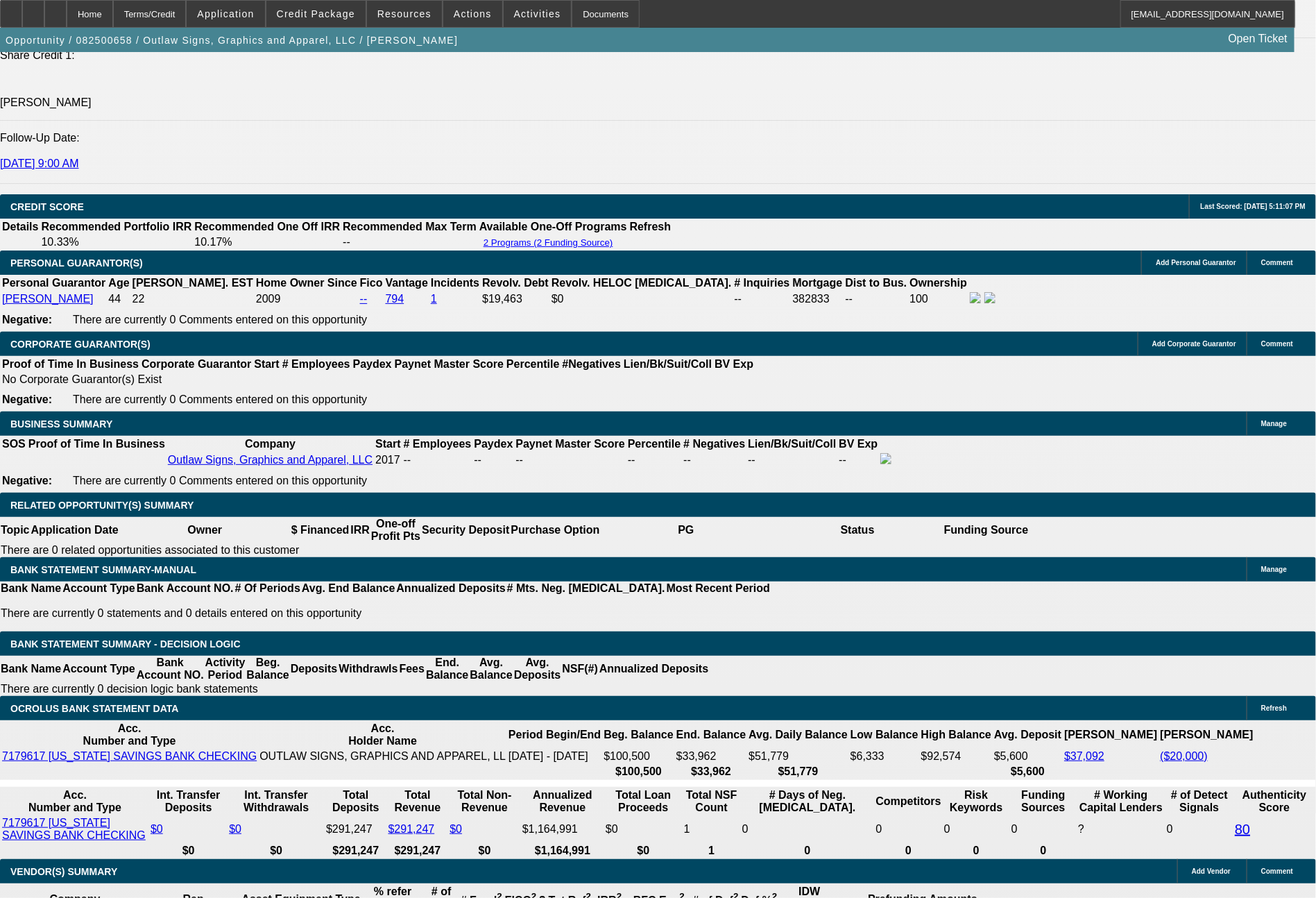
select select "4"
select select "0"
select select "2"
select select "0"
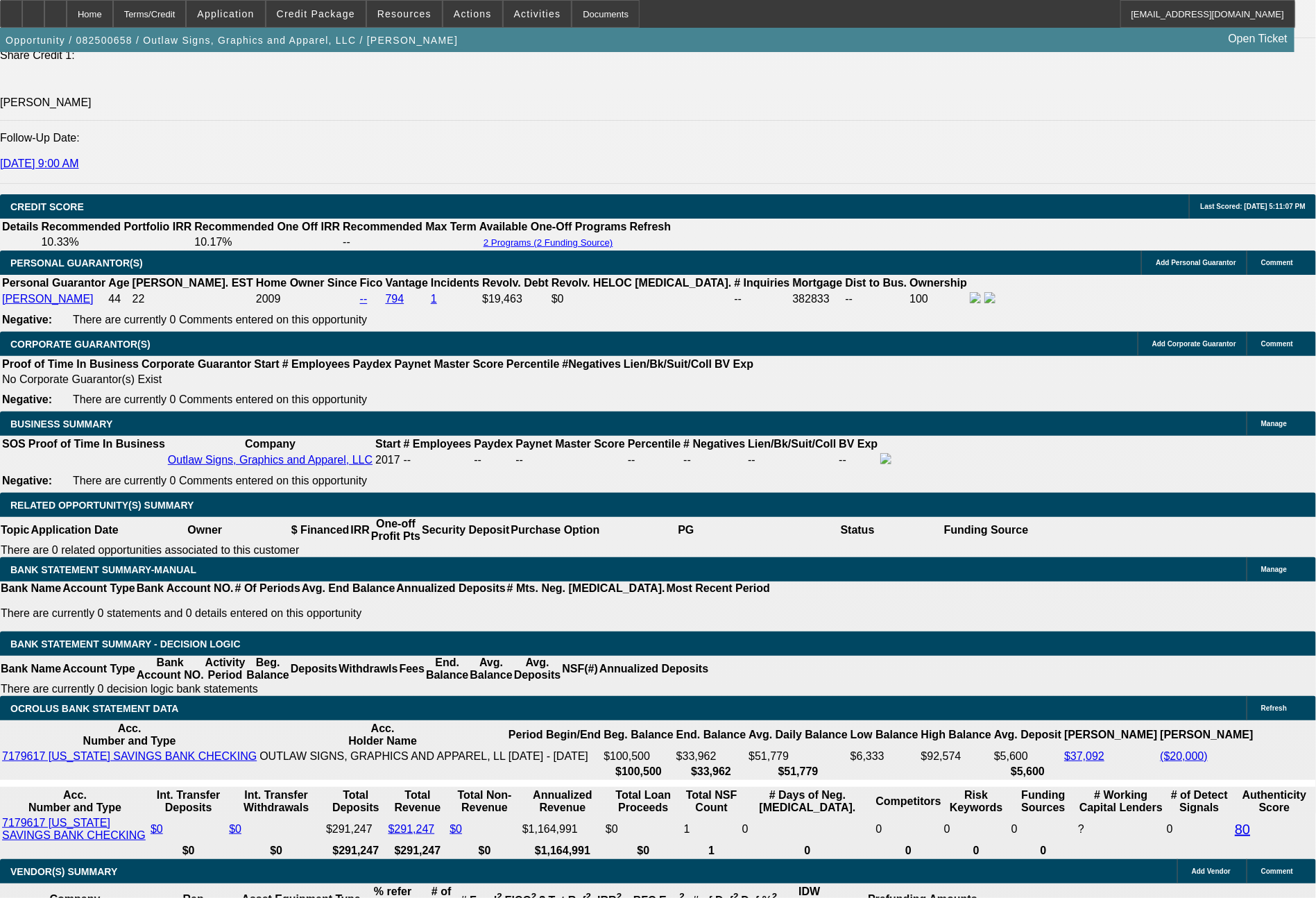
select select "6"
select select "0"
select select "2"
select select "0.1"
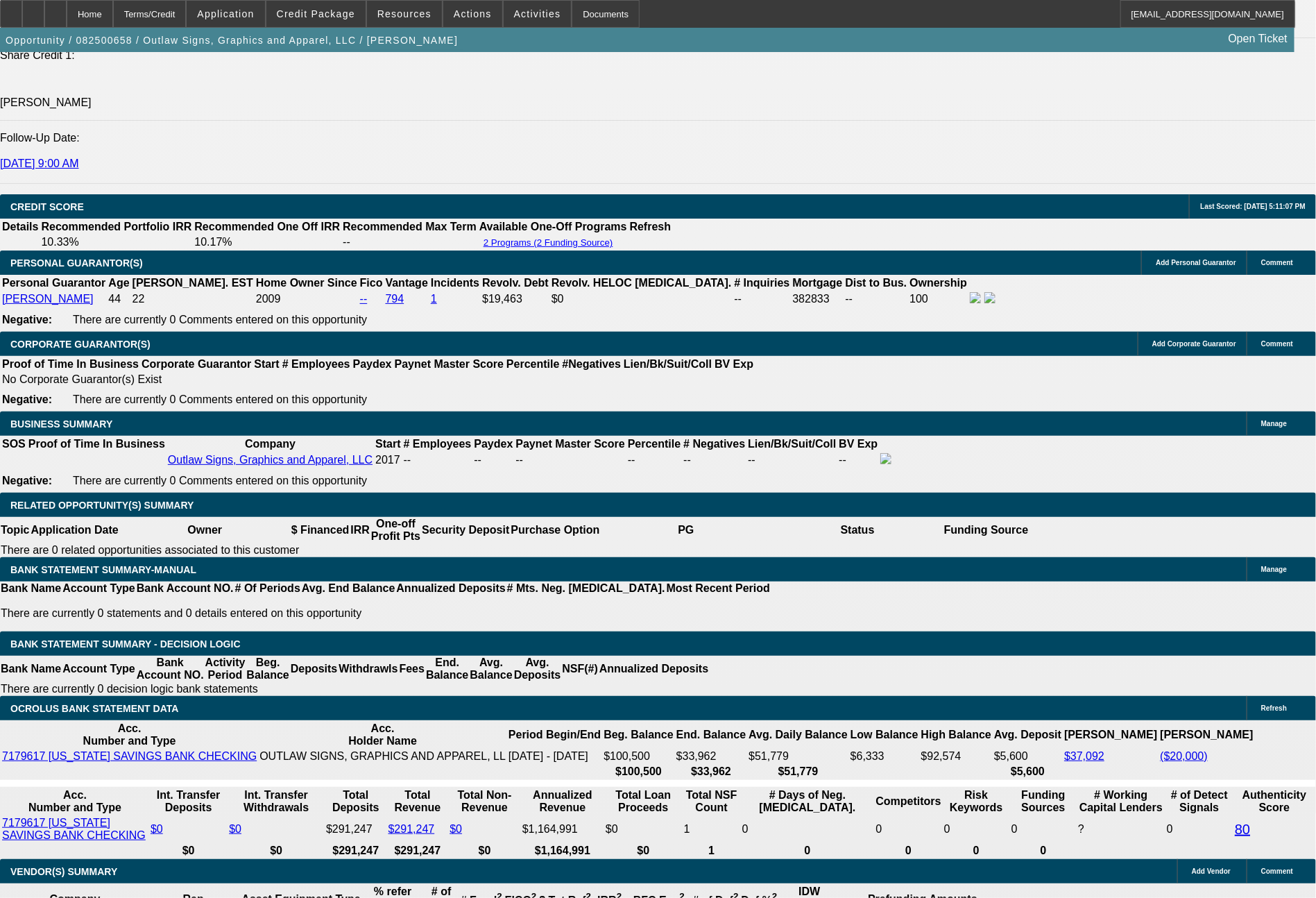
select select "4"
select select "0"
select select "2"
select select "0"
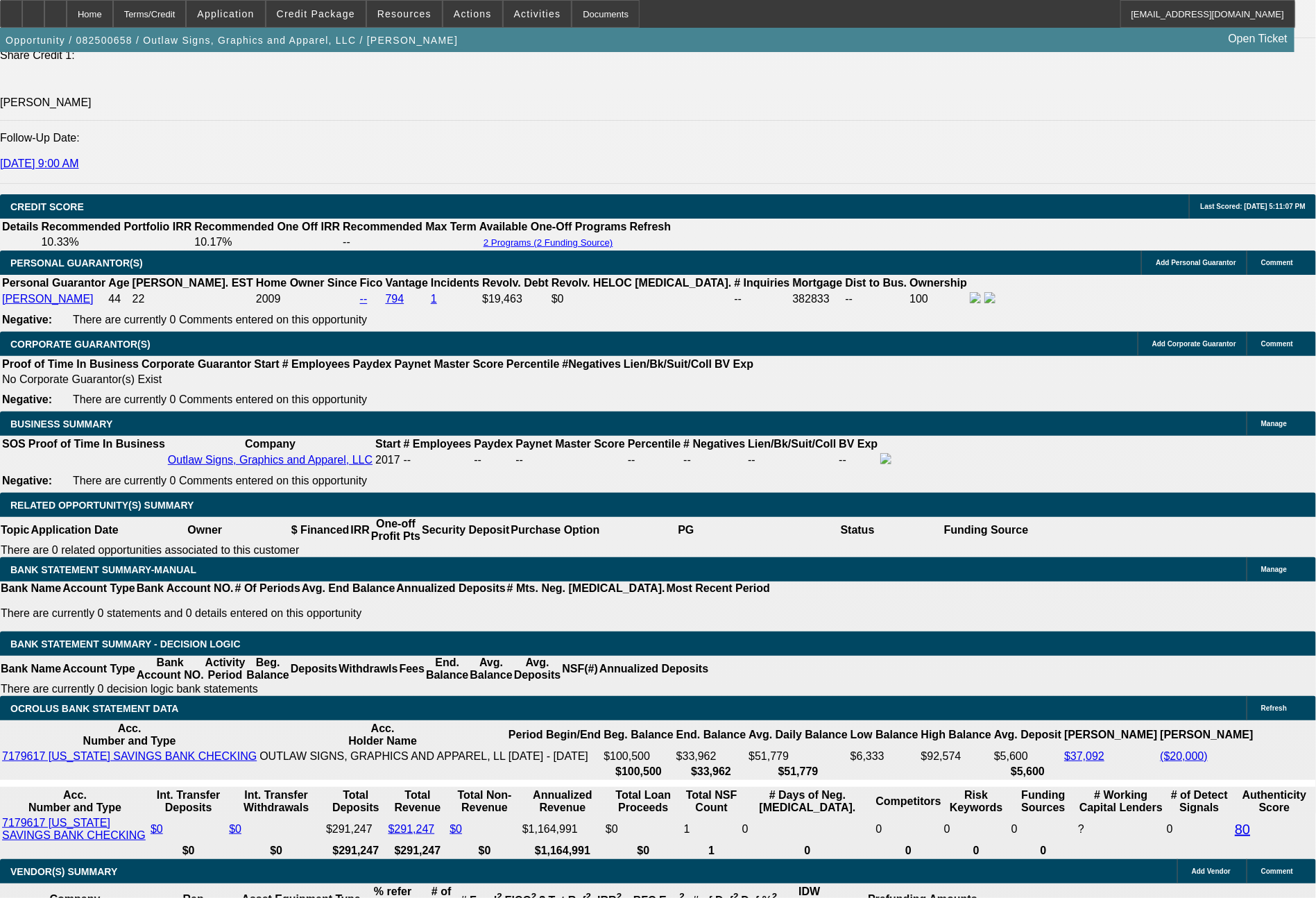
select select "6"
select select "0"
select select "2"
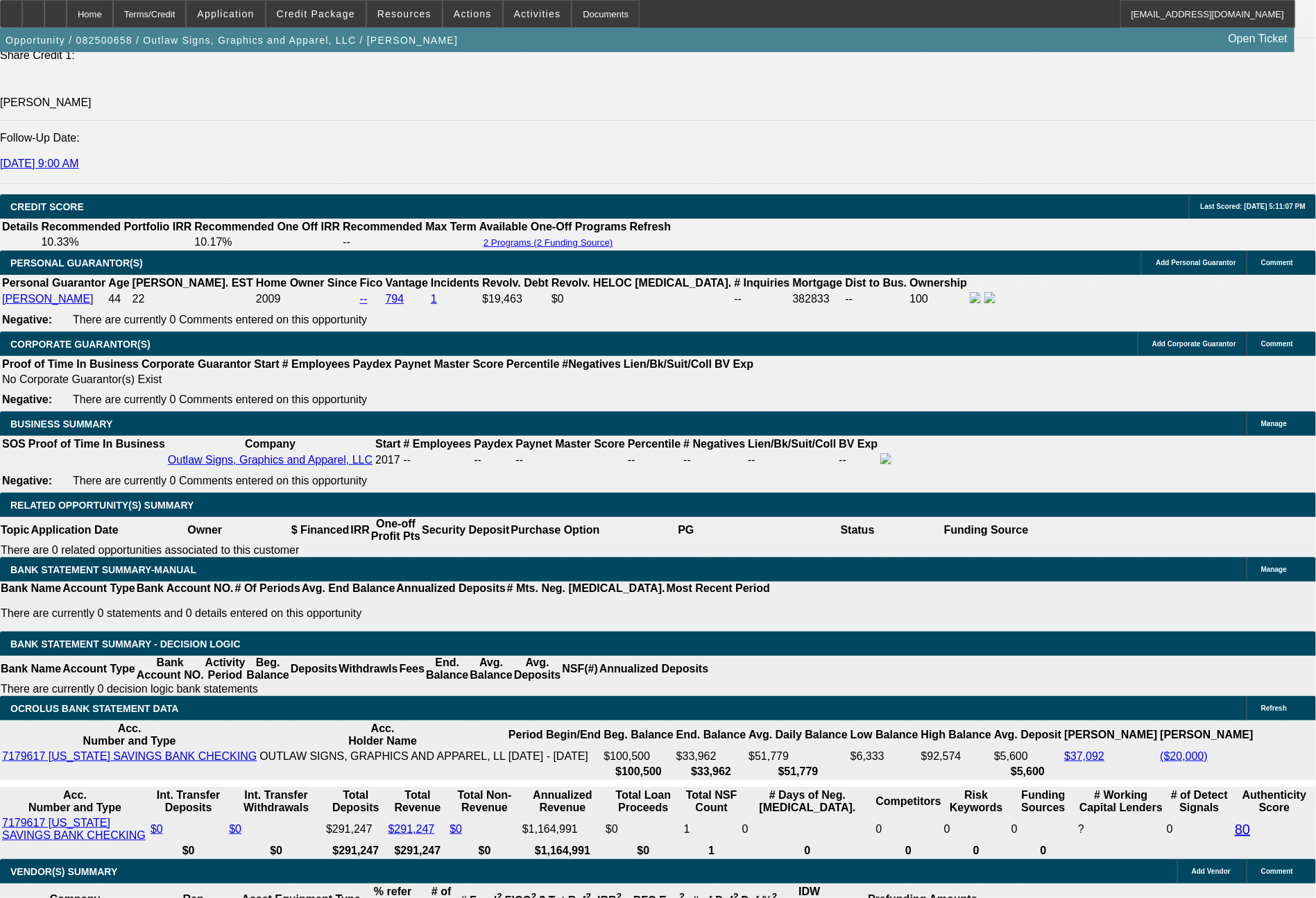
select select "0.1"
select select "4"
select select "0"
select select "2"
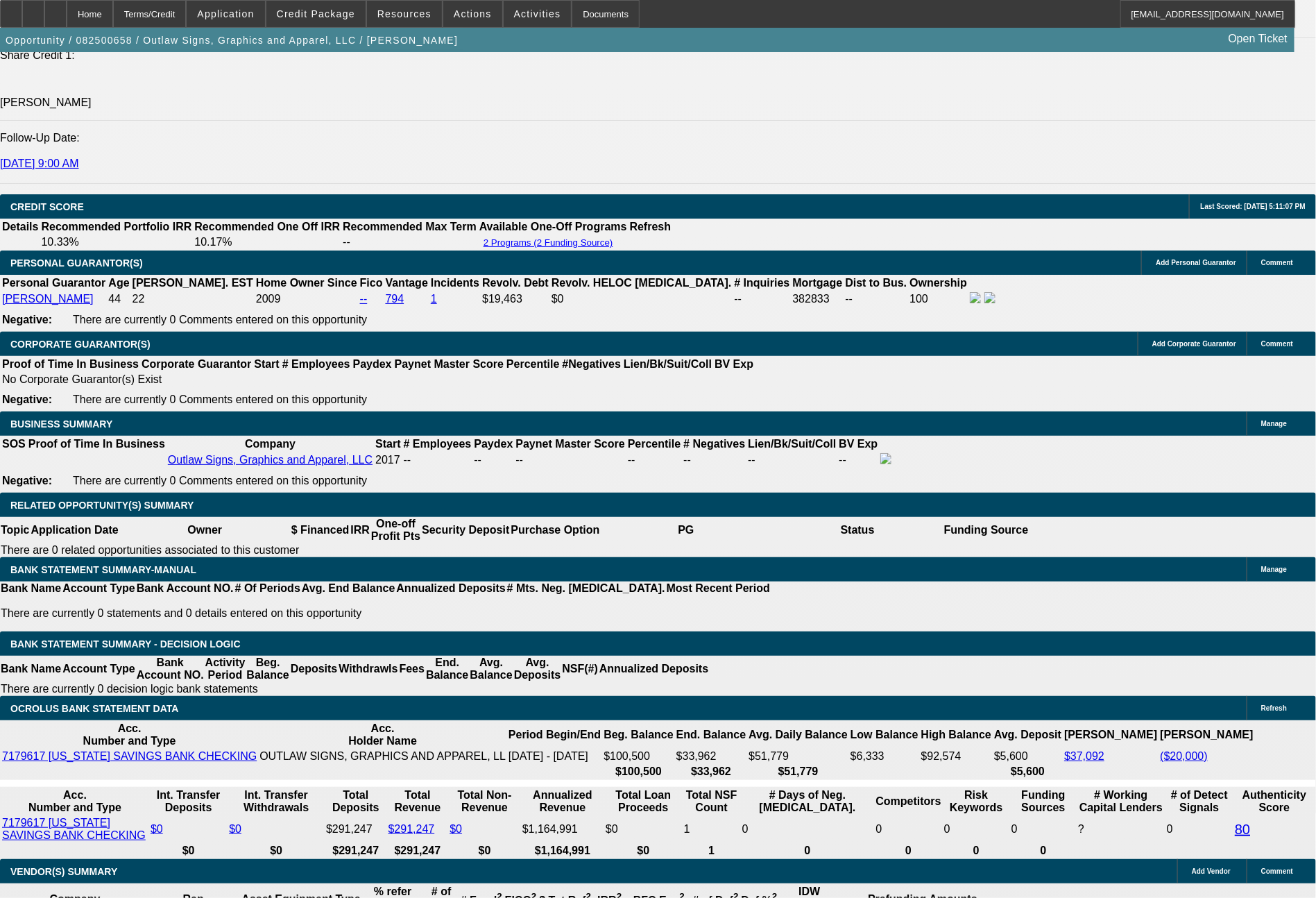
select select "0"
select select "6"
select select "0"
select select "2"
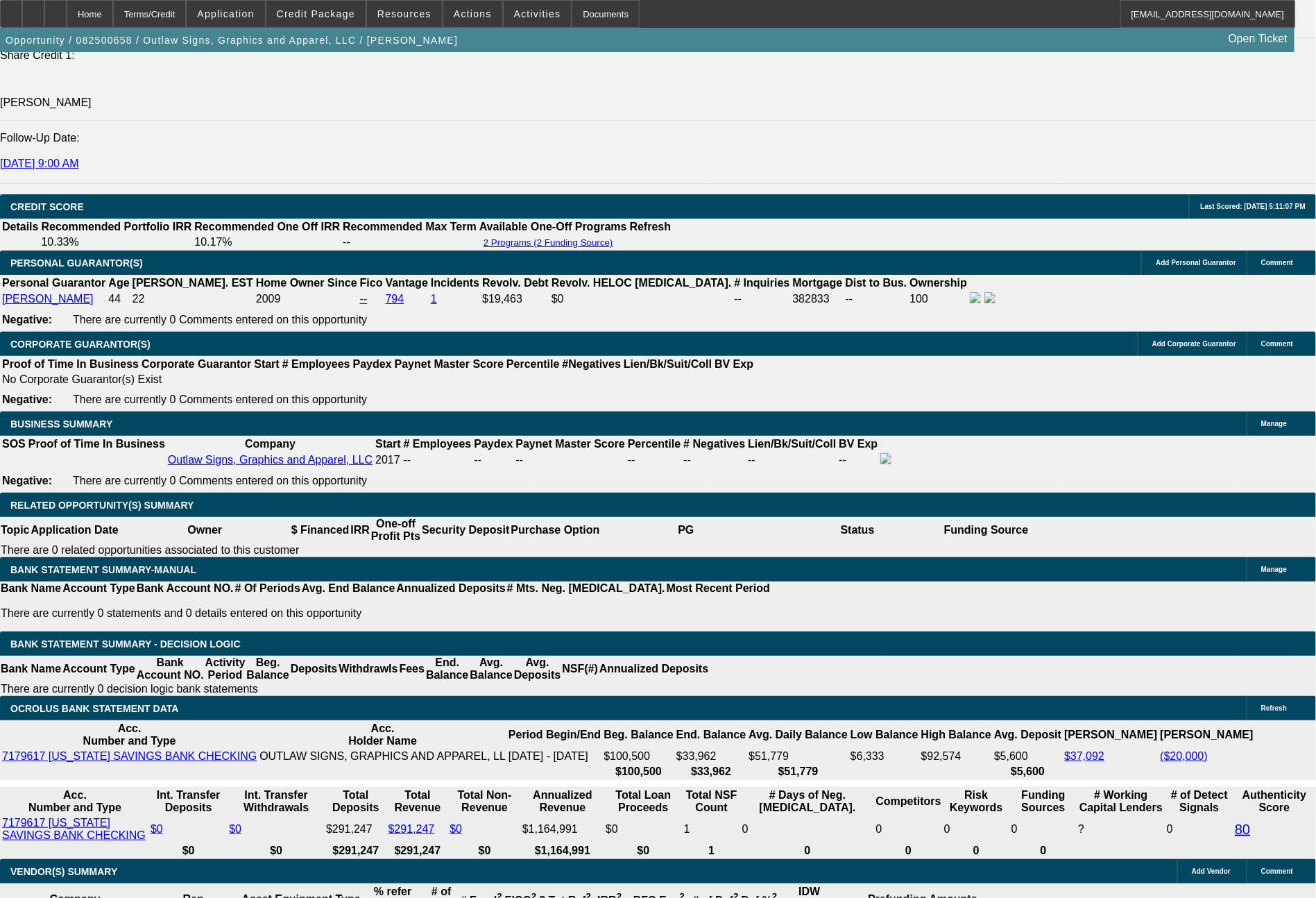
select select "0.1"
select select "4"
select select "0"
select select "2"
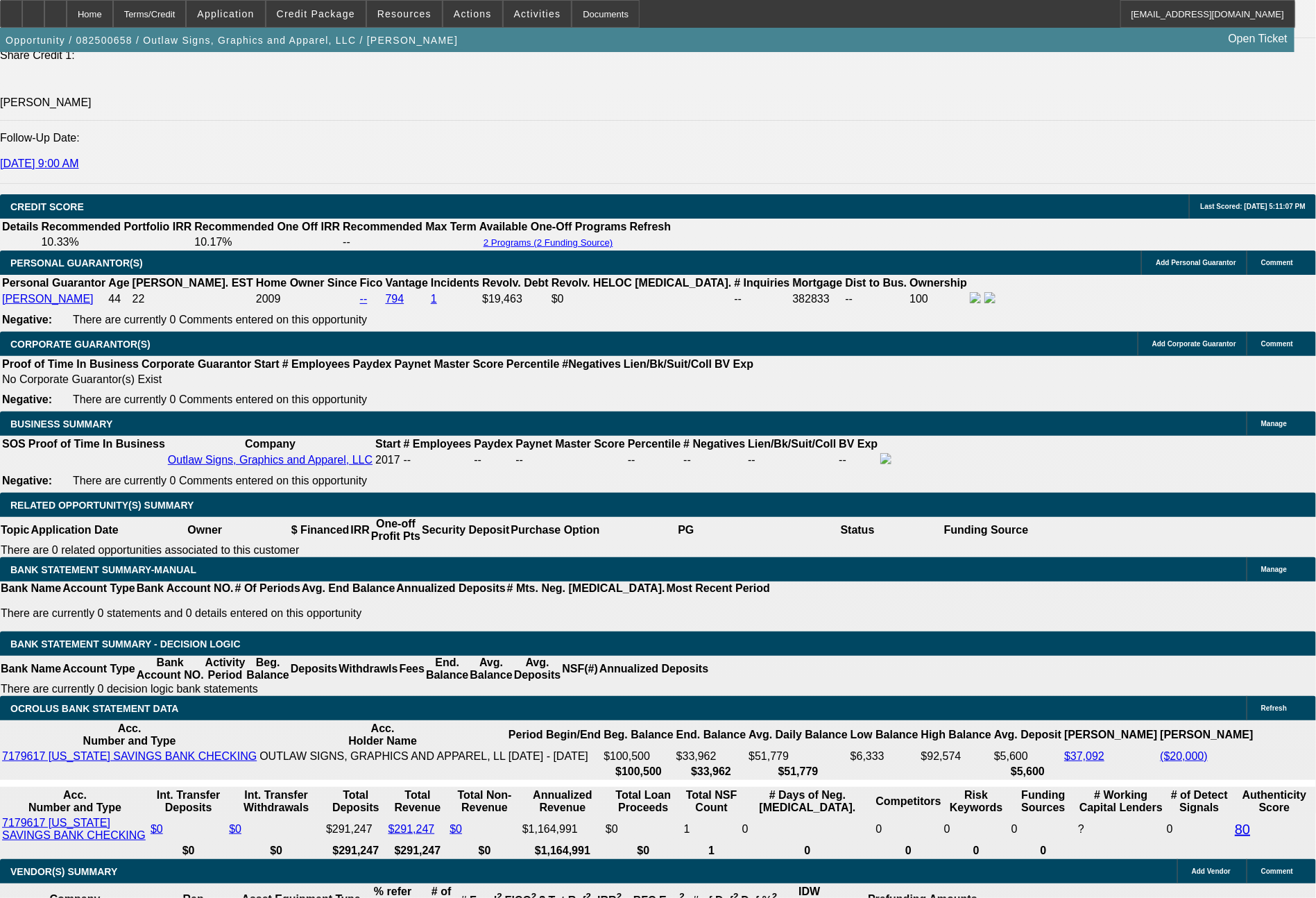
select select "0"
select select "6"
select select "0"
select select "2"
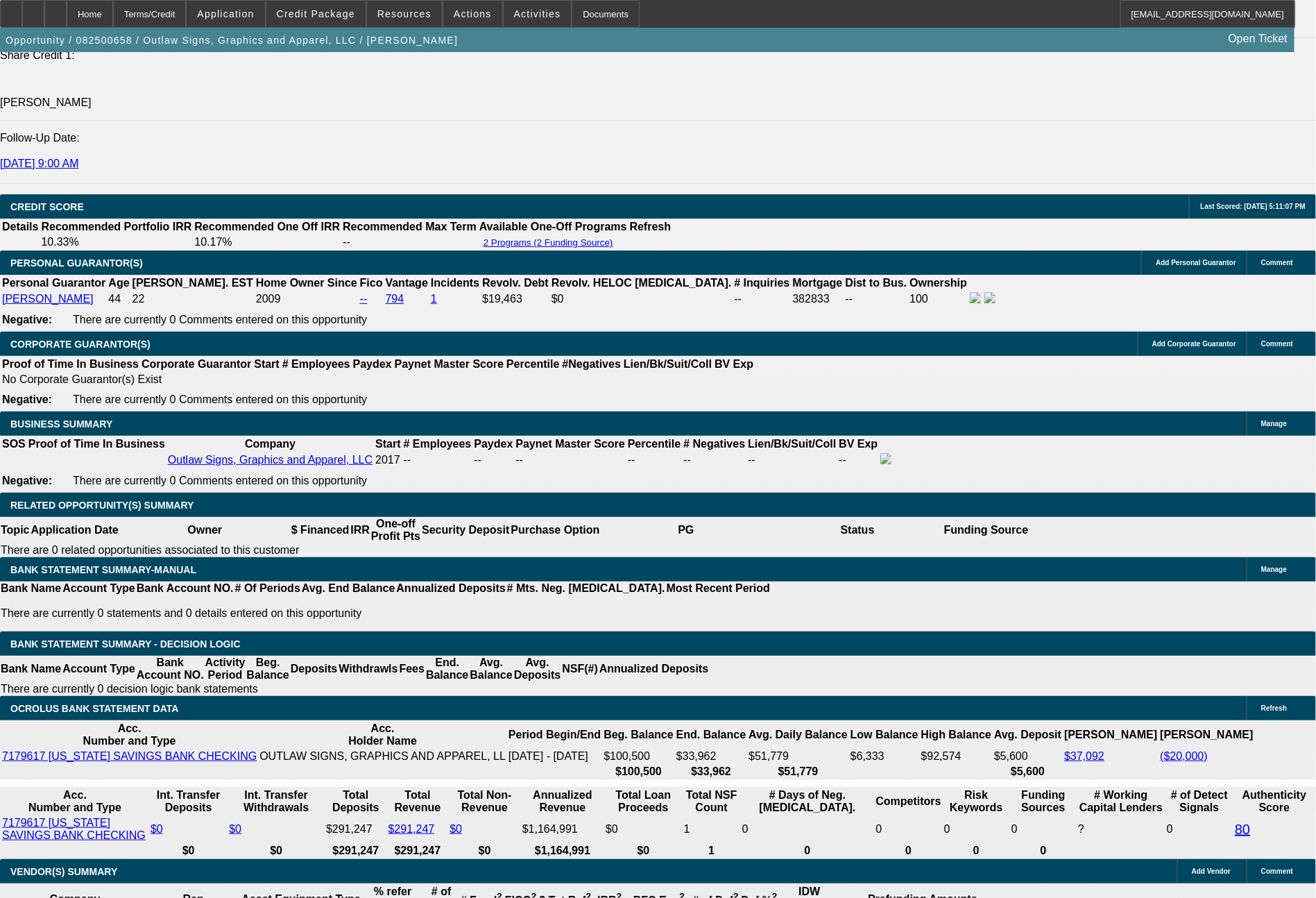
select select "2"
select select "0.1"
select select "4"
select select "0"
select select "2"
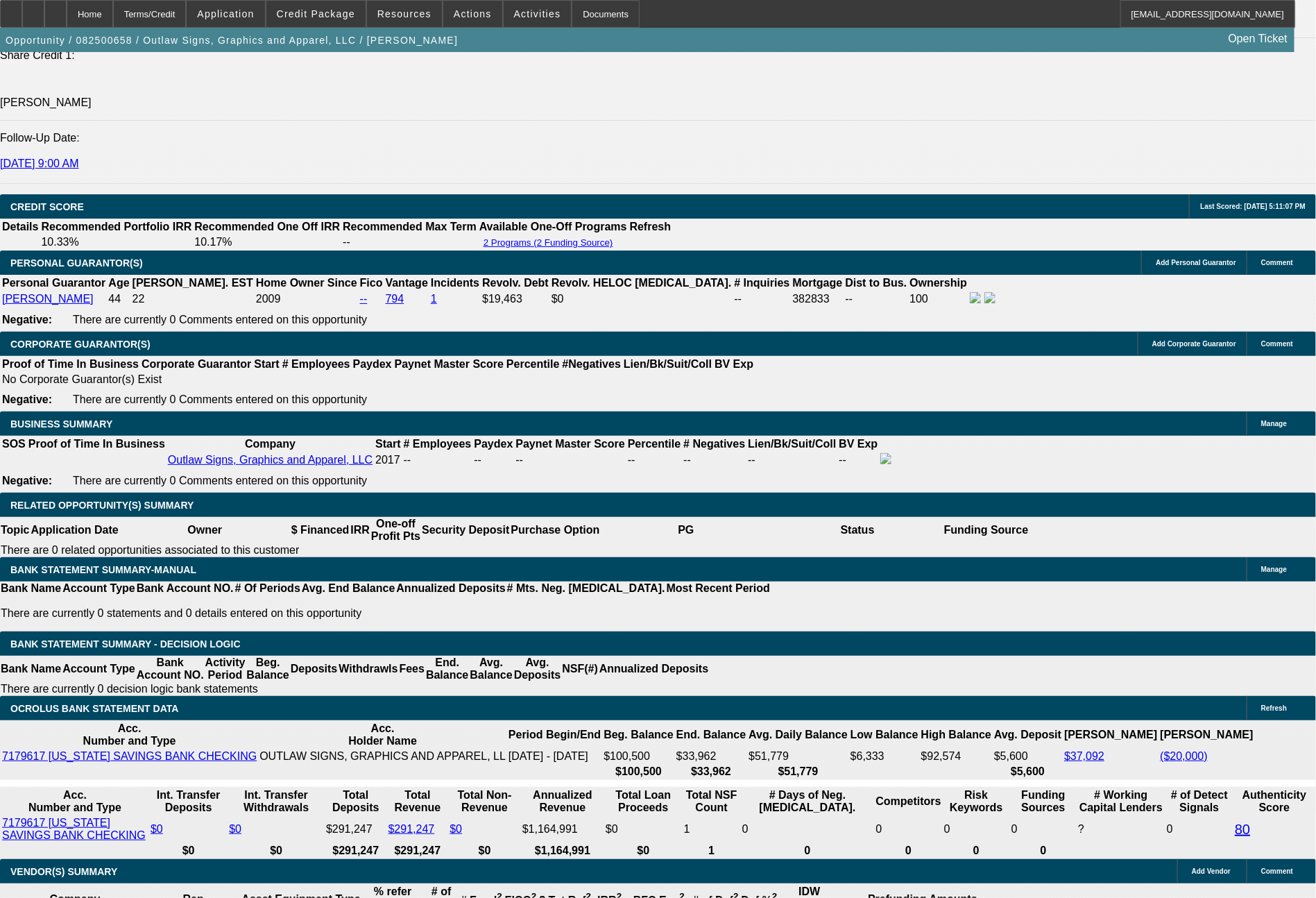
select select "2"
select select "0"
select select "6"
select select "0"
select select "2"
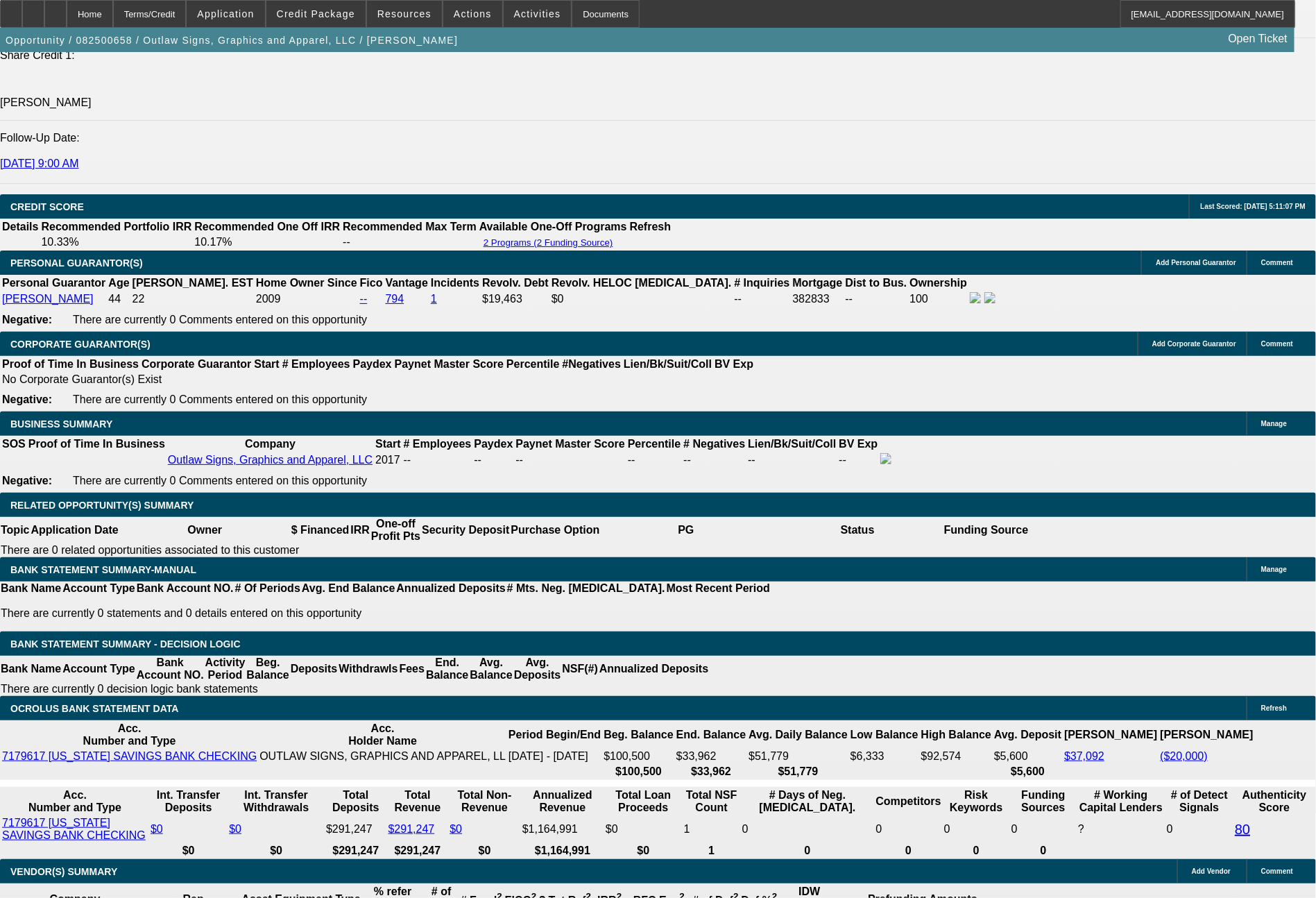
select select "2"
select select "0.1"
select select "4"
select select "0"
select select "2"
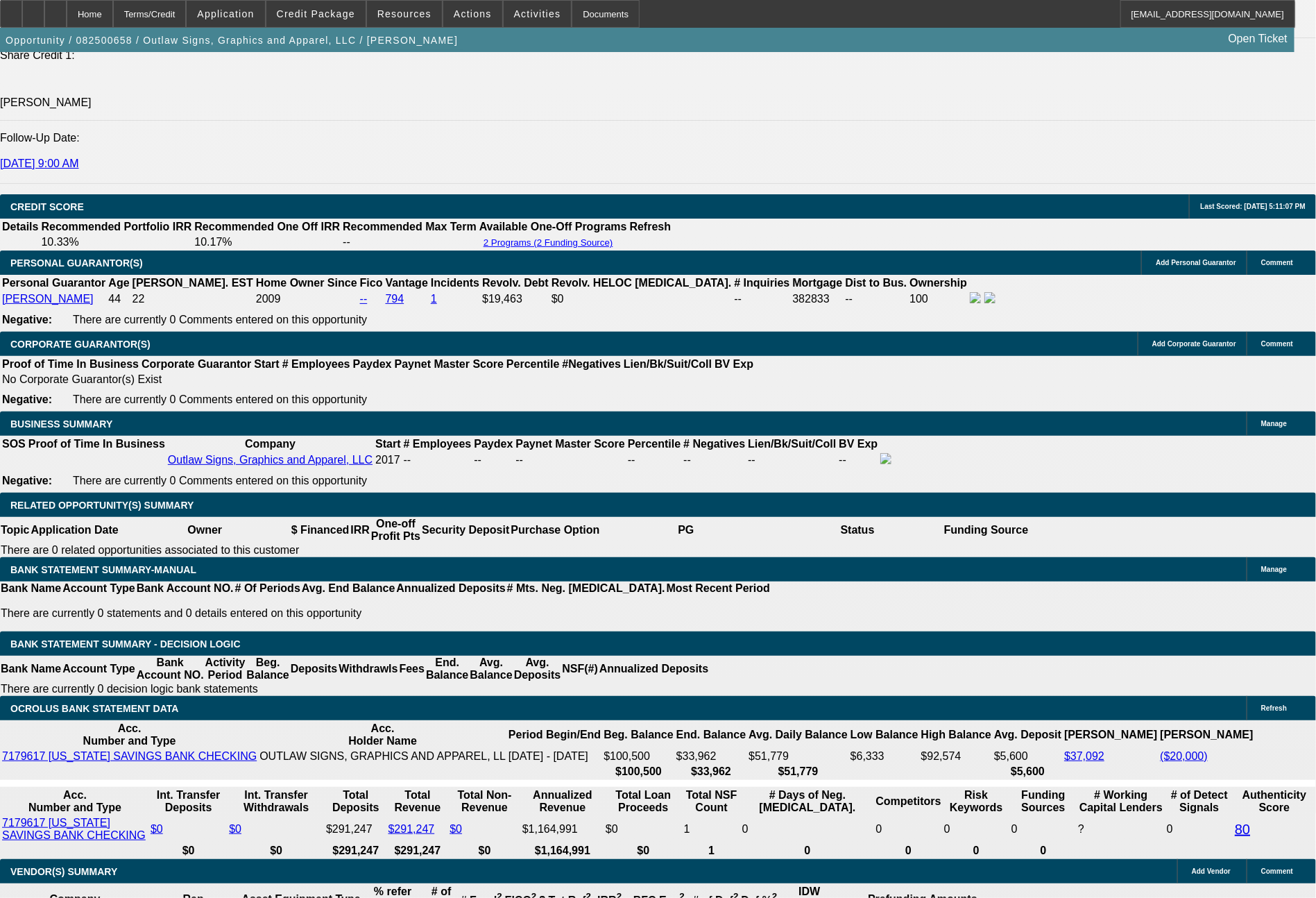
select select "2"
select select "0"
select select "6"
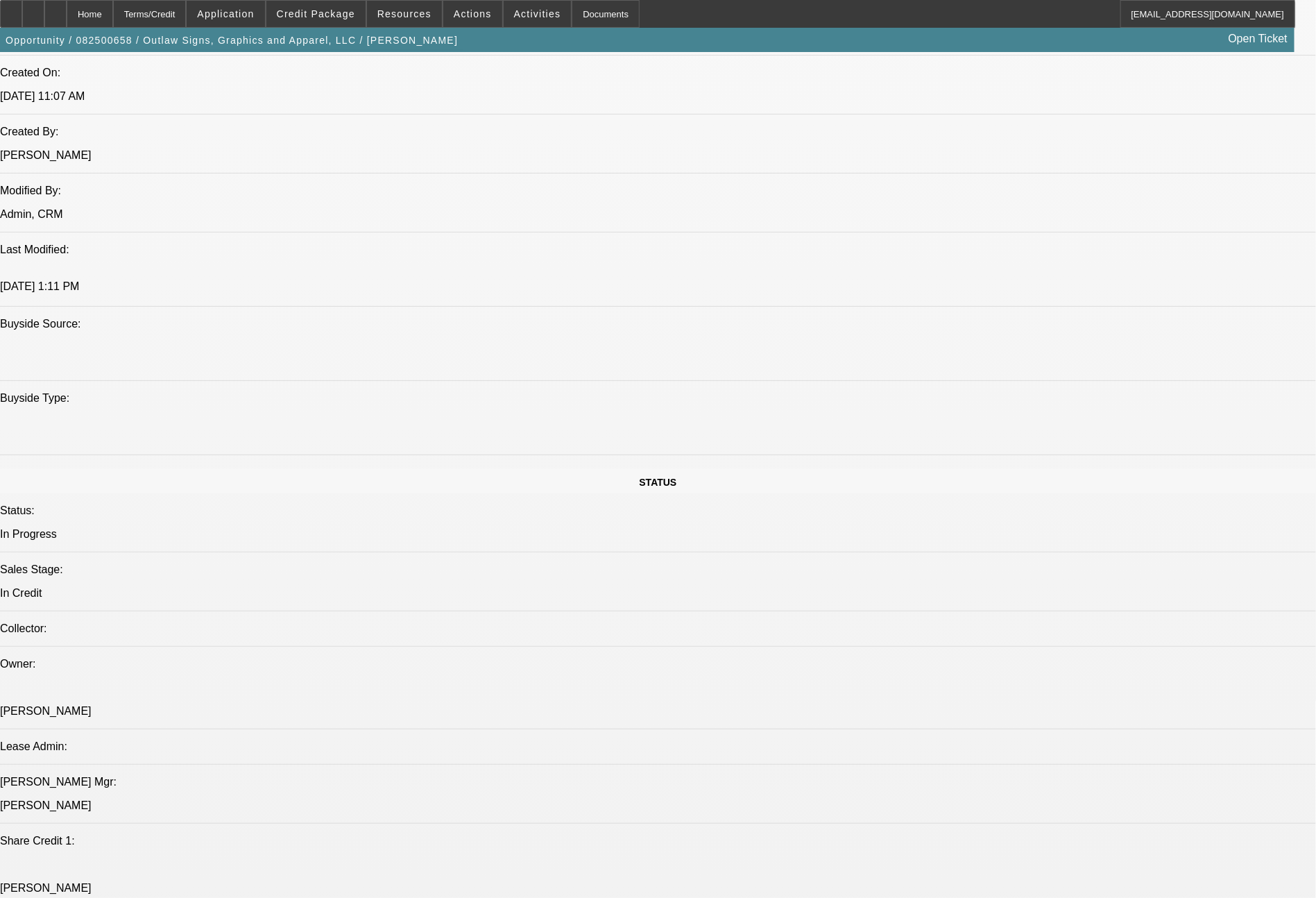
scroll to position [308, 0]
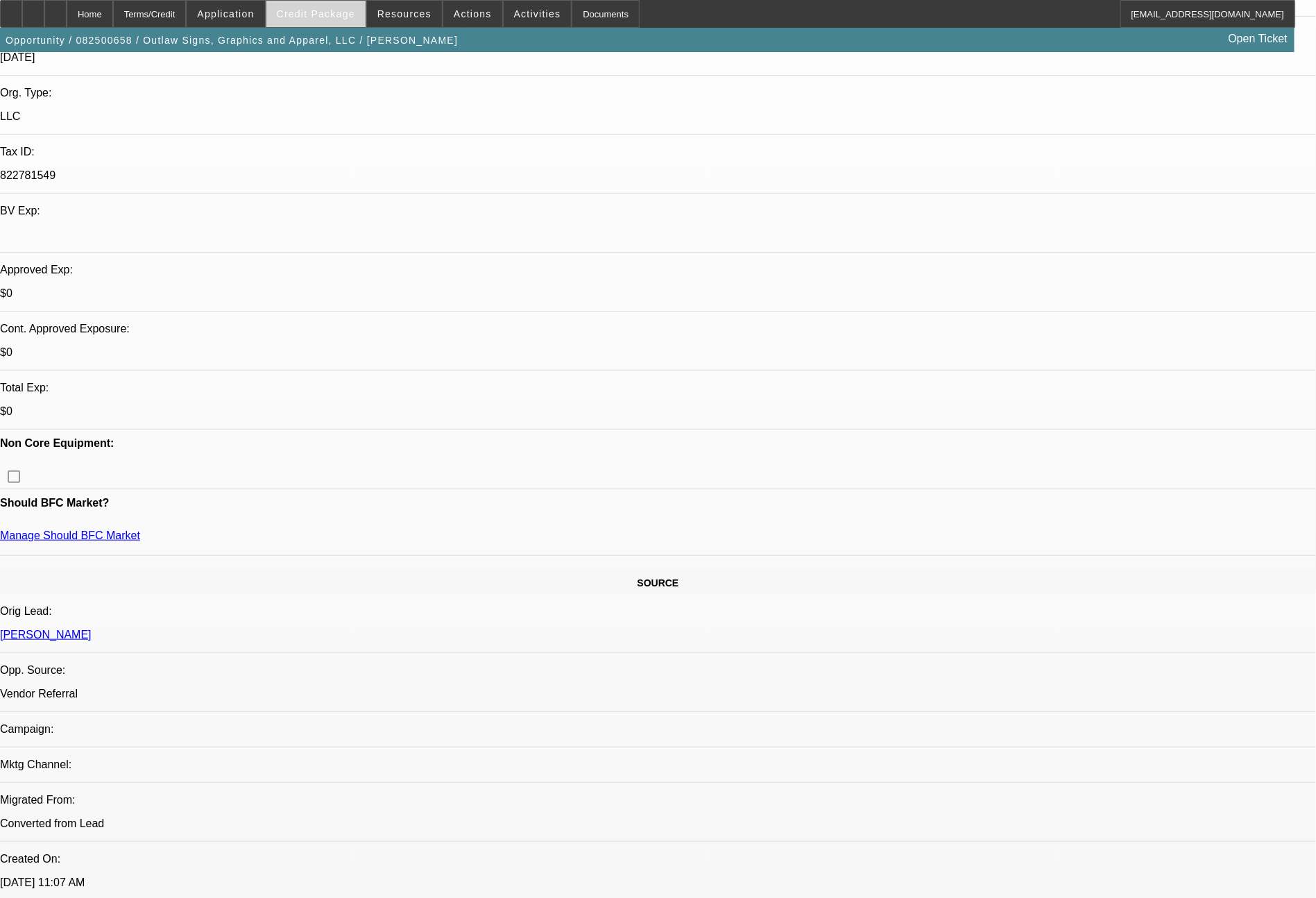
click at [318, 14] on span "Credit Package" at bounding box center [316, 14] width 79 height 11
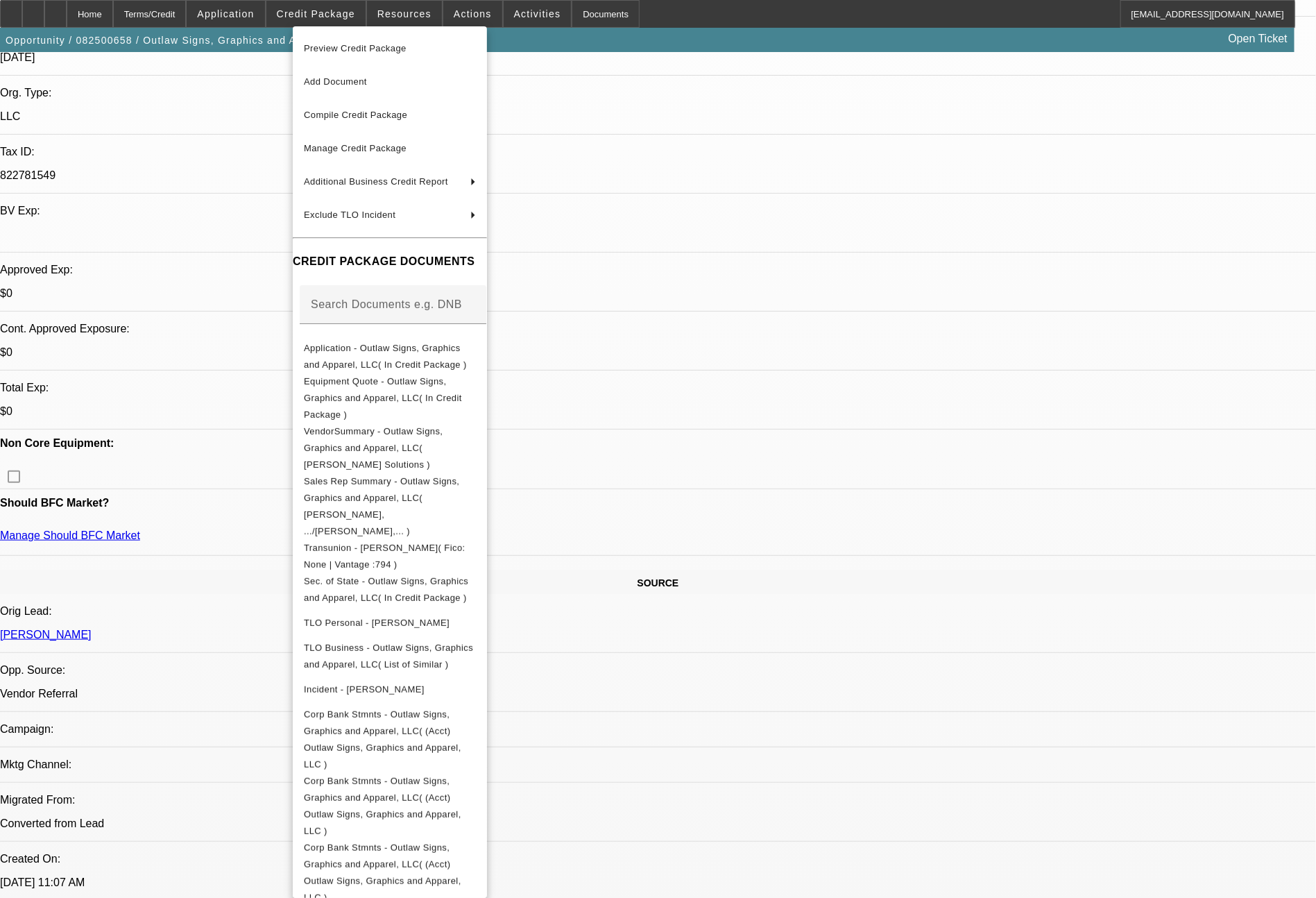
click at [1039, 721] on div at bounding box center [658, 449] width 1316 height 898
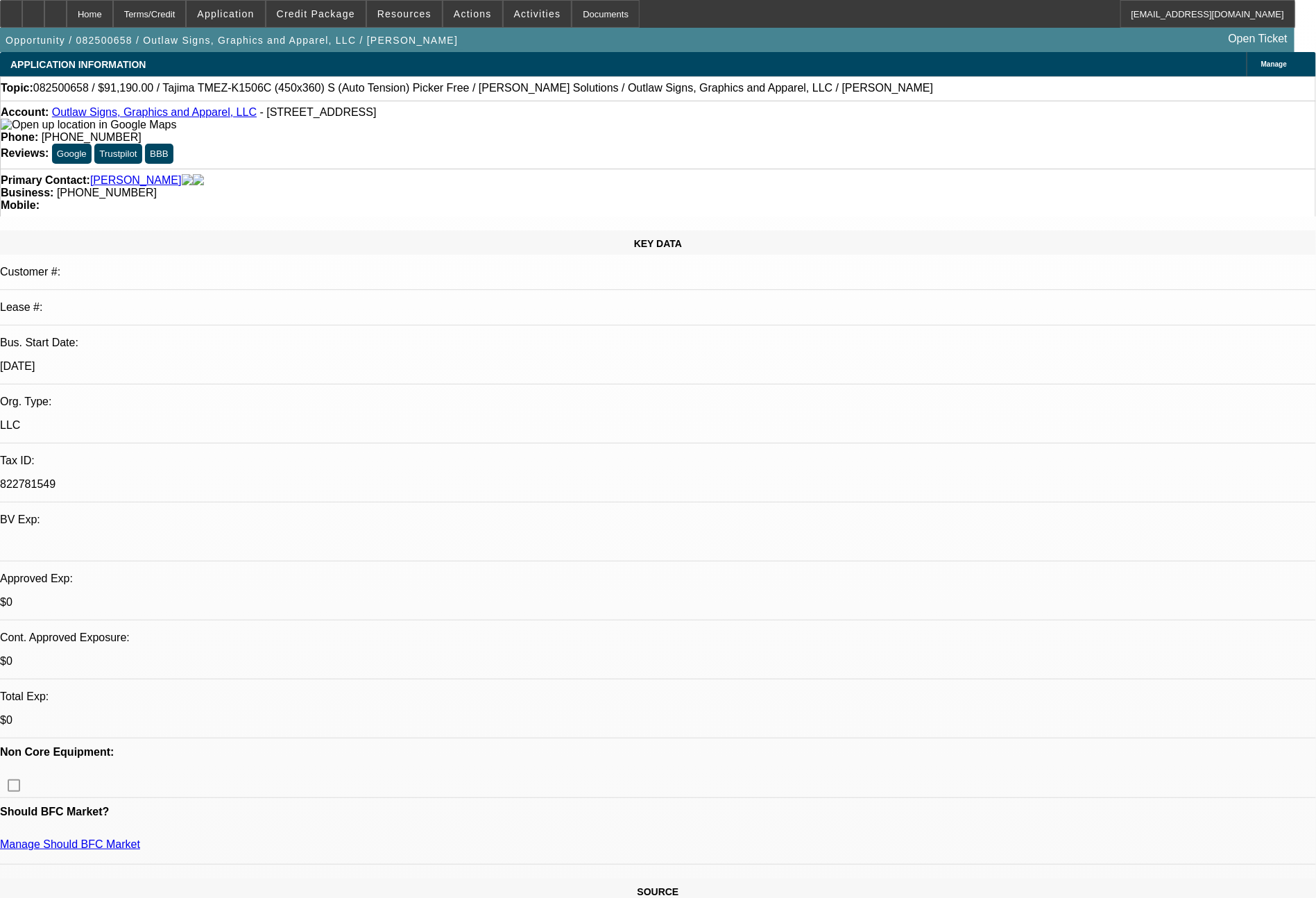
scroll to position [785, 0]
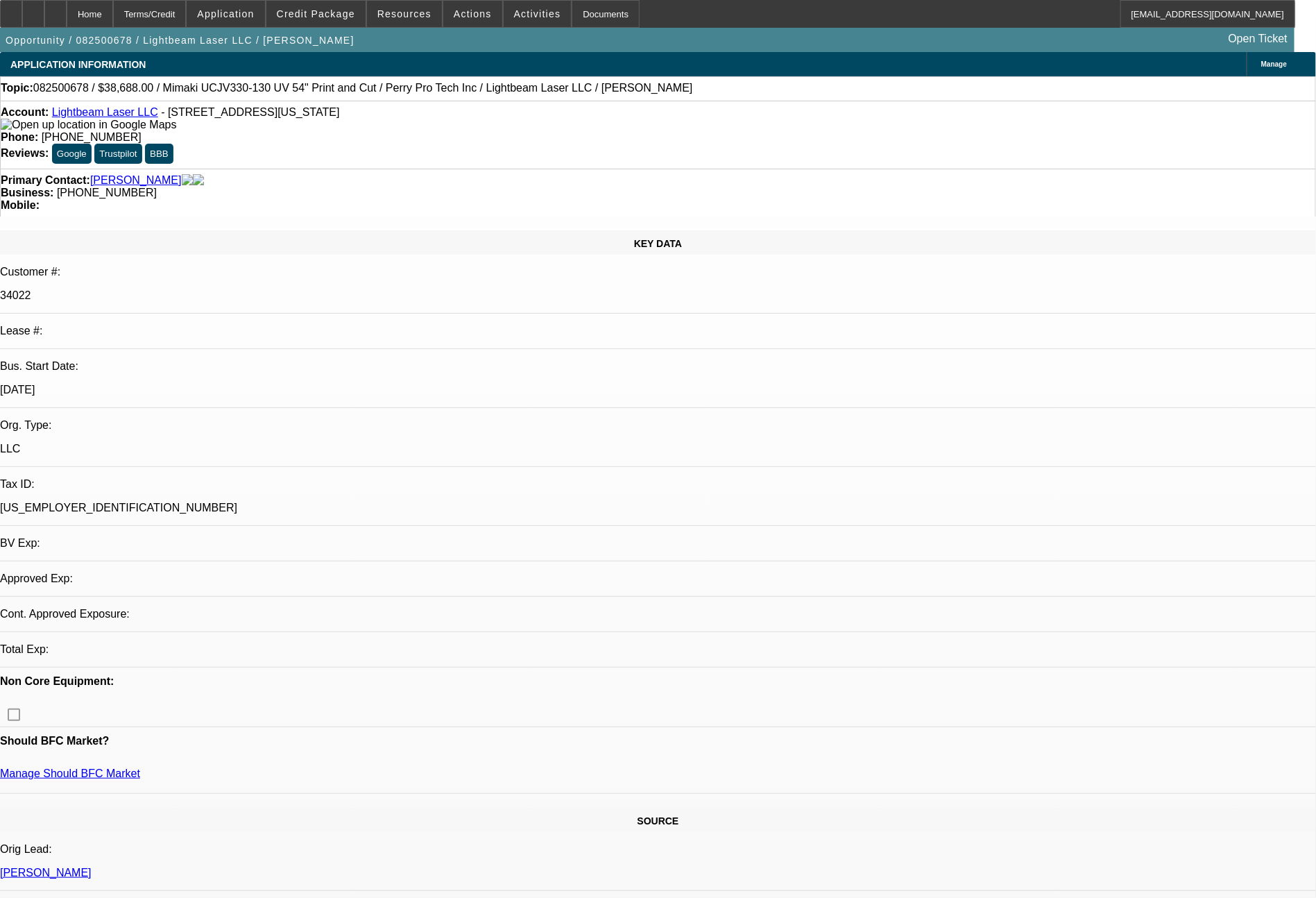
select select "0"
select select "2"
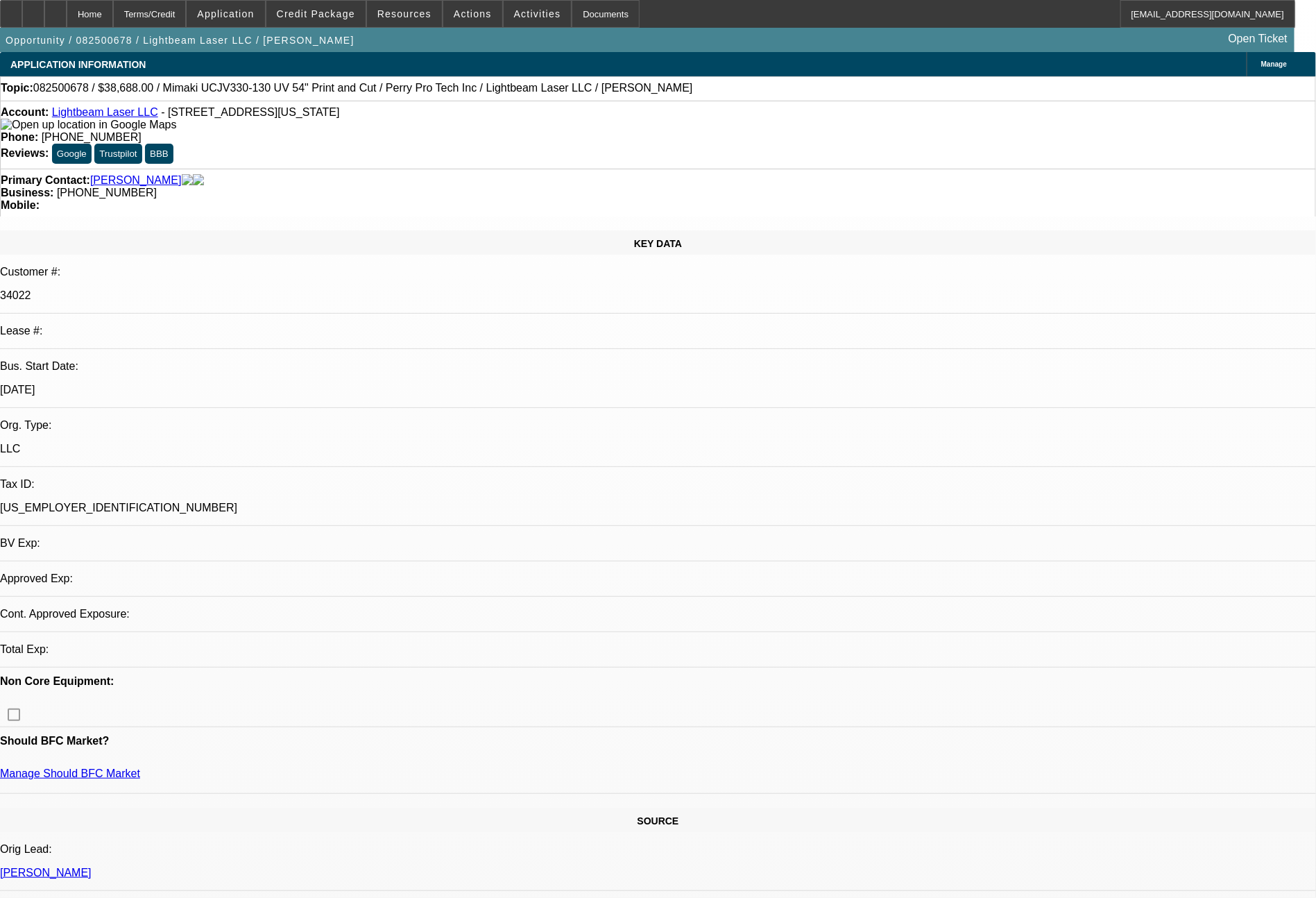
select select "0"
select select "1"
select select "6"
select select "1"
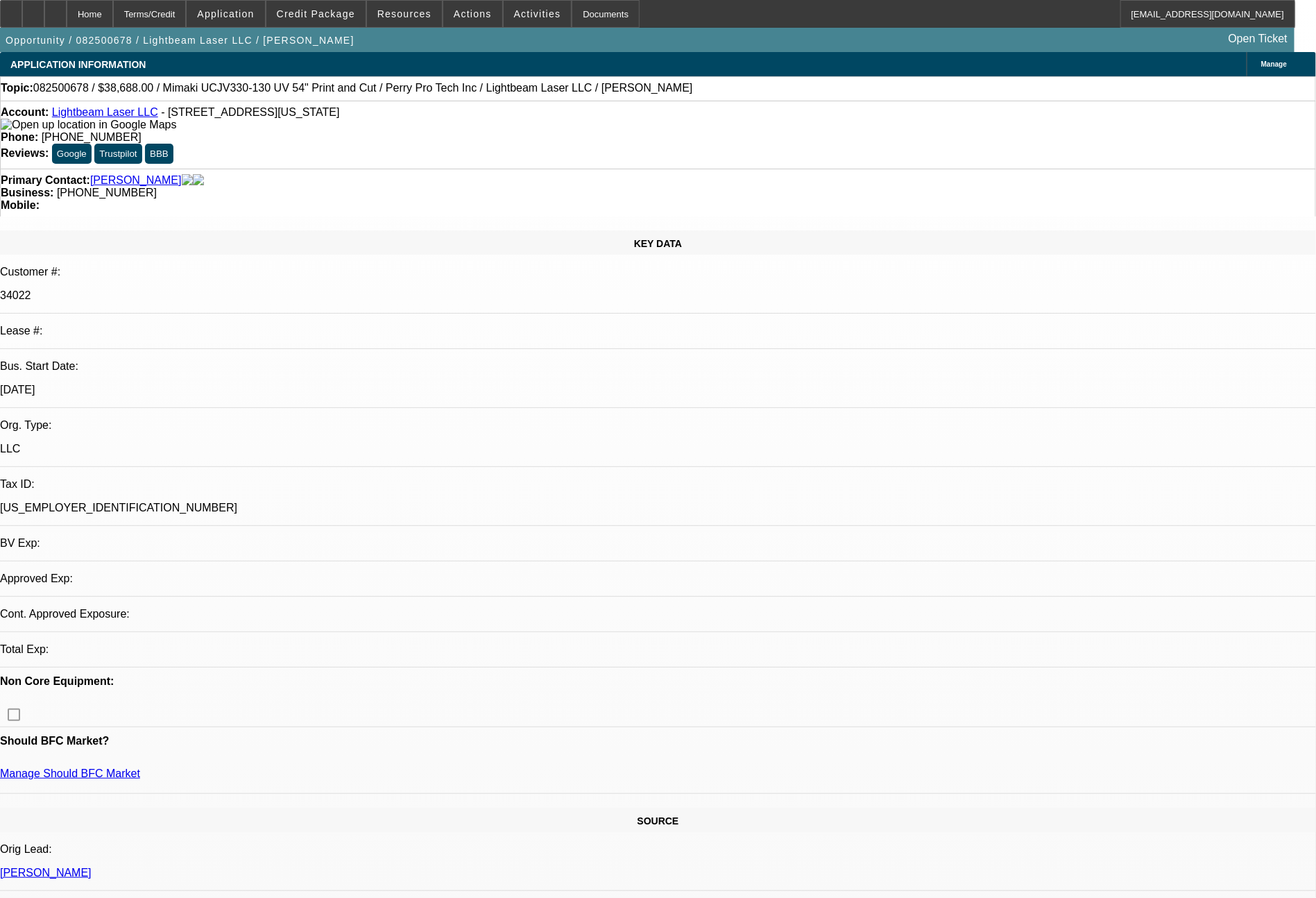
select select "2"
select select "6"
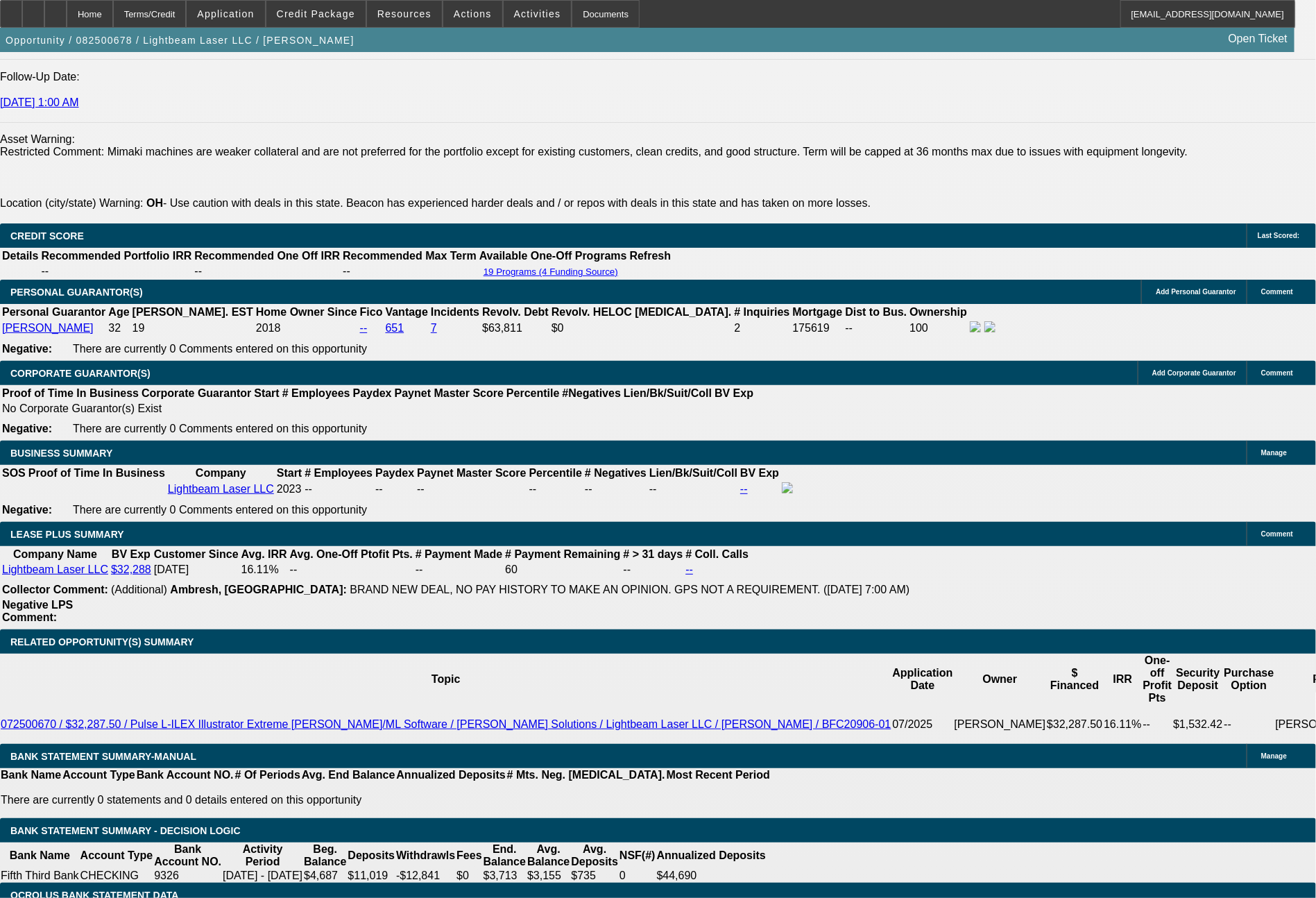
scroll to position [2016, 0]
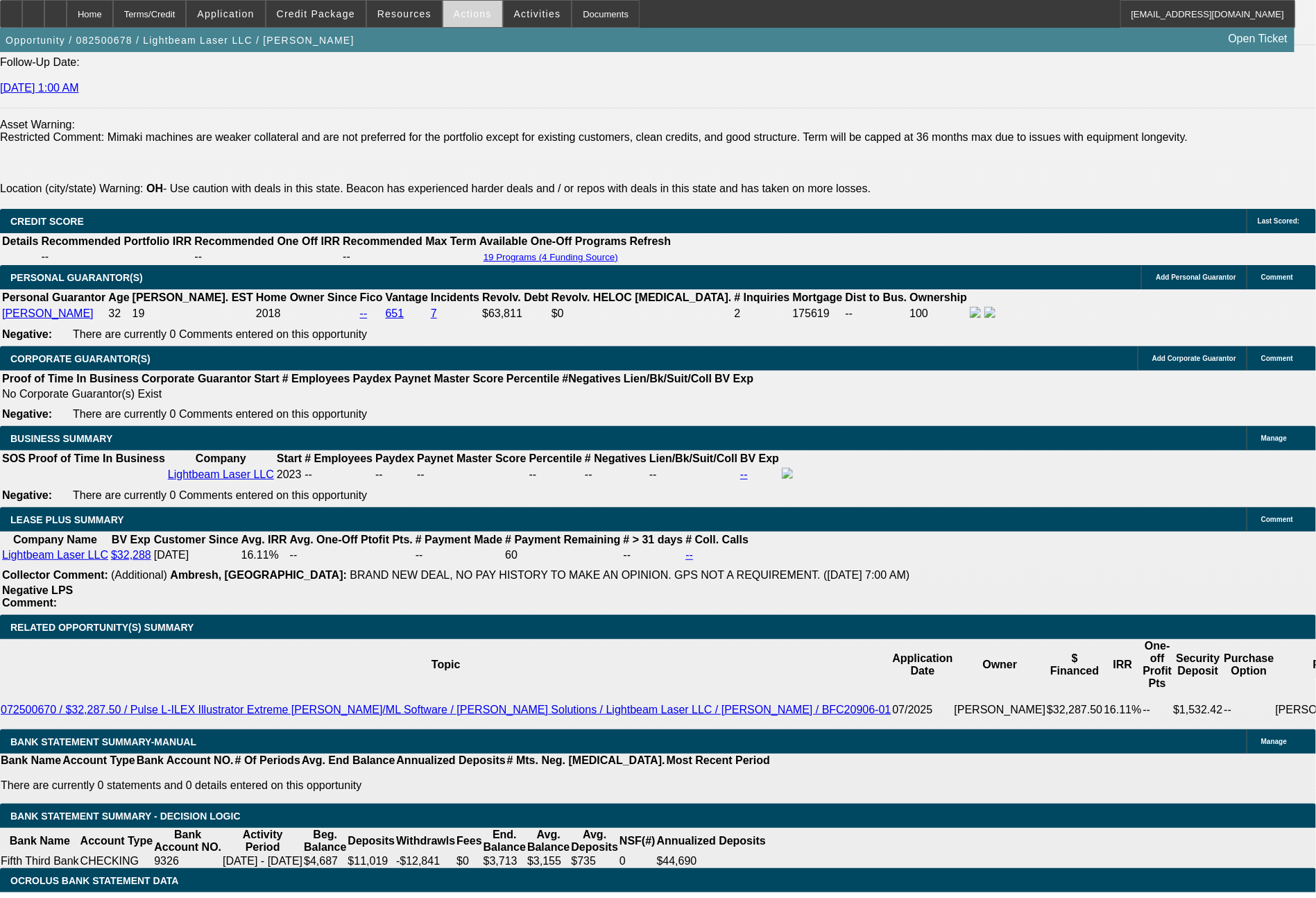
click at [464, 19] on span at bounding box center [472, 14] width 59 height 33
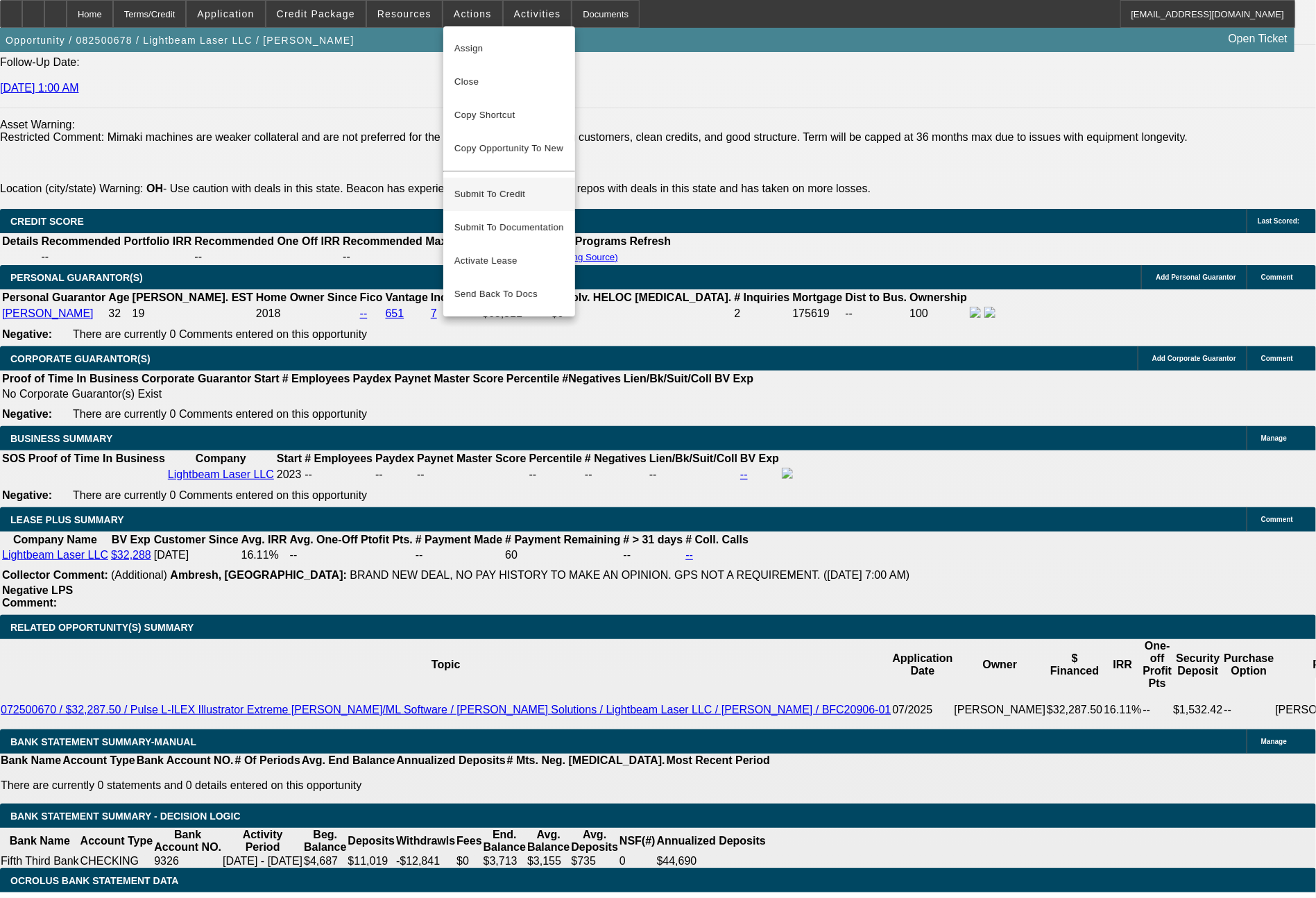
click at [506, 186] on span "Submit To Credit" at bounding box center [509, 194] width 109 height 16
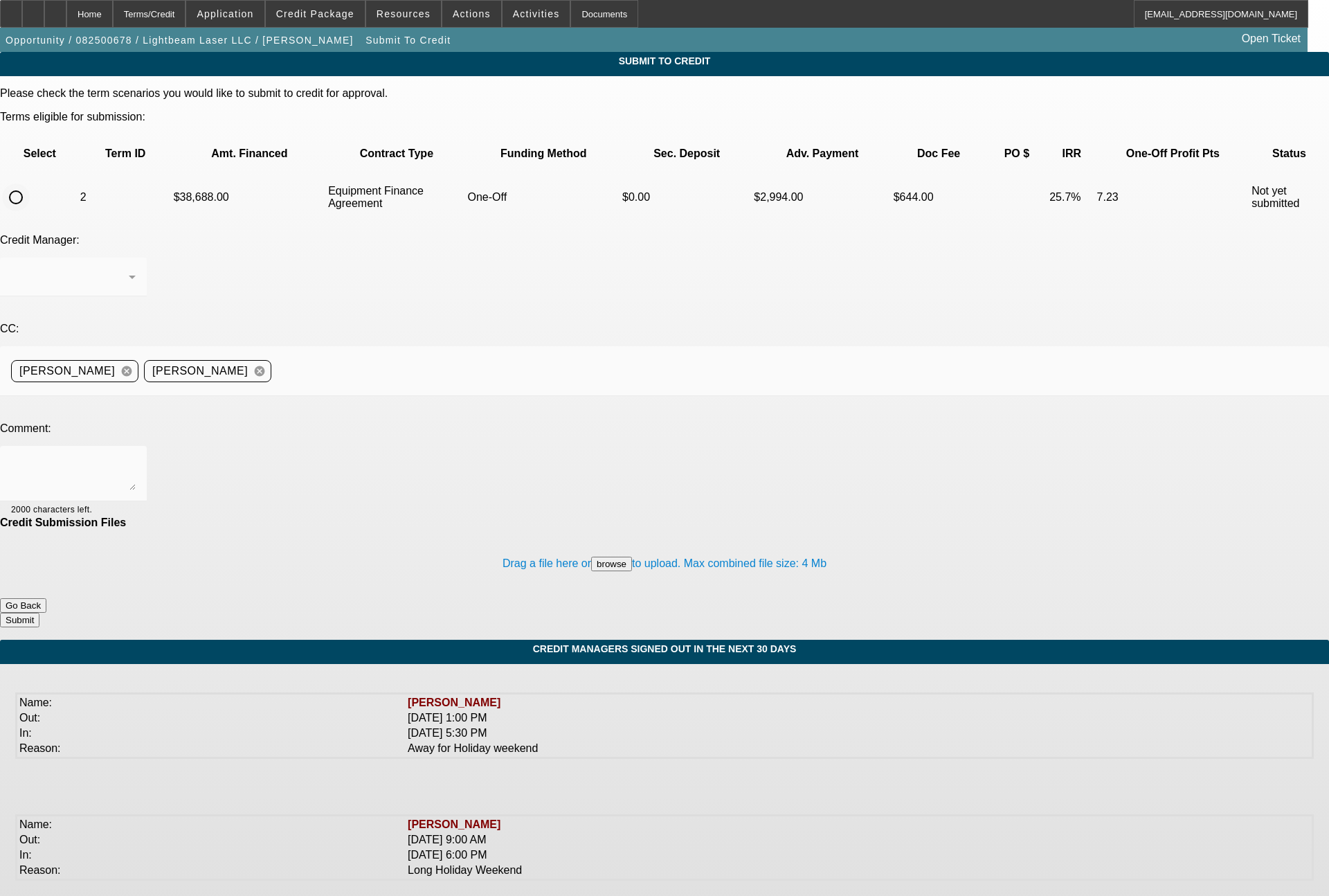
click at [30, 183] on input "radio" at bounding box center [15, 197] width 28 height 28
radio input "true"
click at [135, 457] on textarea at bounding box center [73, 473] width 125 height 33
type textarea "As CPCEF declined, please send to Finpac, thanks"
click at [40, 613] on button "Submit" at bounding box center [20, 620] width 40 height 14
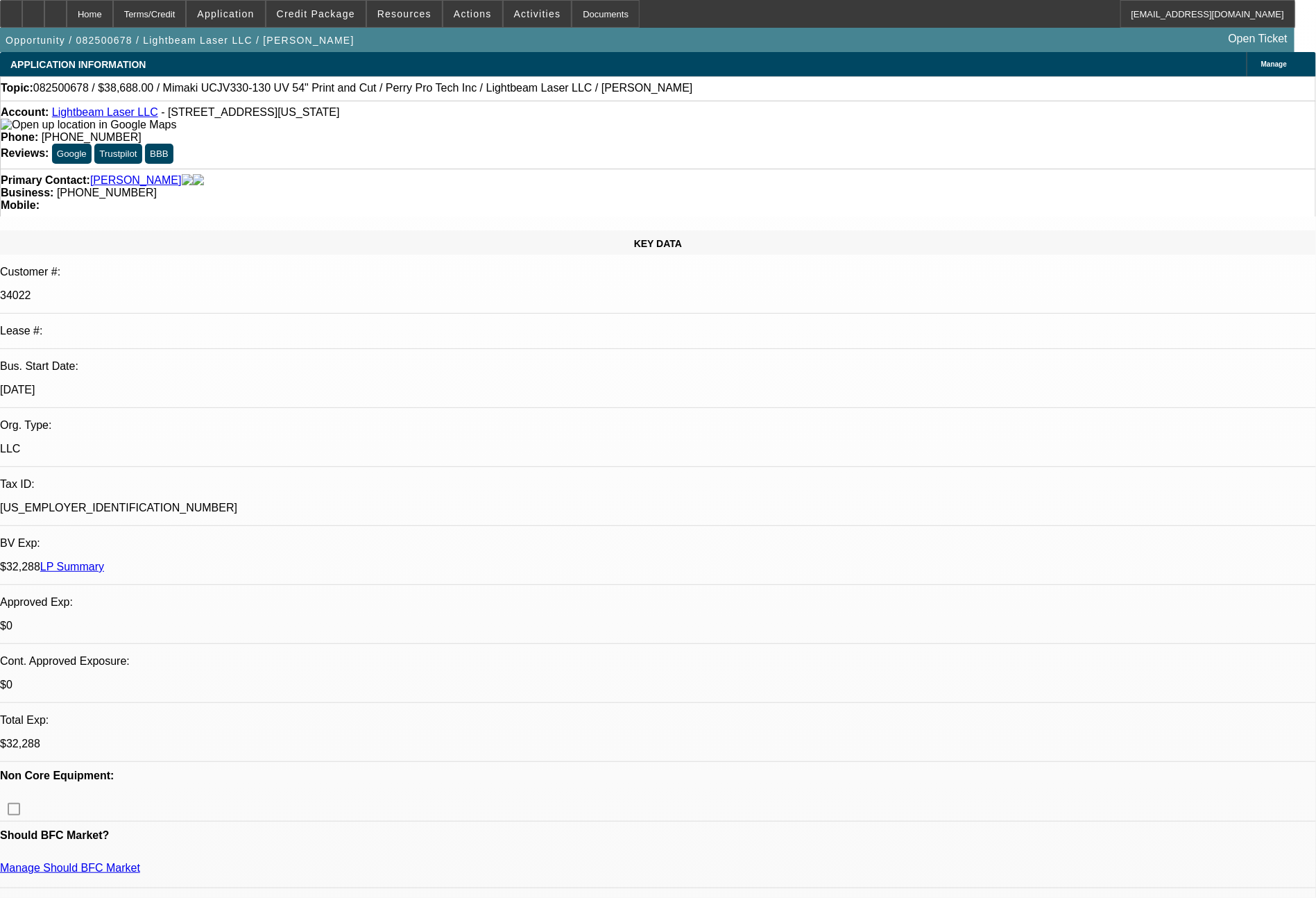
select select "0"
select select "6"
select select "0"
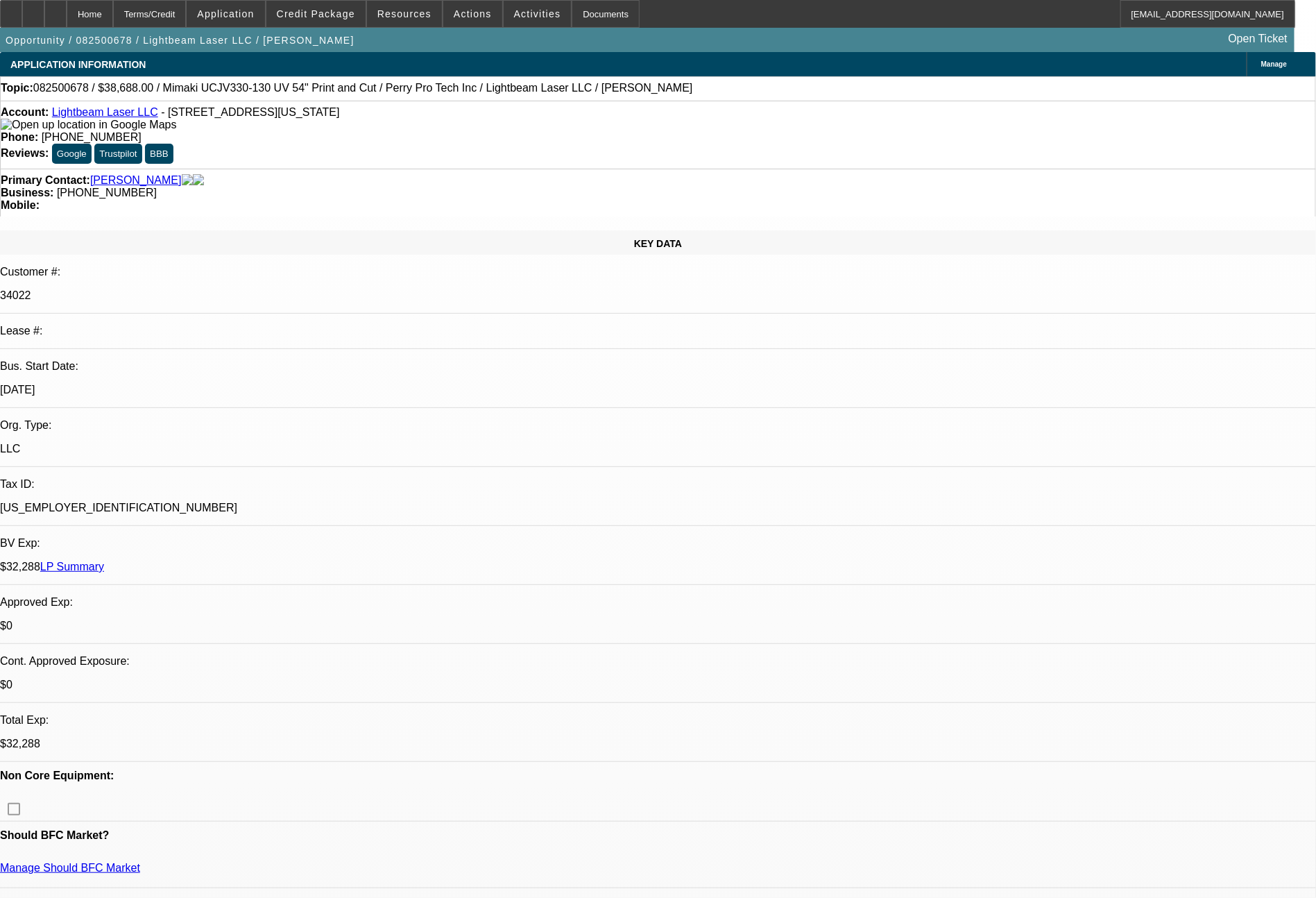
select select "2"
select select "0"
select select "6"
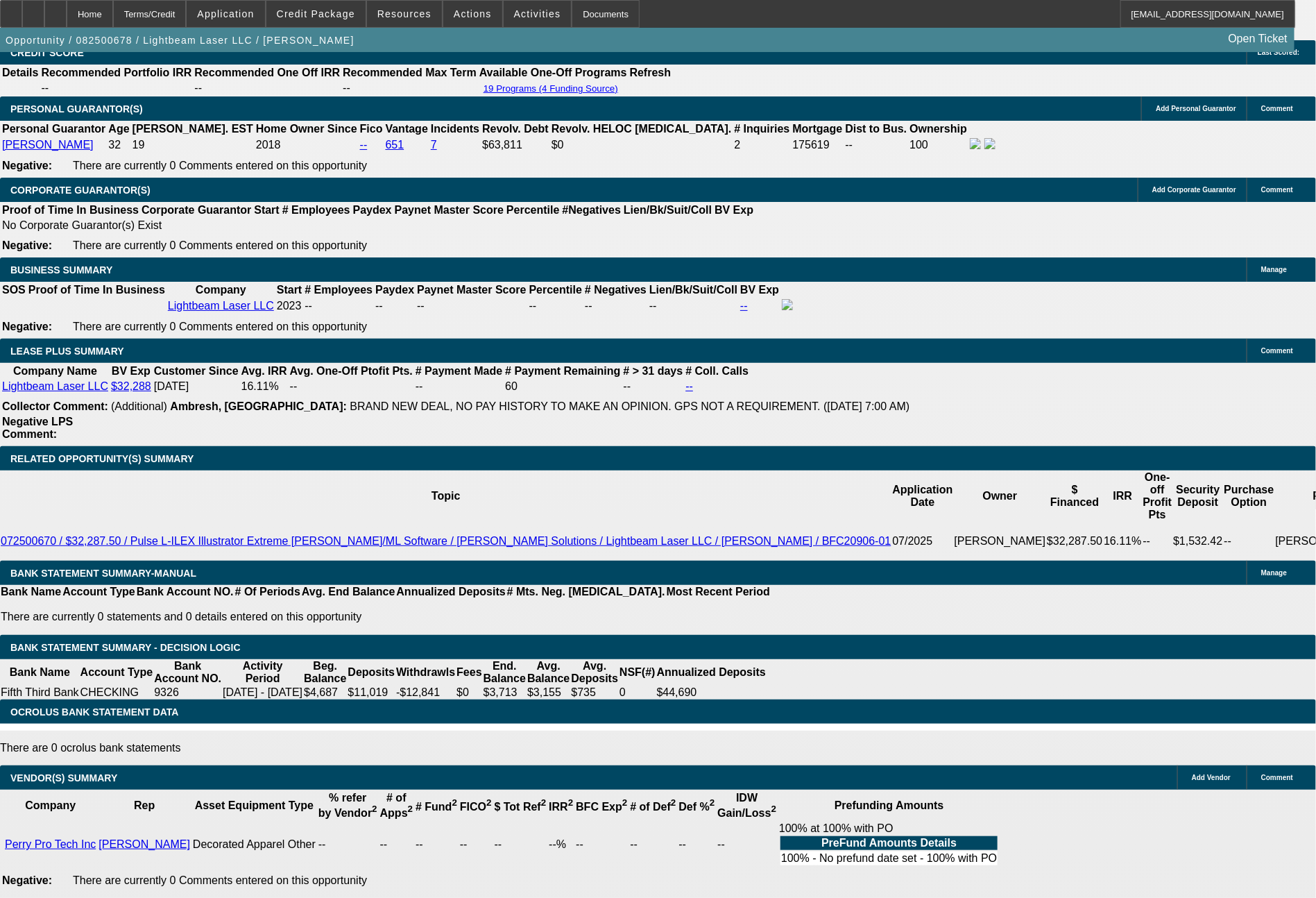
scroll to position [2169, 0]
